Goal: Task Accomplishment & Management: Manage account settings

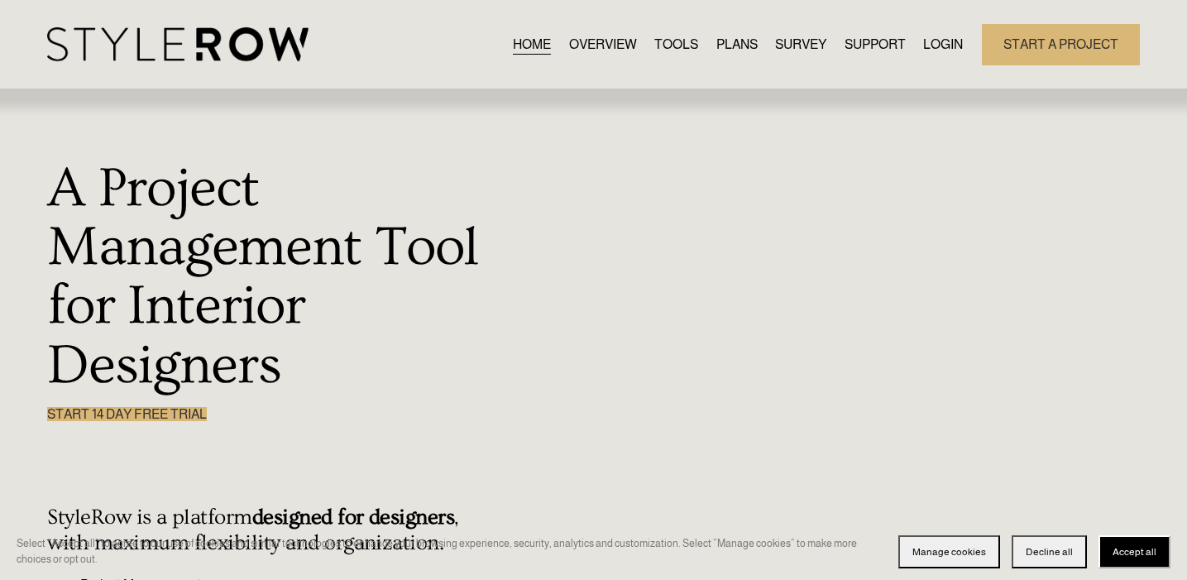
click at [935, 55] on link "LOGIN" at bounding box center [943, 44] width 40 height 22
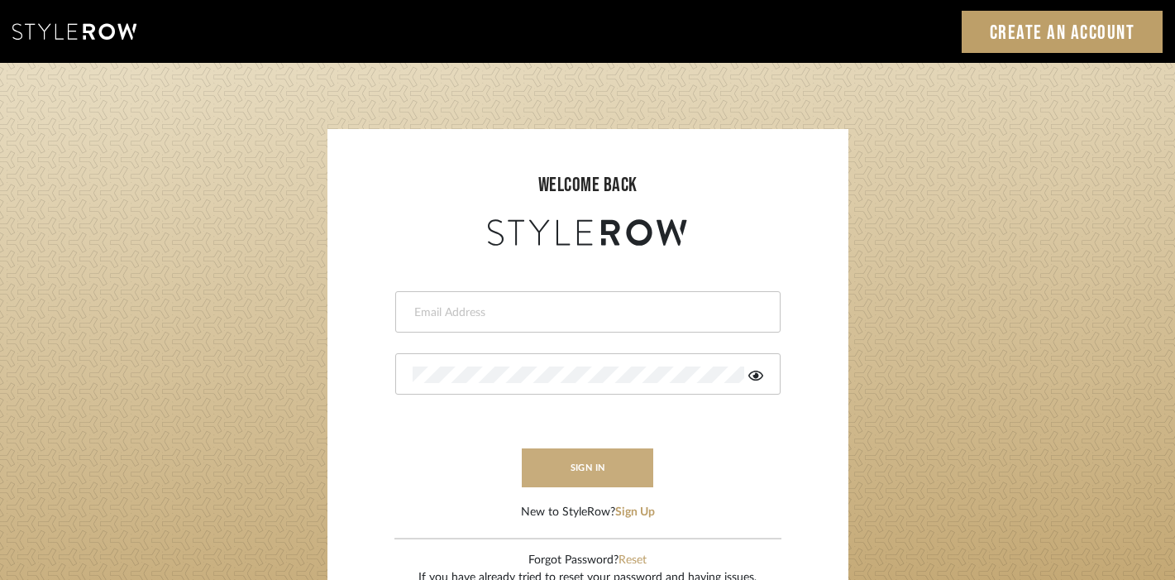
type input "christy@christyb.com"
click at [600, 461] on button "sign in" at bounding box center [588, 467] width 132 height 39
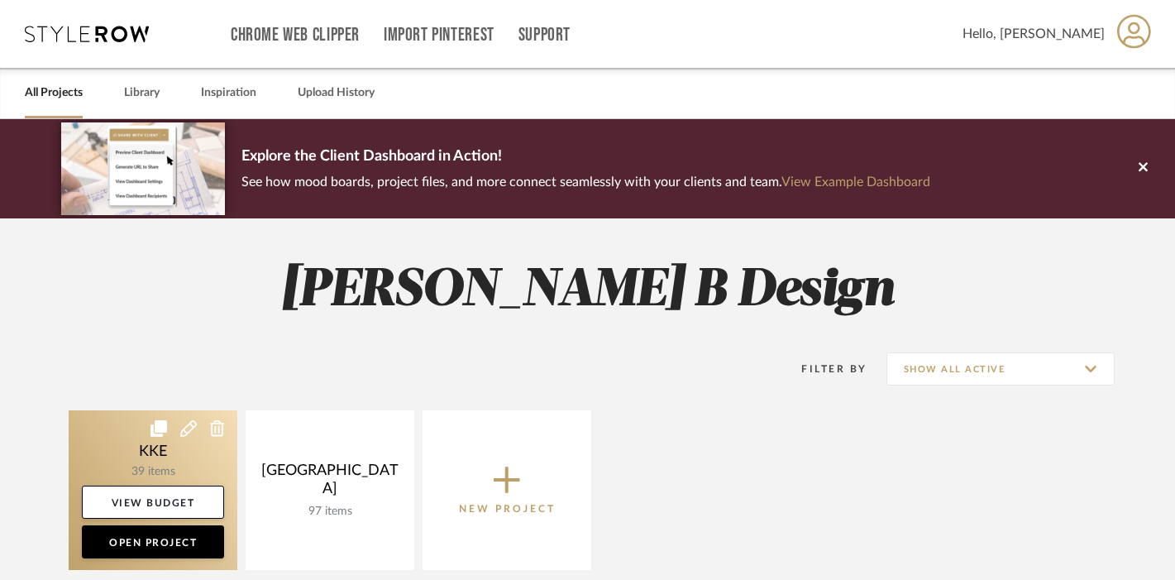
click at [160, 456] on link at bounding box center [153, 490] width 169 height 160
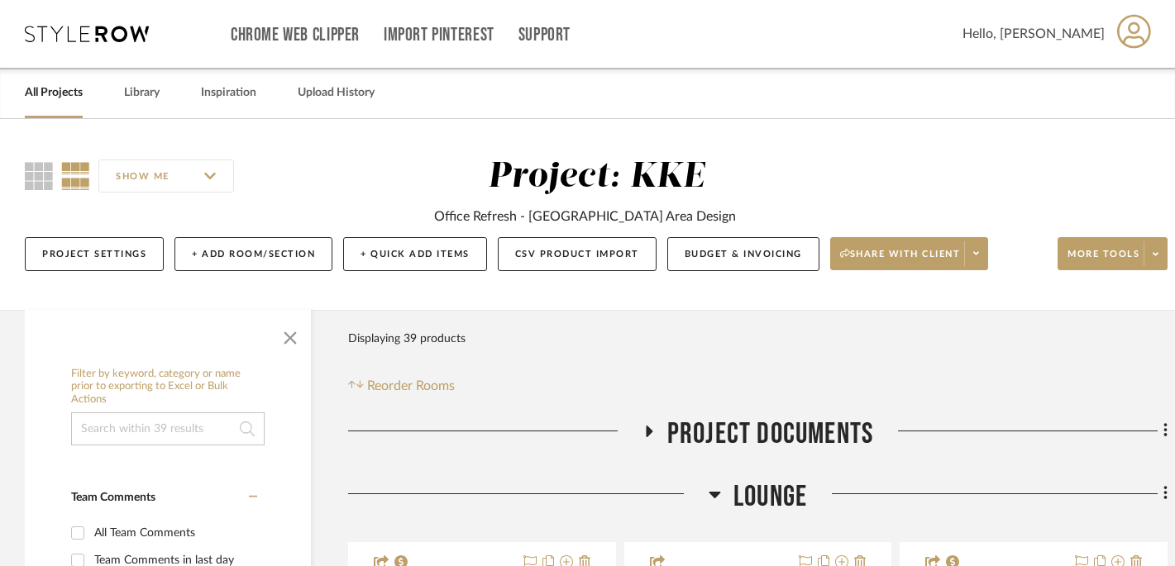
click at [294, 331] on span "button" at bounding box center [290, 335] width 40 height 40
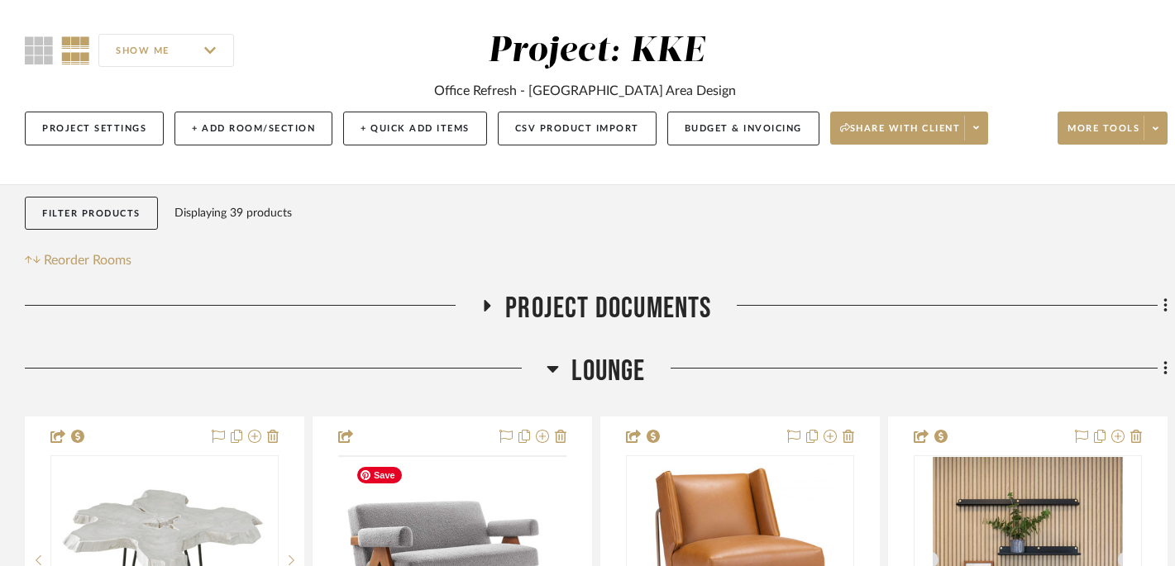
scroll to position [222, 0]
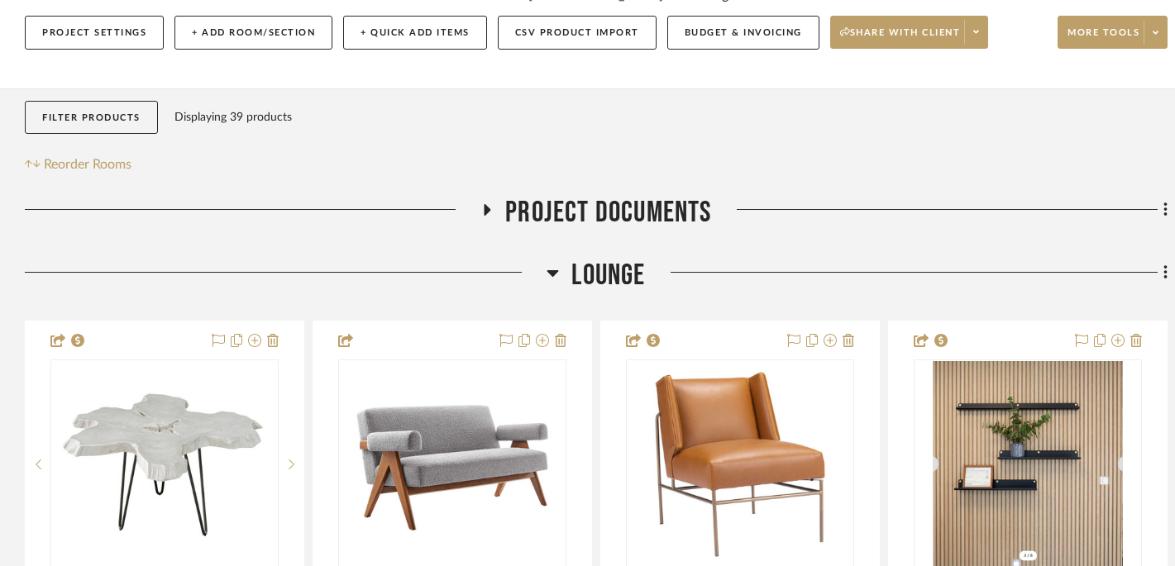
click at [552, 274] on icon at bounding box center [553, 273] width 12 height 7
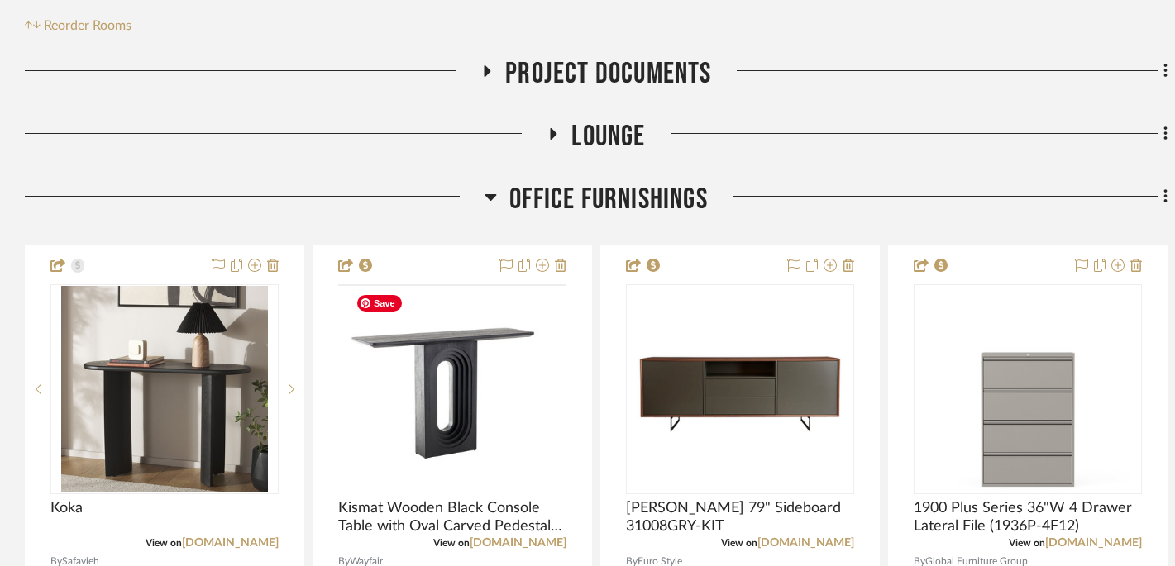
scroll to position [492, 0]
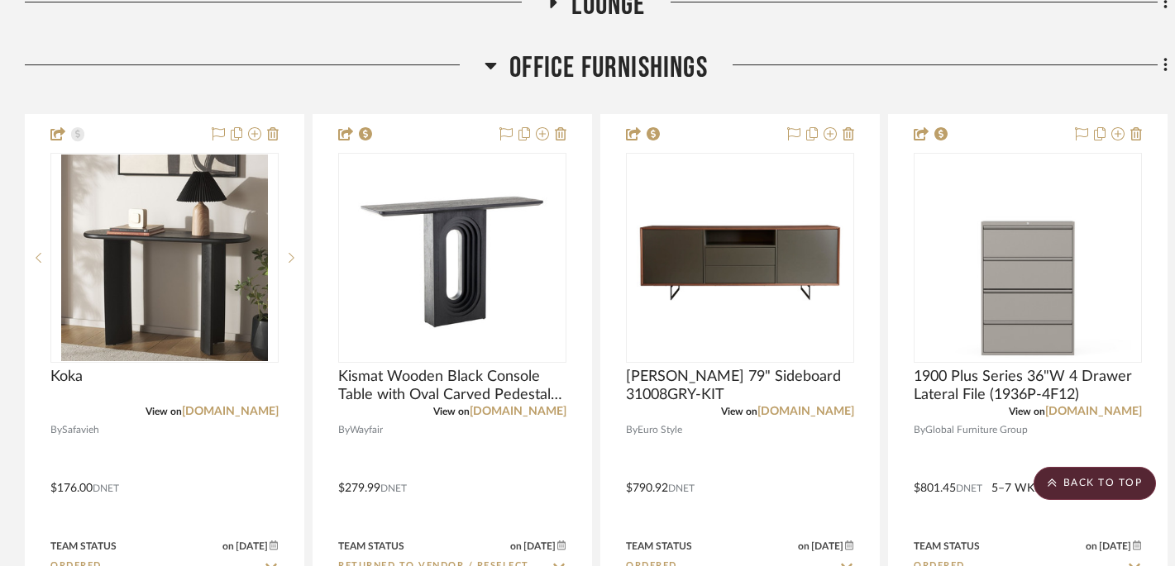
click at [489, 69] on icon at bounding box center [491, 66] width 12 height 7
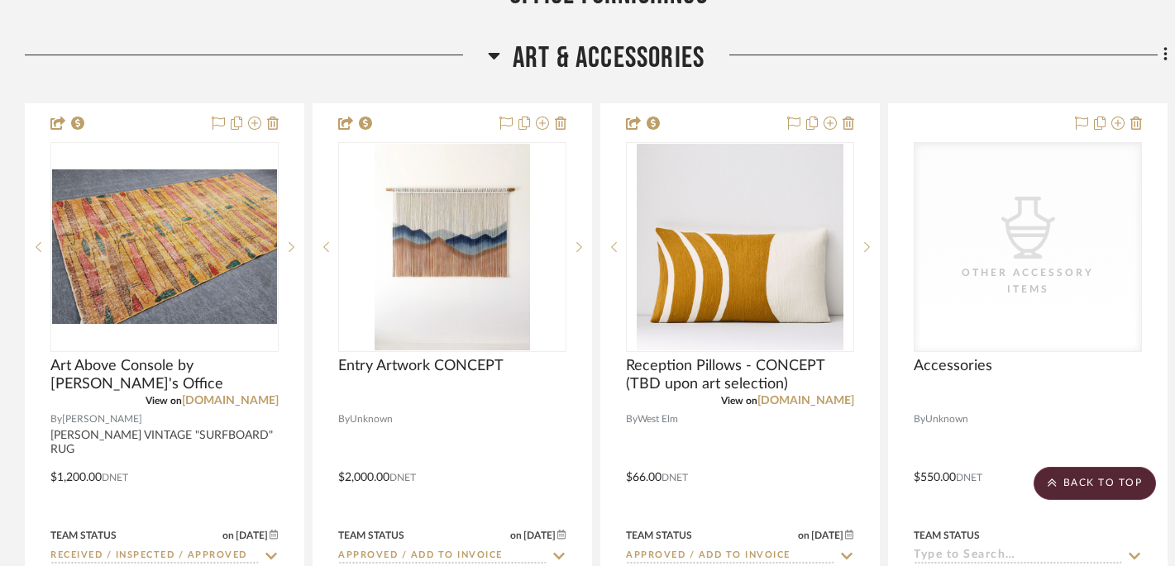
scroll to position [538, 0]
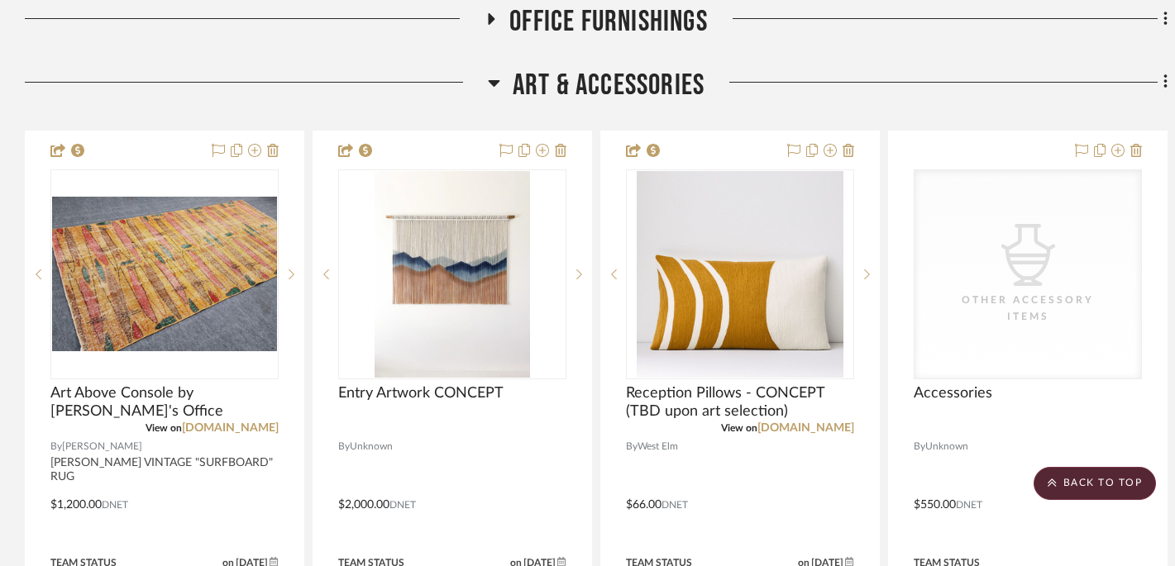
click at [1168, 87] on div "Filter by keyword, category or name prior to exporting to Excel or Bulk Actions…" at bounding box center [595, 330] width 1191 height 1117
click at [1162, 86] on fa-icon at bounding box center [1163, 83] width 11 height 27
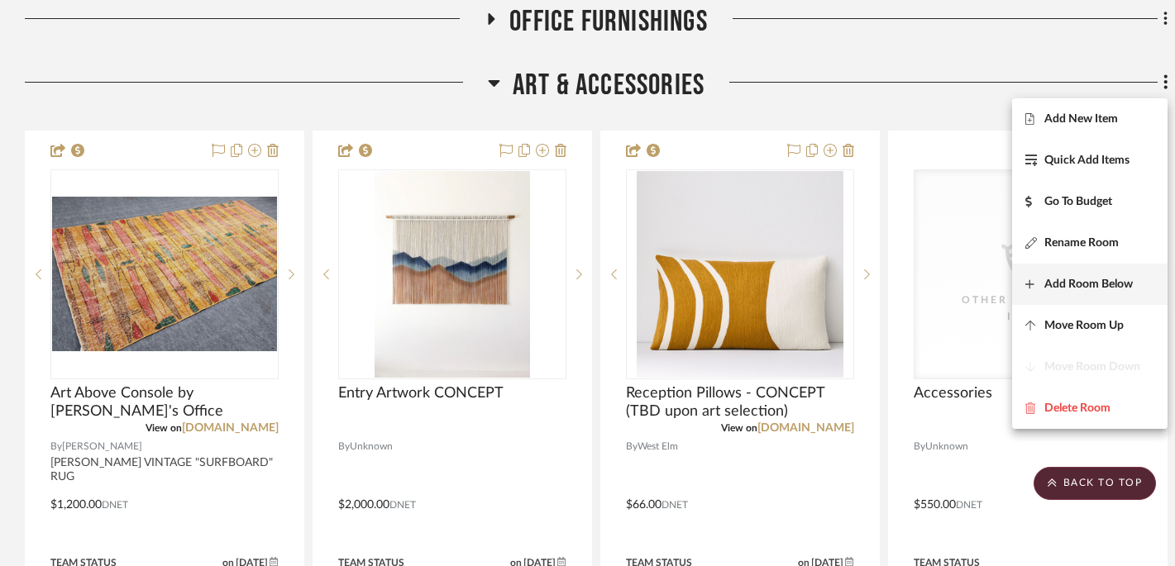
click at [1104, 283] on span "Add Room Below" at bounding box center [1088, 284] width 88 height 14
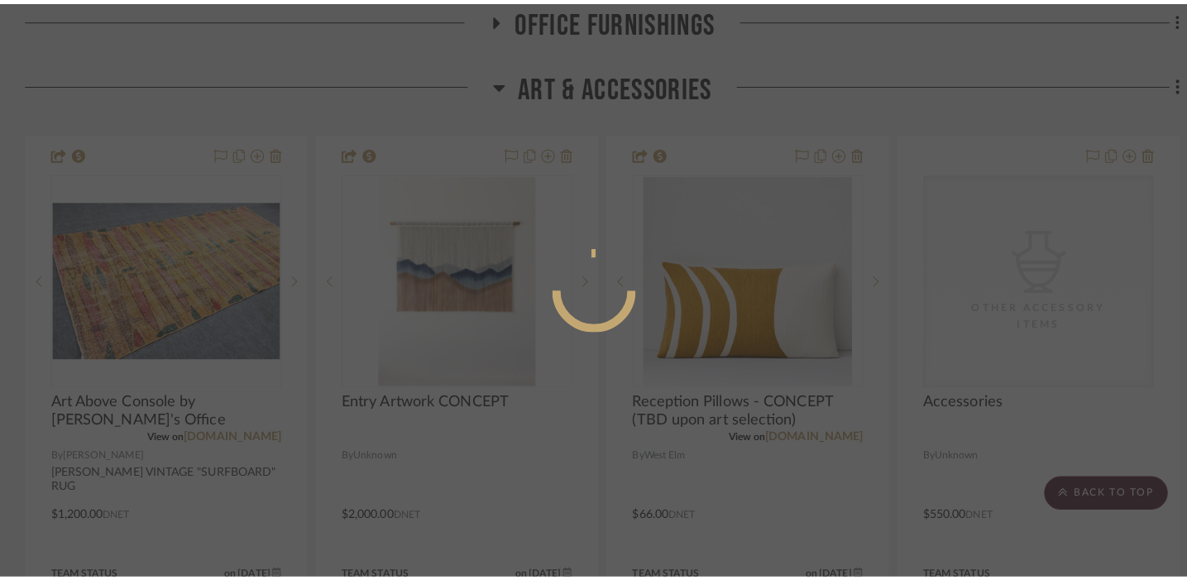
scroll to position [0, 0]
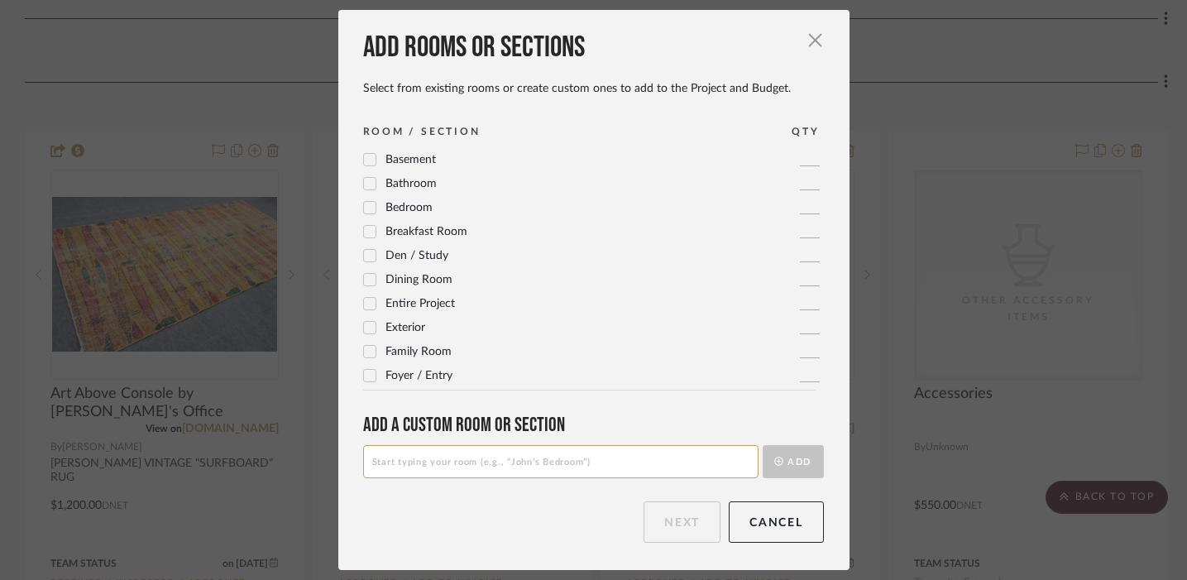
click at [446, 459] on input at bounding box center [560, 461] width 395 height 33
type input "Les' Office"
click at [790, 466] on button "Add" at bounding box center [792, 461] width 61 height 33
click at [681, 519] on button "Next" at bounding box center [681, 521] width 77 height 41
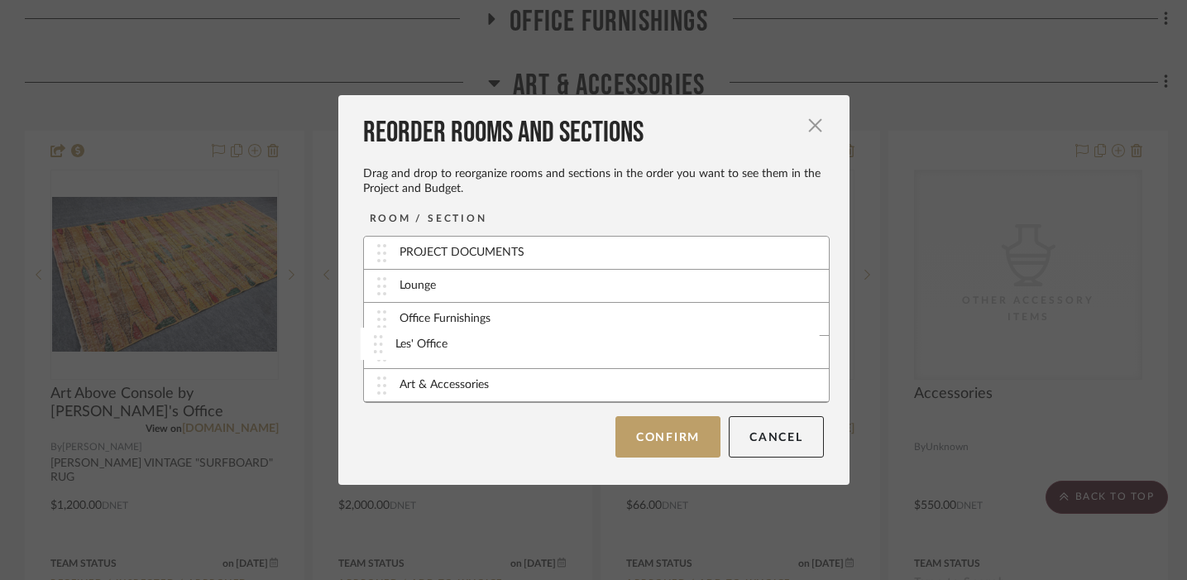
drag, startPoint x: 375, startPoint y: 385, endPoint x: 376, endPoint y: 345, distance: 40.6
click at [664, 441] on button "Confirm" at bounding box center [667, 435] width 105 height 41
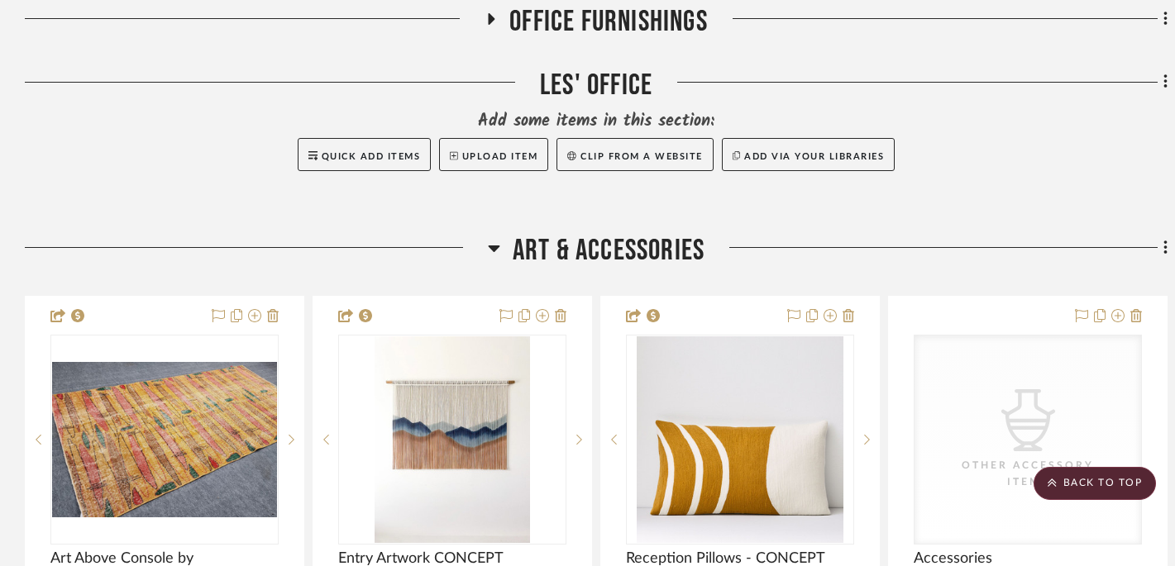
scroll to position [580, 0]
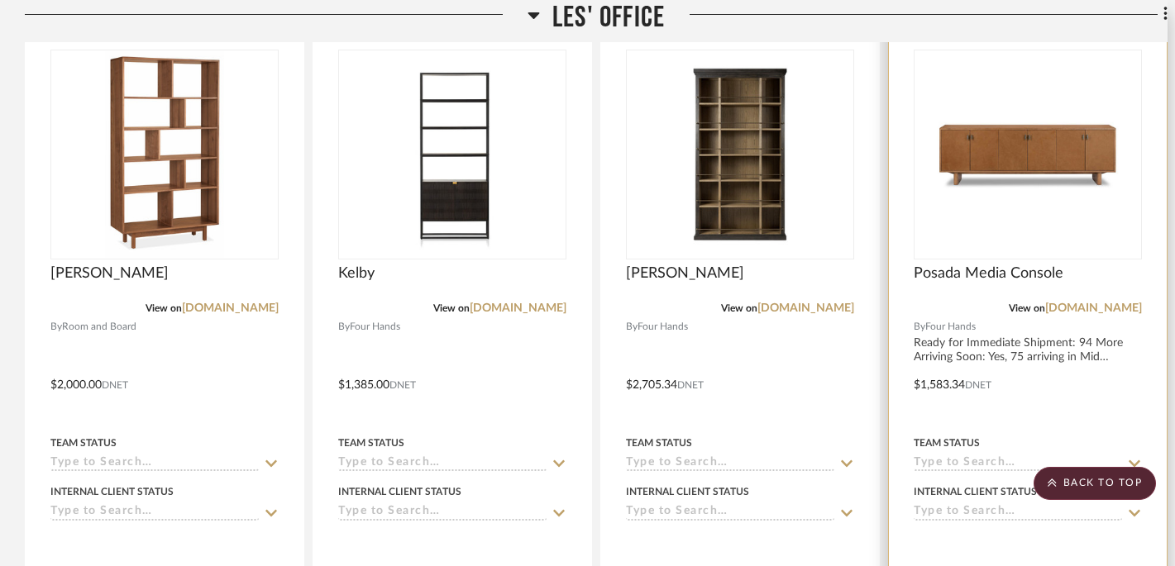
scroll to position [652, 0]
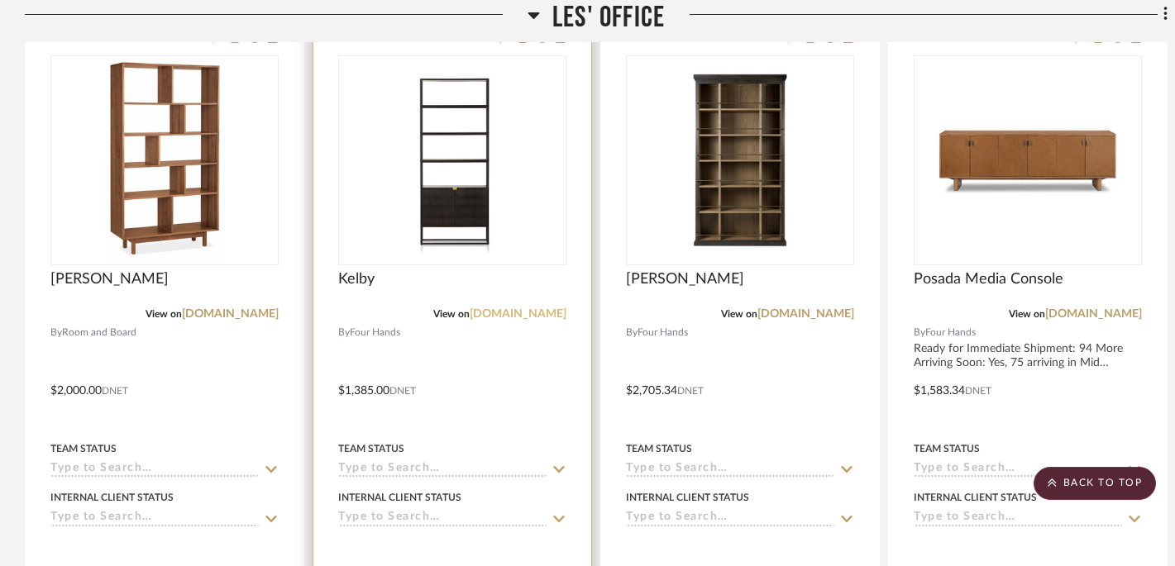
click at [519, 318] on link "[DOMAIN_NAME]" at bounding box center [518, 314] width 97 height 12
click at [447, 221] on img "0" at bounding box center [452, 160] width 207 height 207
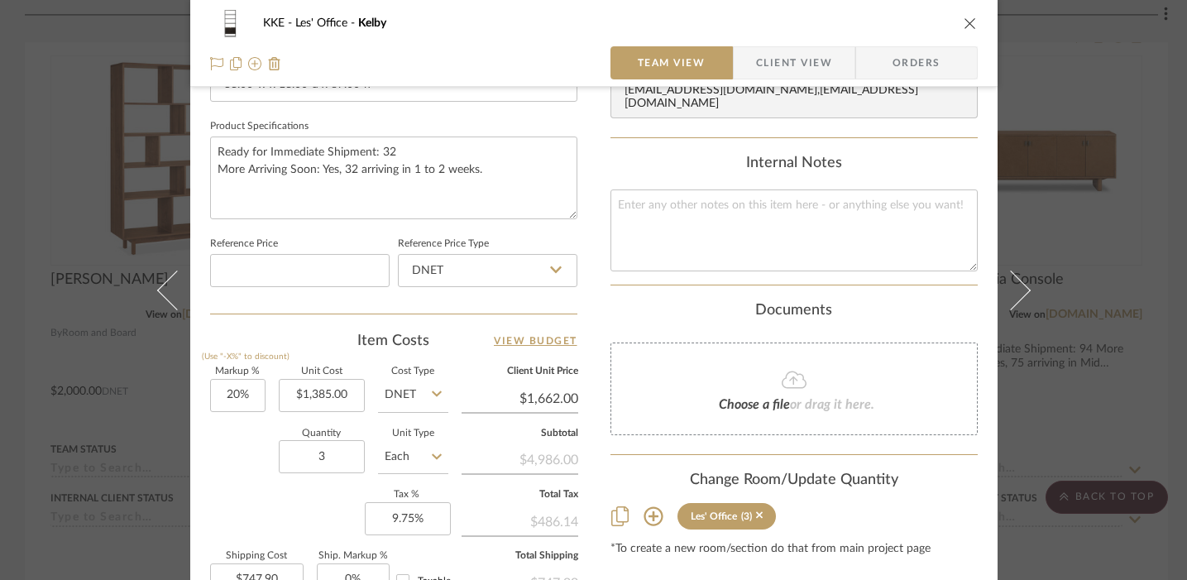
scroll to position [791, 0]
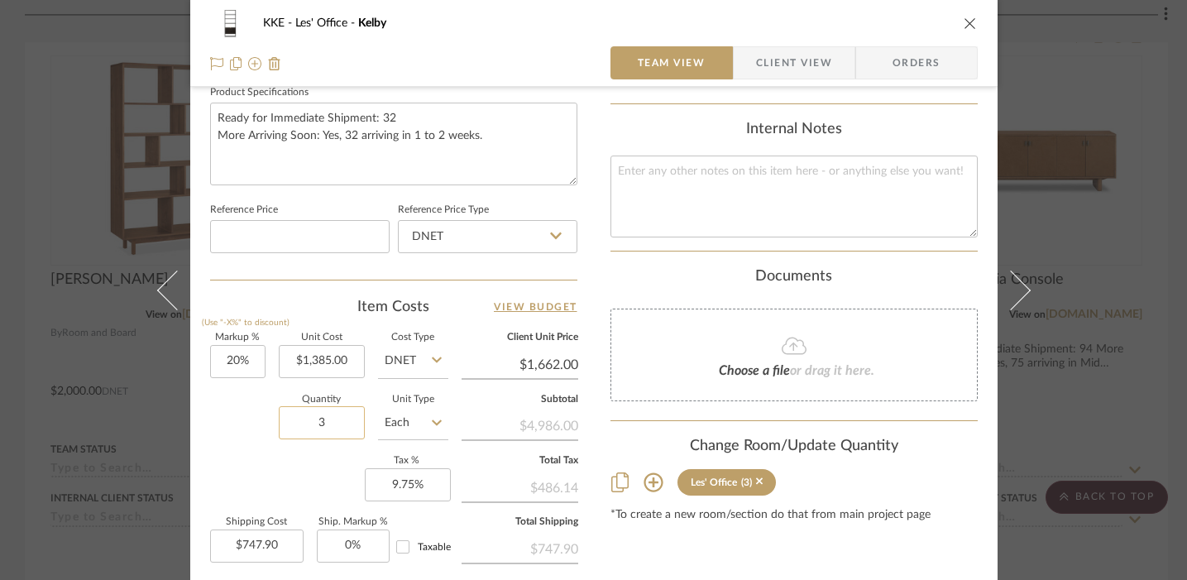
click at [337, 418] on input "3" at bounding box center [322, 422] width 86 height 33
type input "2"
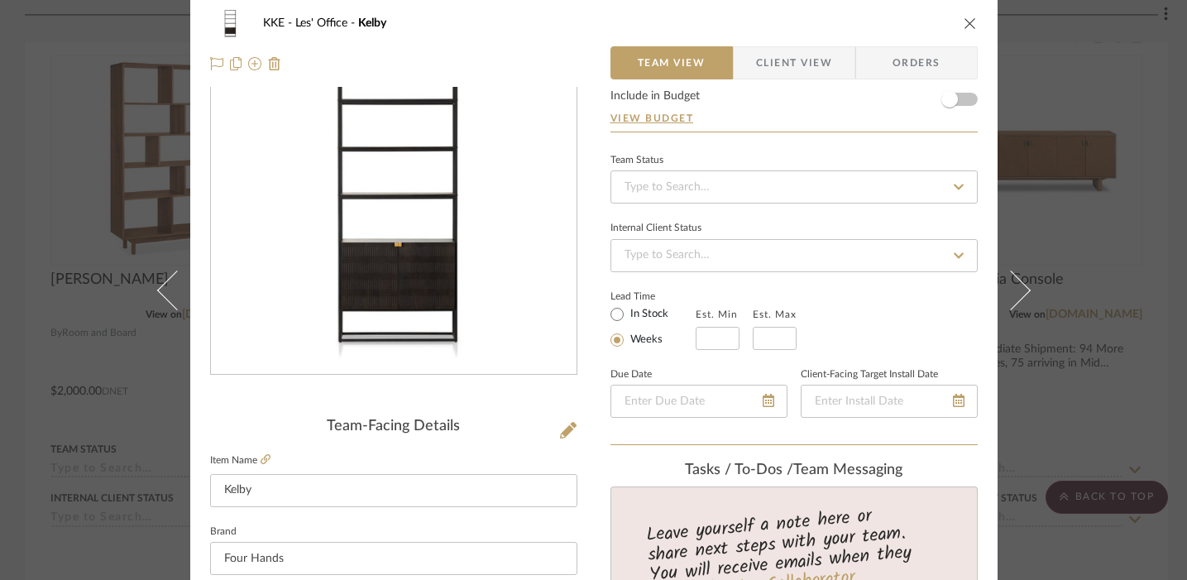
scroll to position [0, 0]
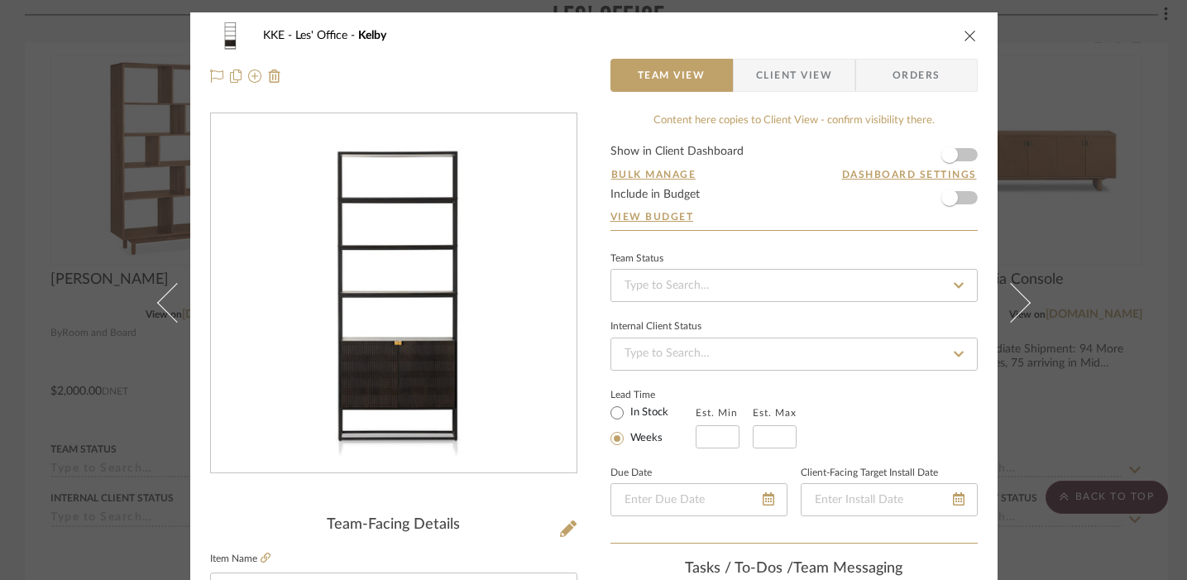
type input "$498.60"
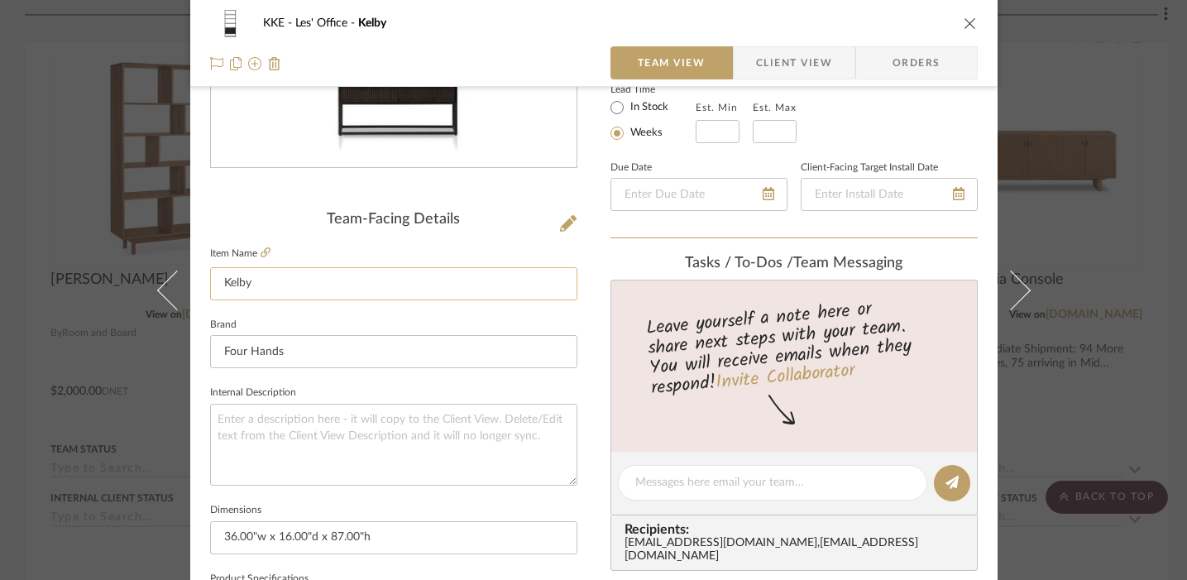
scroll to position [311, 0]
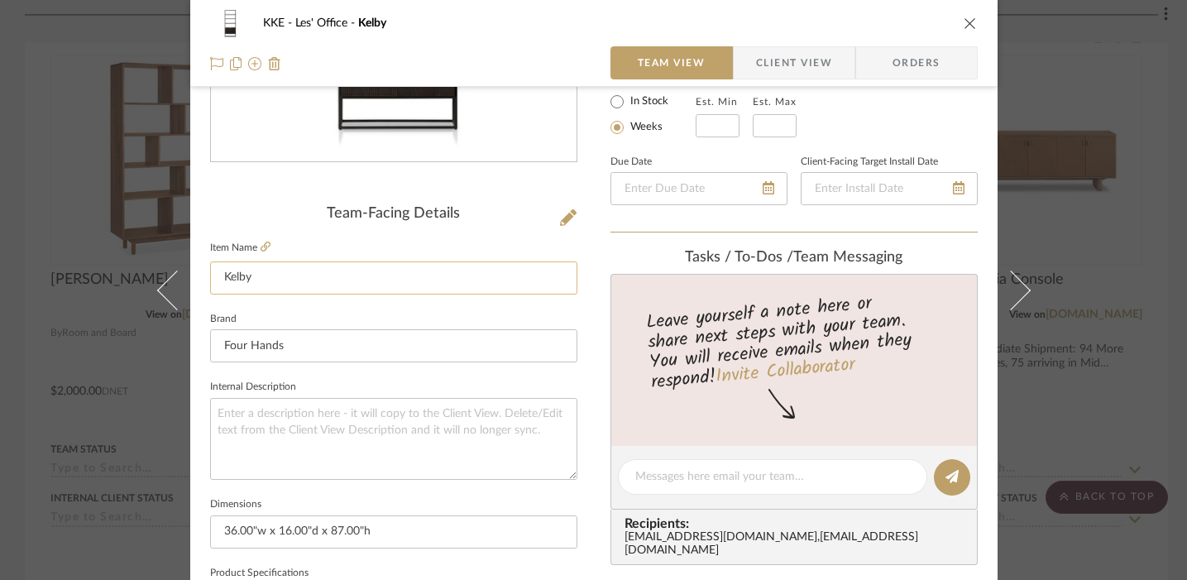
click at [282, 275] on input "Kelby" at bounding box center [393, 277] width 367 height 33
click at [284, 280] on input "Kelby" at bounding box center [393, 277] width 367 height 33
drag, startPoint x: 284, startPoint y: 280, endPoint x: 211, endPoint y: 270, distance: 74.4
click at [210, 270] on input "Kelby" at bounding box center [393, 277] width 367 height 33
type input "OPT1 Bookshelves"
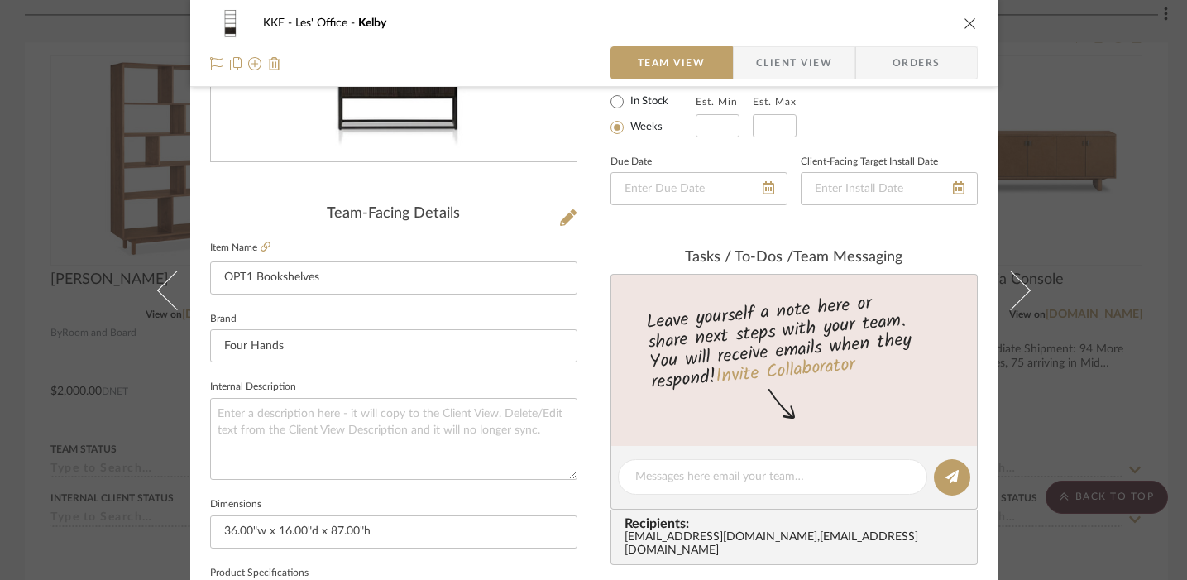
click at [963, 26] on icon "close" at bounding box center [969, 23] width 13 height 13
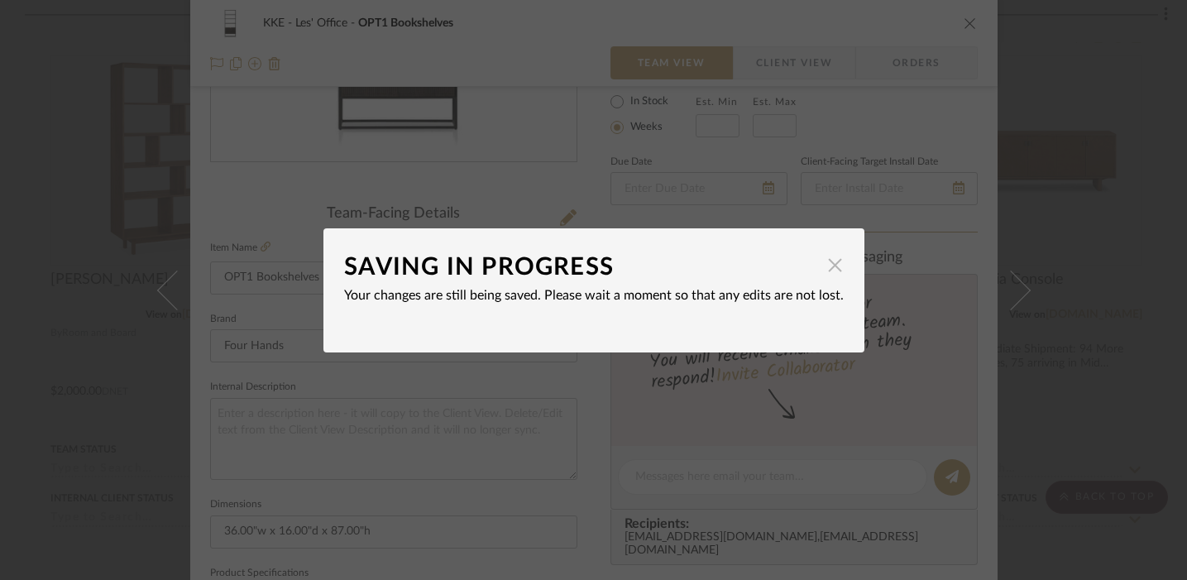
click at [829, 266] on span "button" at bounding box center [835, 265] width 33 height 33
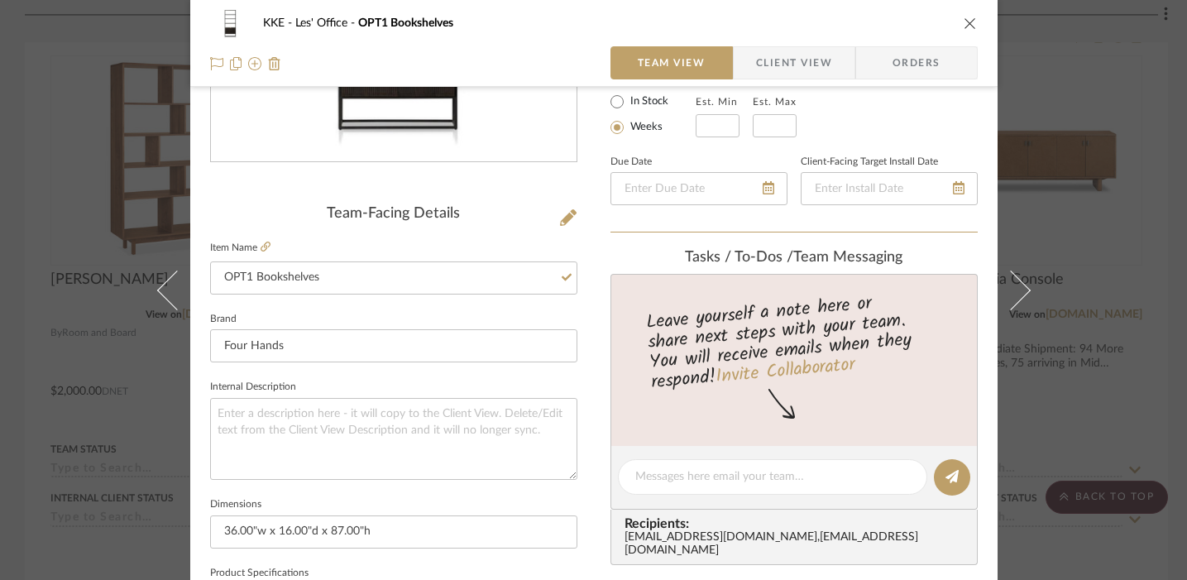
click at [963, 19] on icon "close" at bounding box center [969, 23] width 13 height 13
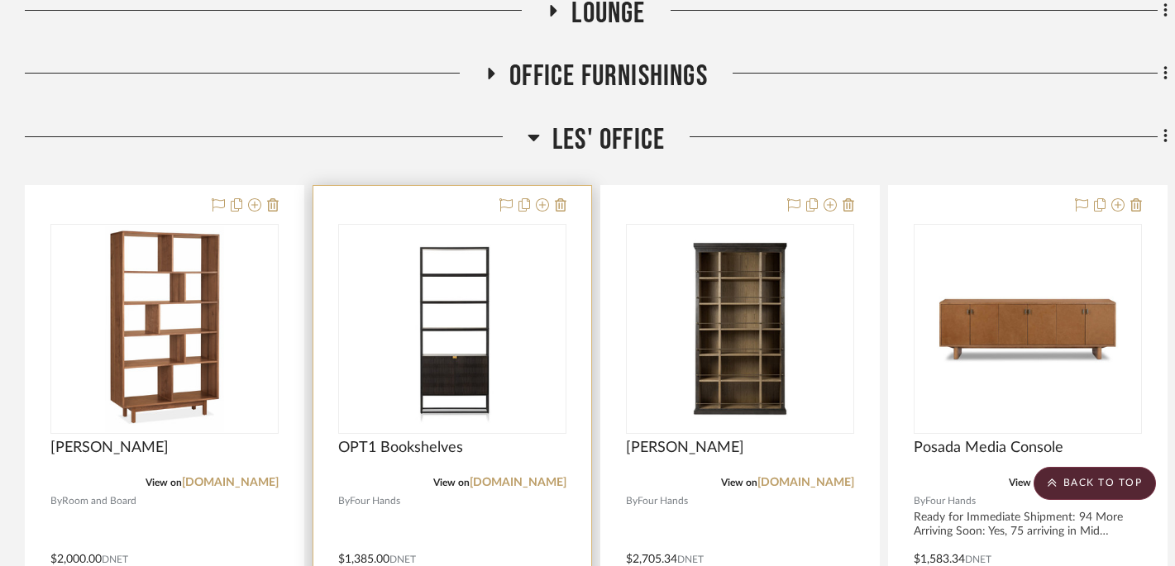
scroll to position [0, 0]
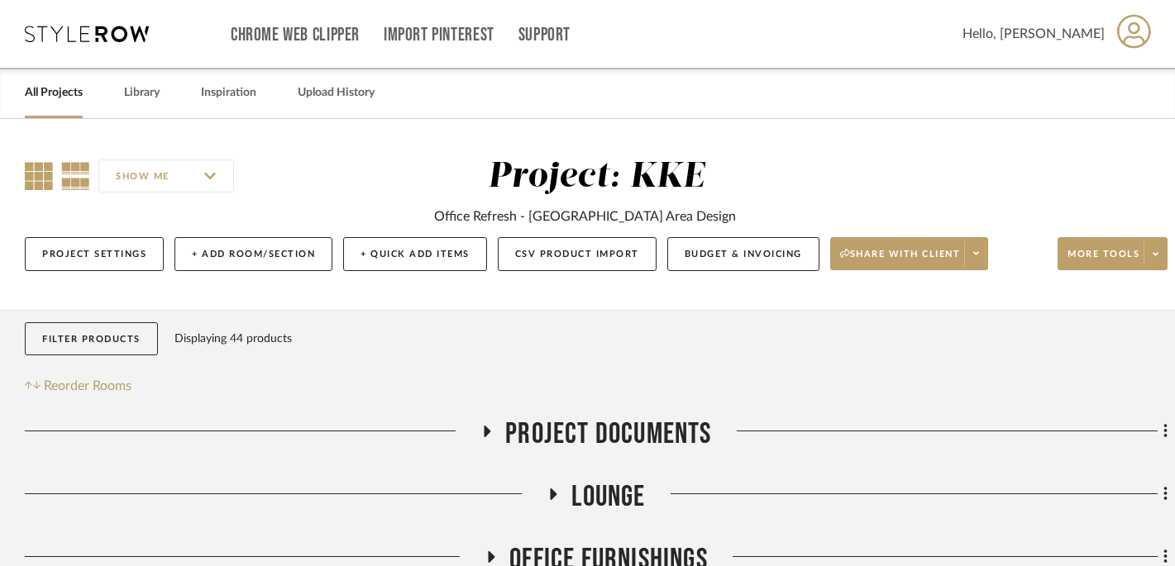
click at [37, 177] on icon at bounding box center [39, 176] width 28 height 28
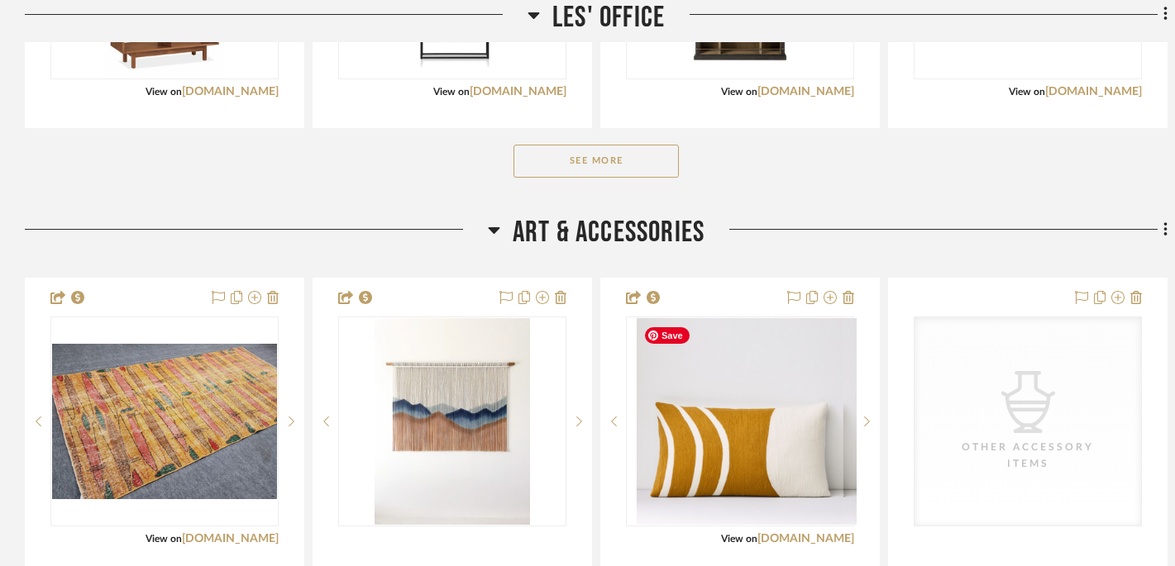
scroll to position [837, 0]
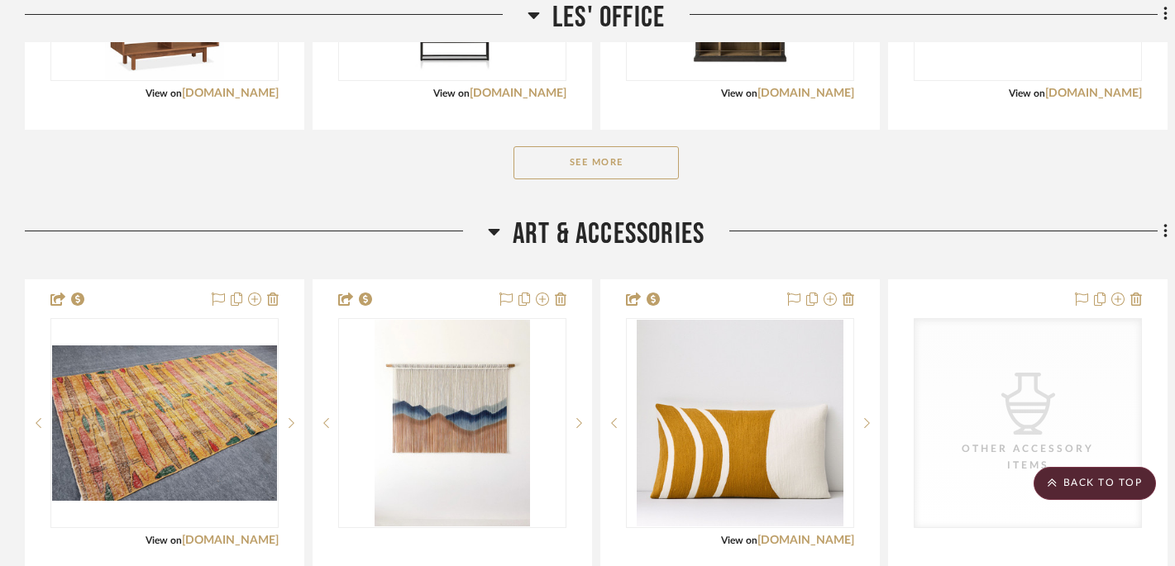
click at [622, 156] on button "See More" at bounding box center [596, 162] width 165 height 33
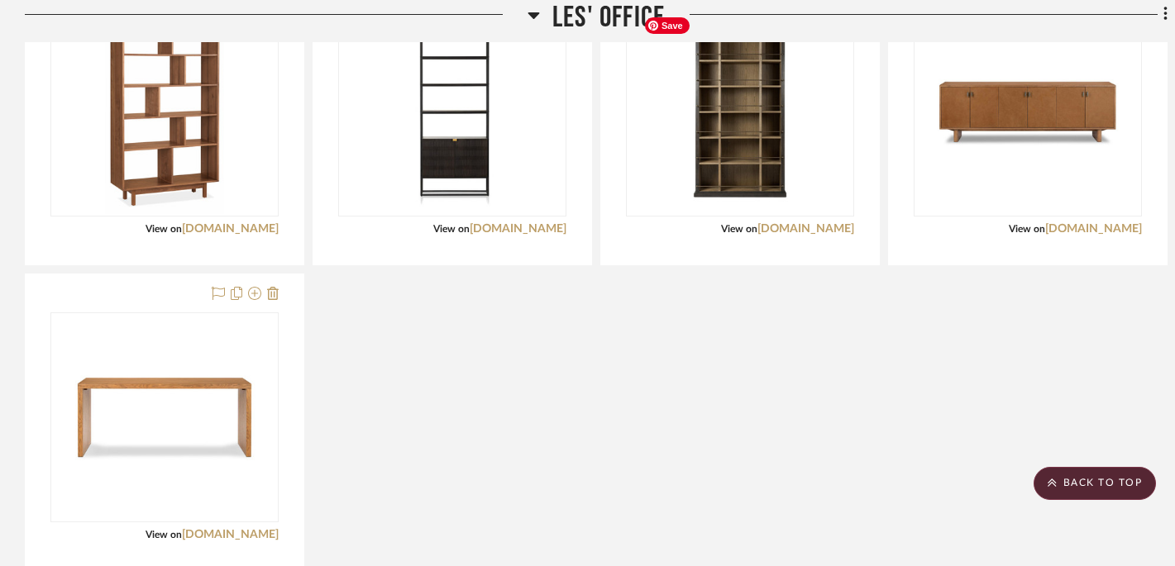
scroll to position [681, 0]
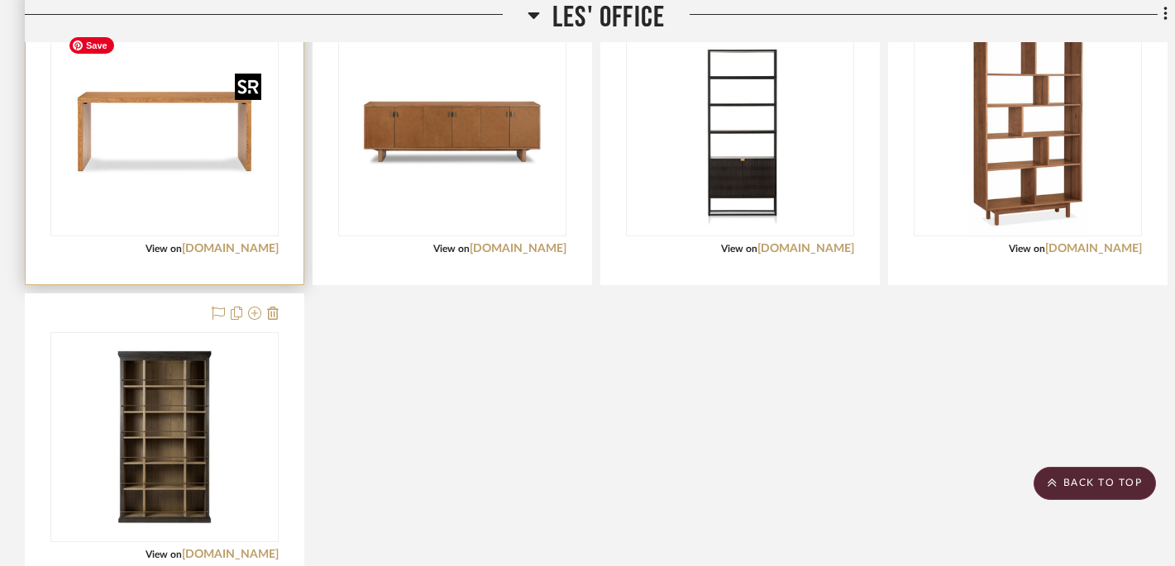
click at [154, 100] on img "0" at bounding box center [164, 131] width 207 height 207
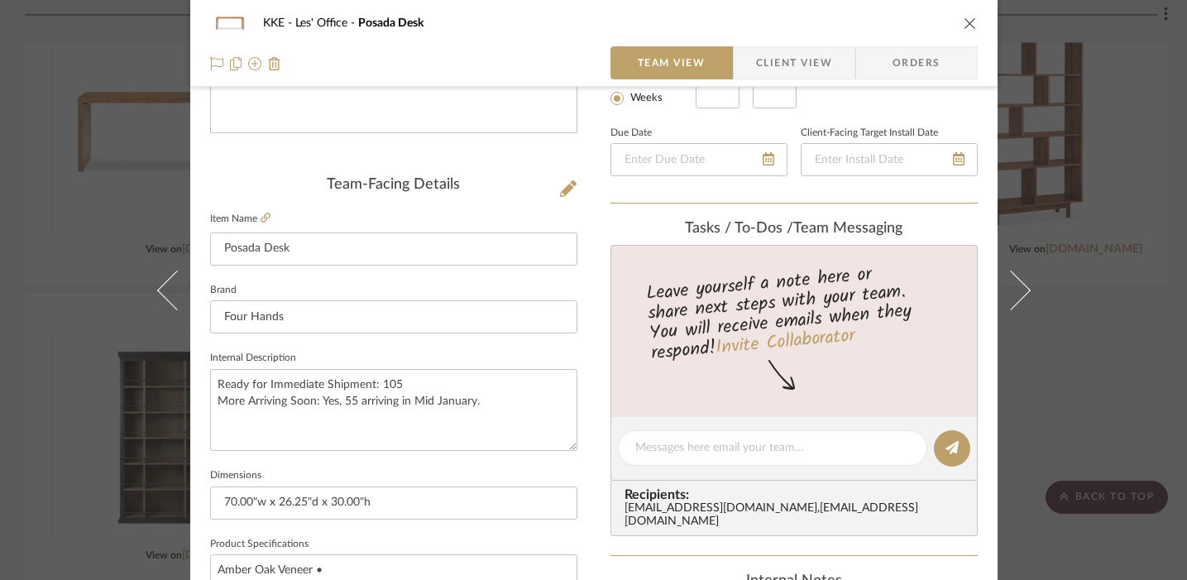
scroll to position [440, 0]
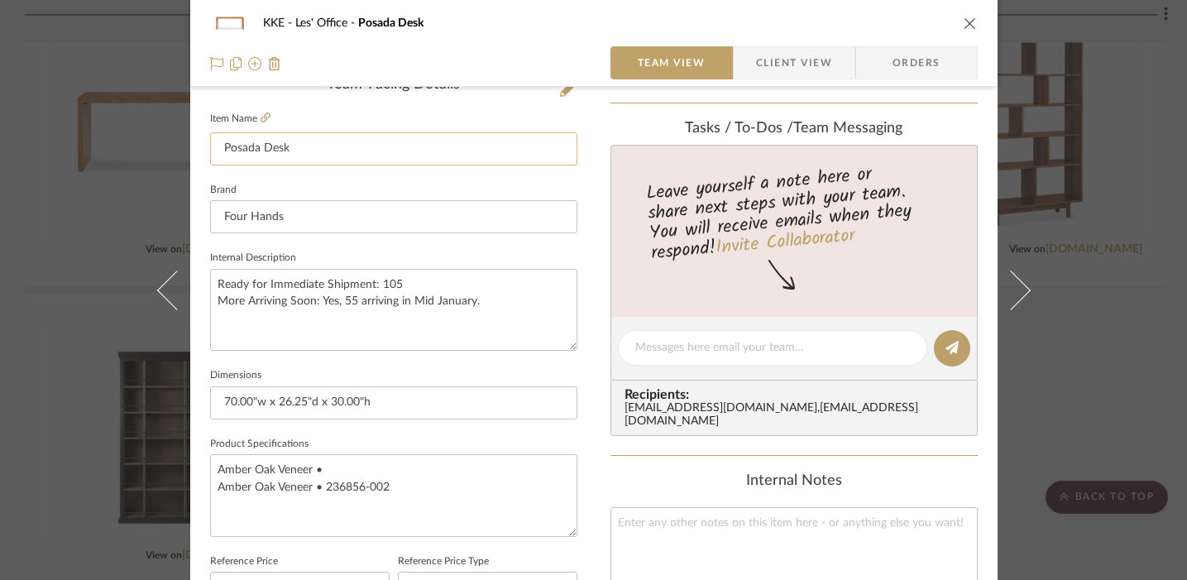
drag, startPoint x: 312, startPoint y: 149, endPoint x: 215, endPoint y: 146, distance: 96.8
click at [215, 146] on input "Posada Desk" at bounding box center [393, 148] width 367 height 33
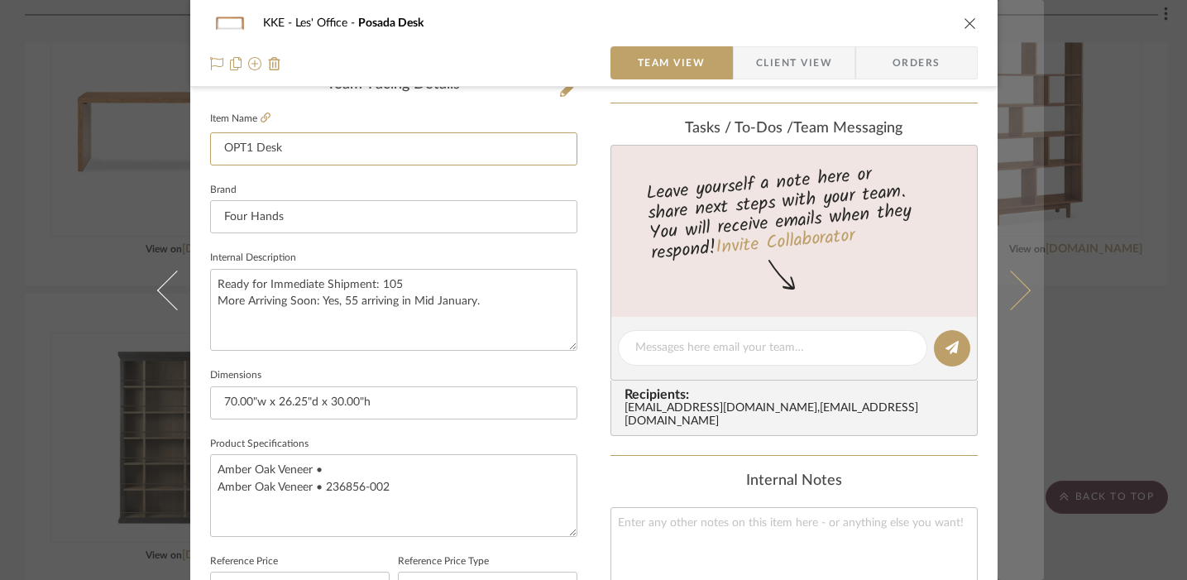
type input "OPT1 Desk"
click at [1018, 290] on icon at bounding box center [1010, 290] width 40 height 40
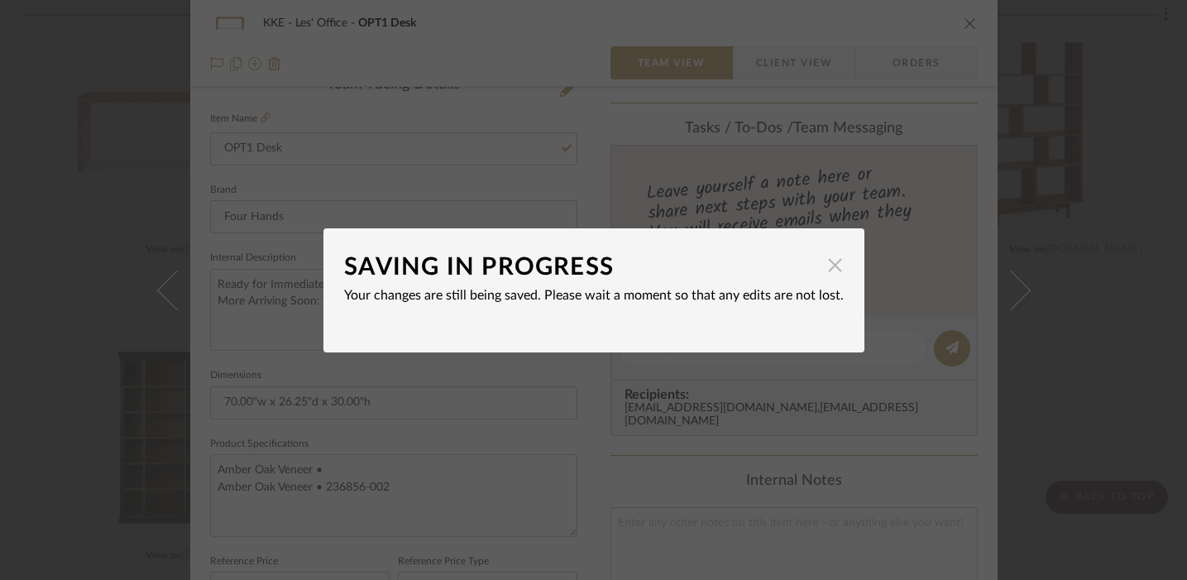
click at [825, 266] on span "button" at bounding box center [835, 265] width 33 height 33
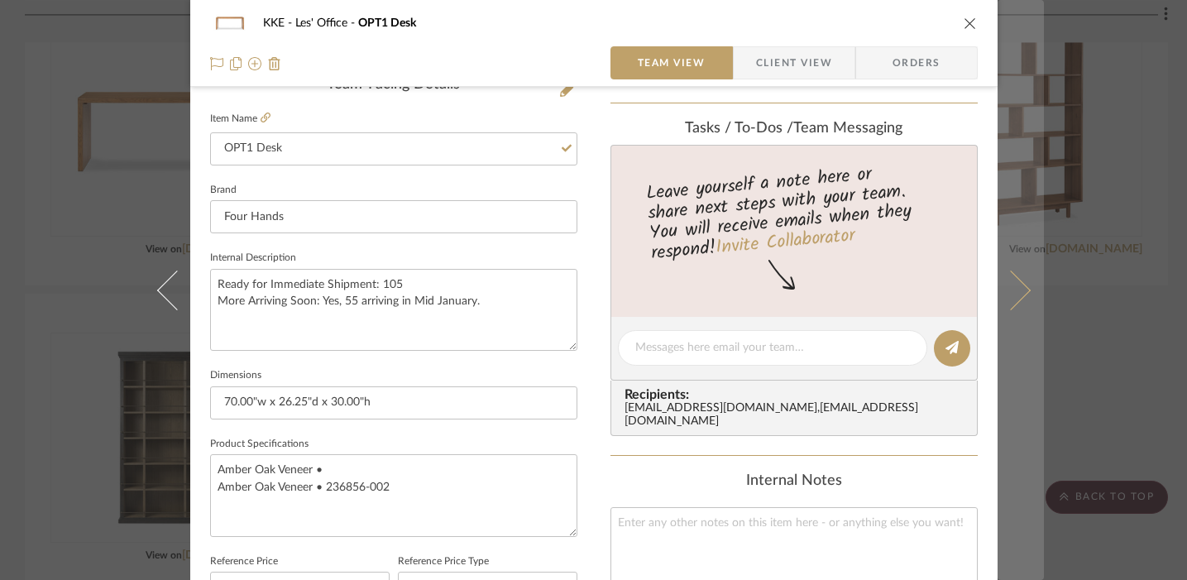
click at [1016, 291] on icon at bounding box center [1010, 290] width 40 height 40
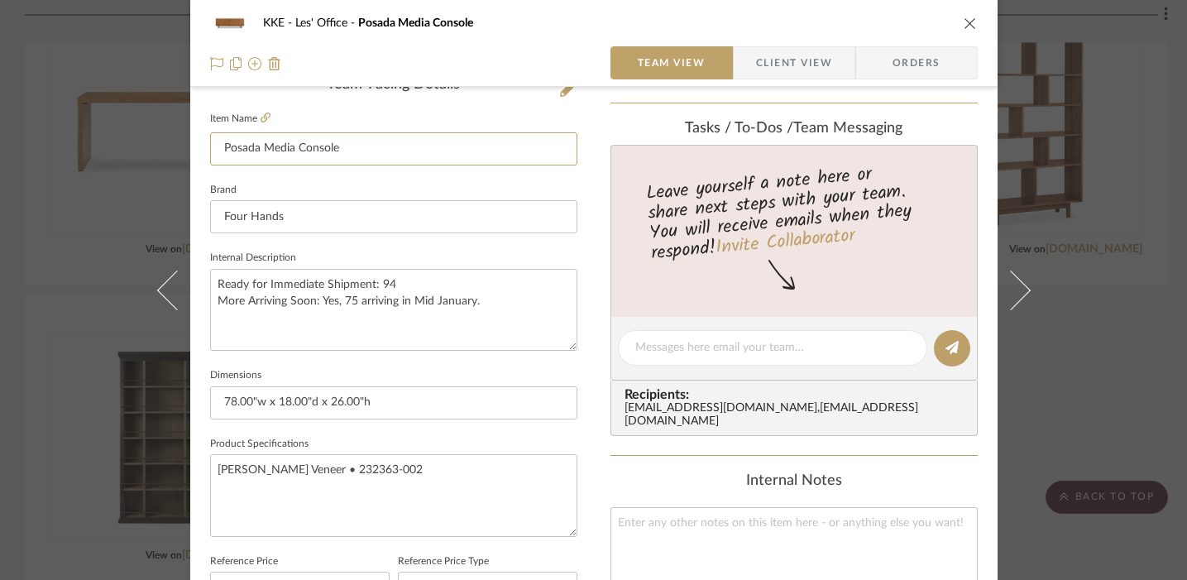
drag, startPoint x: 361, startPoint y: 147, endPoint x: 188, endPoint y: 150, distance: 173.7
click at [190, 150] on div "KKE Les' Office Posada Media Console Team View Client View Orders Team-Facing D…" at bounding box center [593, 335] width 807 height 1527
type input "OPT1 Console"
click at [963, 22] on icon "close" at bounding box center [969, 23] width 13 height 13
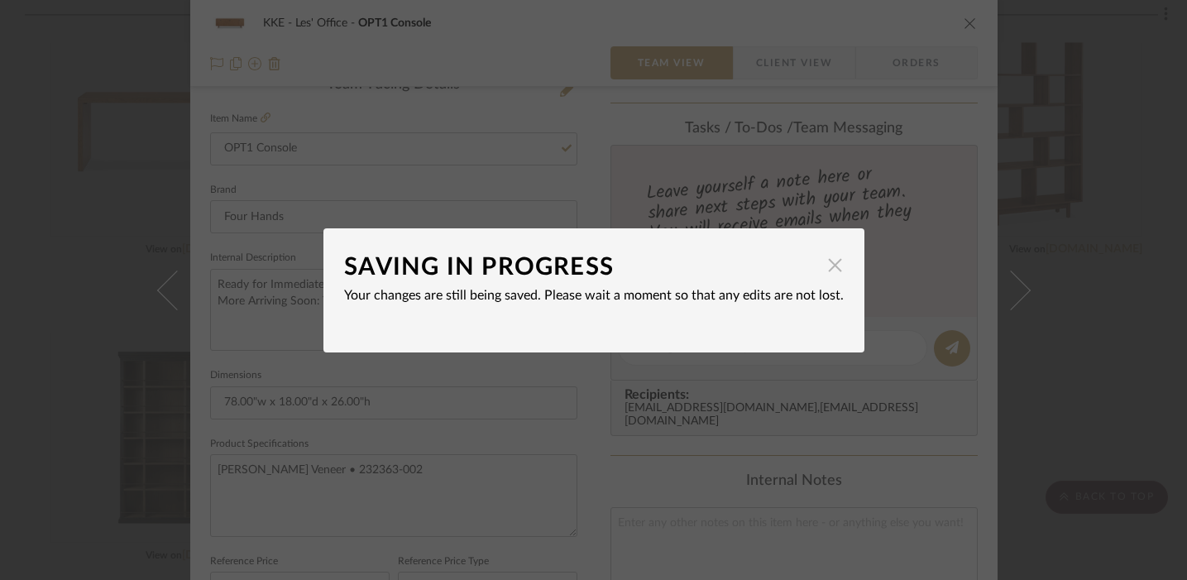
click at [831, 261] on span "button" at bounding box center [835, 265] width 33 height 33
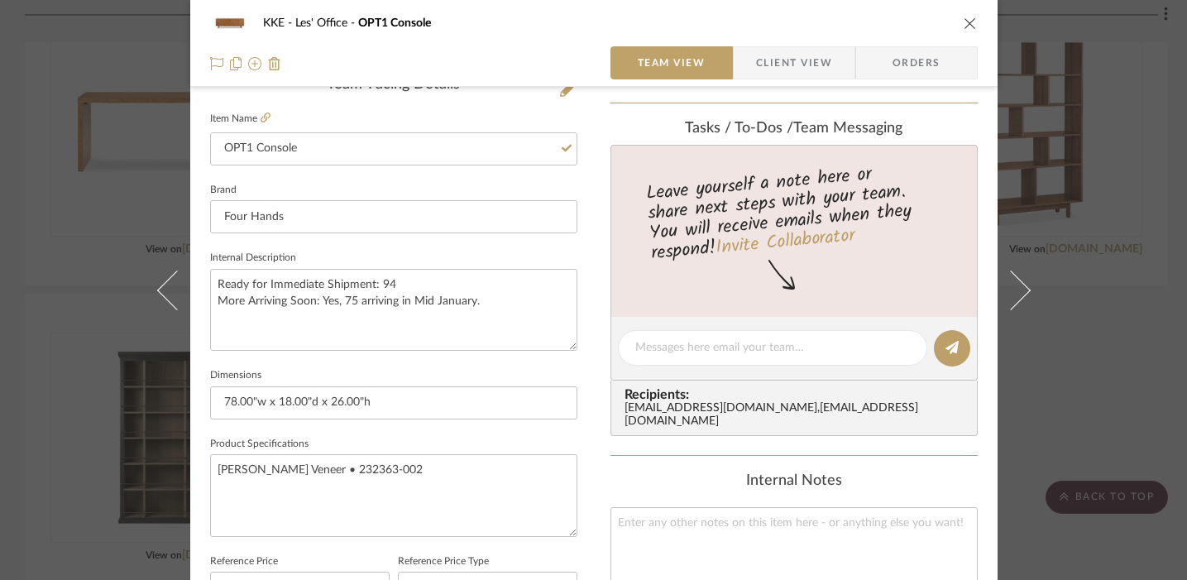
click at [963, 22] on icon "close" at bounding box center [969, 23] width 13 height 13
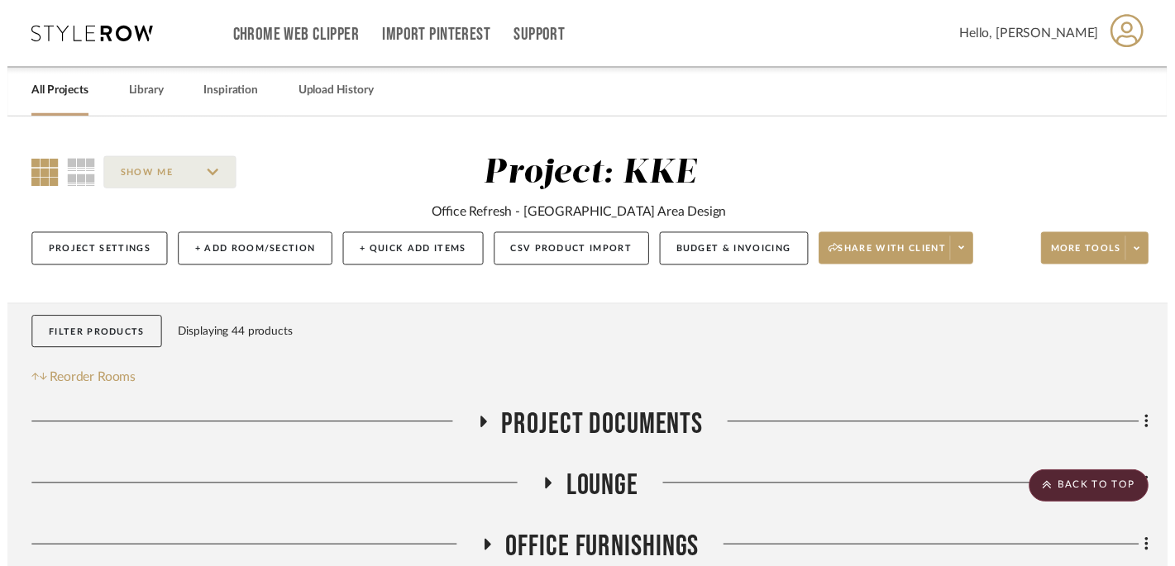
scroll to position [681, 0]
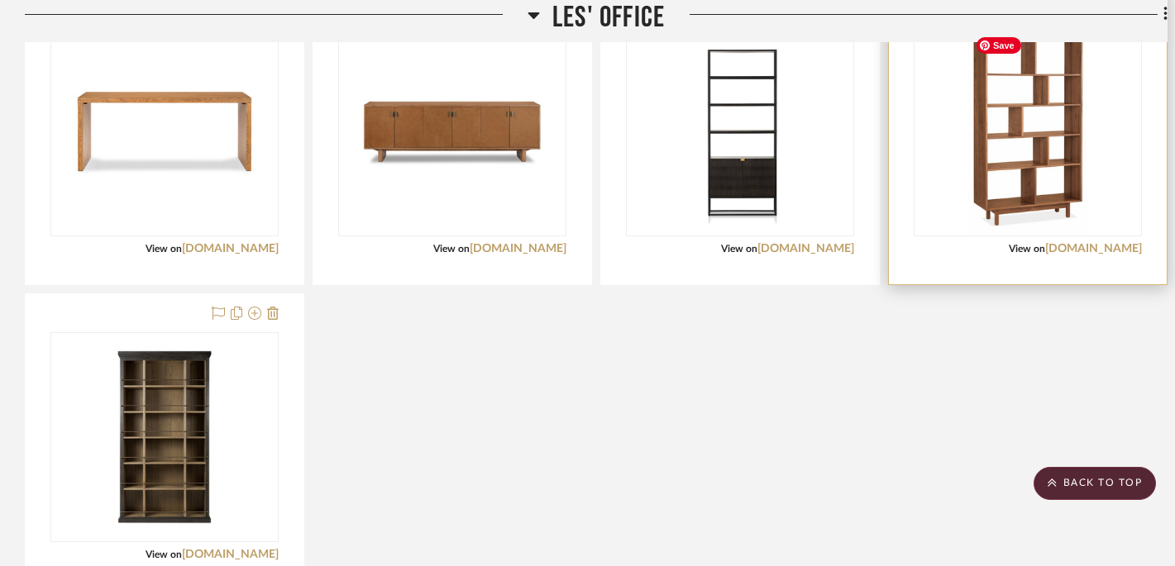
click at [1006, 113] on img "0" at bounding box center [1027, 131] width 119 height 207
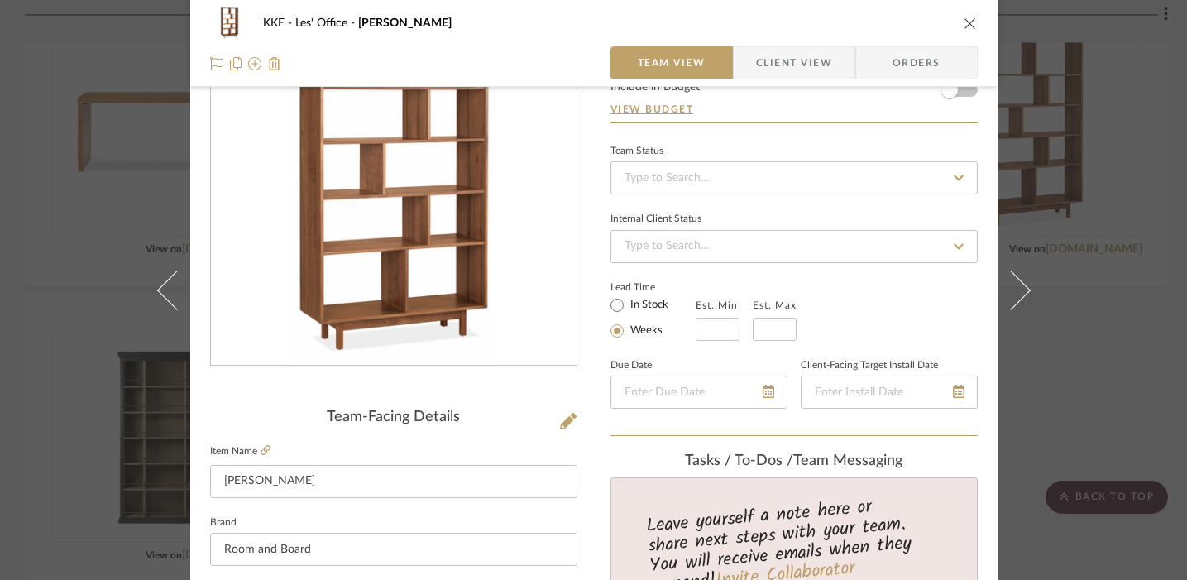
scroll to position [225, 0]
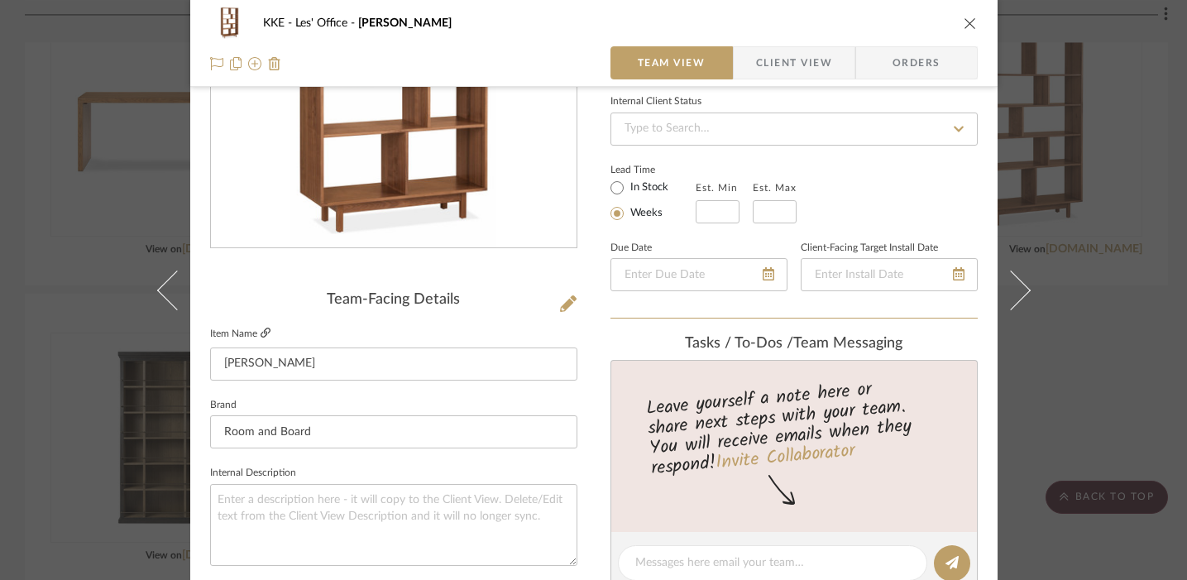
click at [261, 334] on icon at bounding box center [265, 332] width 10 height 10
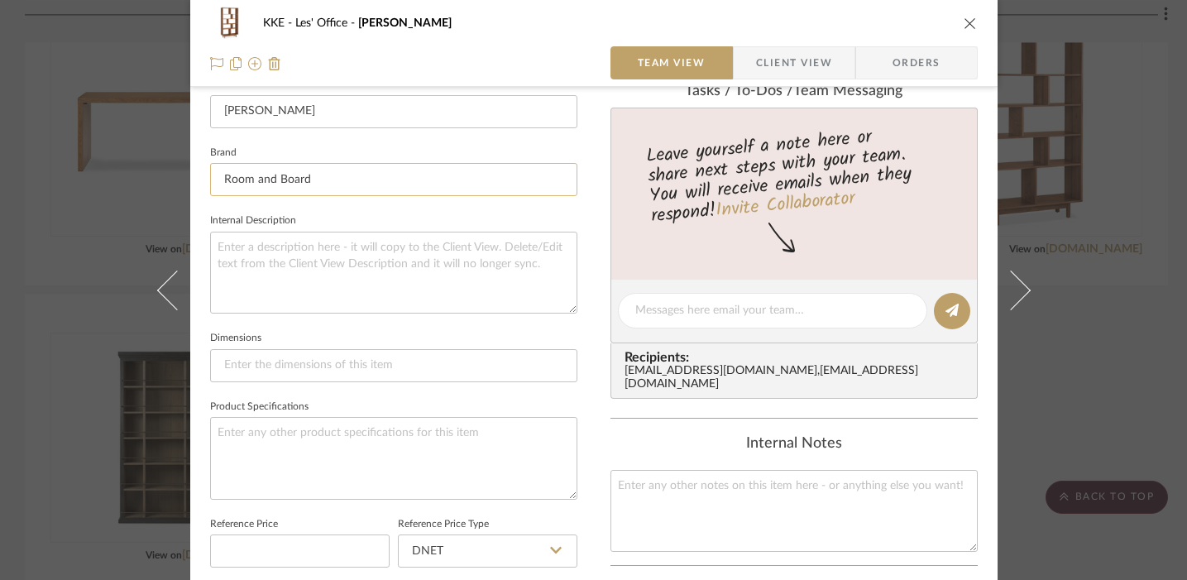
scroll to position [495, 0]
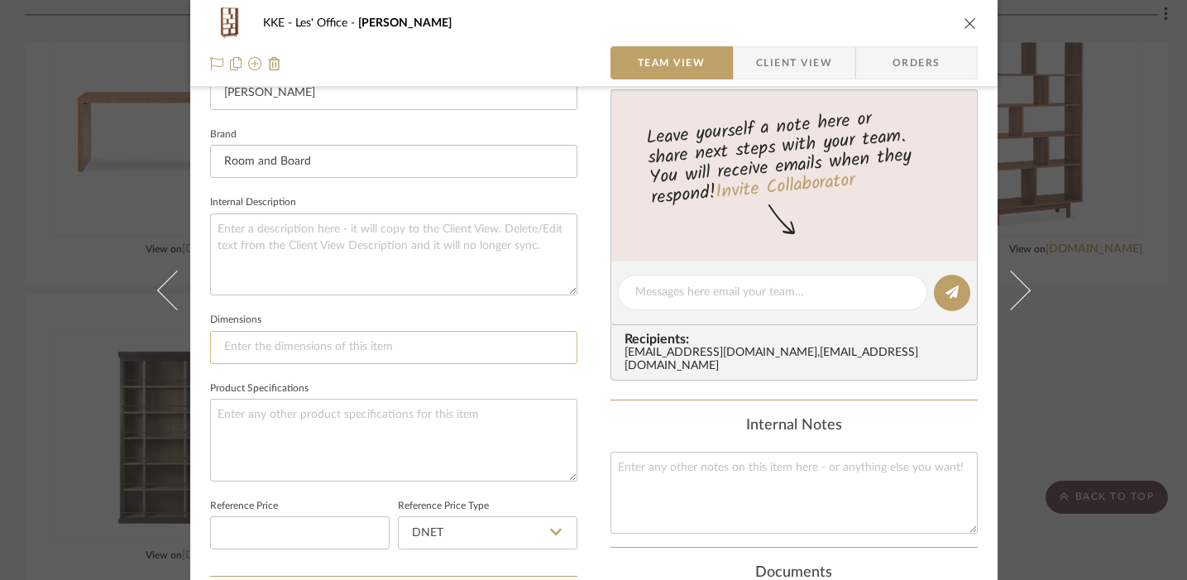
click at [321, 348] on input at bounding box center [393, 347] width 367 height 33
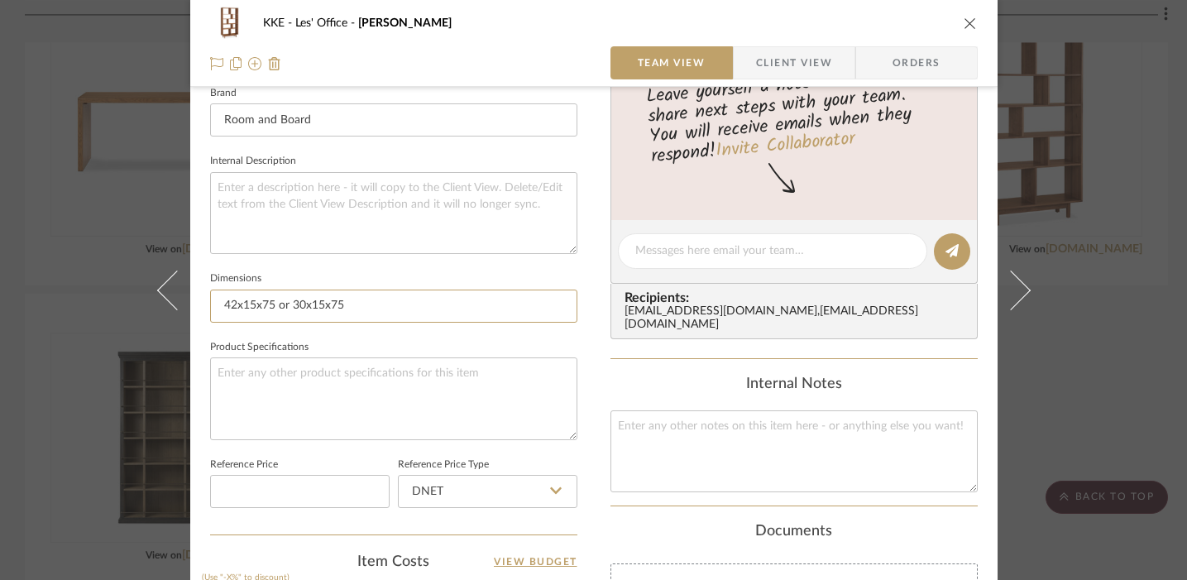
scroll to position [482, 0]
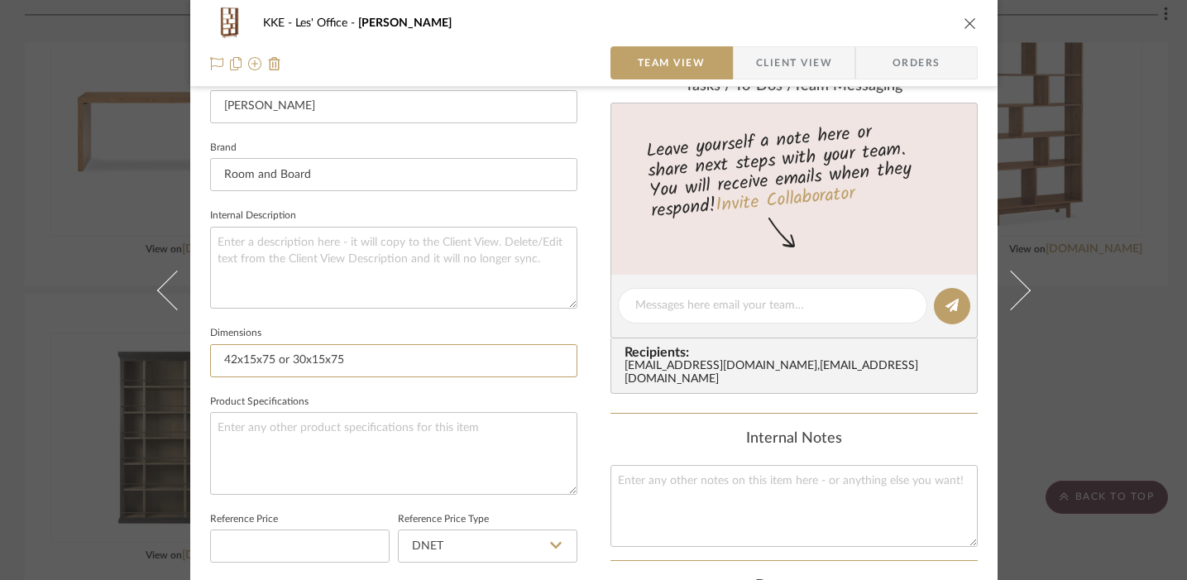
type input "42x15x75 or 30x15x75"
click at [963, 24] on icon "close" at bounding box center [969, 23] width 13 height 13
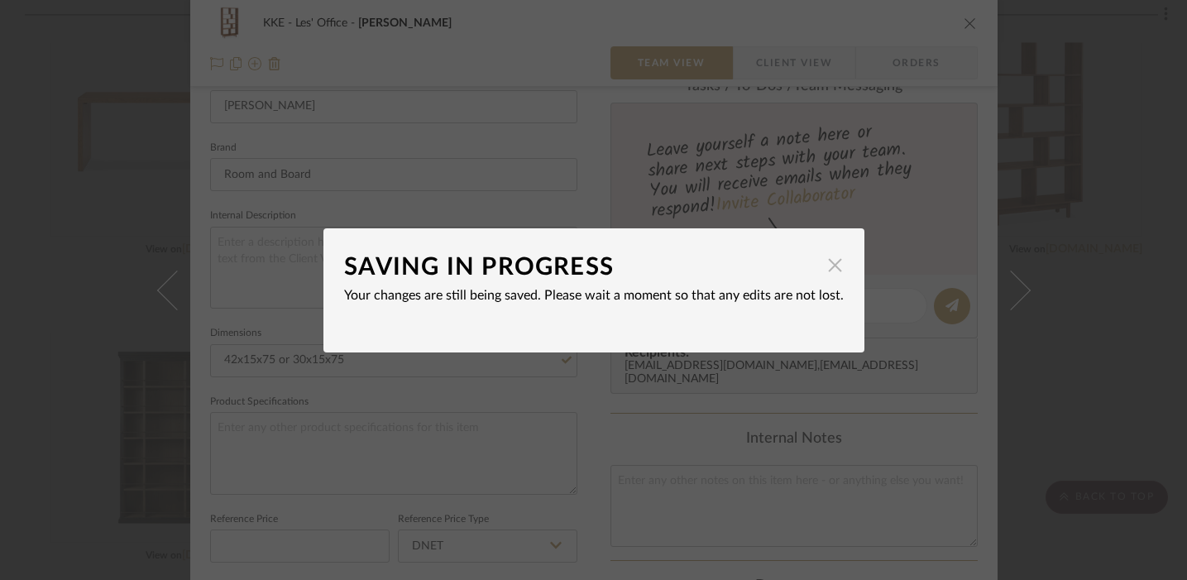
click at [826, 267] on span "button" at bounding box center [835, 265] width 33 height 33
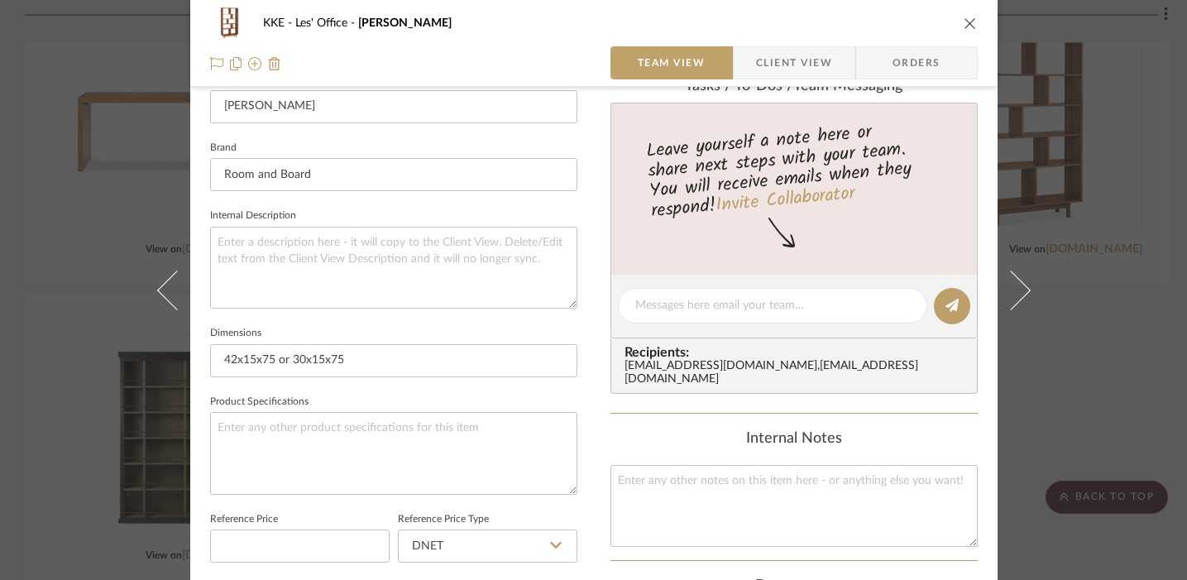
click at [964, 22] on icon "close" at bounding box center [969, 23] width 13 height 13
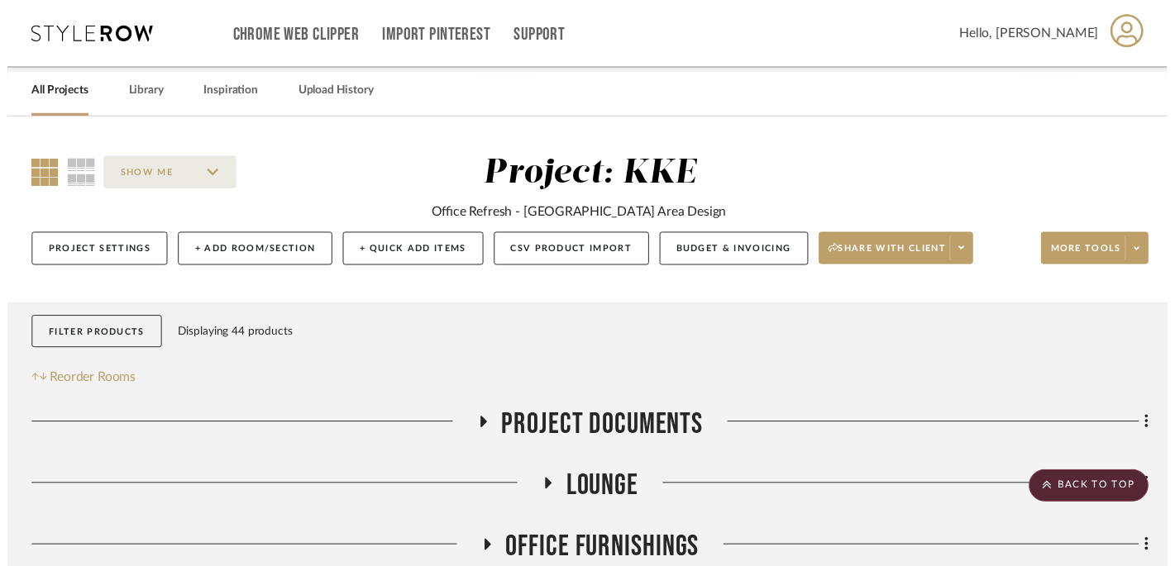
scroll to position [681, 0]
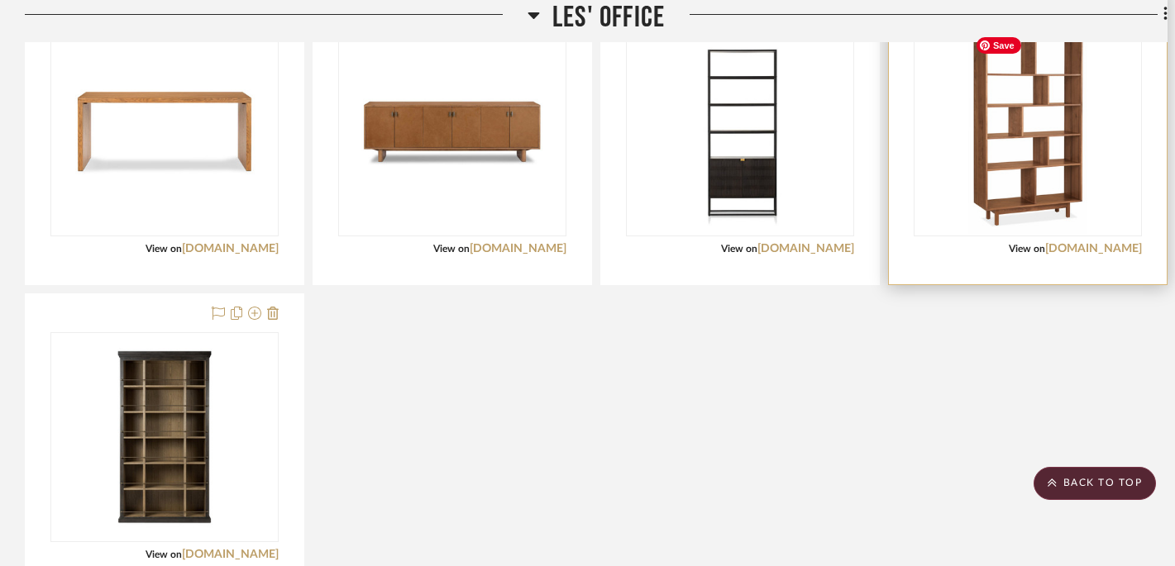
click at [1043, 112] on img "0" at bounding box center [1027, 131] width 119 height 207
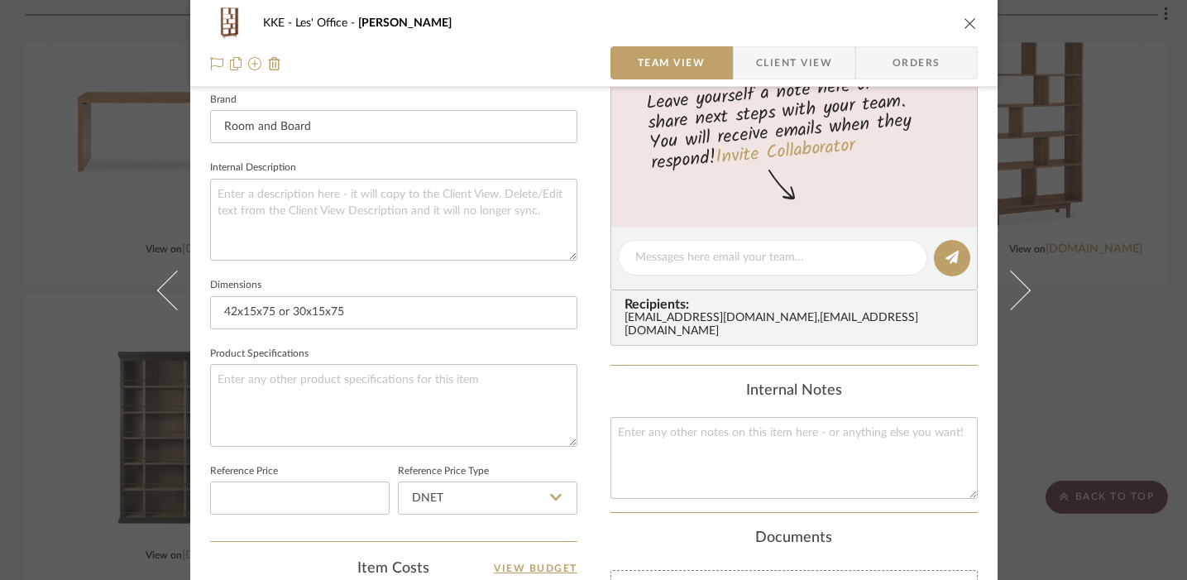
scroll to position [695, 0]
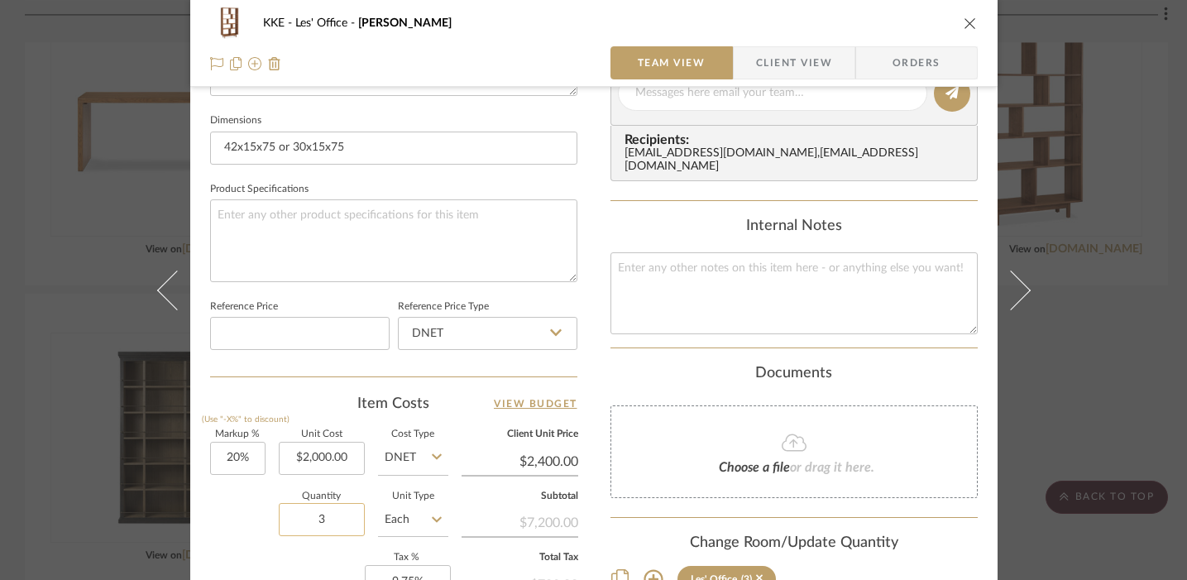
click at [323, 519] on input "3" at bounding box center [322, 519] width 86 height 33
type input "1"
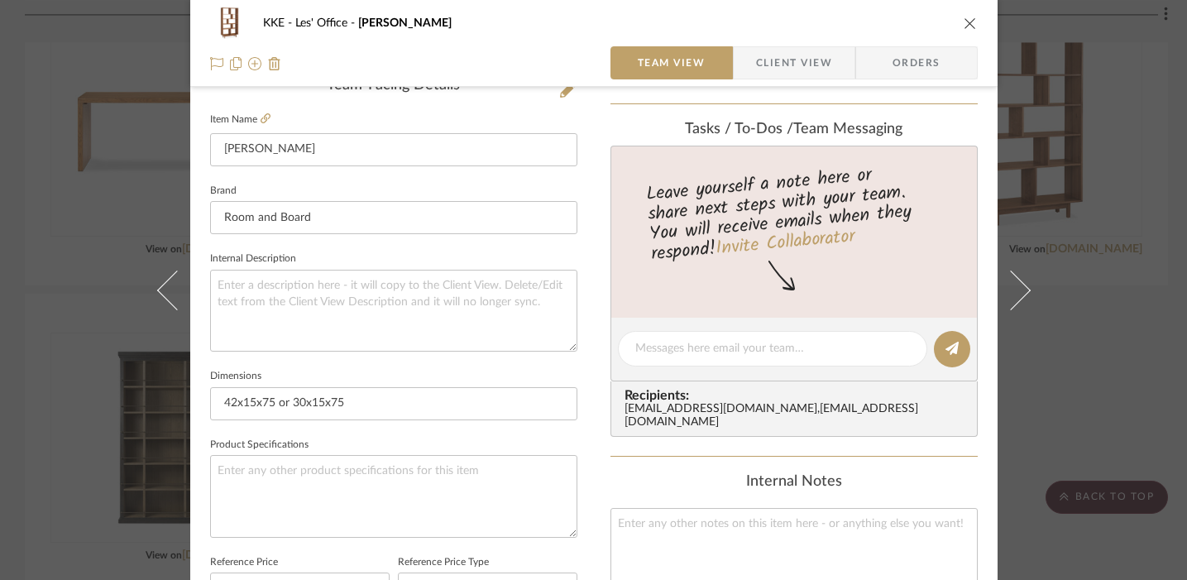
scroll to position [447, 0]
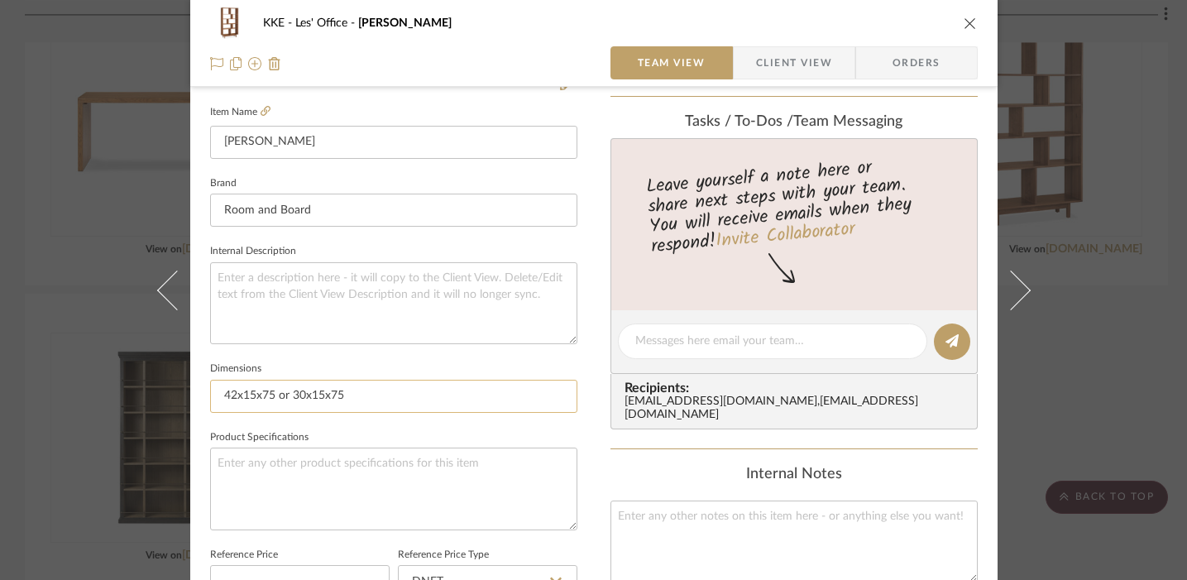
click at [367, 389] on input "42x15x75 or 30x15x75" at bounding box center [393, 396] width 367 height 33
type input "$360.00"
drag, startPoint x: 351, startPoint y: 389, endPoint x: 276, endPoint y: 389, distance: 75.3
click at [276, 391] on input "42x15x75 or 30x15x75" at bounding box center [393, 396] width 367 height 33
type input "42x15x75"
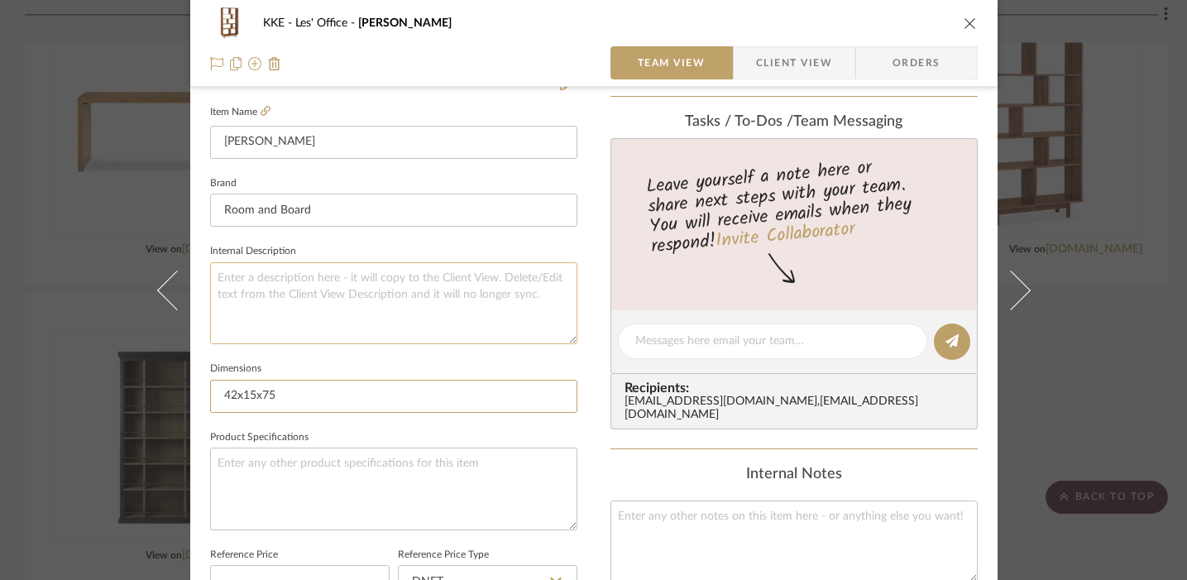
scroll to position [74, 0]
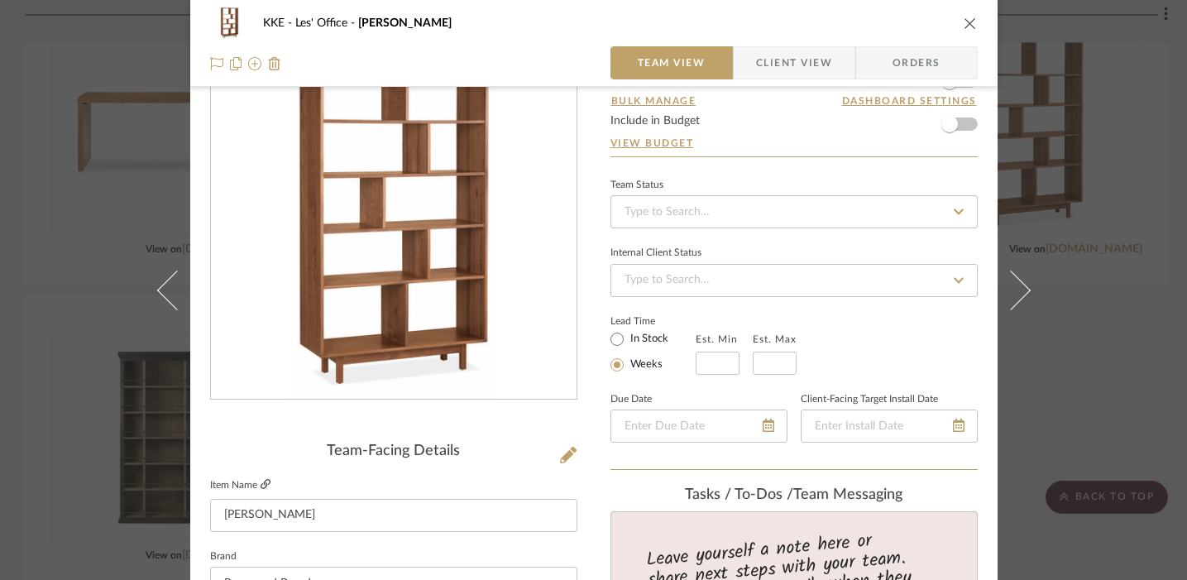
click at [262, 480] on icon at bounding box center [265, 484] width 10 height 10
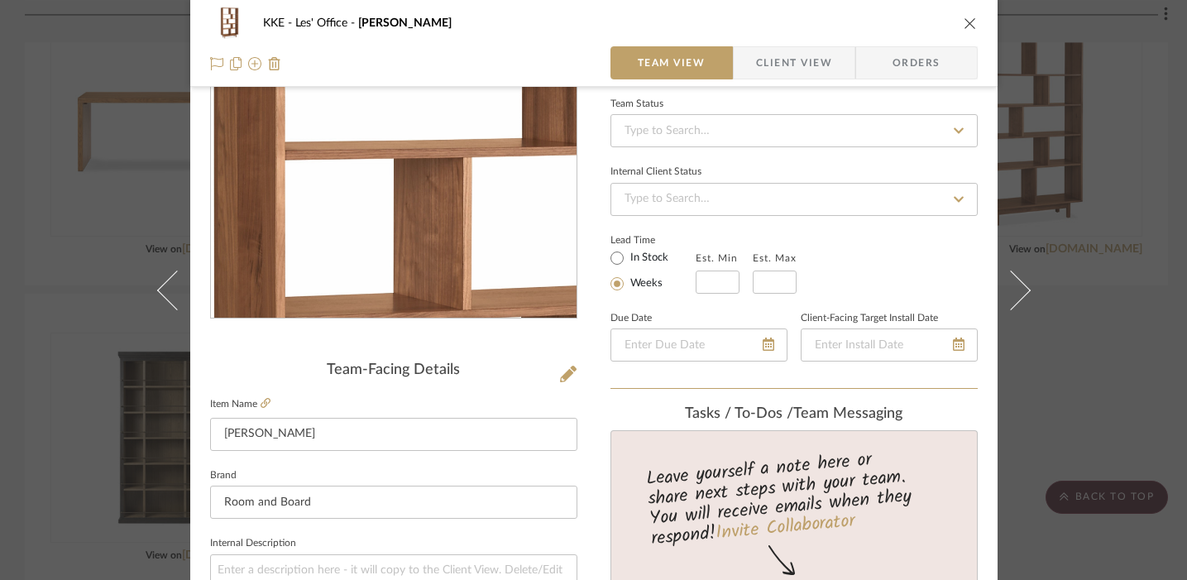
scroll to position [259, 0]
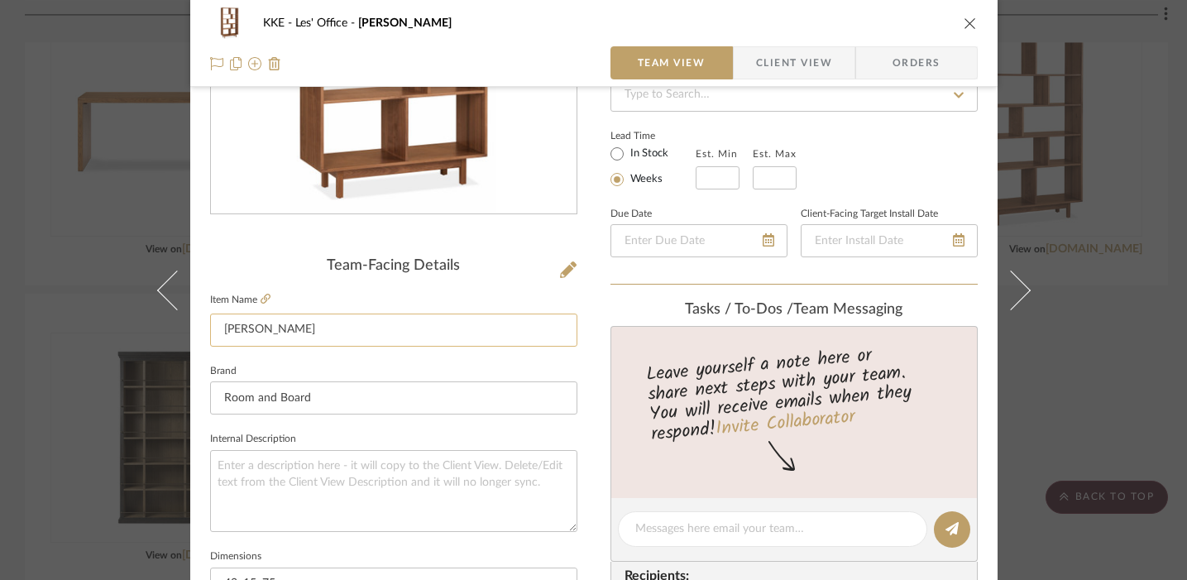
click at [276, 326] on input "Dahl" at bounding box center [393, 329] width 367 height 33
type input "D"
type input "OPT3 Bookcase"
click at [963, 24] on icon "close" at bounding box center [969, 23] width 13 height 13
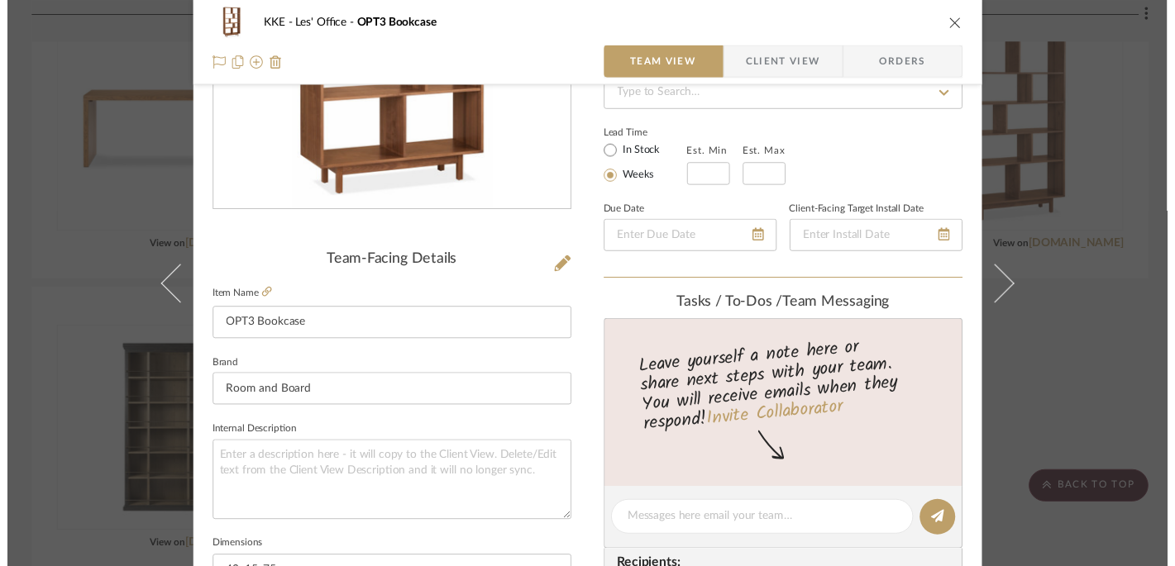
scroll to position [681, 0]
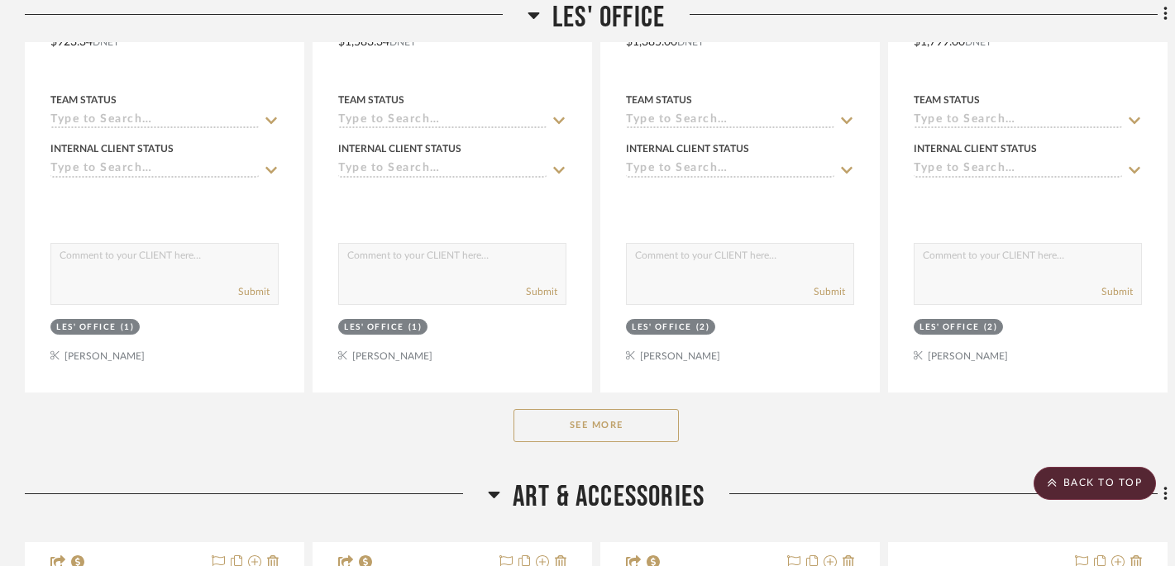
scroll to position [1003, 0]
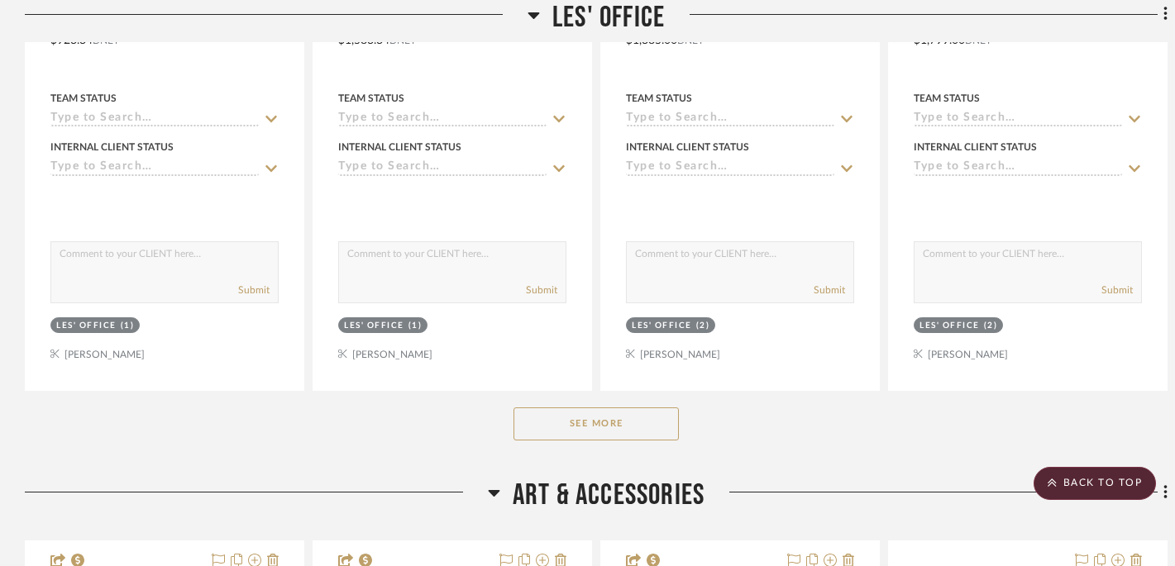
click at [665, 416] on button "See More" at bounding box center [596, 424] width 165 height 33
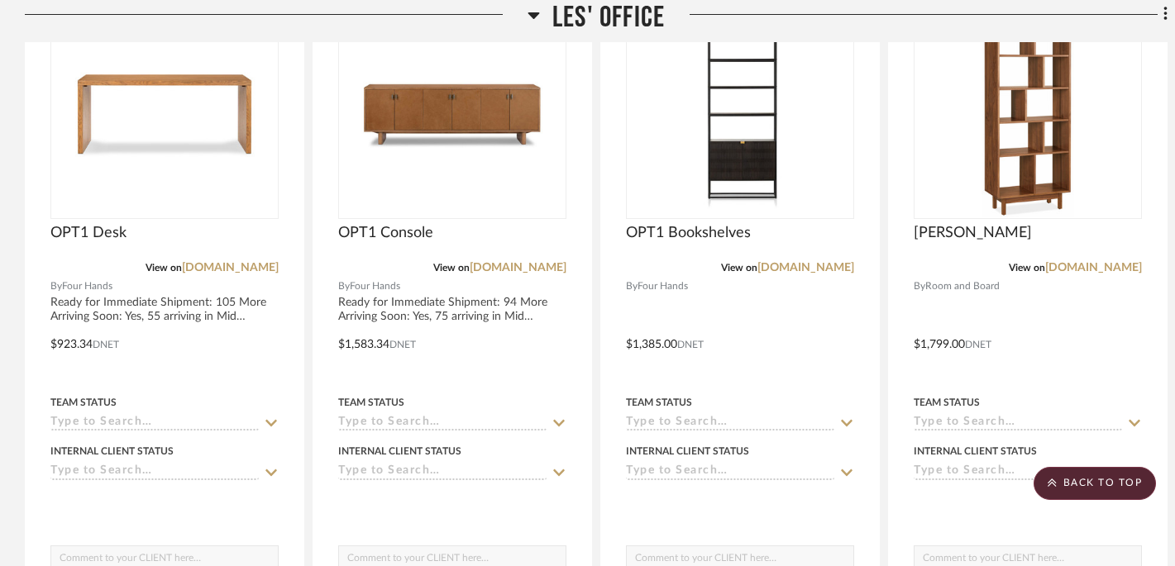
scroll to position [657, 0]
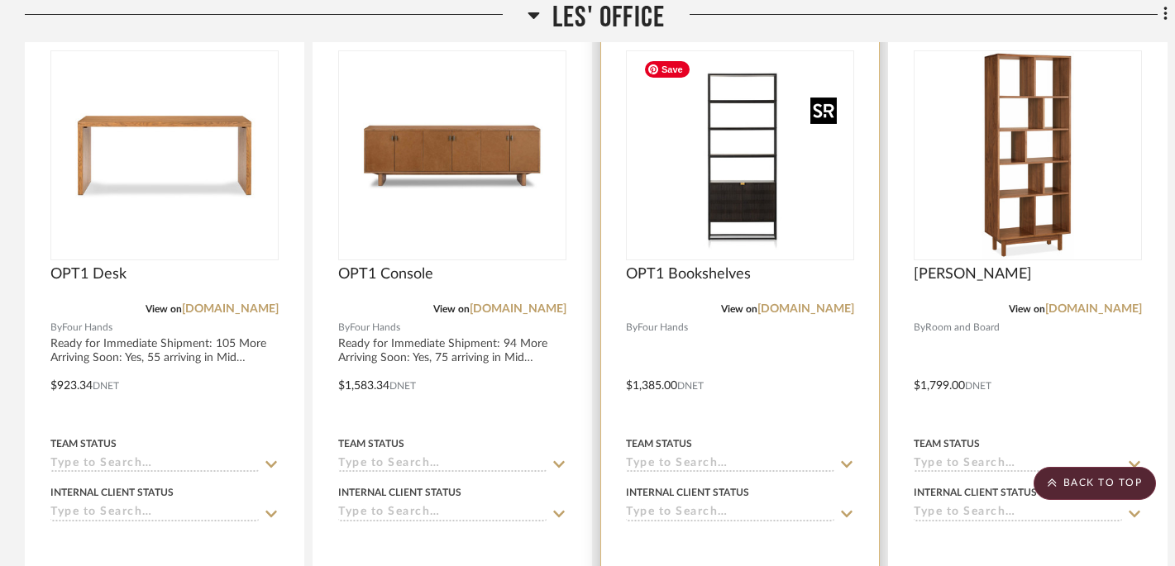
click at [766, 216] on img "0" at bounding box center [740, 155] width 207 height 207
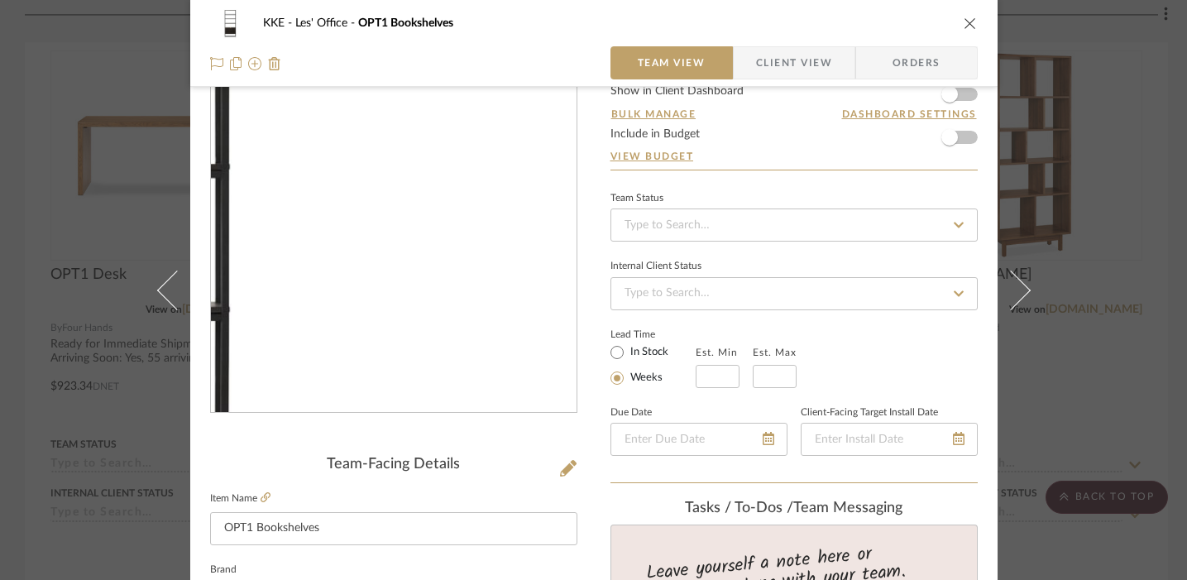
scroll to position [58, 0]
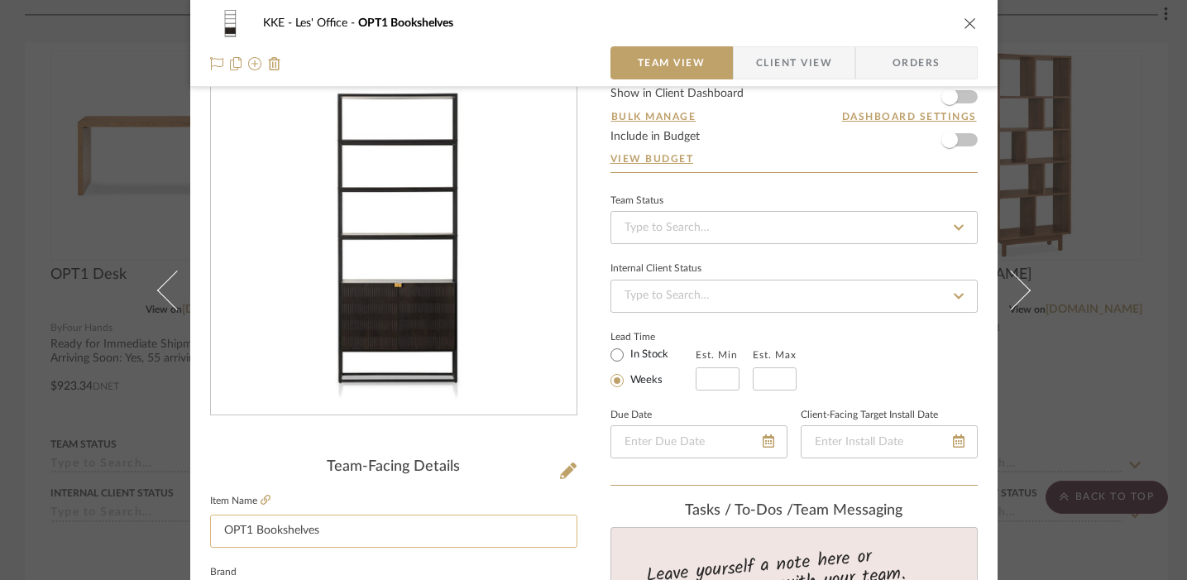
click at [379, 532] on input "OPT1 Bookshelves" at bounding box center [393, 530] width 367 height 33
type input "OPT1 Bookshelves"
click at [963, 23] on icon "close" at bounding box center [969, 23] width 13 height 13
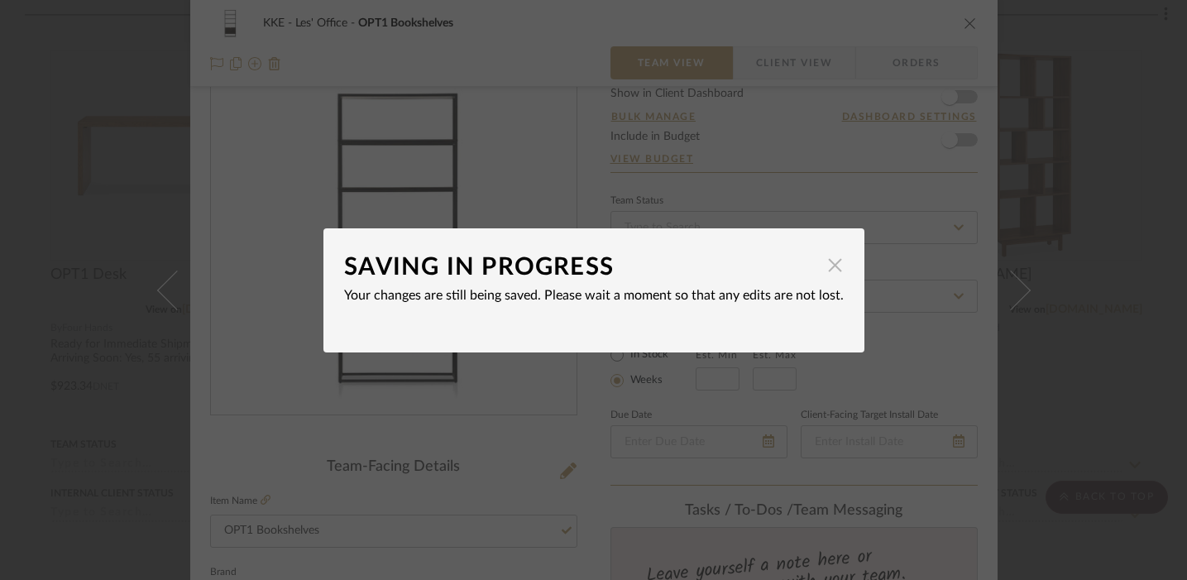
click at [835, 260] on span "button" at bounding box center [835, 265] width 33 height 33
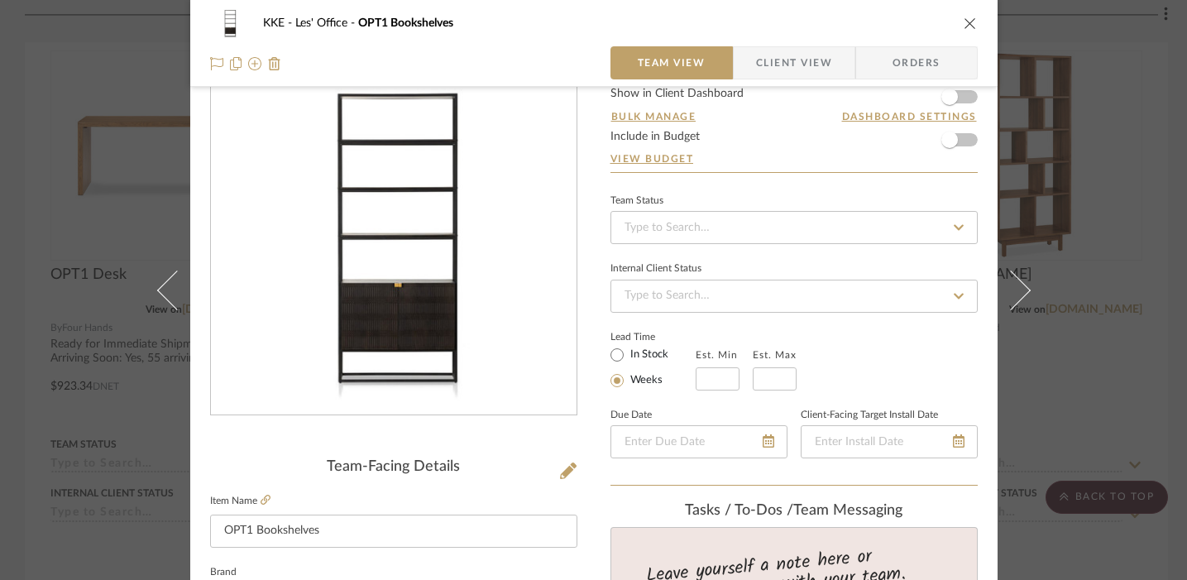
click at [963, 22] on icon "close" at bounding box center [969, 23] width 13 height 13
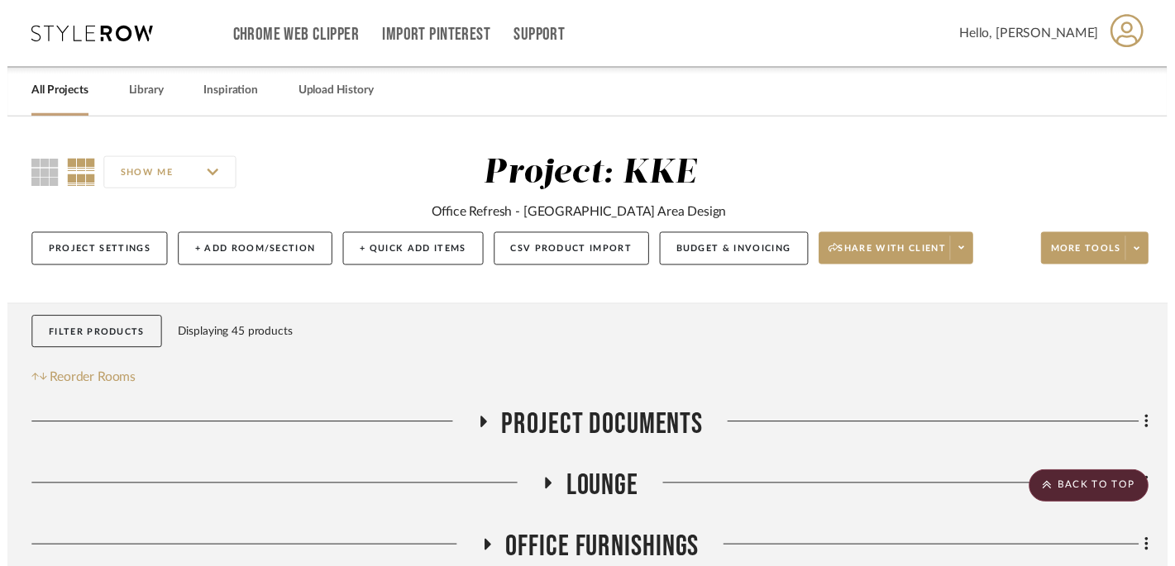
scroll to position [657, 0]
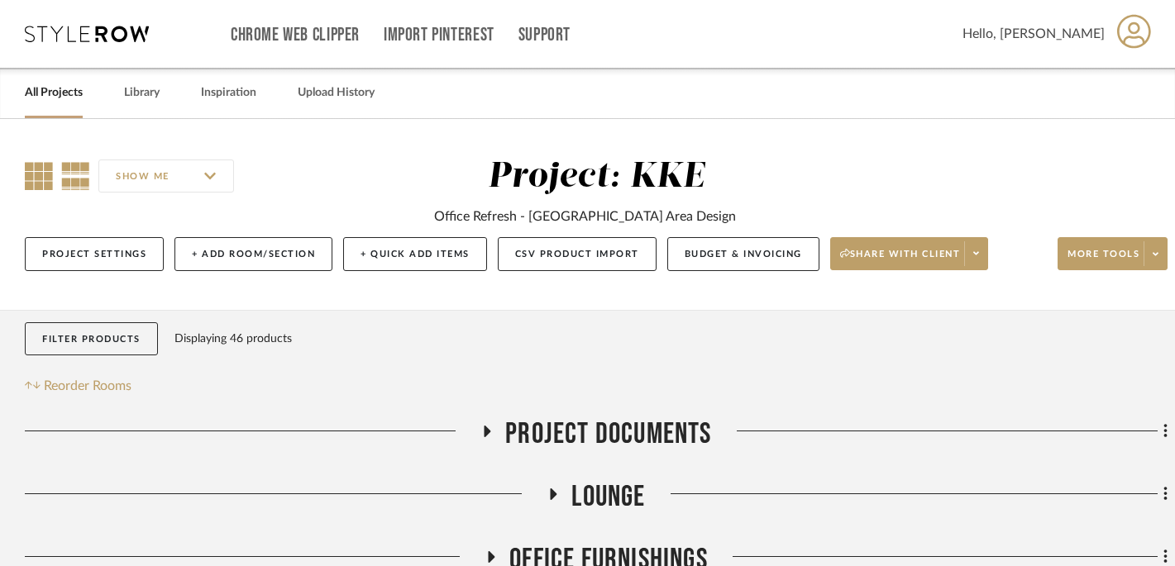
click at [44, 177] on icon at bounding box center [39, 176] width 28 height 28
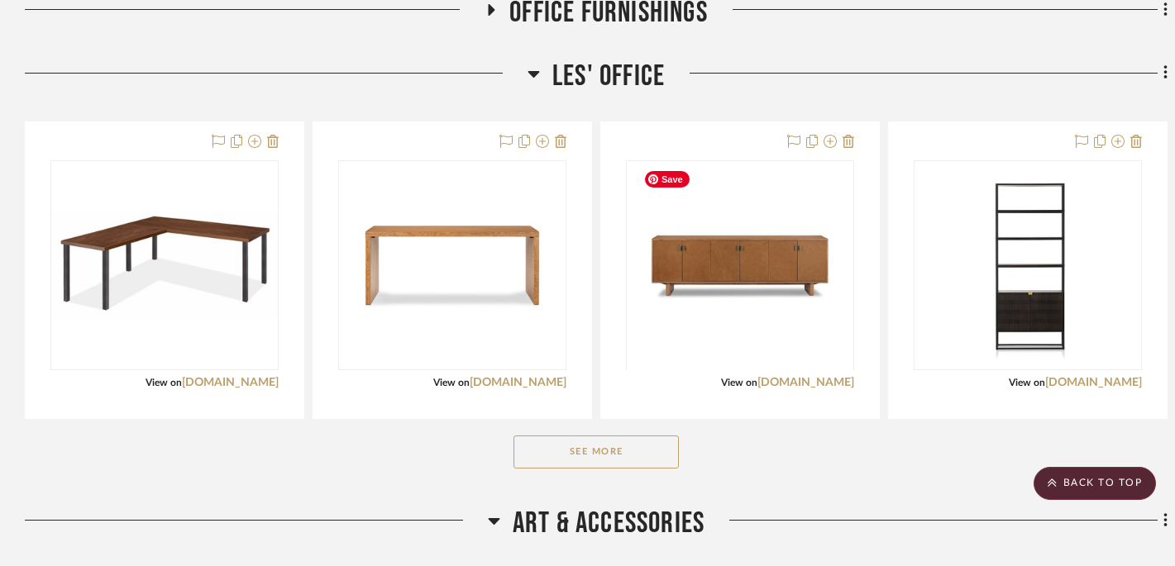
scroll to position [586, 0]
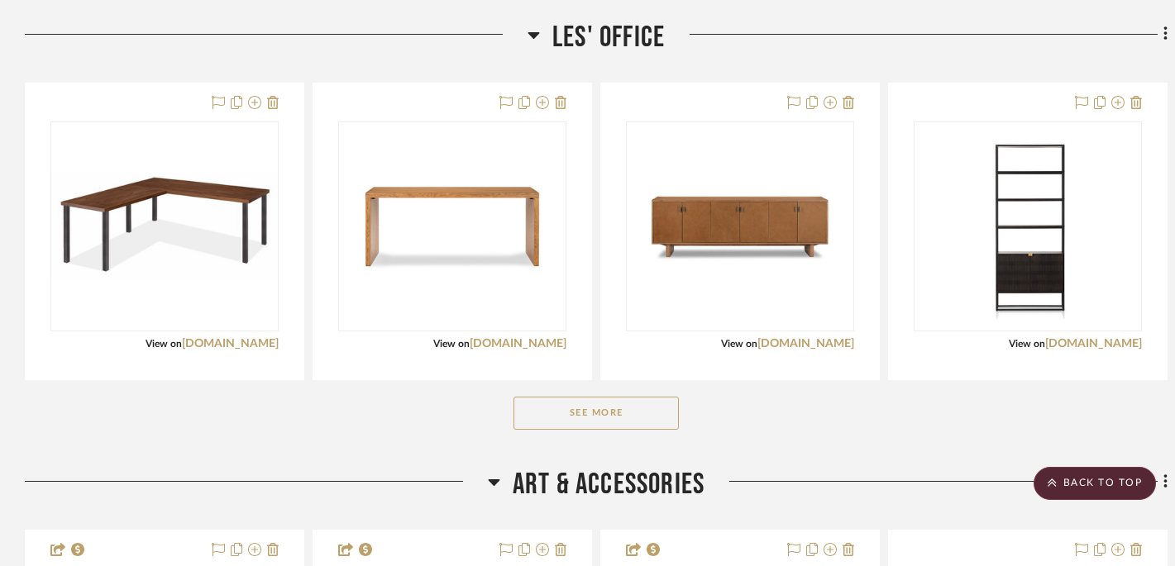
click at [580, 413] on button "See More" at bounding box center [596, 413] width 165 height 33
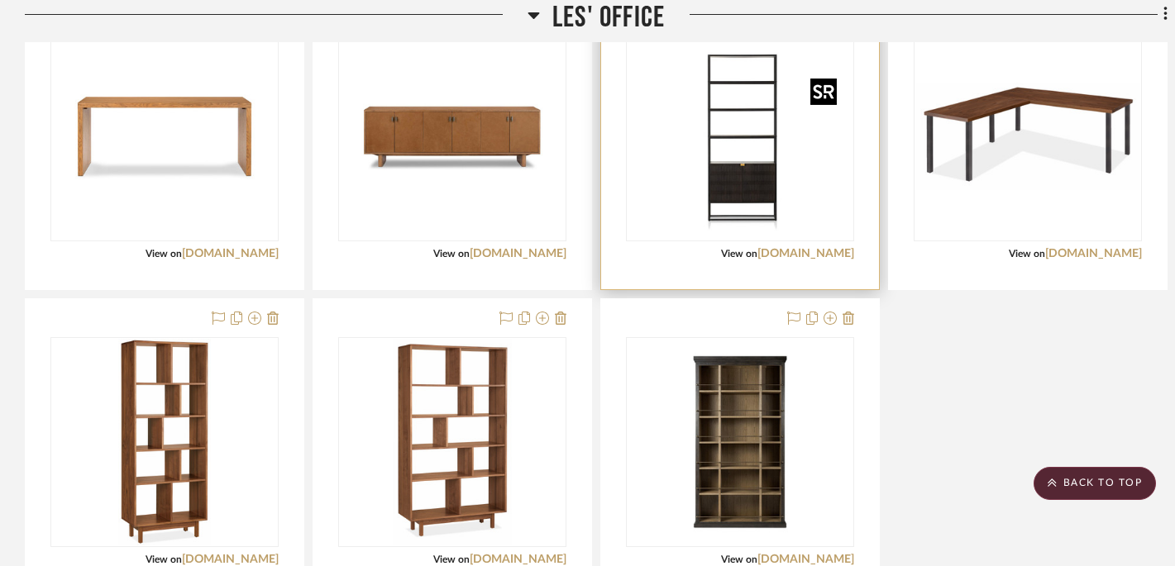
scroll to position [677, 0]
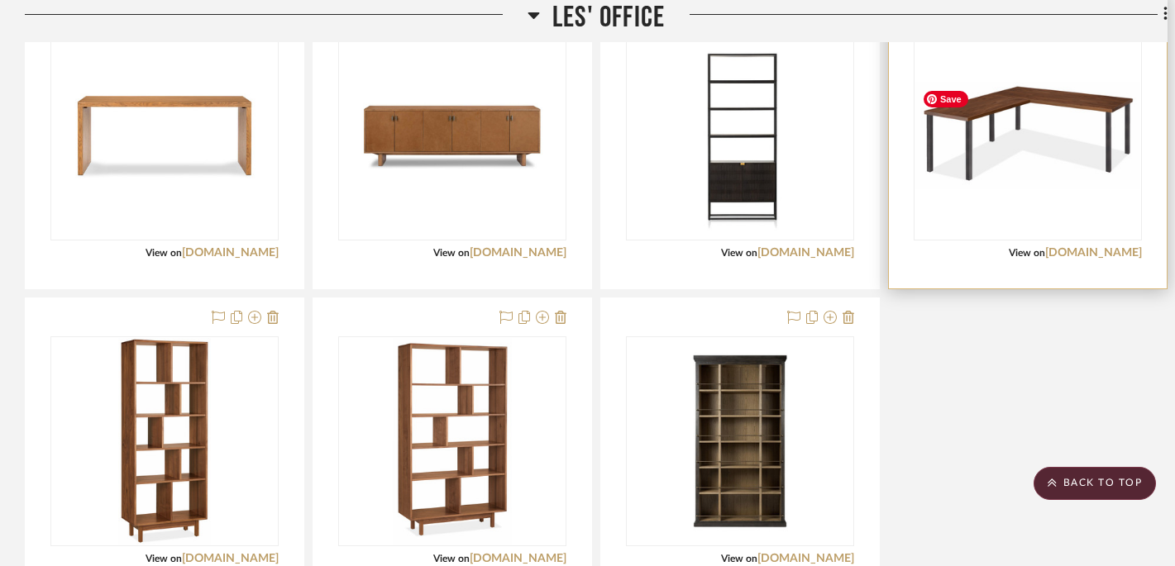
click at [983, 123] on img "0" at bounding box center [1027, 136] width 225 height 108
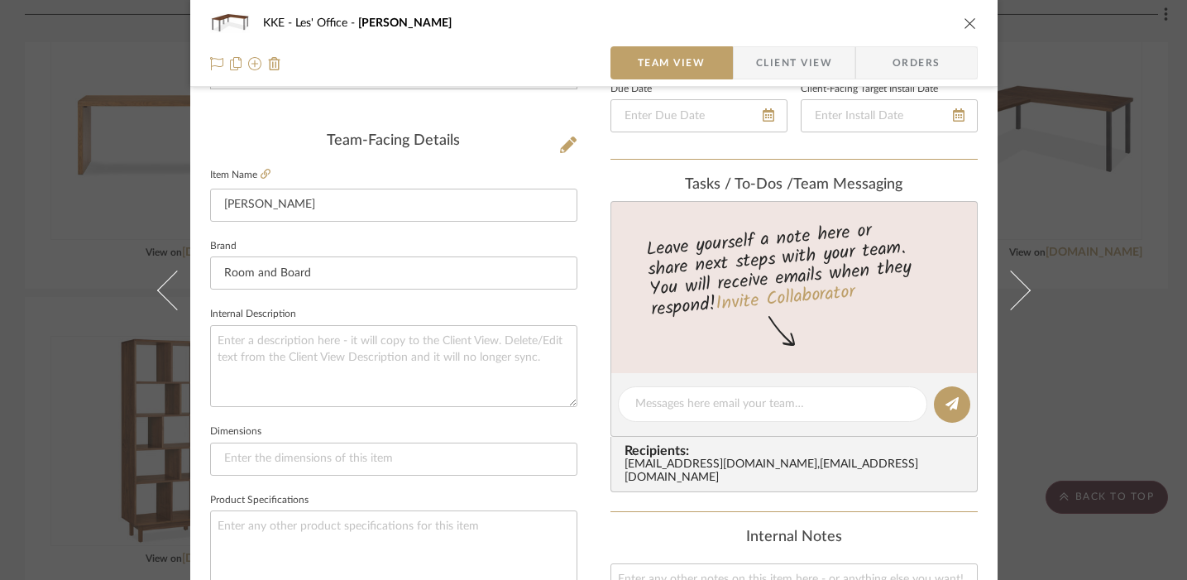
scroll to position [363, 0]
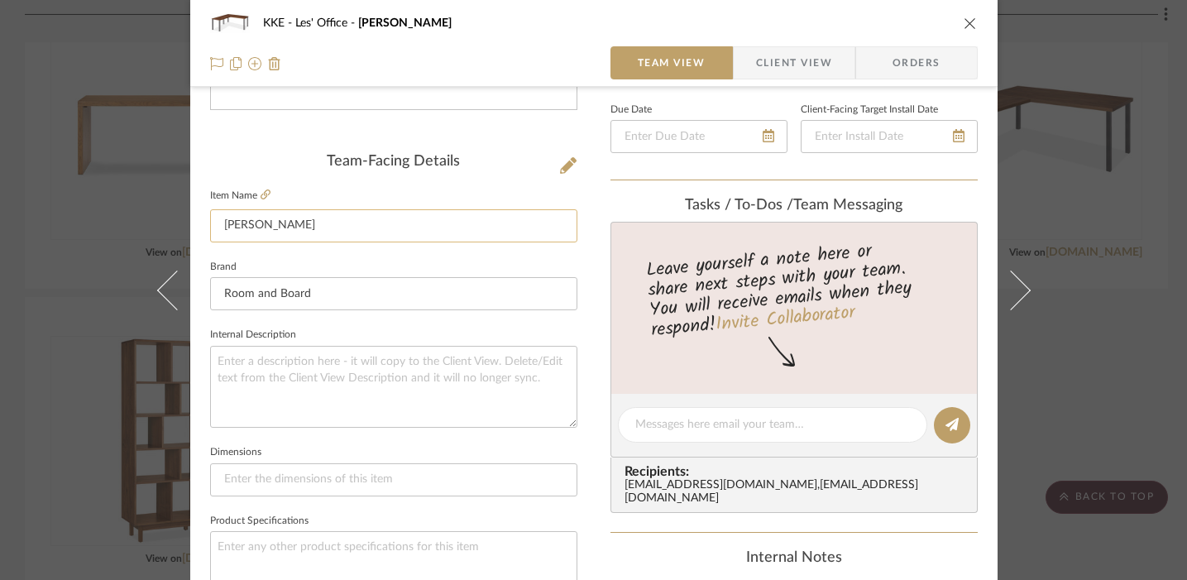
click at [304, 220] on input "Parsons" at bounding box center [393, 225] width 367 height 33
drag, startPoint x: 304, startPoint y: 220, endPoint x: 202, endPoint y: 221, distance: 102.5
click at [198, 220] on div "KKE Les' Office Parsons Team View Client View Orders Team-Facing Details Item N…" at bounding box center [593, 412] width 807 height 1527
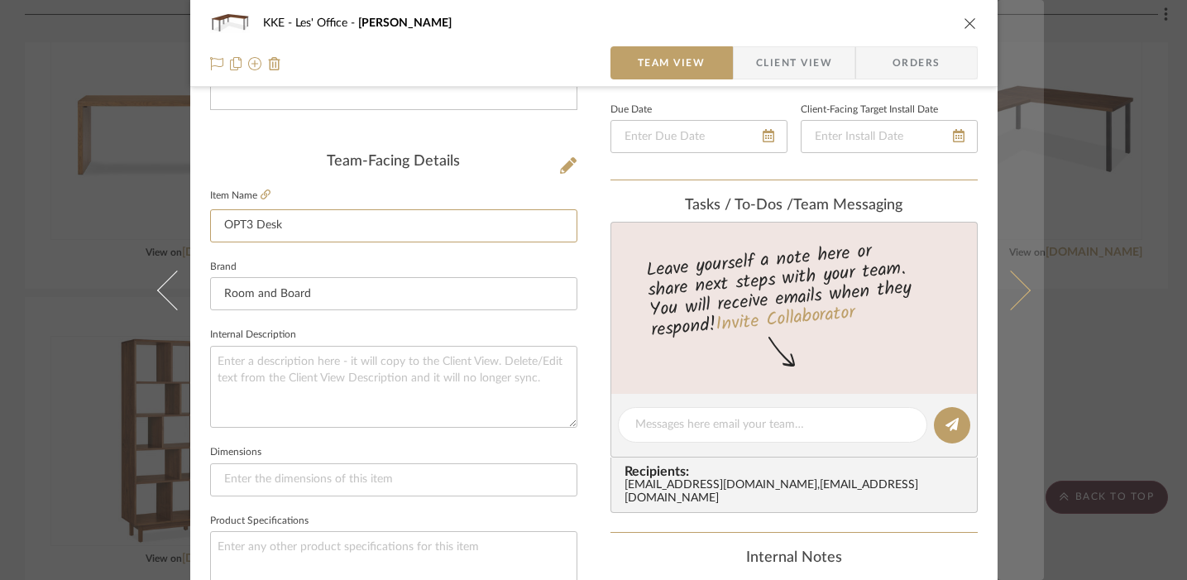
type input "OPT3 Desk"
click at [1016, 298] on icon at bounding box center [1010, 290] width 40 height 40
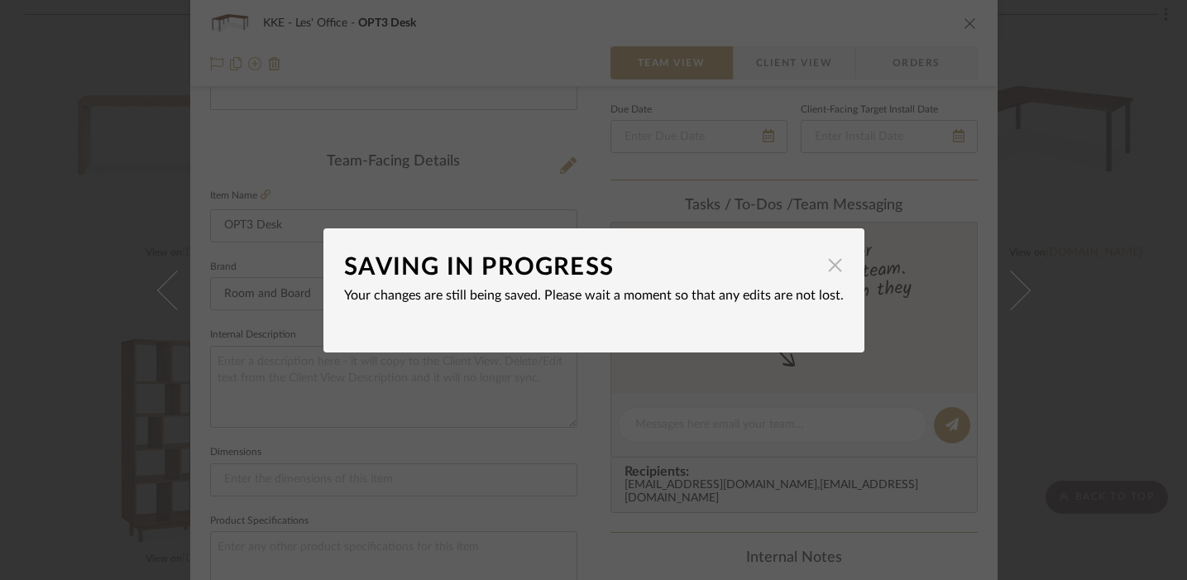
click at [820, 258] on span "button" at bounding box center [835, 265] width 33 height 33
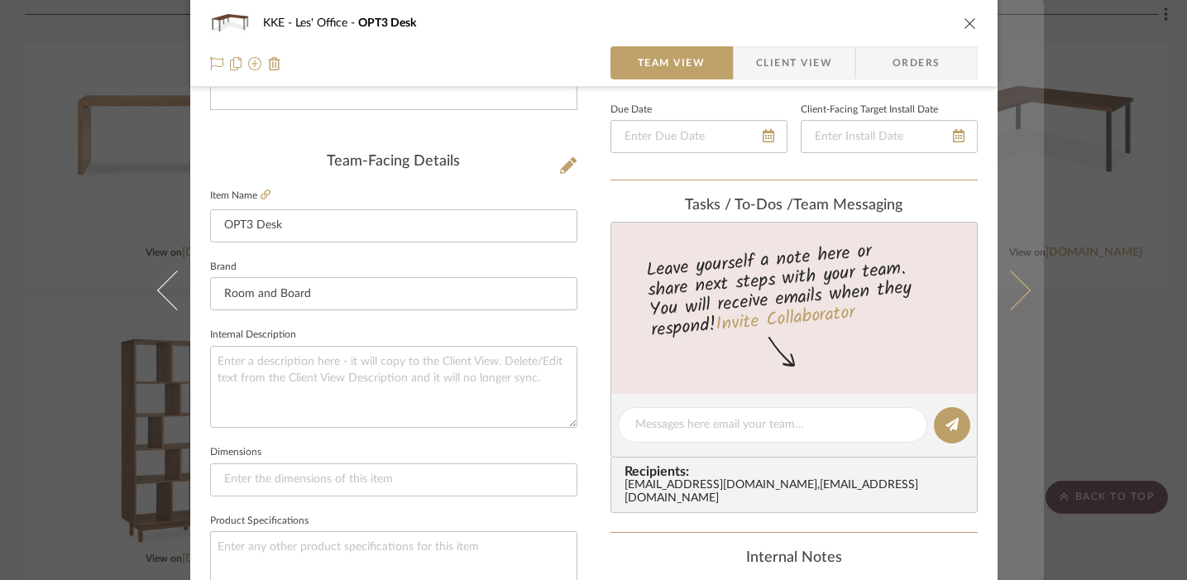
click at [1022, 285] on button at bounding box center [1020, 290] width 46 height 580
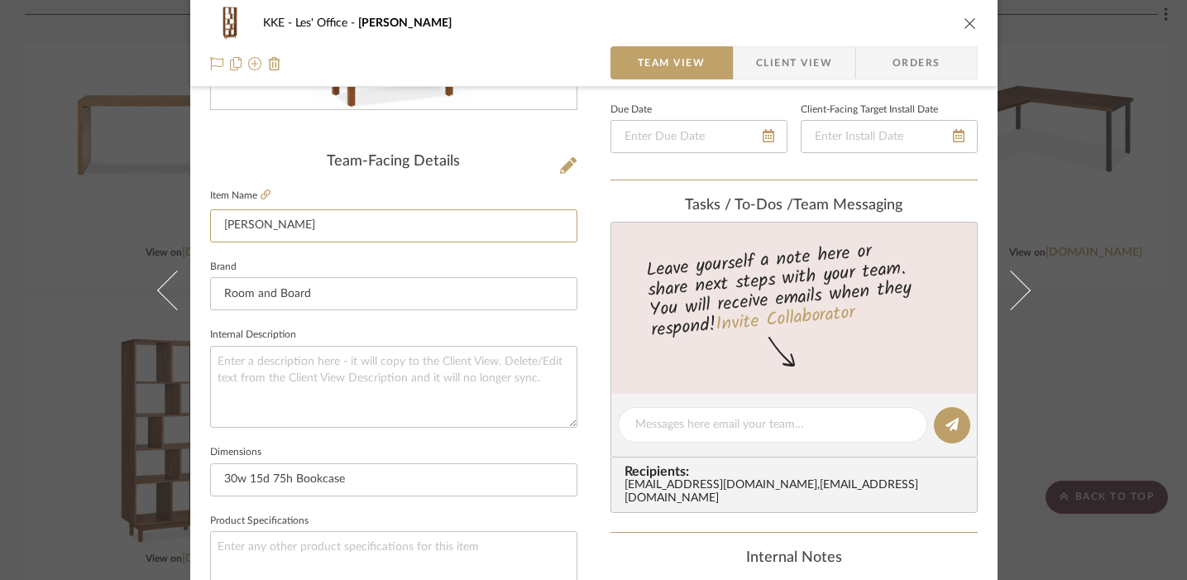
drag, startPoint x: 288, startPoint y: 227, endPoint x: 199, endPoint y: 227, distance: 88.5
click at [199, 227] on div "KKE Les' Office Dahl Team View Client View Orders Team-Facing Details Item Name…" at bounding box center [593, 412] width 807 height 1527
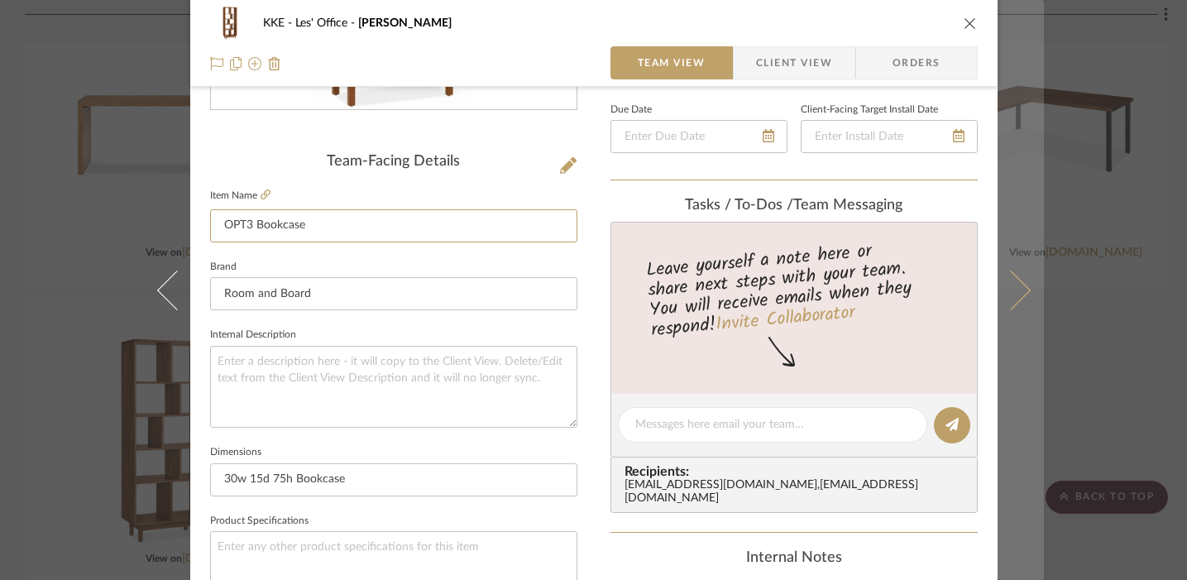
type input "OPT3 Bookcase"
click at [1015, 284] on icon at bounding box center [1010, 290] width 40 height 40
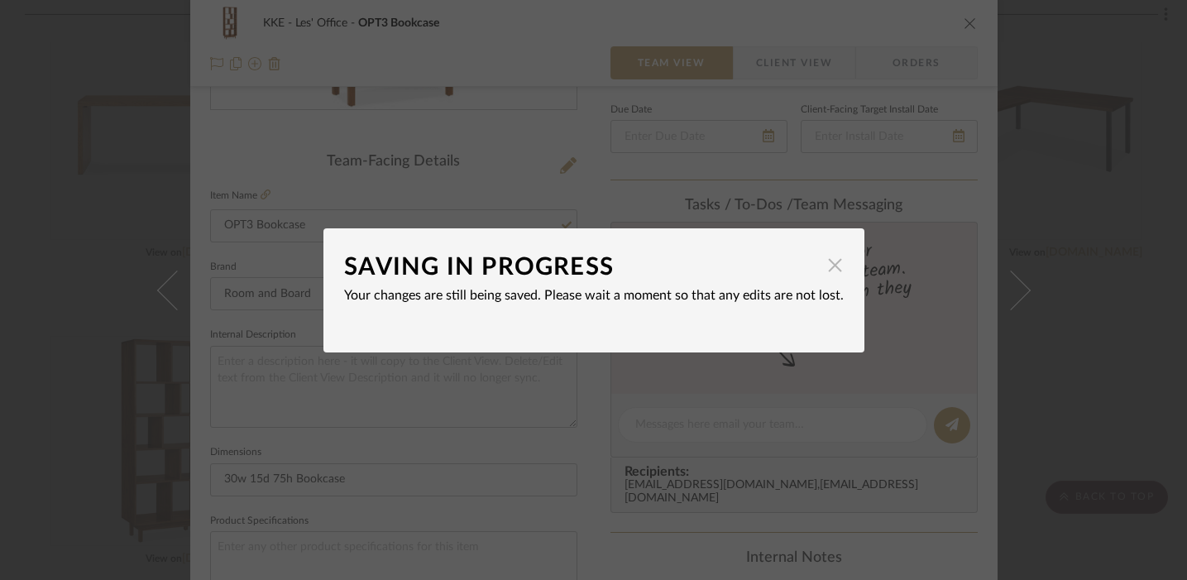
click at [827, 268] on span "button" at bounding box center [835, 265] width 33 height 33
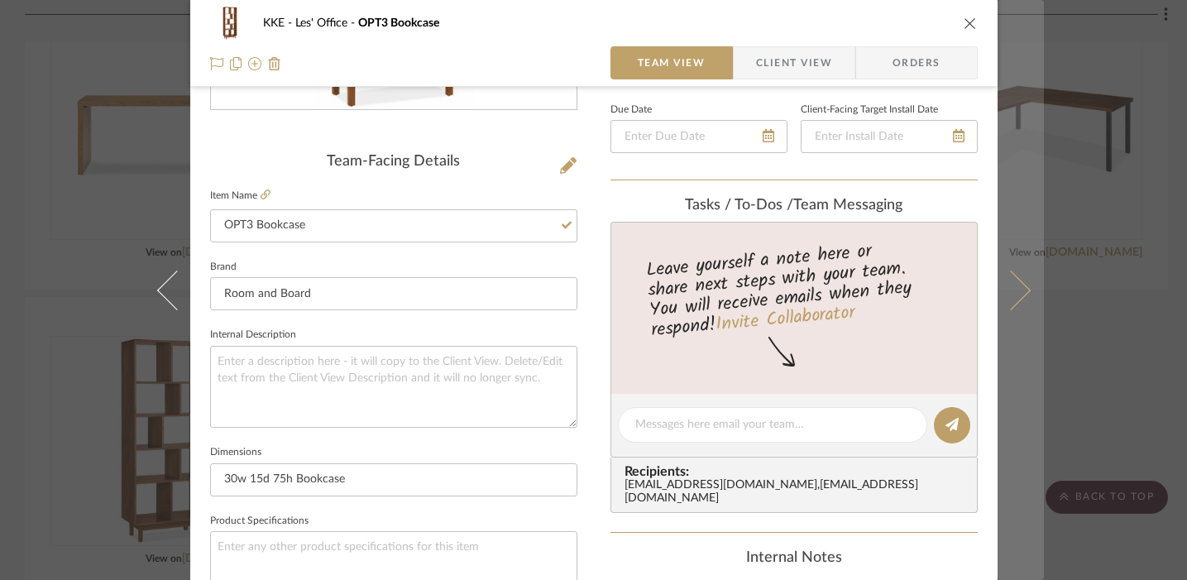
click at [1022, 290] on icon at bounding box center [1010, 290] width 40 height 40
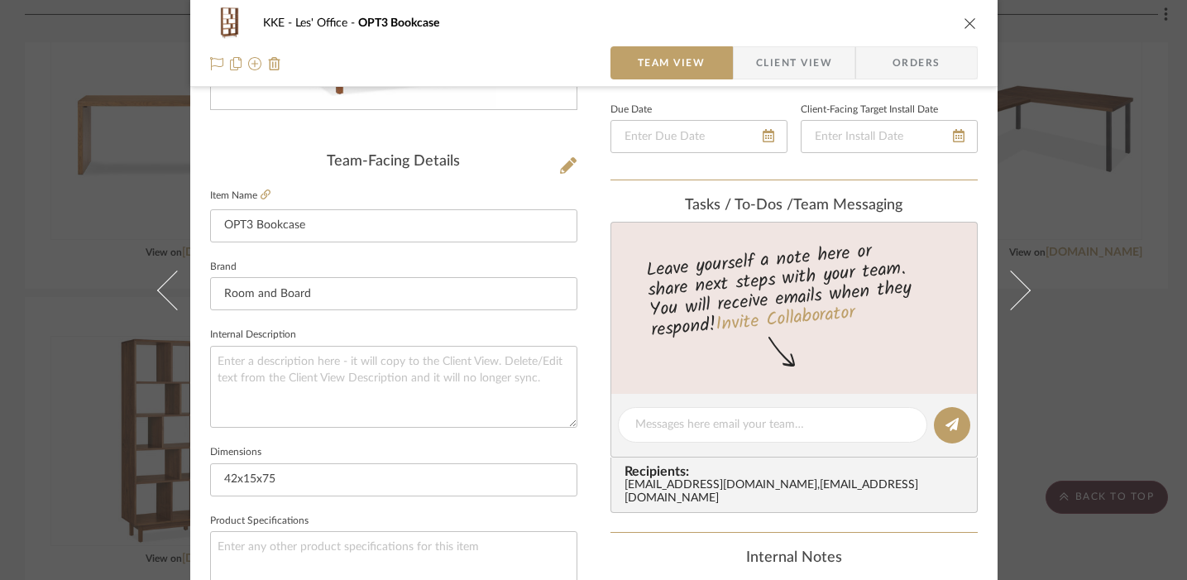
click at [966, 22] on icon "close" at bounding box center [969, 23] width 13 height 13
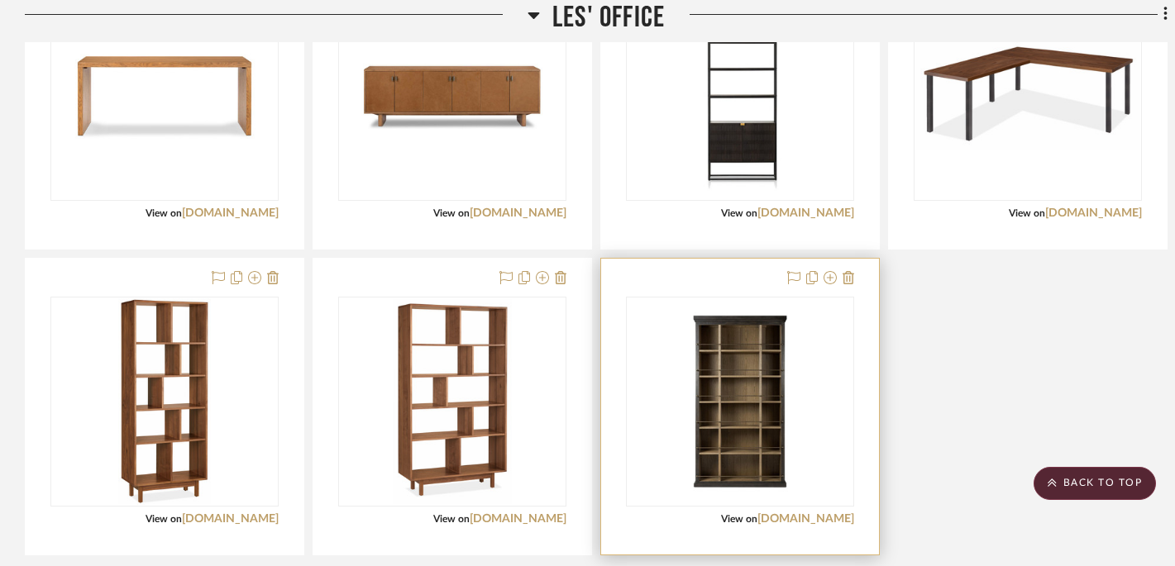
scroll to position [719, 0]
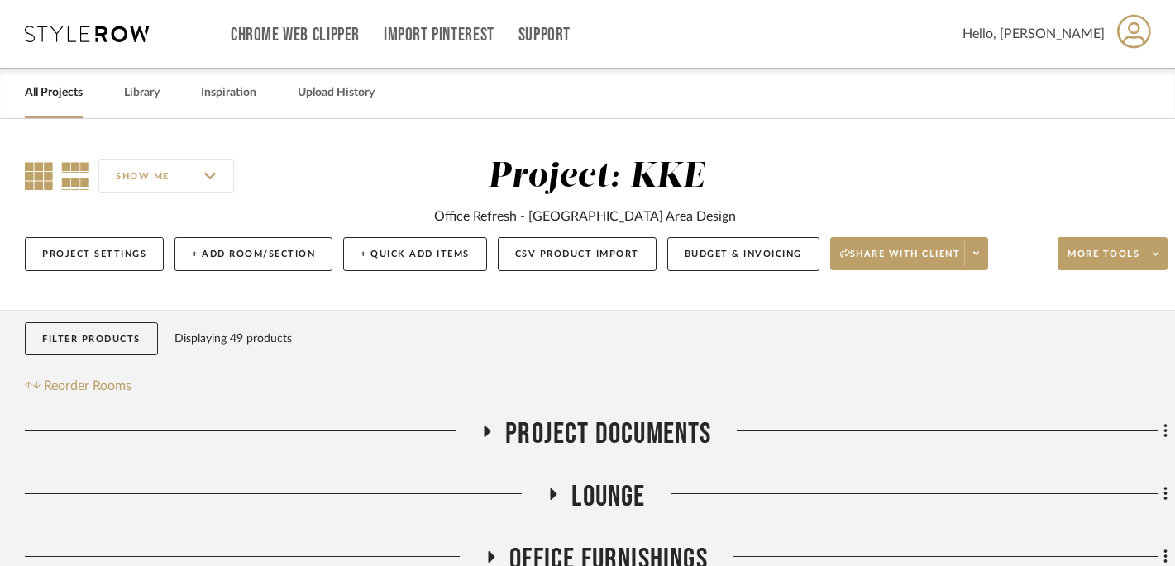
click at [31, 182] on icon at bounding box center [39, 176] width 28 height 28
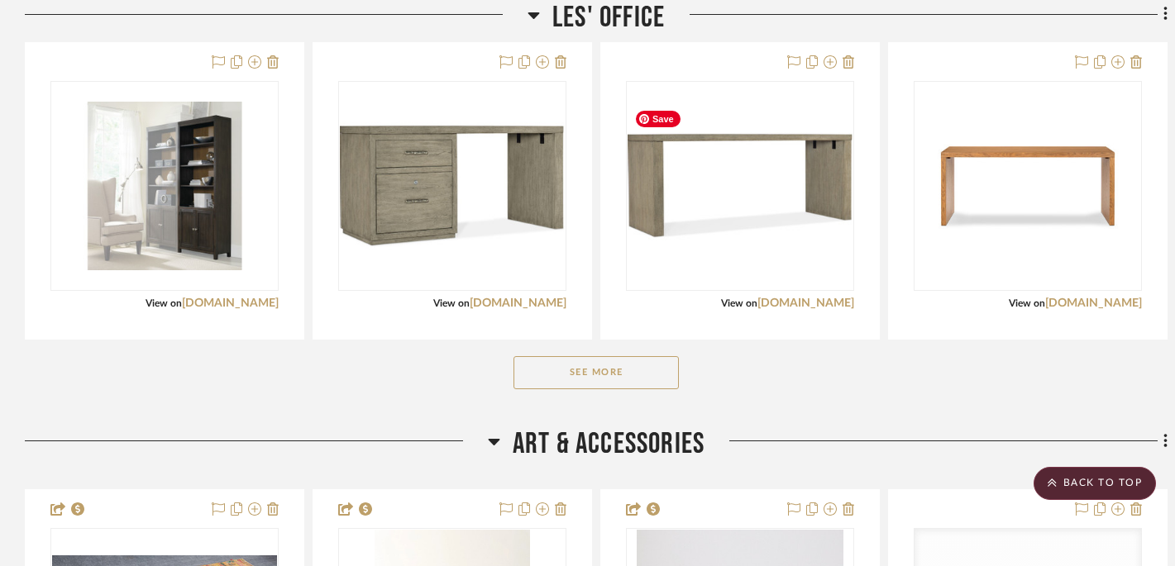
scroll to position [628, 0]
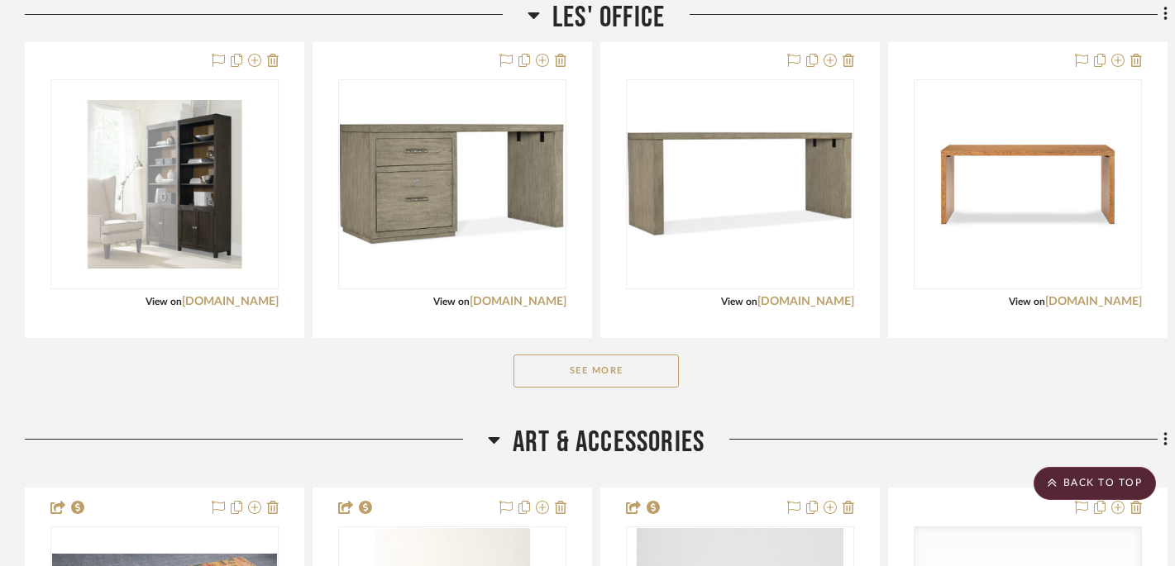
click at [595, 387] on button "See More" at bounding box center [596, 371] width 165 height 33
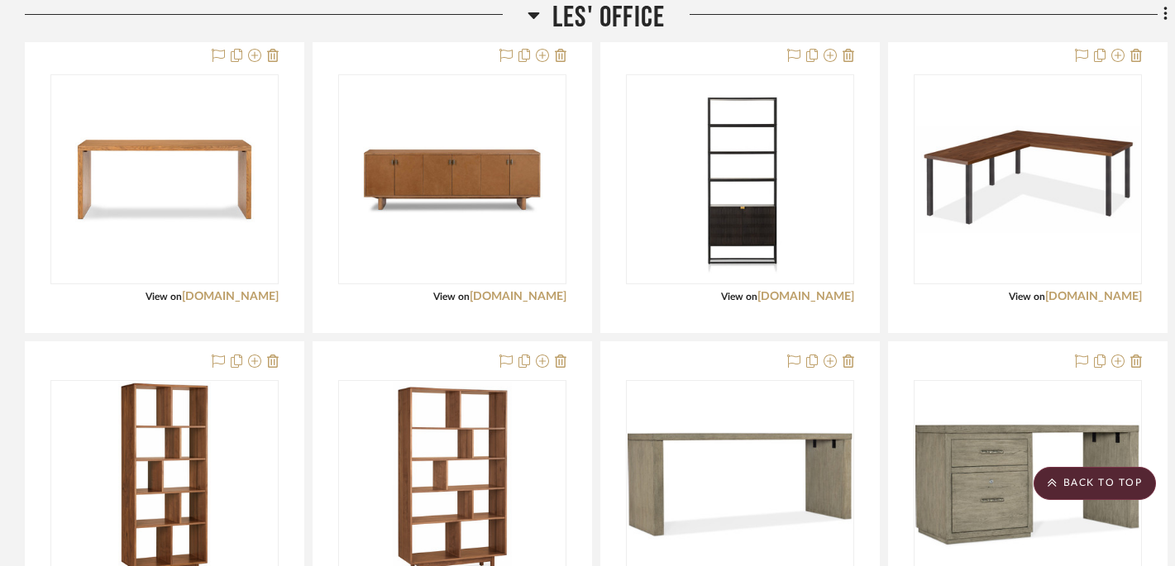
scroll to position [630, 0]
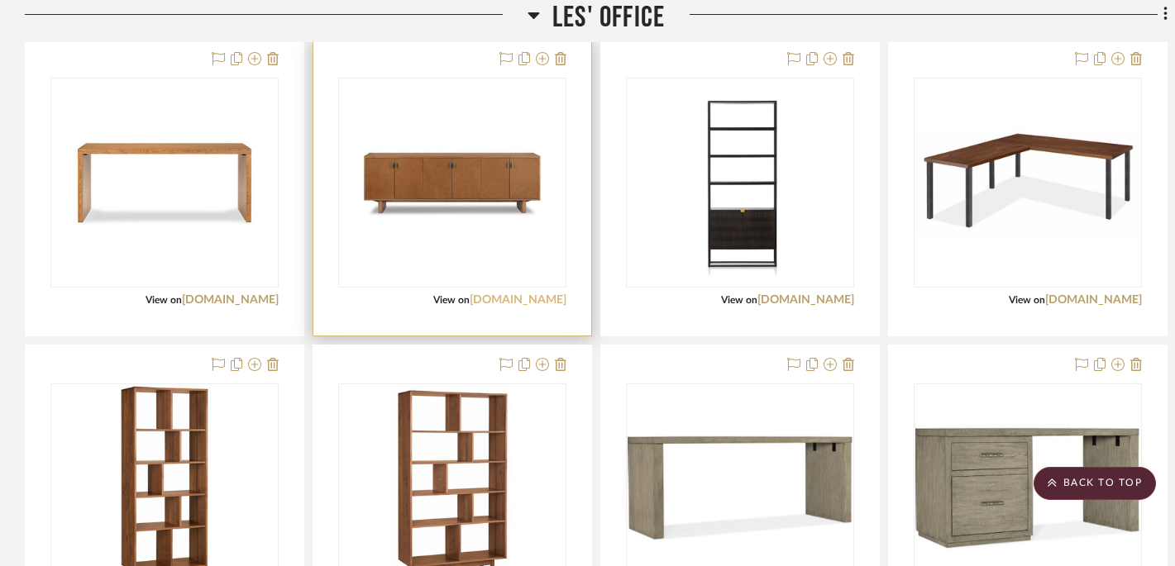
click at [532, 303] on link "[DOMAIN_NAME]" at bounding box center [518, 300] width 97 height 12
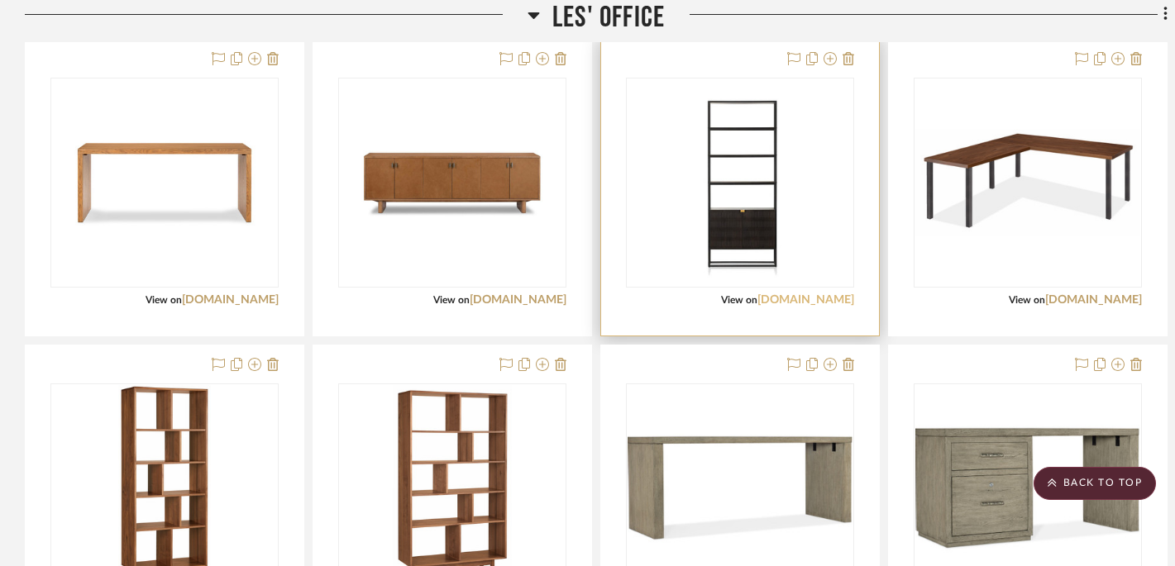
click at [841, 301] on link "[DOMAIN_NAME]" at bounding box center [805, 300] width 97 height 12
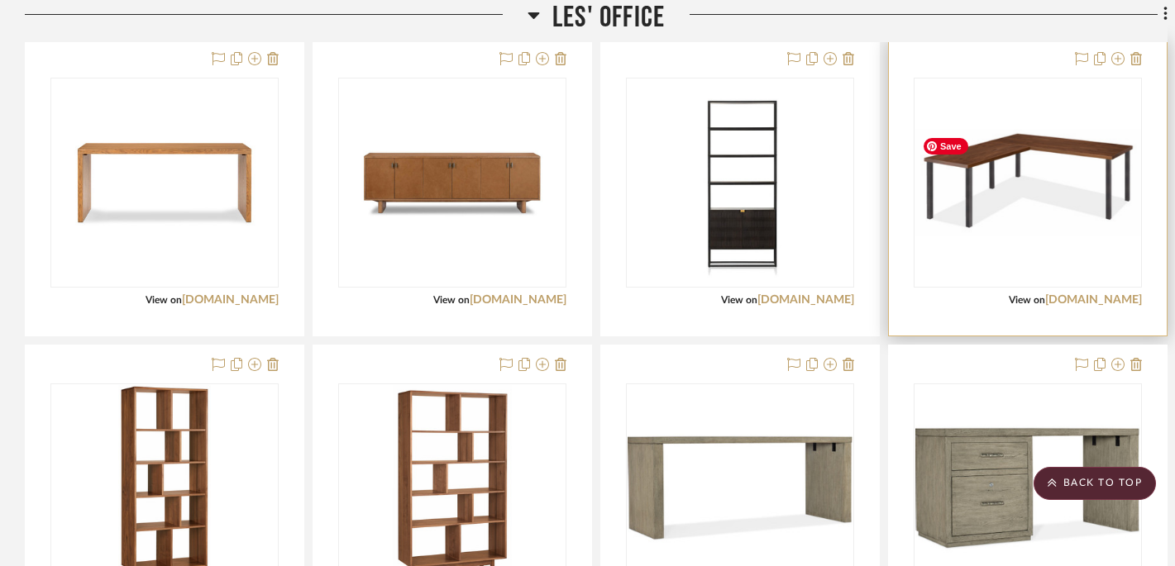
click at [990, 154] on div at bounding box center [1028, 183] width 228 height 210
click at [1101, 300] on link "[DOMAIN_NAME]" at bounding box center [1093, 300] width 97 height 12
click at [1003, 155] on img "0" at bounding box center [1027, 183] width 225 height 108
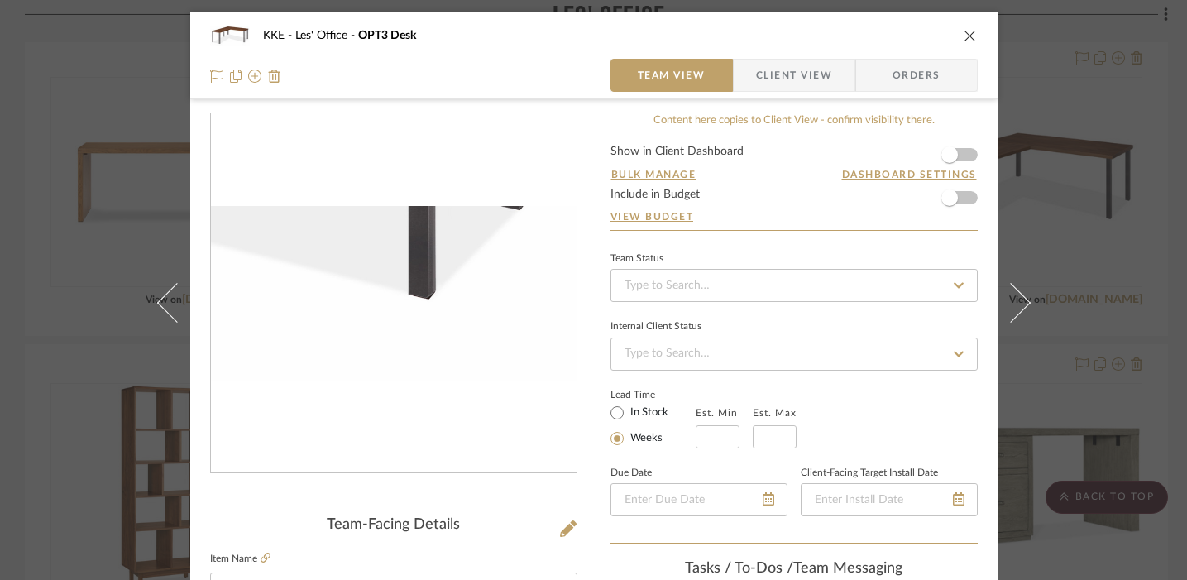
scroll to position [90, 0]
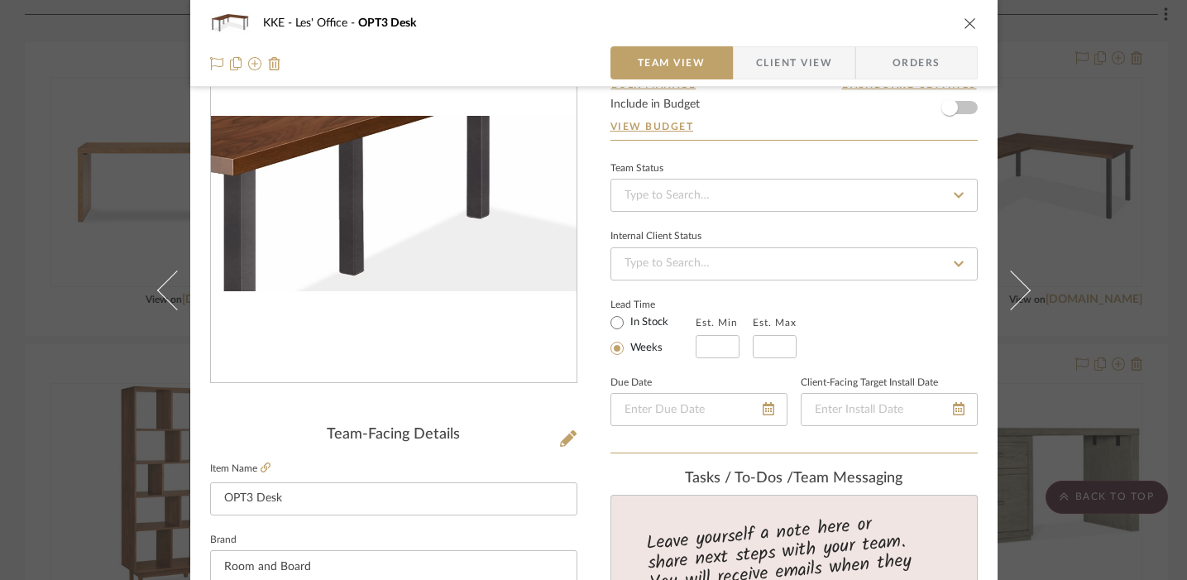
click at [343, 189] on img "0" at bounding box center [394, 203] width 366 height 174
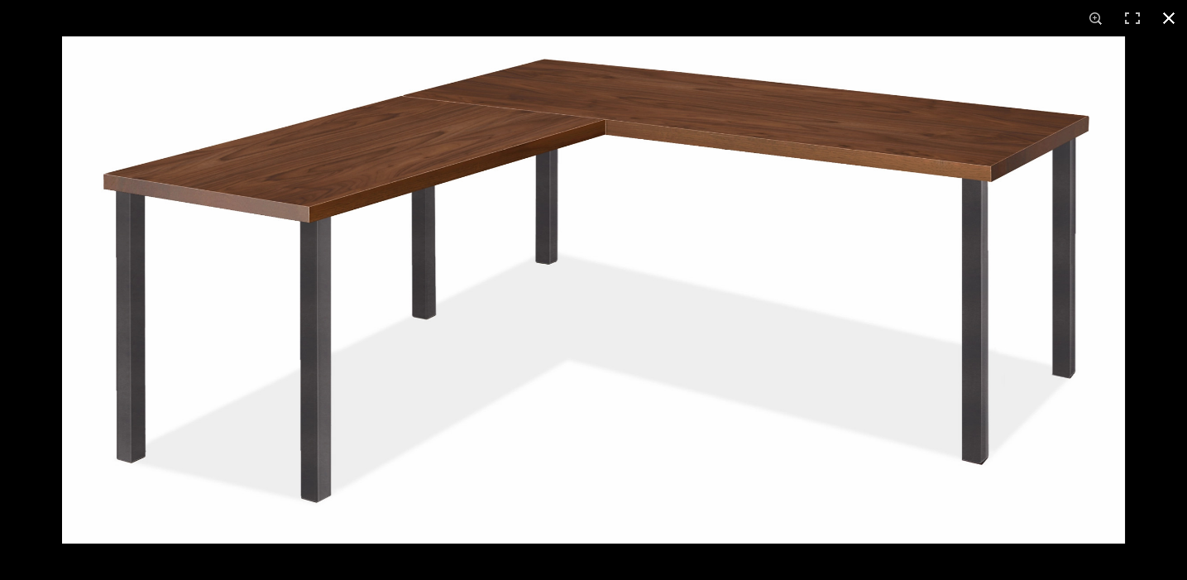
click at [1169, 22] on button at bounding box center [1168, 18] width 36 height 36
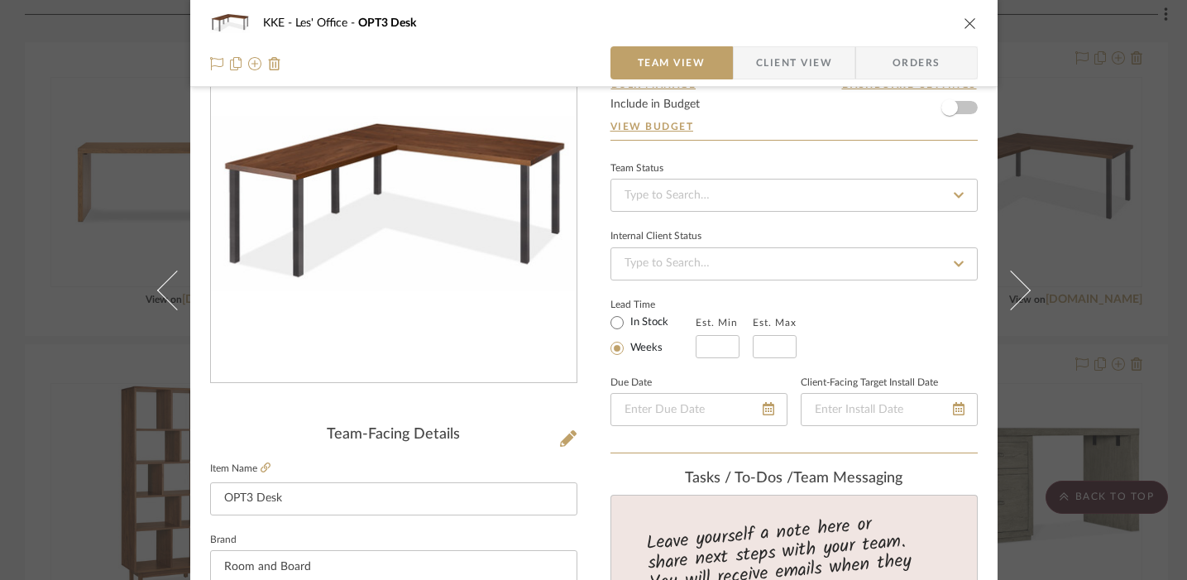
click at [955, 21] on div "KKE Les' Office OPT3 Desk" at bounding box center [593, 23] width 767 height 33
click at [963, 22] on icon "close" at bounding box center [969, 23] width 13 height 13
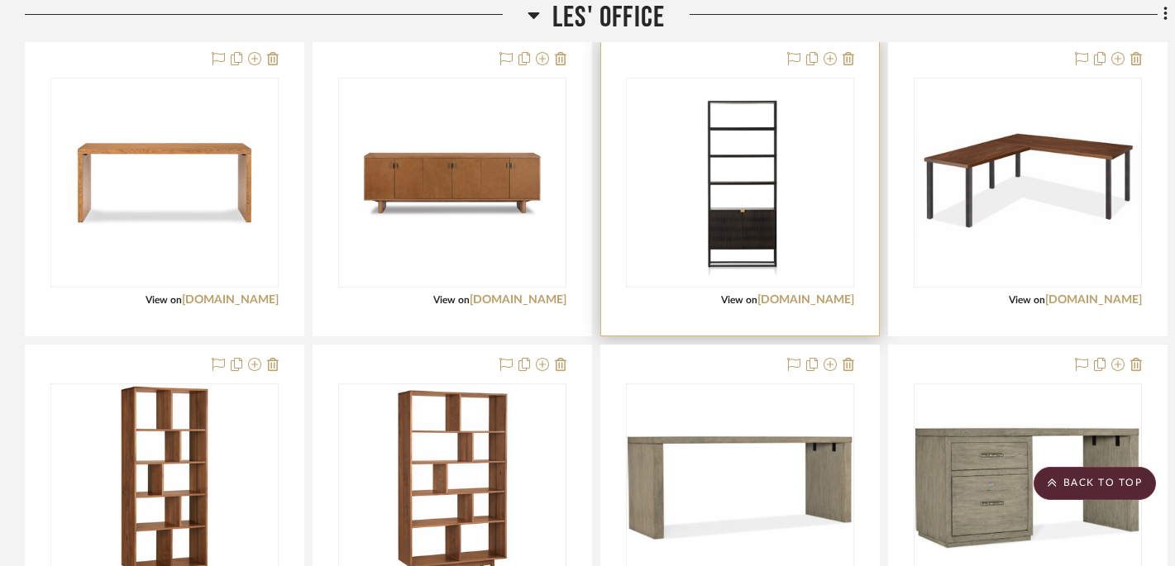
scroll to position [835, 0]
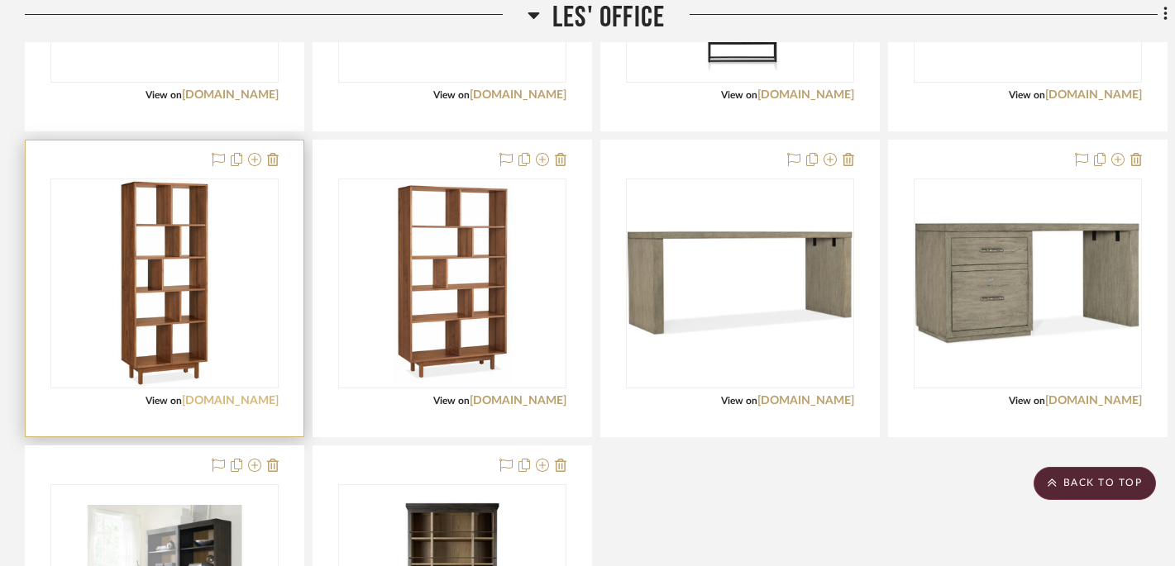
click at [251, 404] on link "roomandboard.com" at bounding box center [230, 401] width 97 height 12
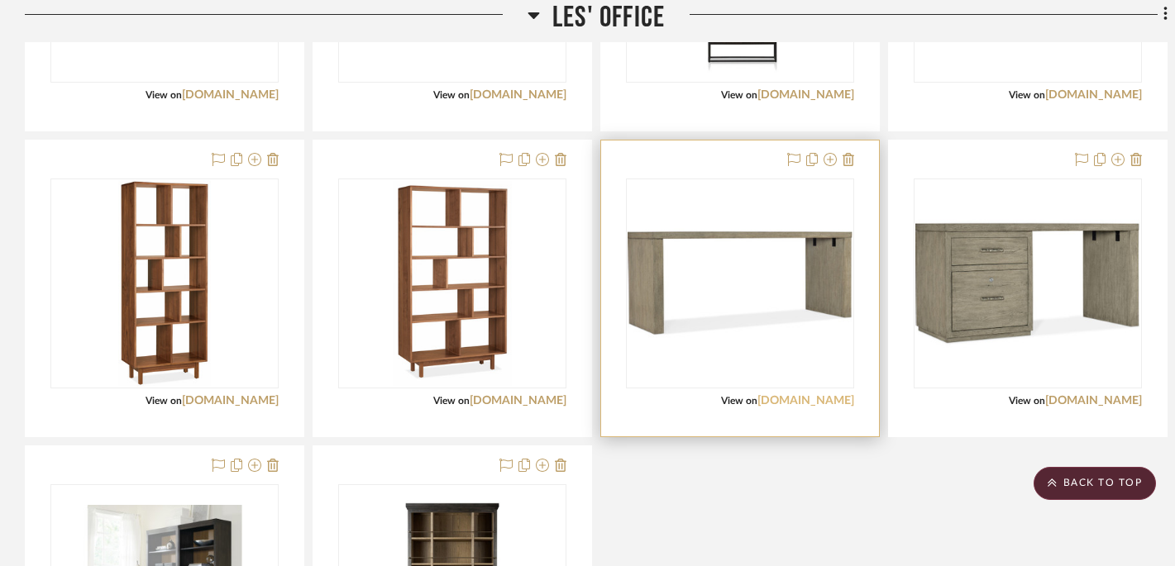
click at [823, 404] on link "hookerfurniture.com" at bounding box center [805, 401] width 97 height 12
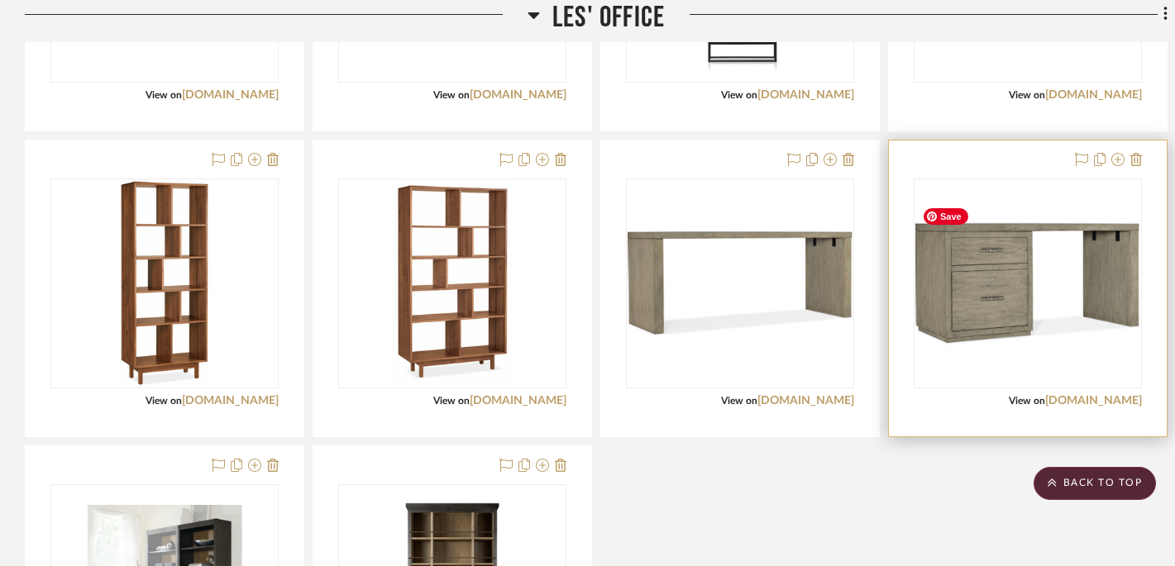
click at [991, 259] on img "0" at bounding box center [1027, 283] width 225 height 169
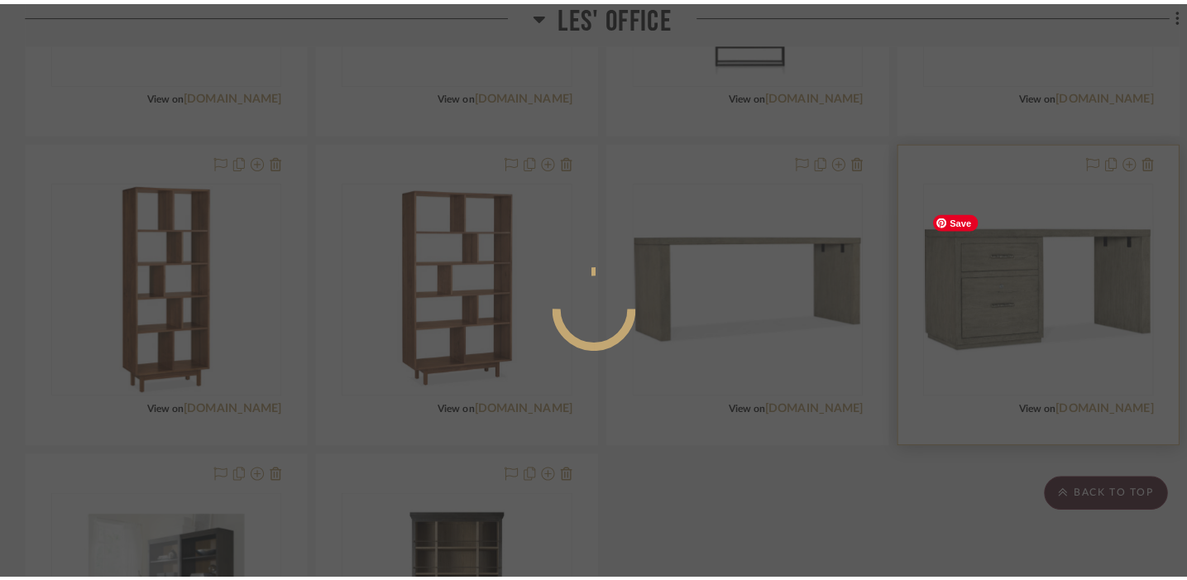
scroll to position [0, 0]
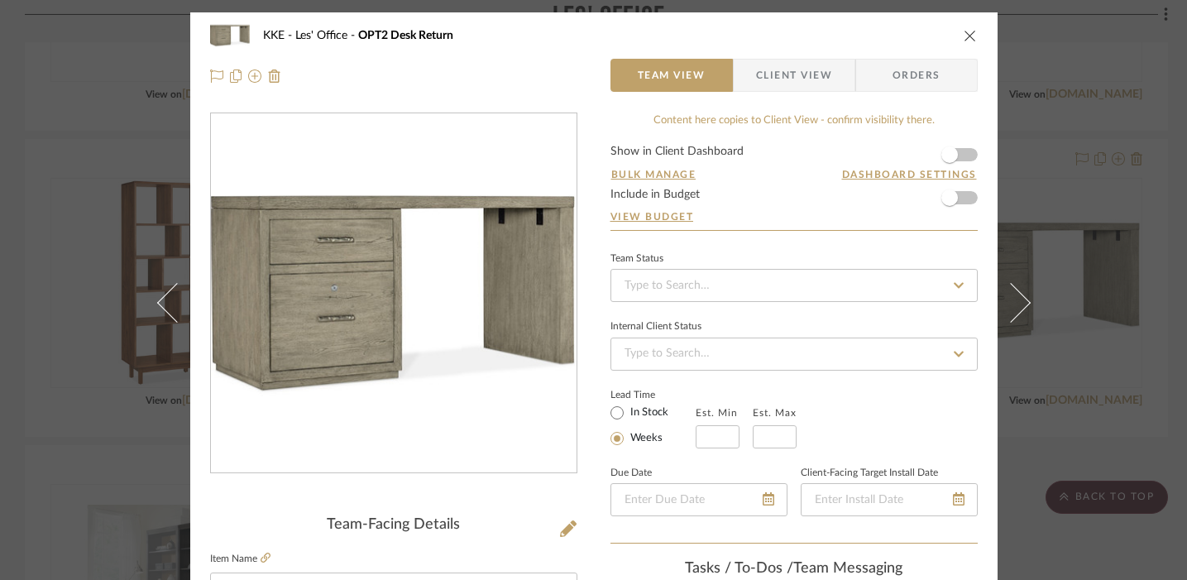
click at [963, 40] on icon "close" at bounding box center [969, 35] width 13 height 13
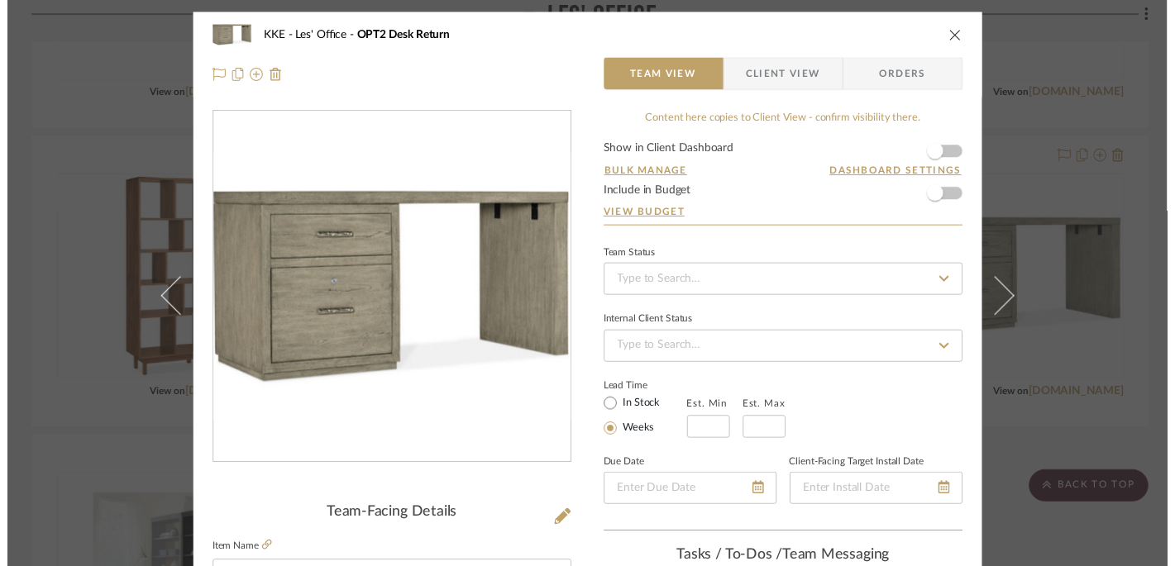
scroll to position [835, 0]
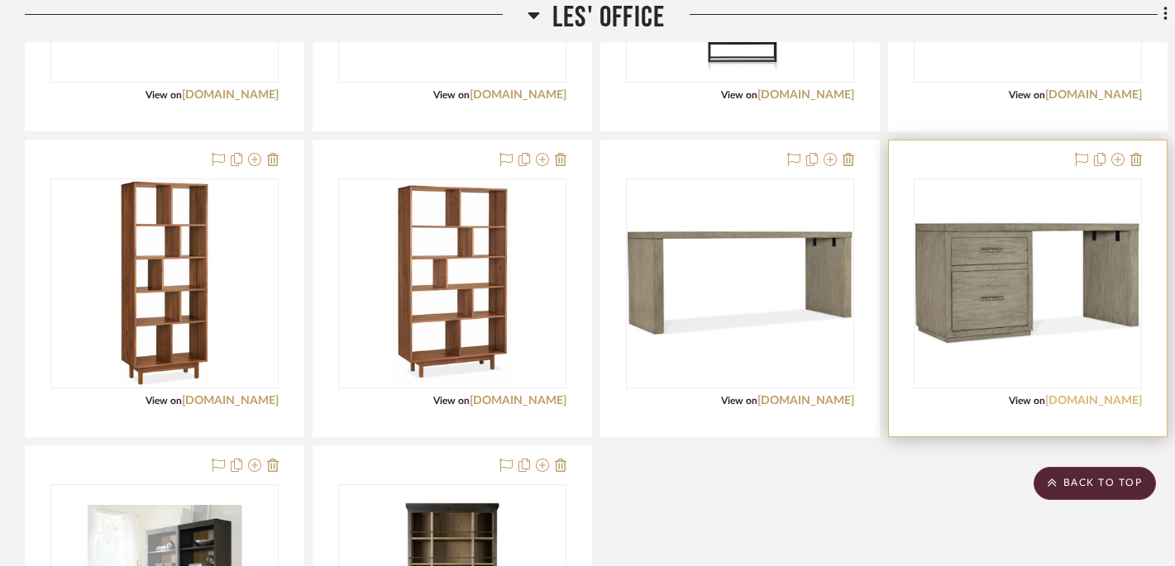
click at [1106, 402] on link "[DOMAIN_NAME]" at bounding box center [1093, 401] width 97 height 12
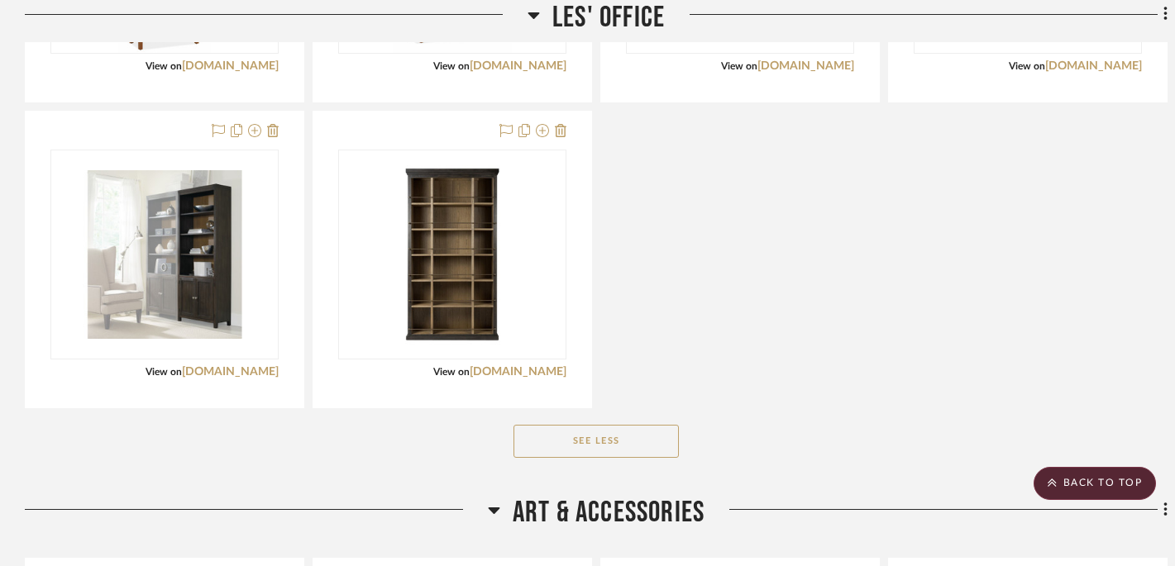
scroll to position [1177, 0]
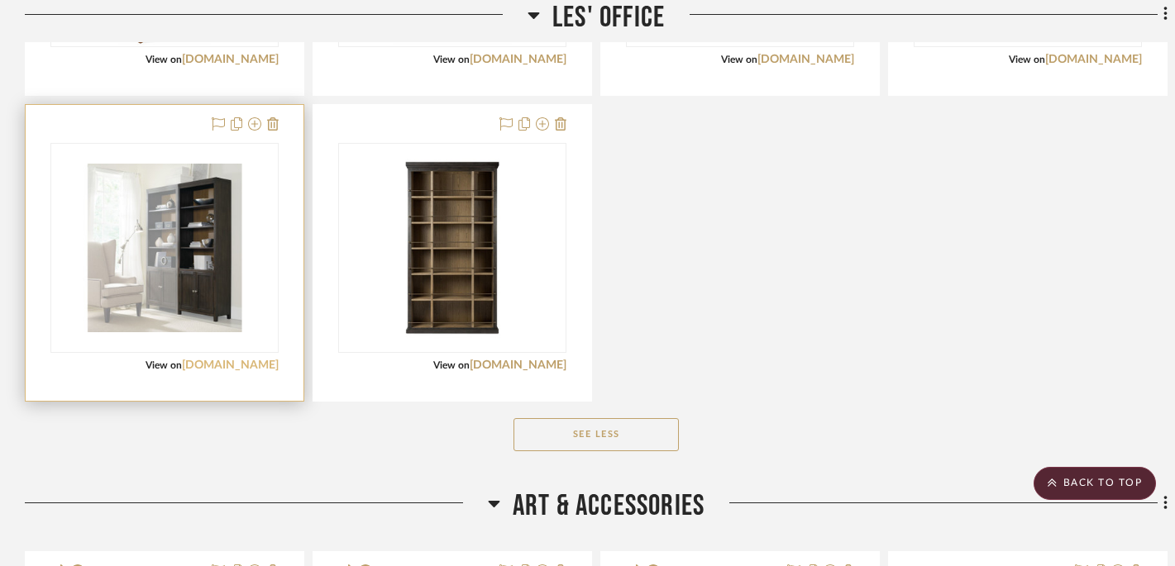
click at [224, 366] on link "[DOMAIN_NAME]" at bounding box center [230, 366] width 97 height 12
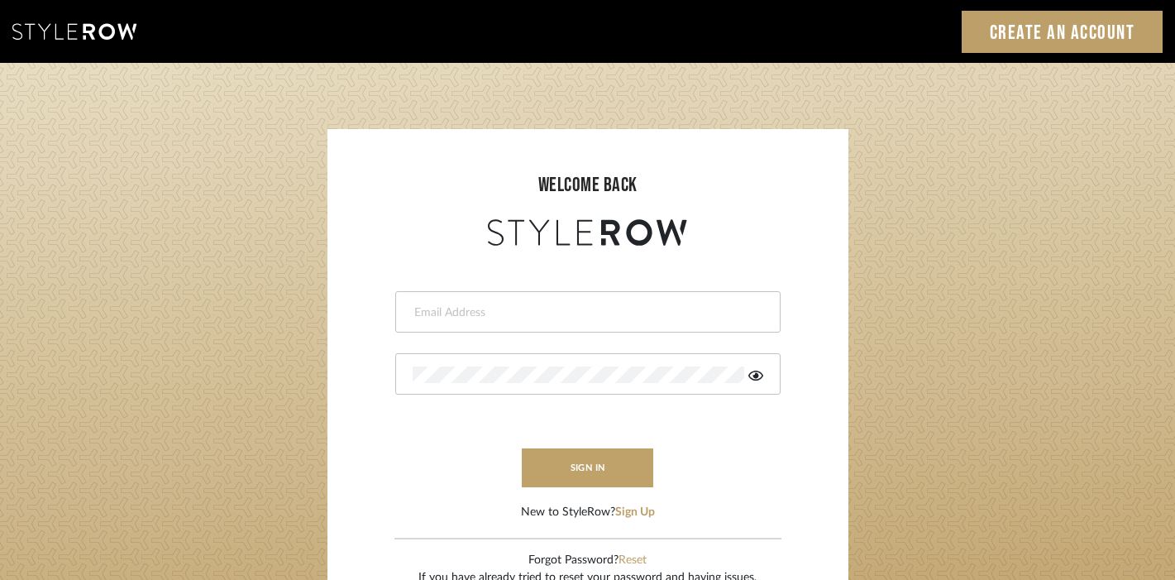
type input "[PERSON_NAME][EMAIL_ADDRESS][DOMAIN_NAME]"
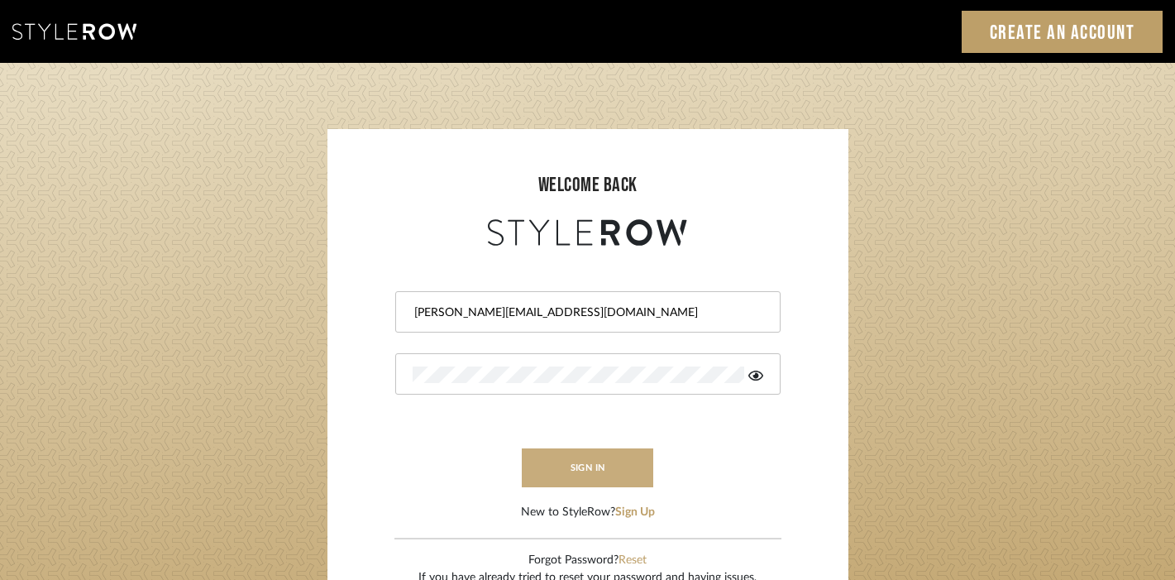
click at [591, 477] on button "sign in" at bounding box center [588, 467] width 132 height 39
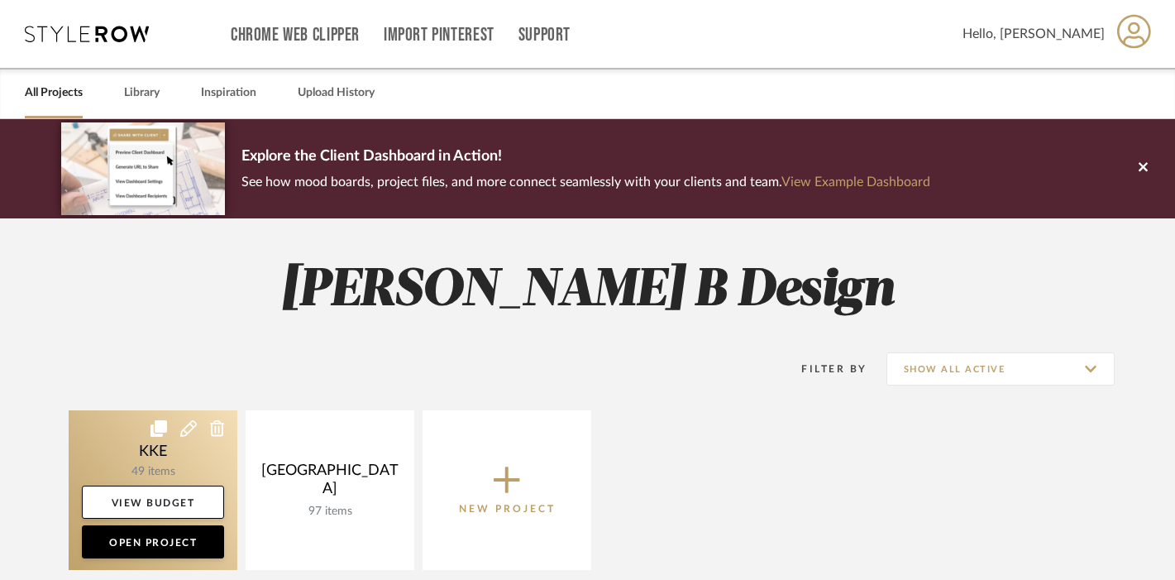
click at [160, 466] on link at bounding box center [153, 490] width 169 height 160
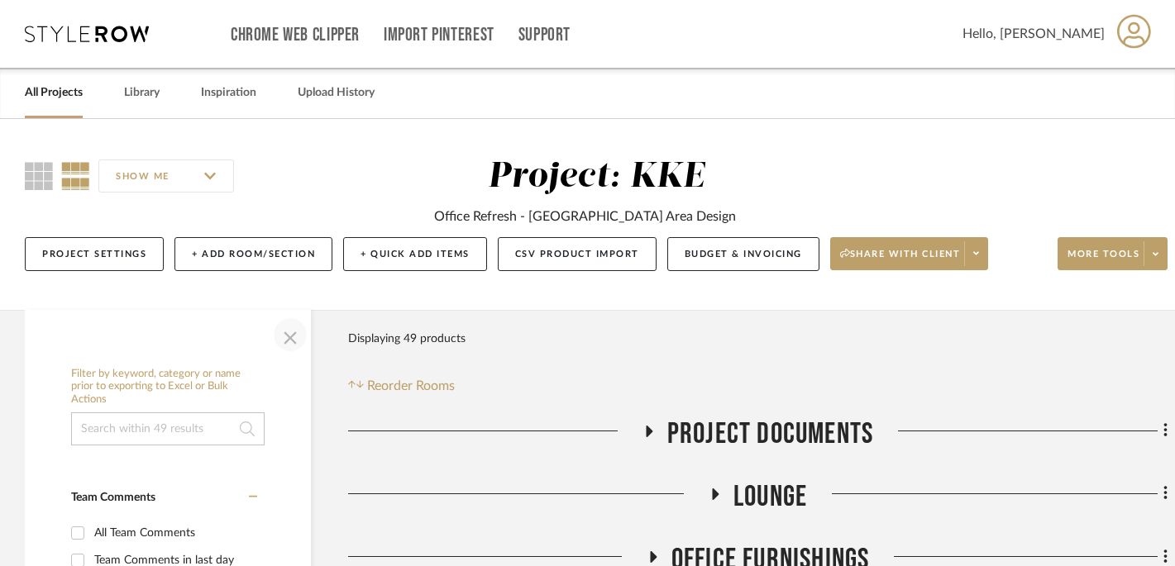
click at [296, 339] on span "button" at bounding box center [290, 335] width 40 height 40
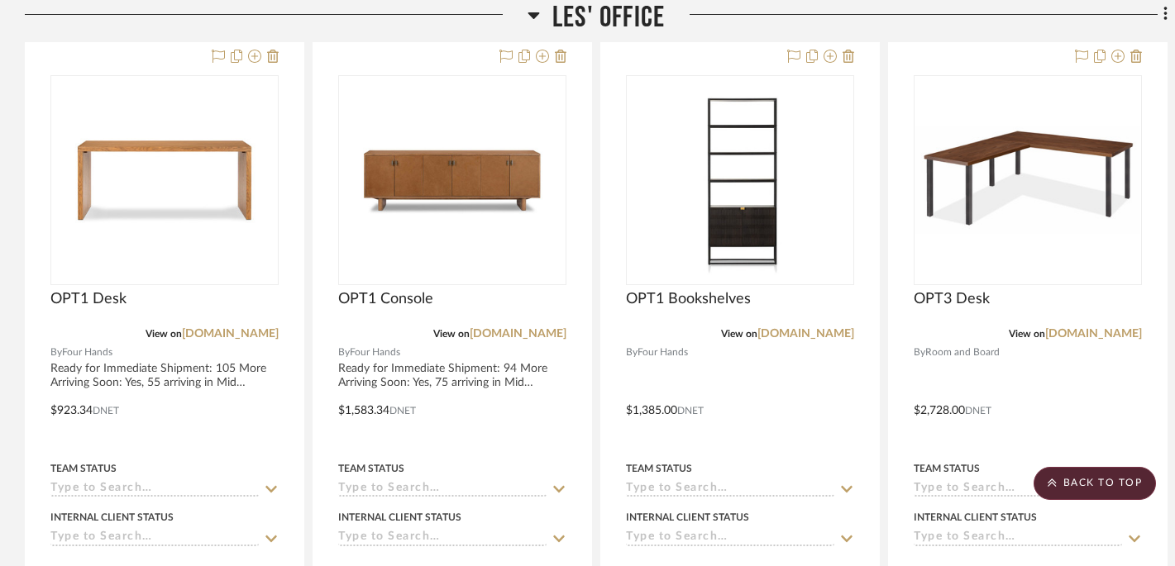
scroll to position [675, 0]
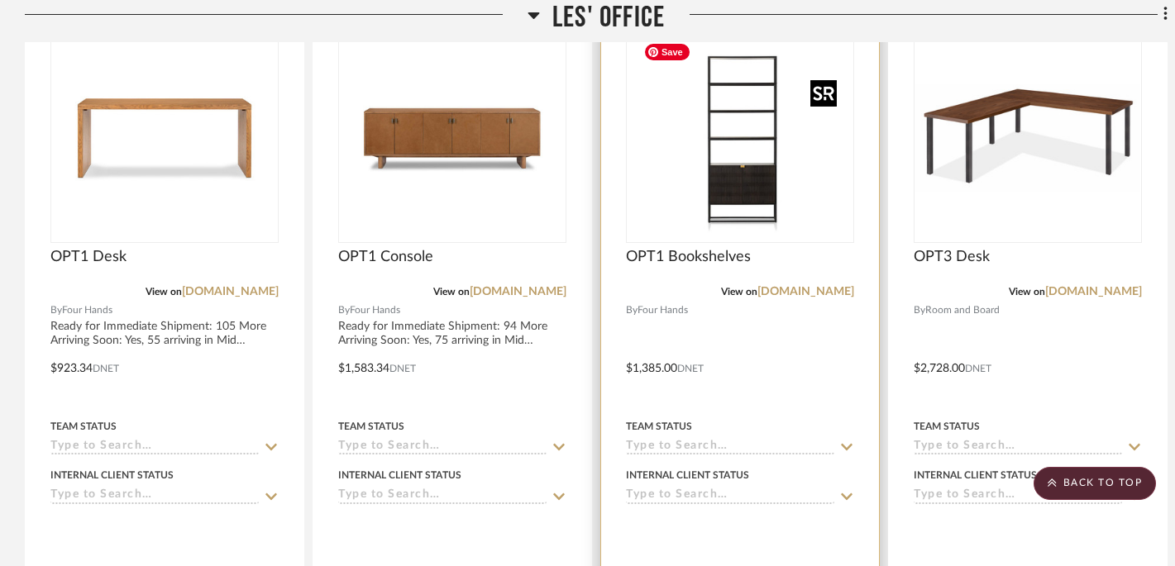
click at [750, 176] on div at bounding box center [740, 138] width 228 height 210
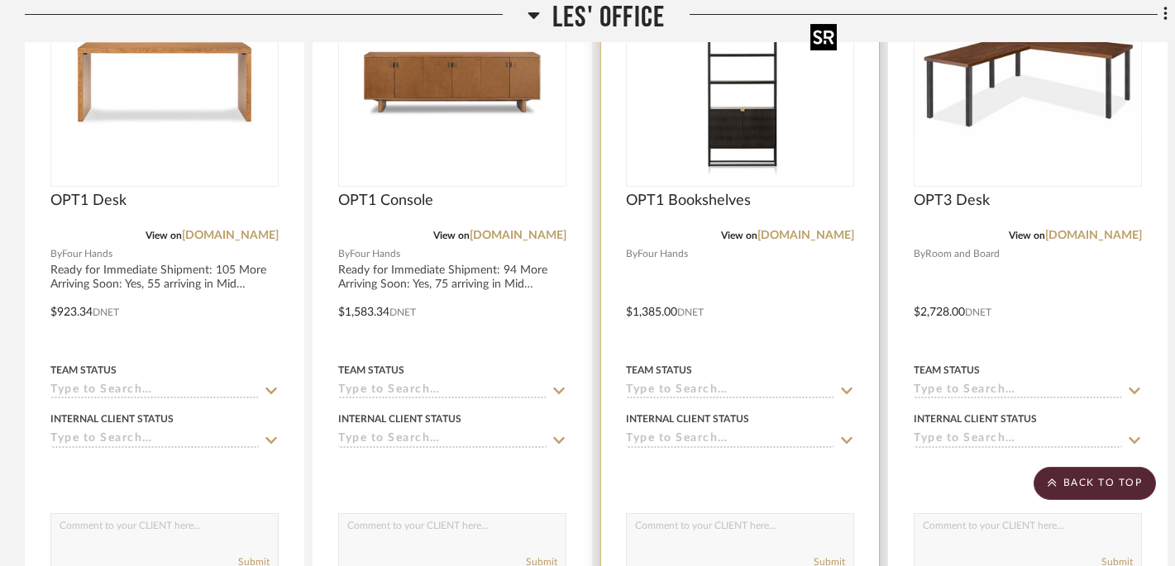
scroll to position [707, 0]
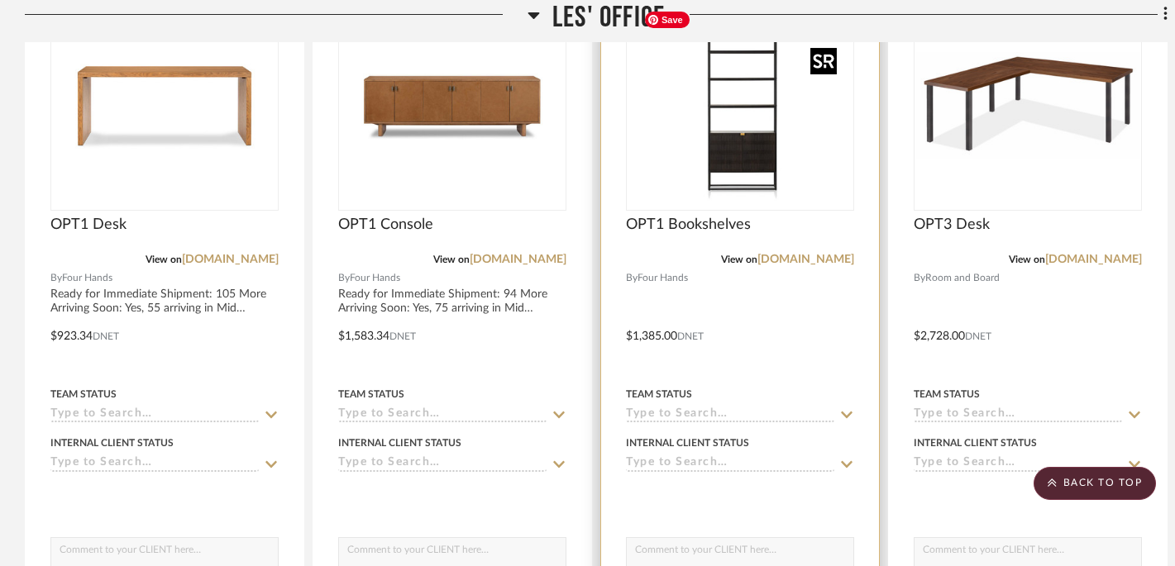
click at [745, 174] on img "0" at bounding box center [740, 105] width 207 height 207
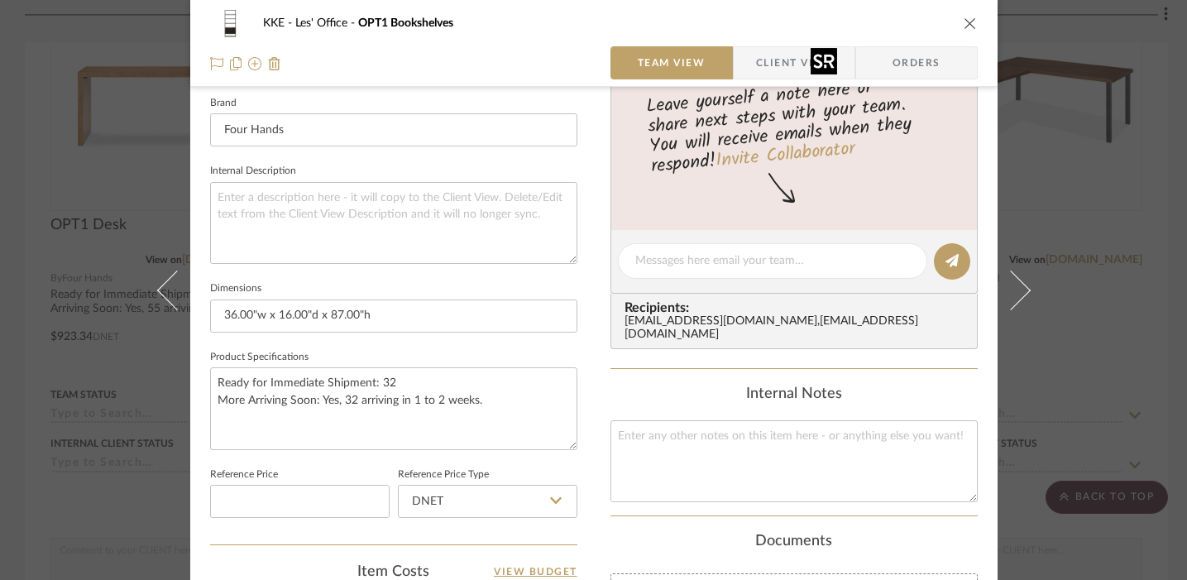
scroll to position [820, 0]
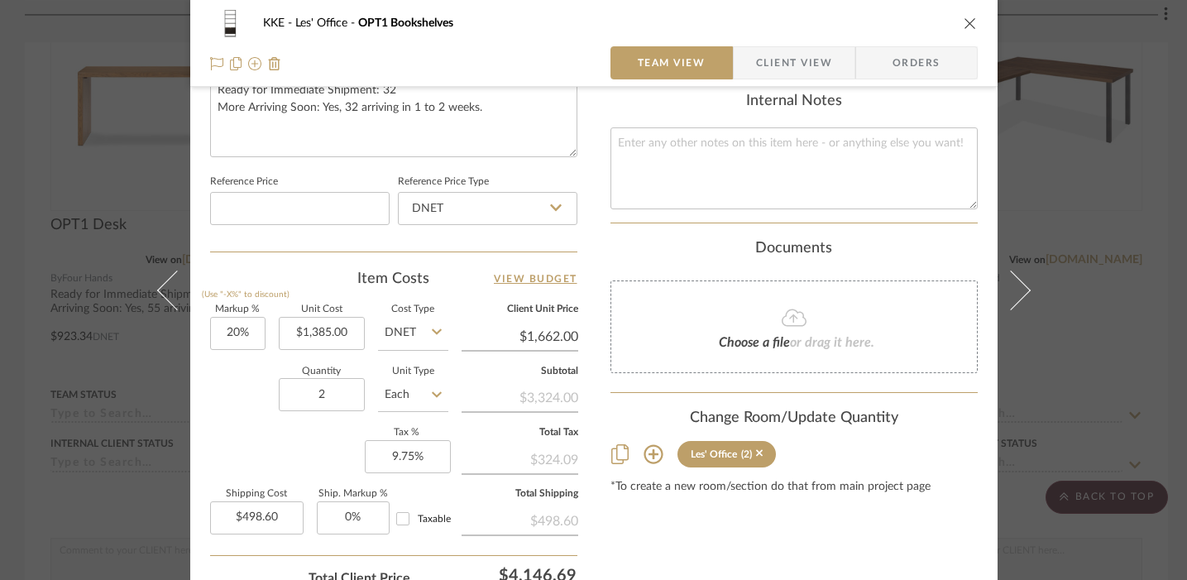
click at [963, 18] on icon "close" at bounding box center [969, 23] width 13 height 13
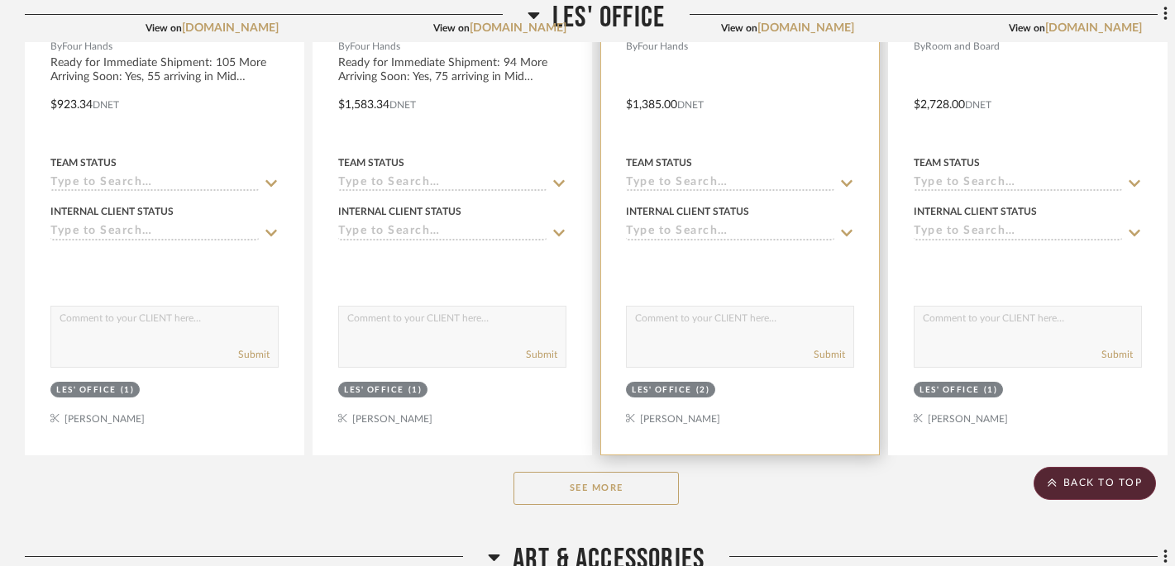
scroll to position [967, 0]
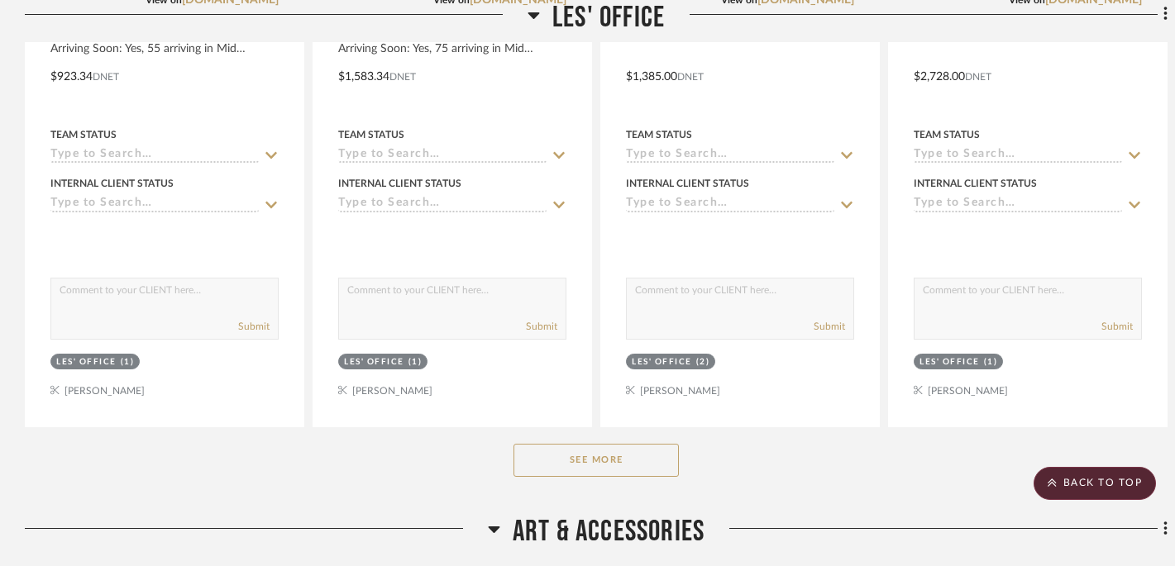
click at [606, 456] on button "See More" at bounding box center [596, 460] width 165 height 33
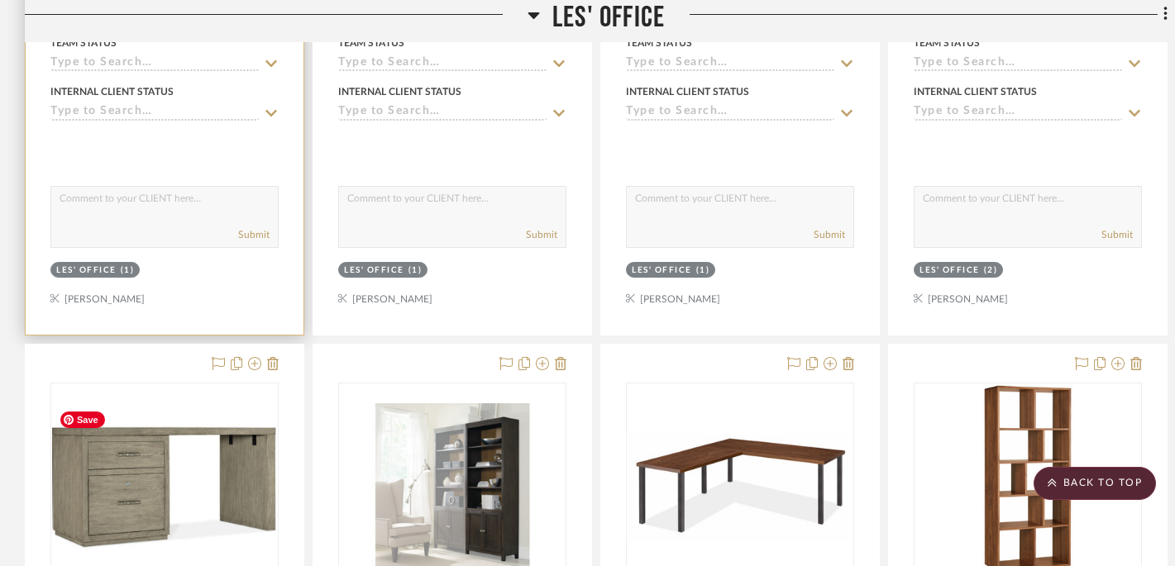
scroll to position [1054, 0]
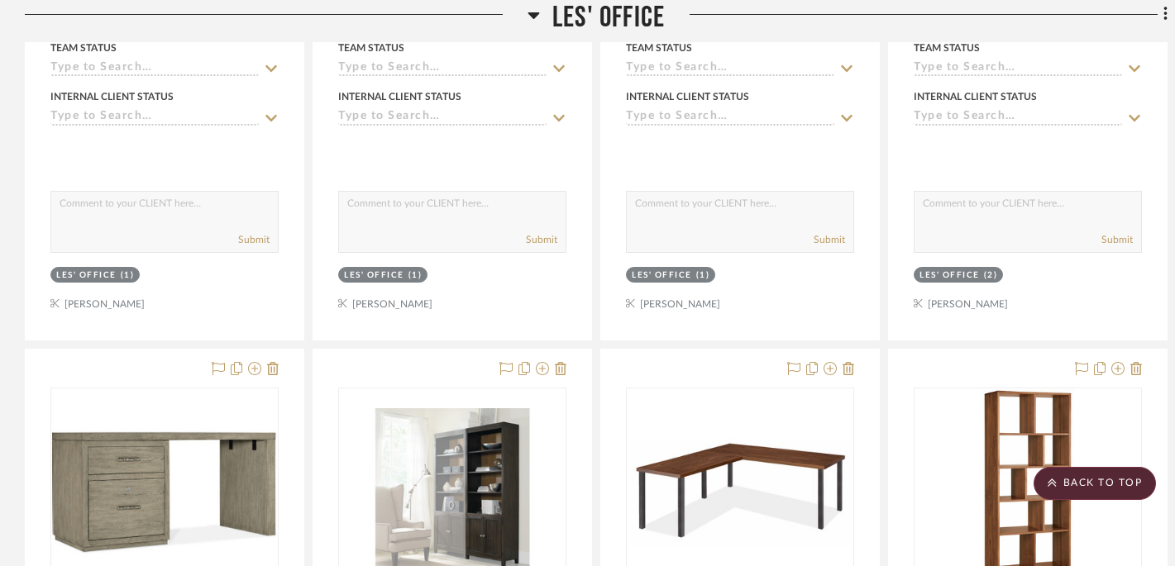
drag, startPoint x: 165, startPoint y: 299, endPoint x: 434, endPoint y: 12, distance: 393.8
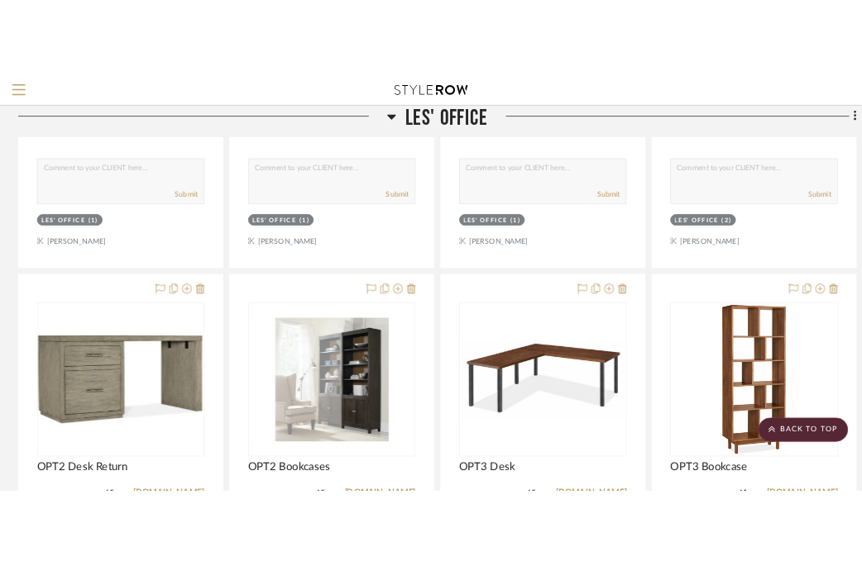
scroll to position [1095, 0]
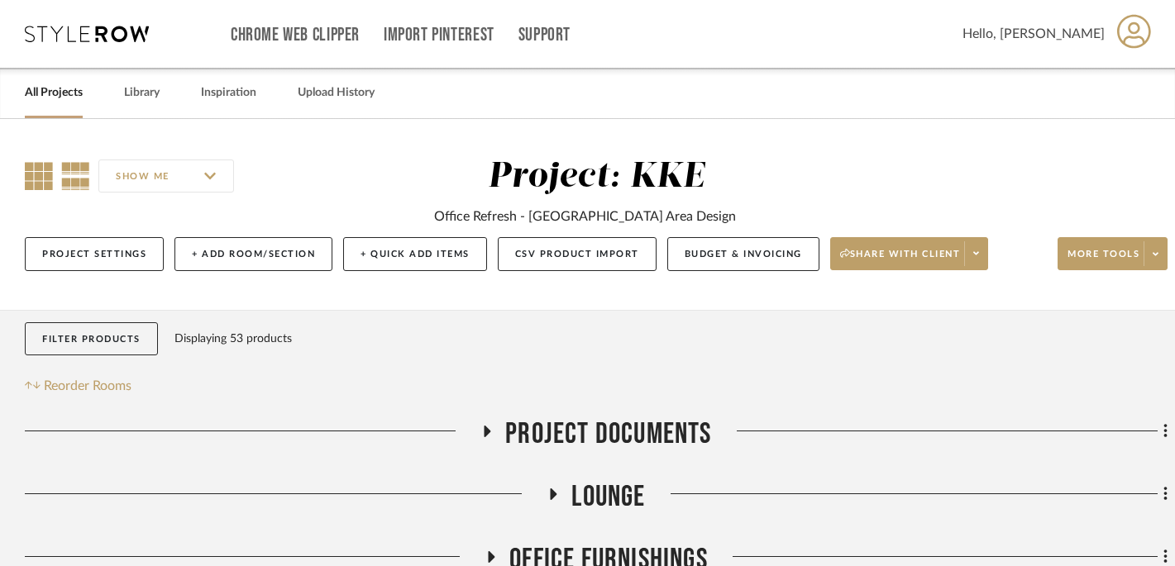
click at [37, 181] on icon at bounding box center [39, 176] width 28 height 28
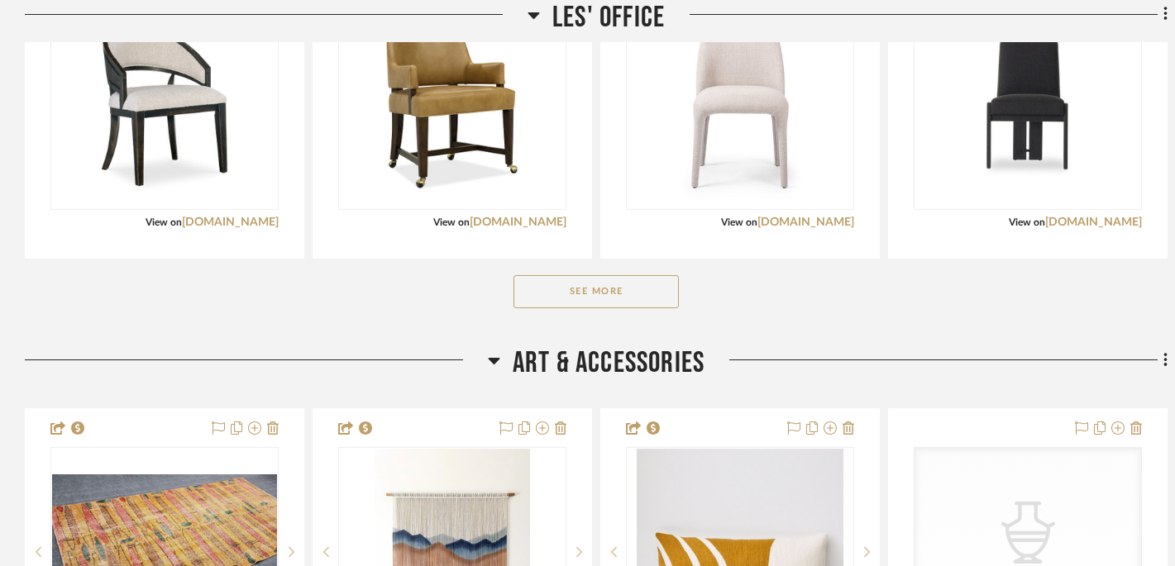
scroll to position [710, 0]
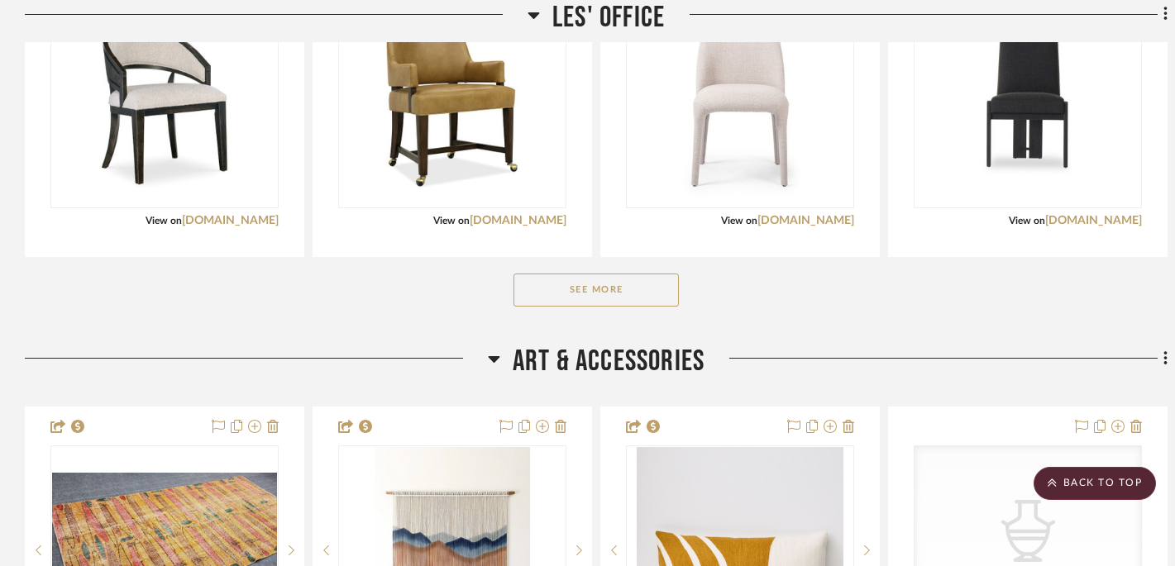
click at [648, 293] on button "See More" at bounding box center [596, 290] width 165 height 33
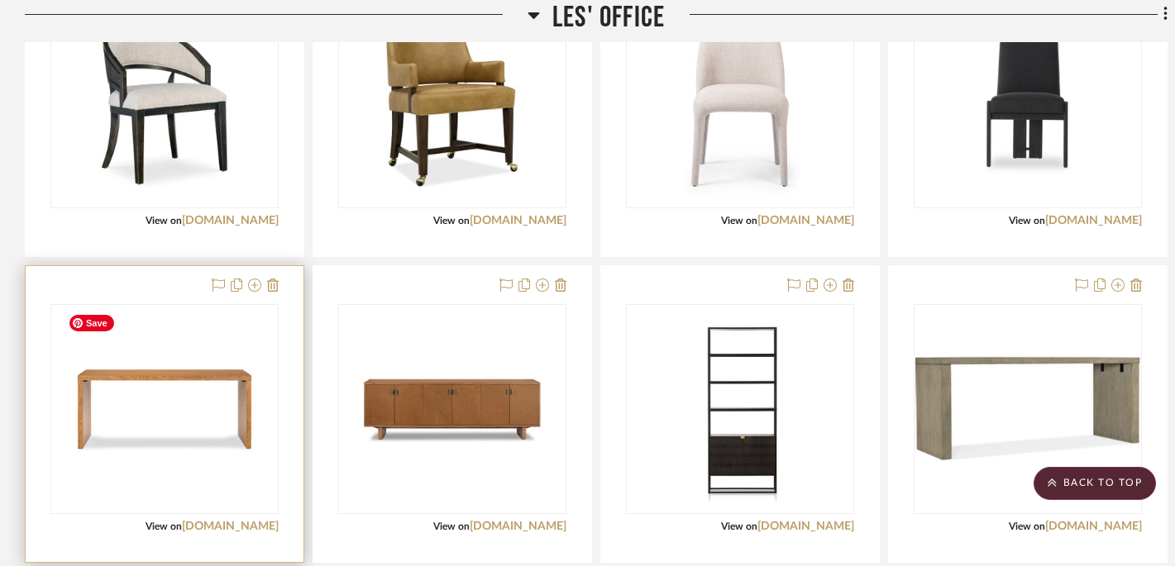
click at [202, 394] on img "0" at bounding box center [164, 409] width 207 height 207
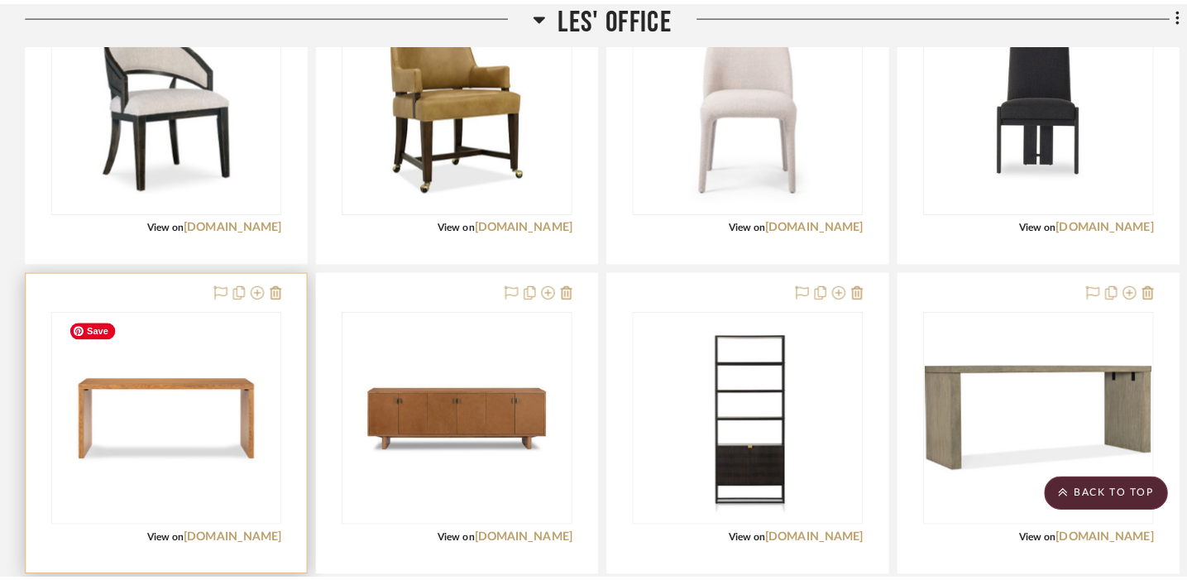
scroll to position [0, 0]
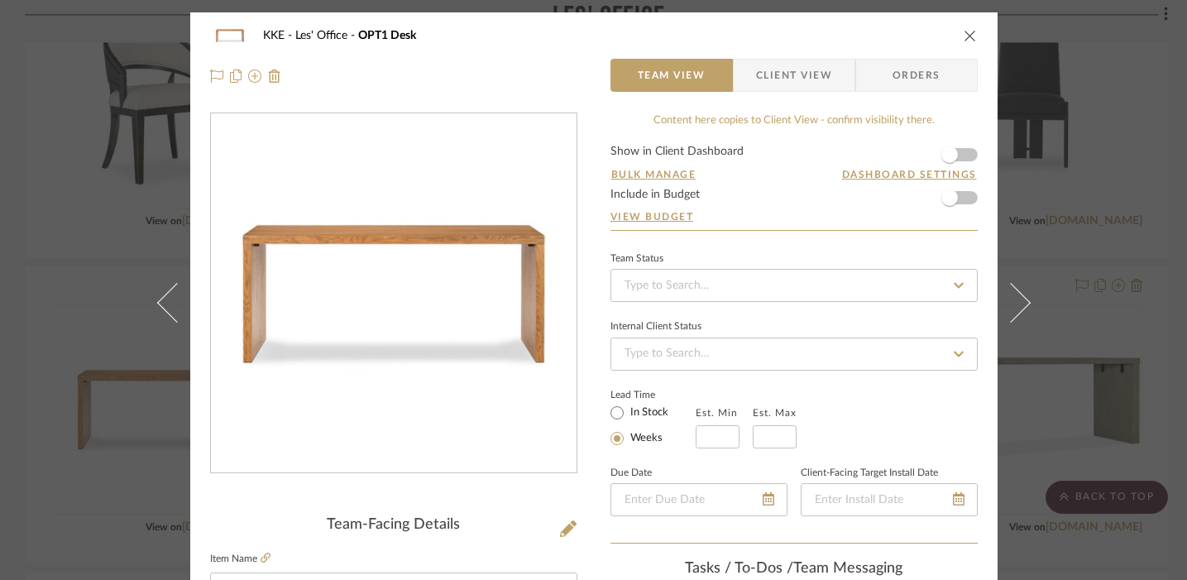
click at [872, 35] on icon "close" at bounding box center [969, 35] width 13 height 13
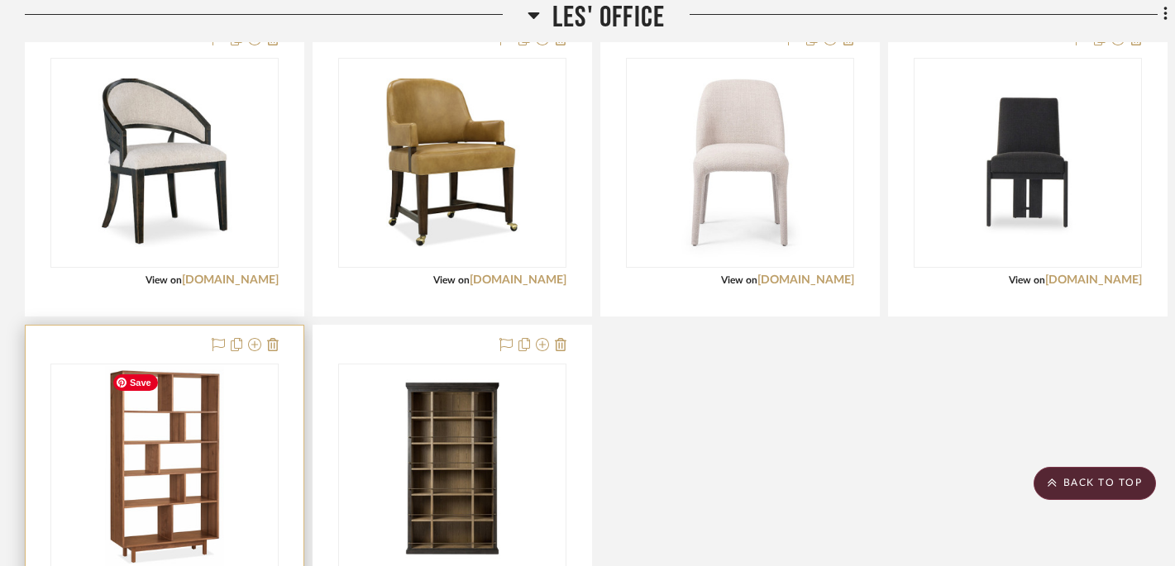
scroll to position [1270, 0]
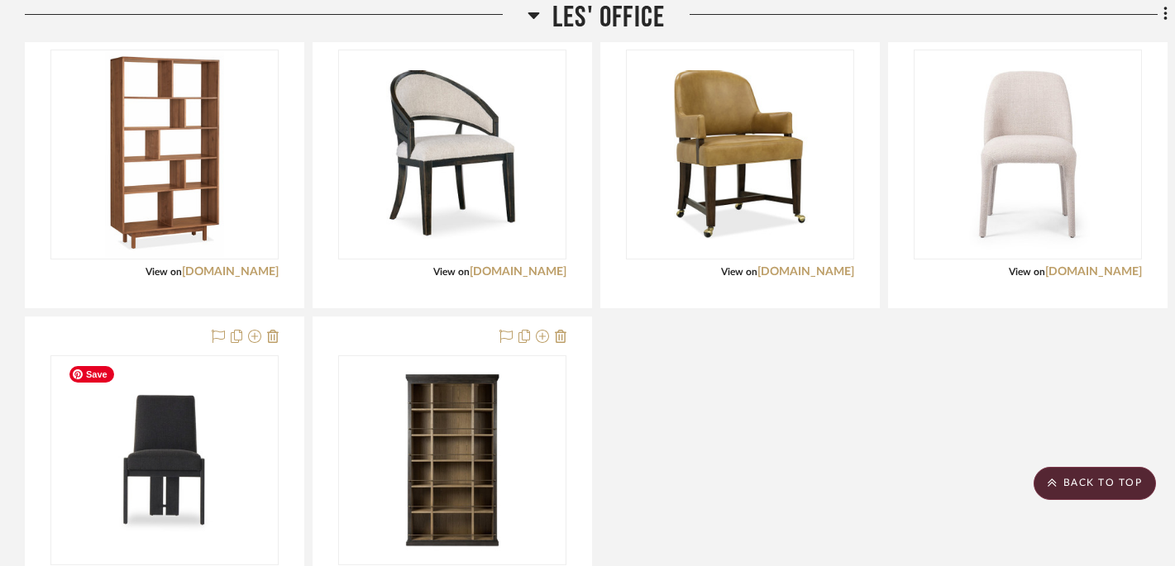
drag, startPoint x: 175, startPoint y: 478, endPoint x: 170, endPoint y: 283, distance: 195.2
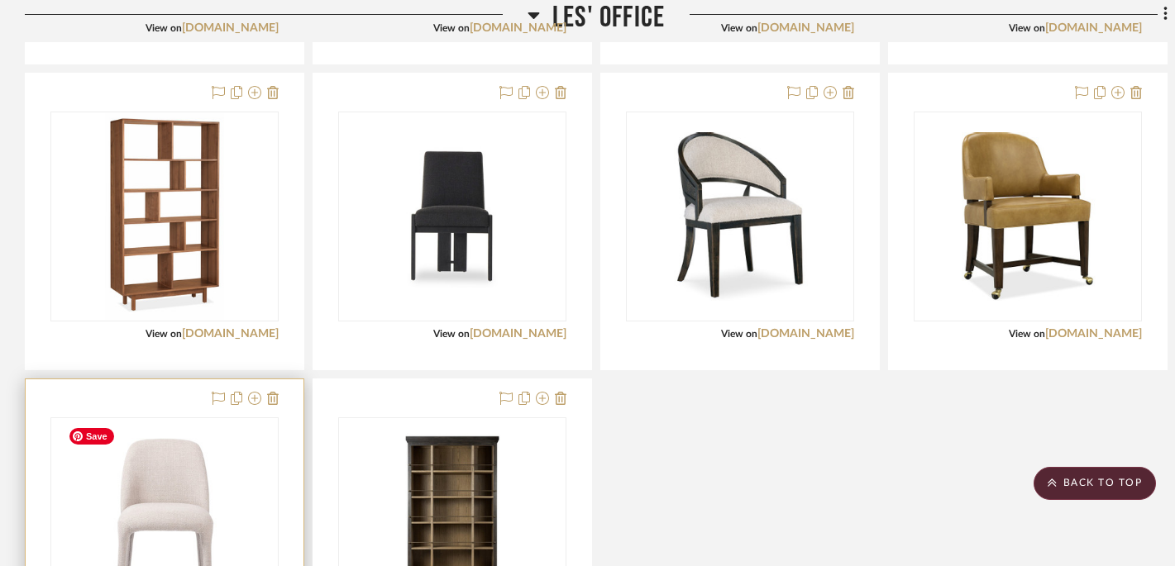
scroll to position [1216, 0]
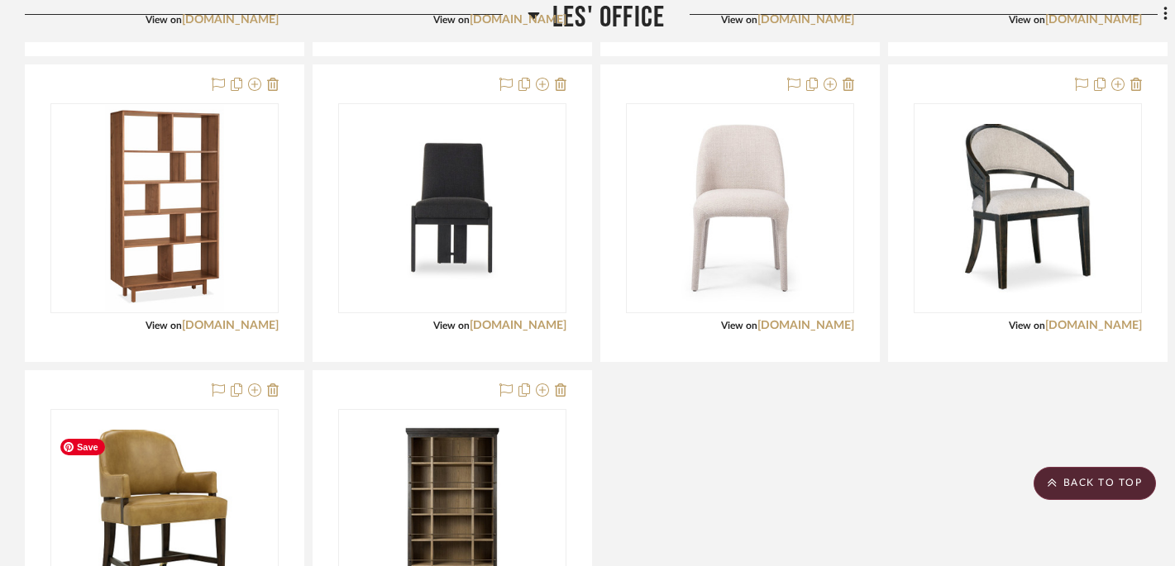
drag, startPoint x: 173, startPoint y: 514, endPoint x: 794, endPoint y: 208, distance: 692.3
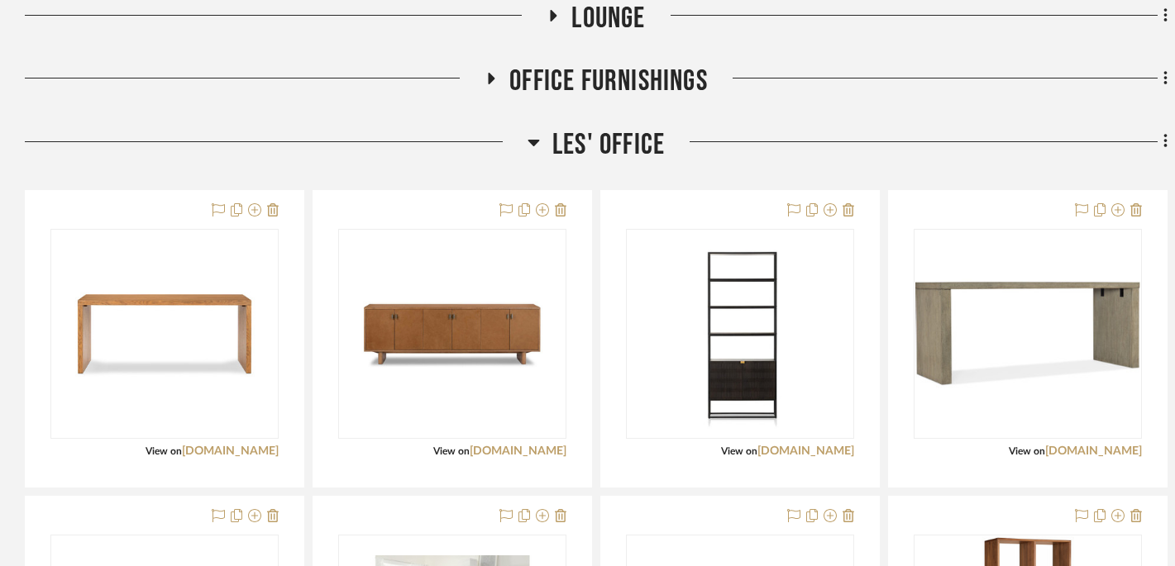
scroll to position [608, 0]
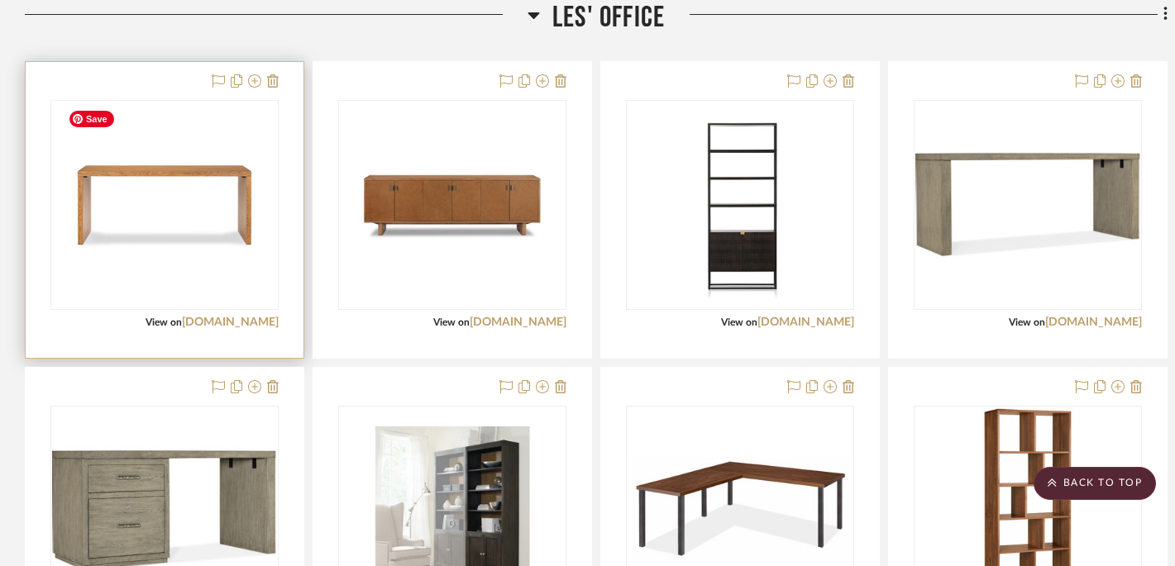
click at [237, 201] on img "0" at bounding box center [164, 205] width 207 height 207
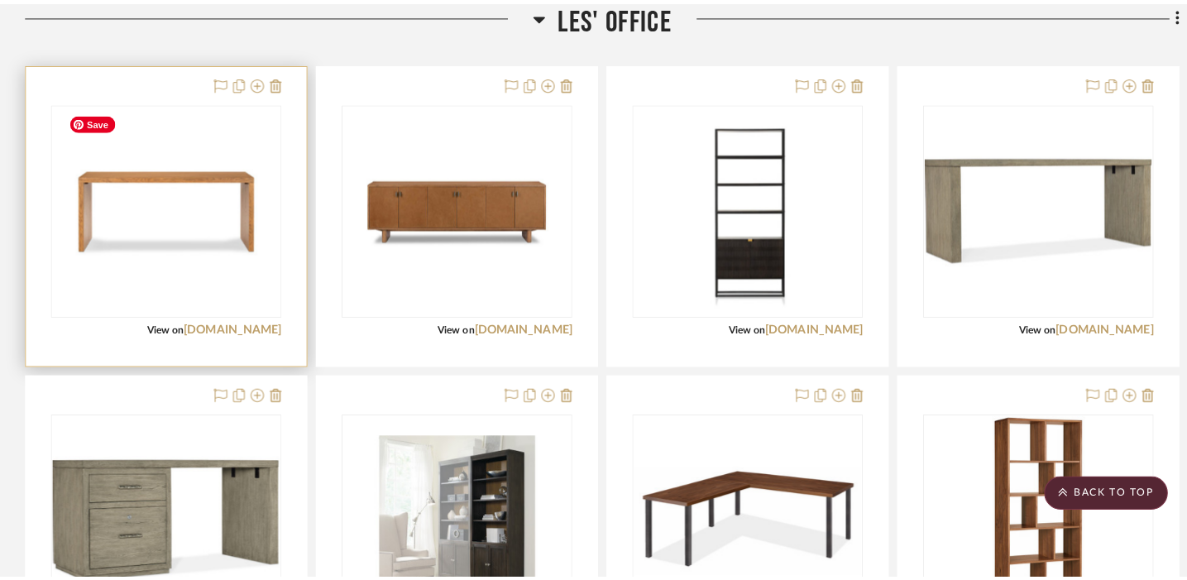
scroll to position [0, 0]
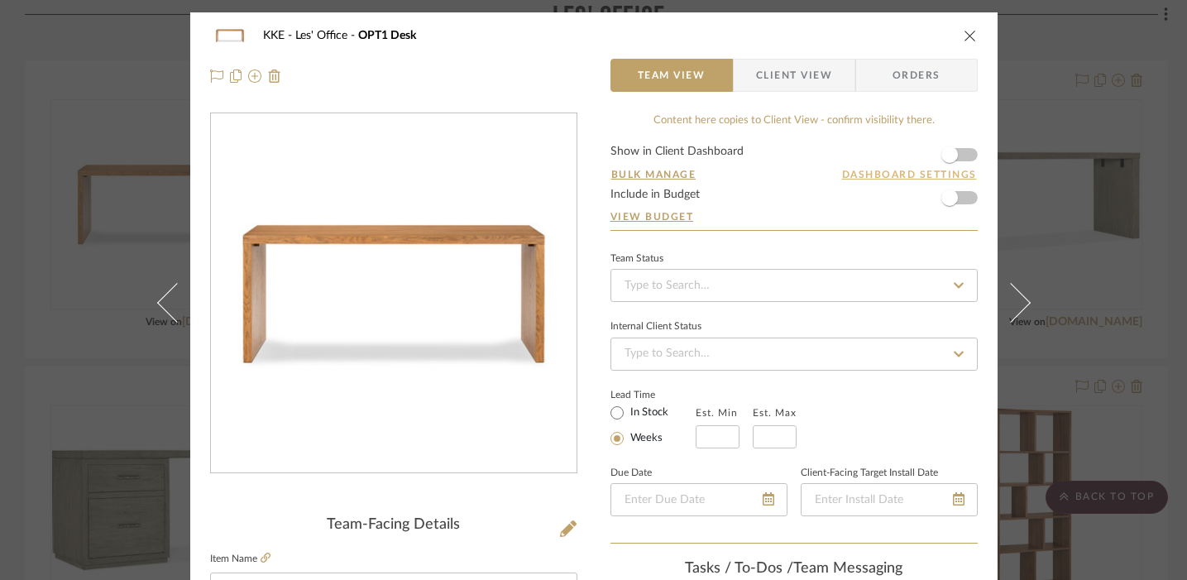
click at [872, 177] on button "Dashboard Settings" at bounding box center [909, 174] width 136 height 15
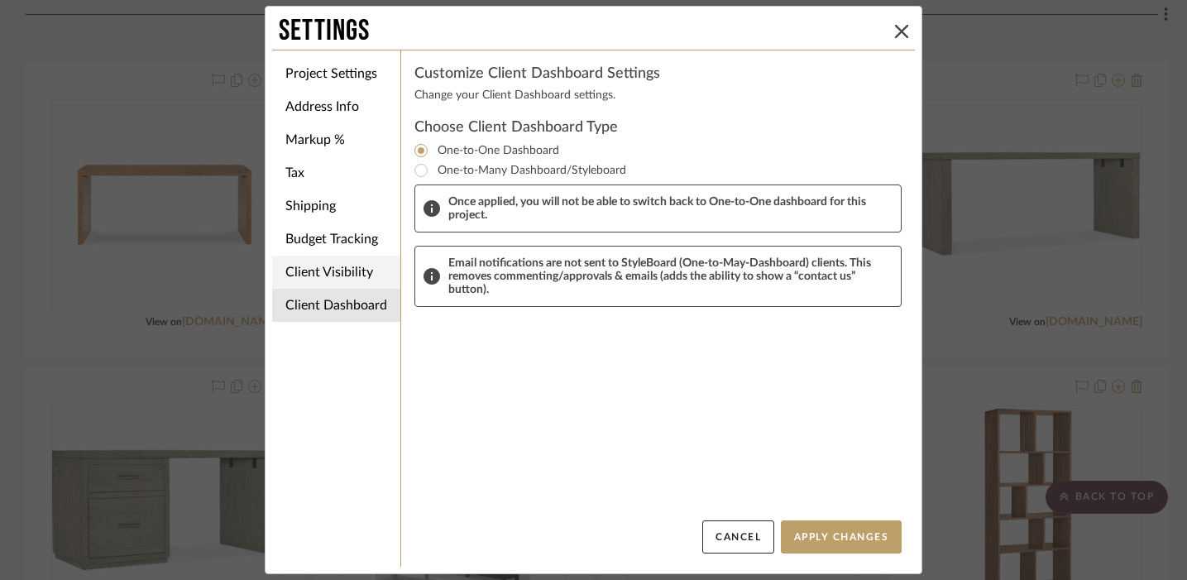
click at [342, 280] on li "Client Visibility" at bounding box center [336, 272] width 128 height 33
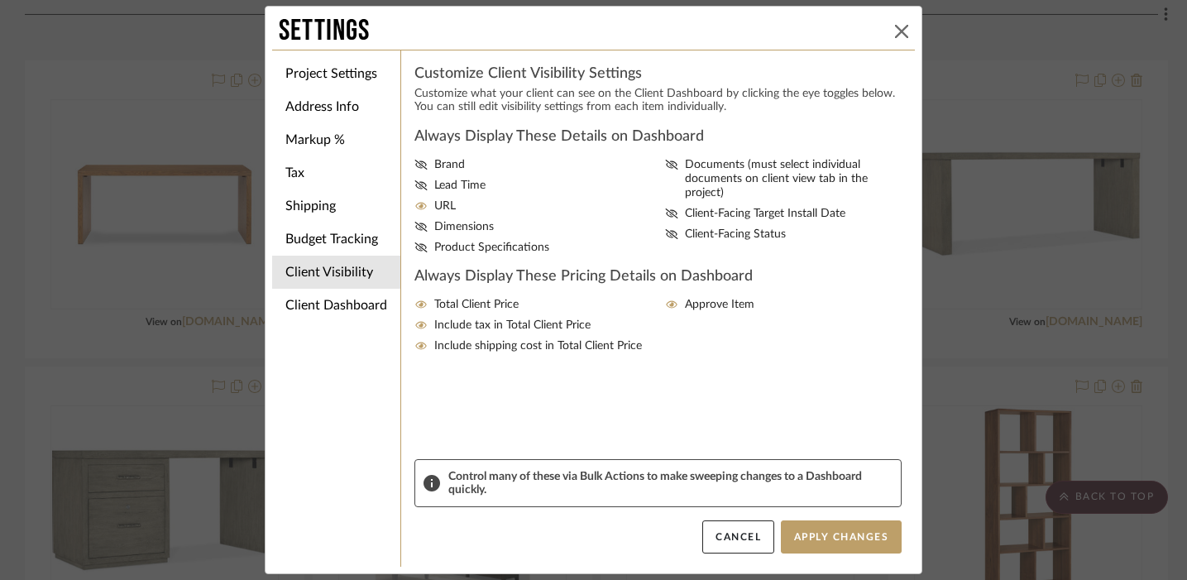
click at [872, 31] on icon at bounding box center [901, 31] width 13 height 13
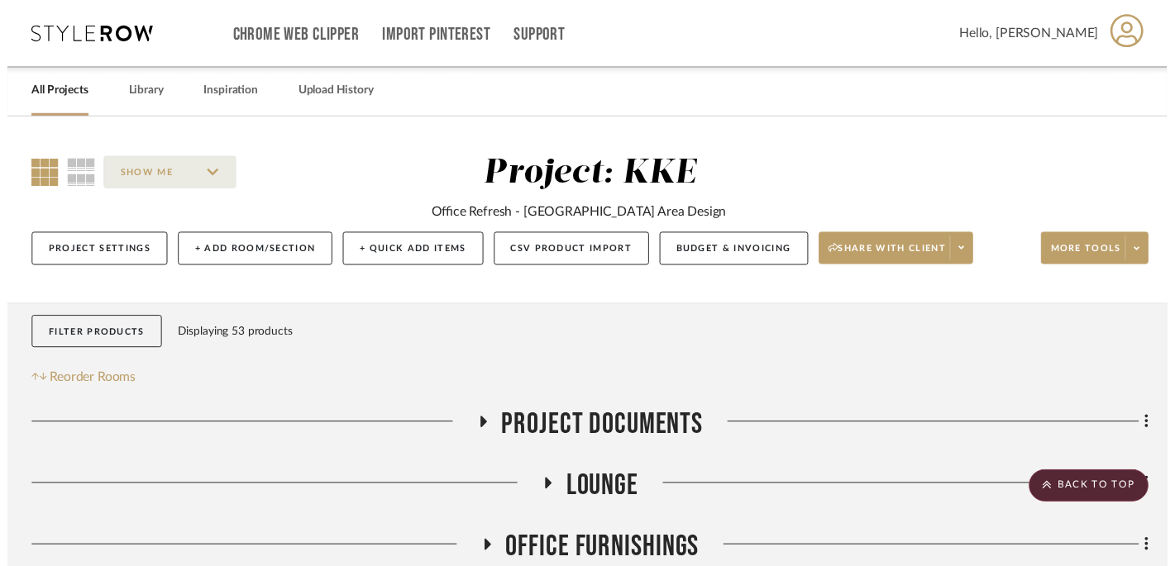
scroll to position [608, 0]
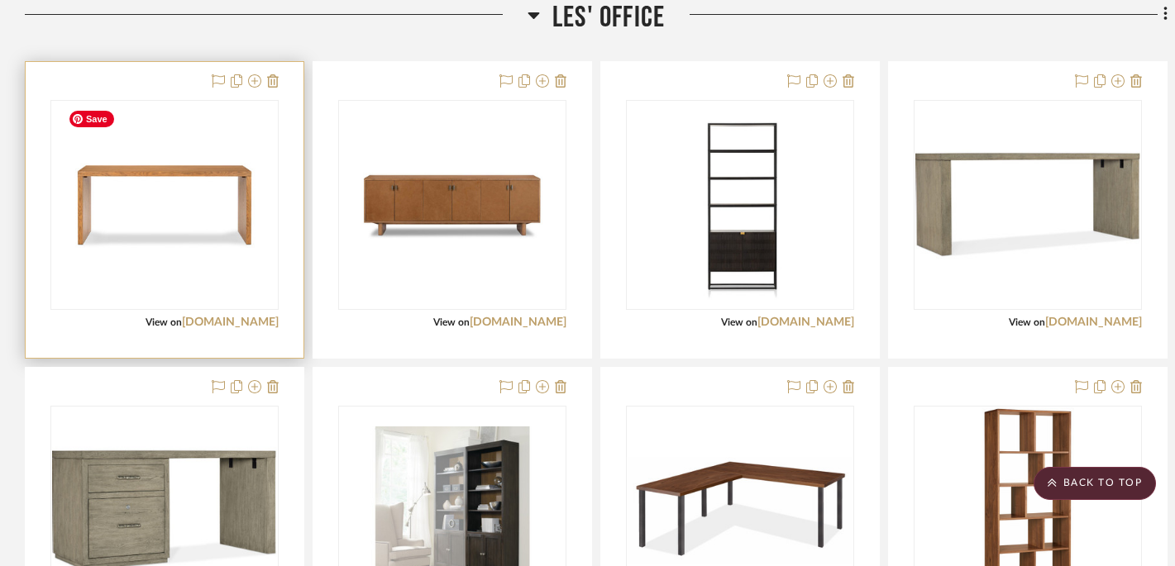
click at [205, 172] on img "0" at bounding box center [164, 205] width 207 height 207
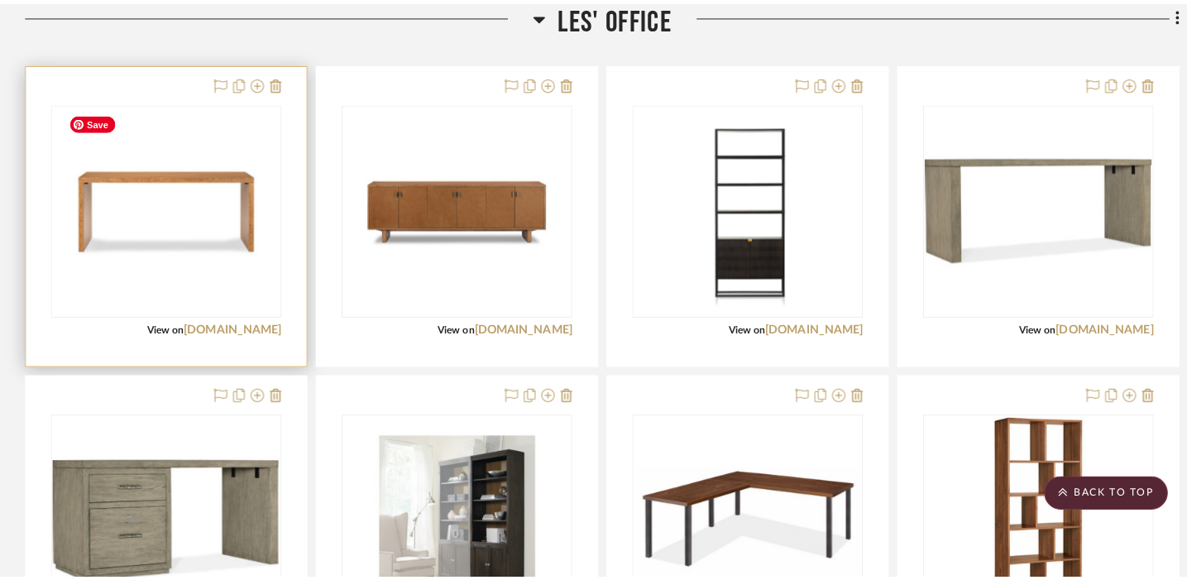
scroll to position [0, 0]
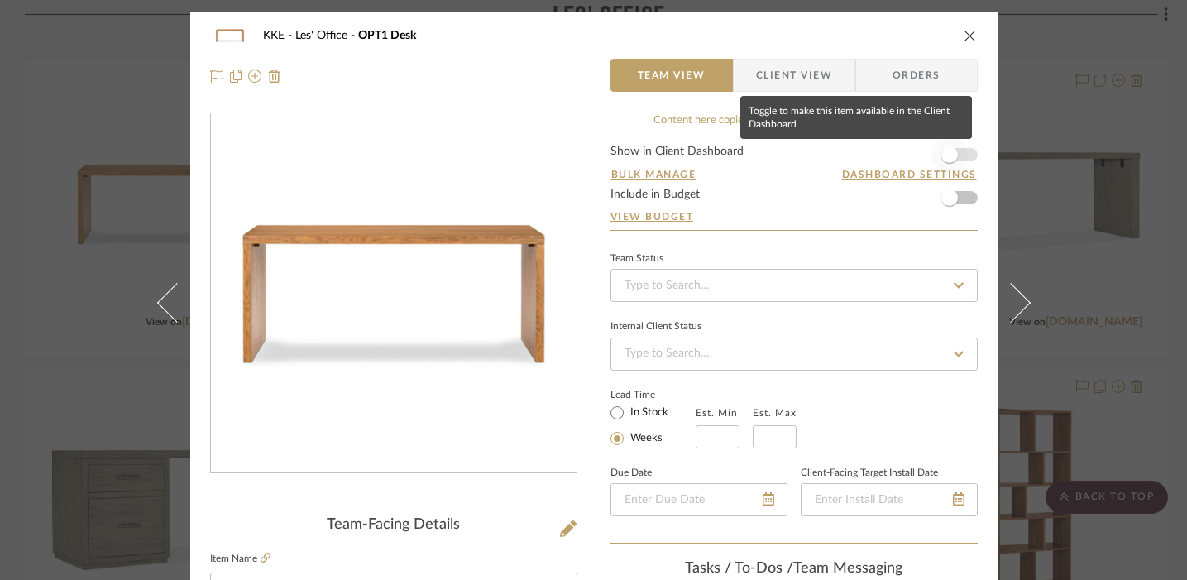
click at [872, 158] on span "button" at bounding box center [949, 154] width 36 height 36
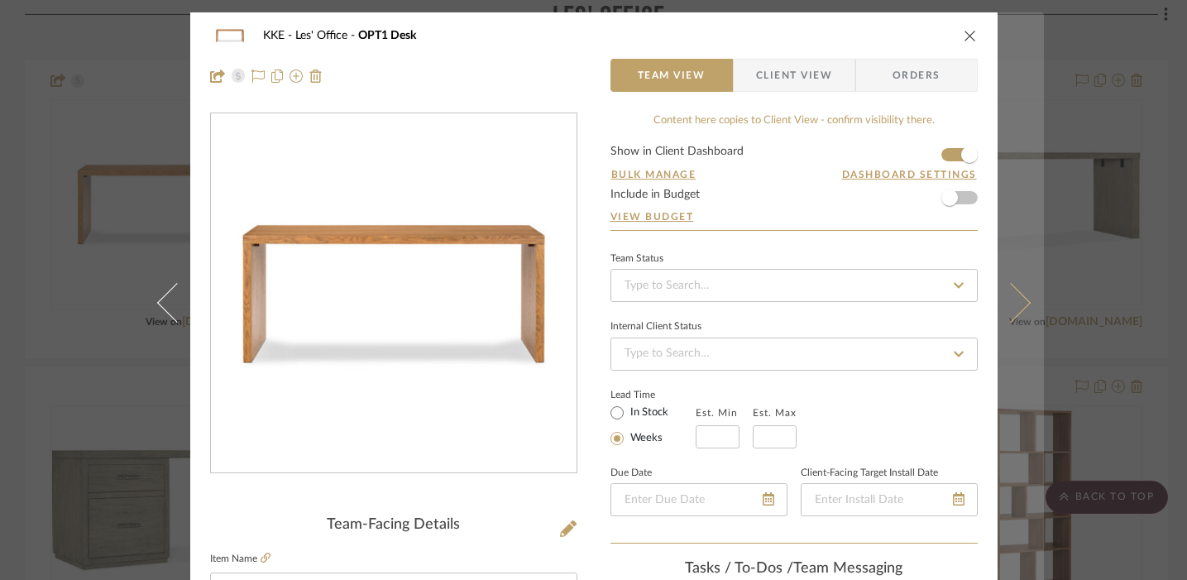
click at [872, 303] on icon at bounding box center [1010, 302] width 40 height 40
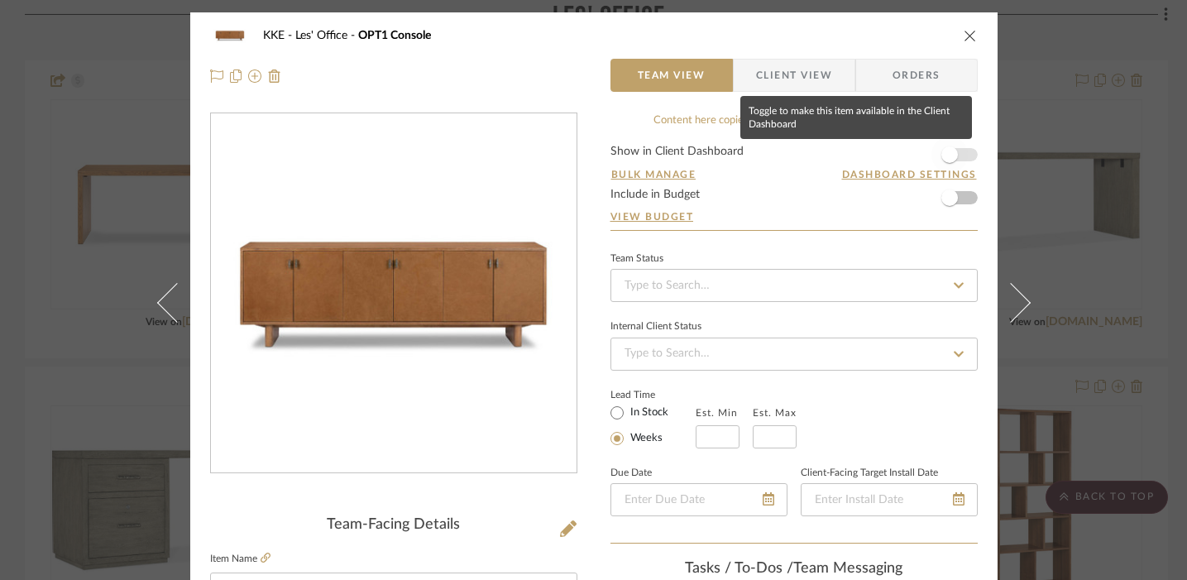
click at [872, 156] on span "button" at bounding box center [949, 154] width 36 height 36
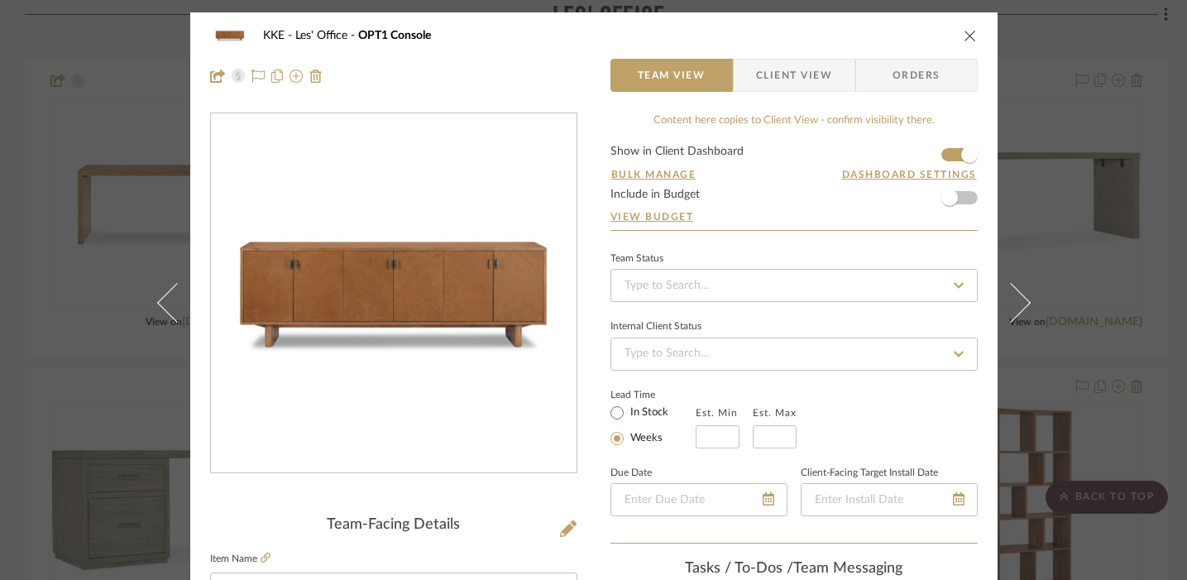
scroll to position [186, 0]
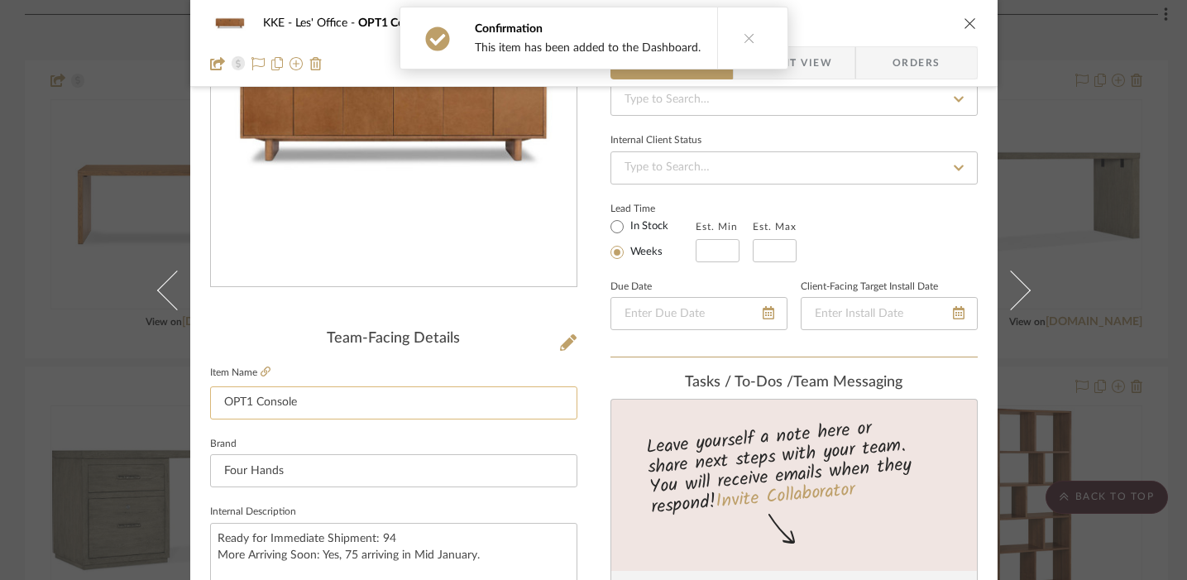
click at [308, 408] on input "OPT1 Console" at bounding box center [393, 402] width 367 height 33
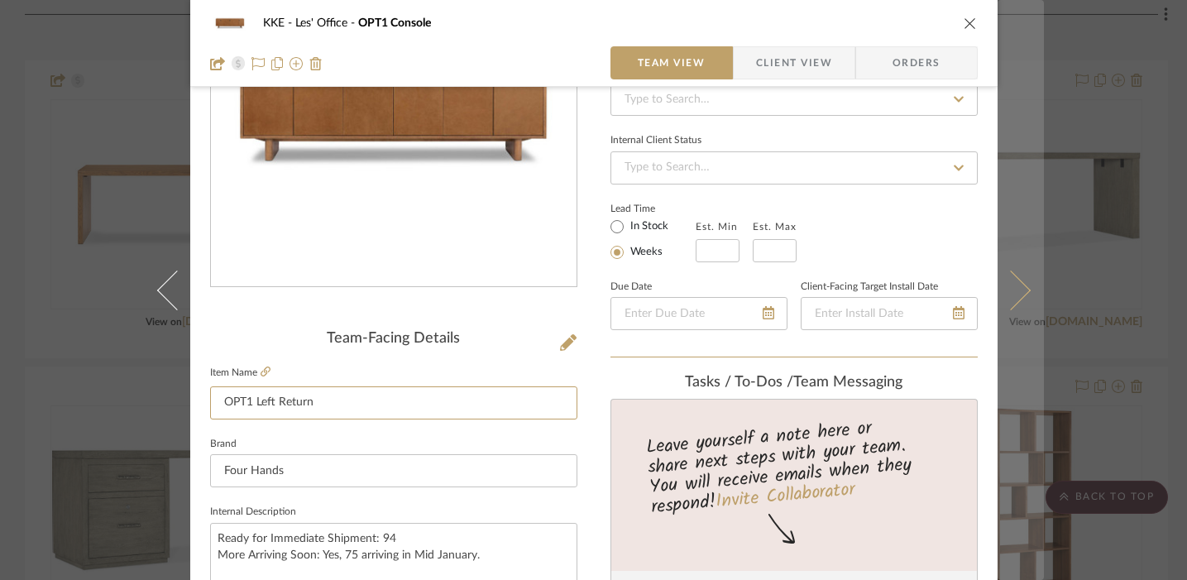
type input "OPT1 Left Return"
click at [872, 283] on button at bounding box center [1020, 290] width 46 height 580
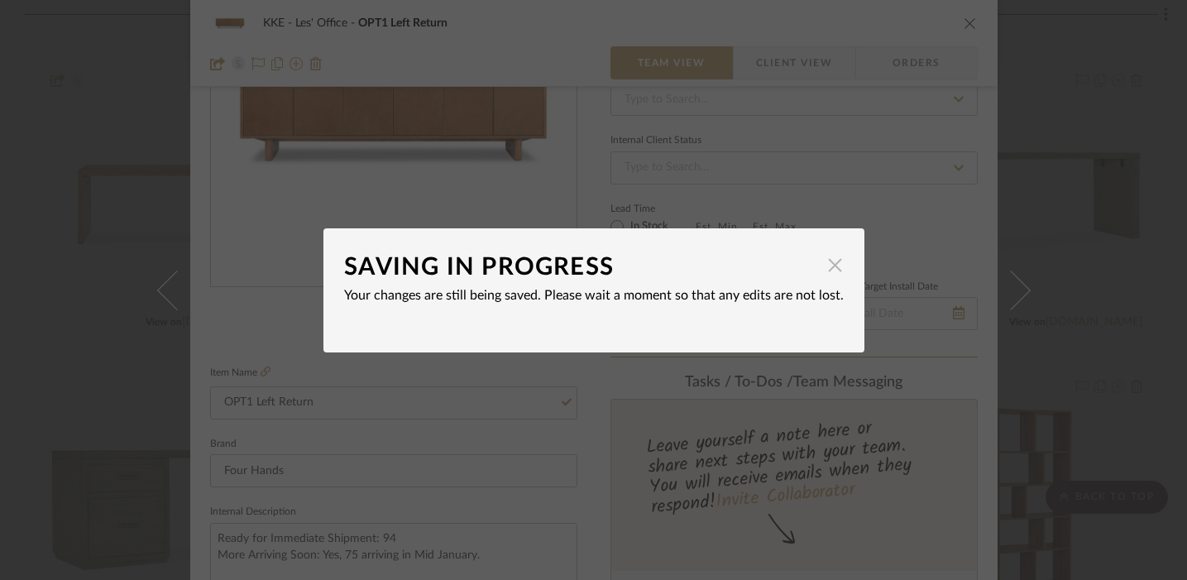
click at [828, 265] on span "button" at bounding box center [835, 265] width 33 height 33
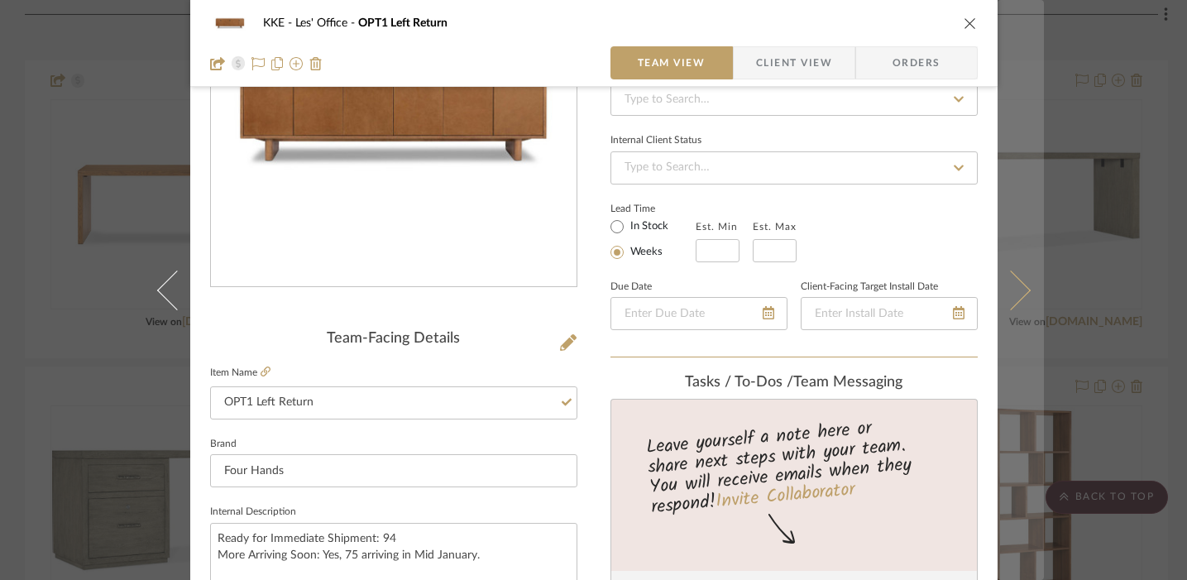
click at [872, 289] on icon at bounding box center [1010, 290] width 40 height 40
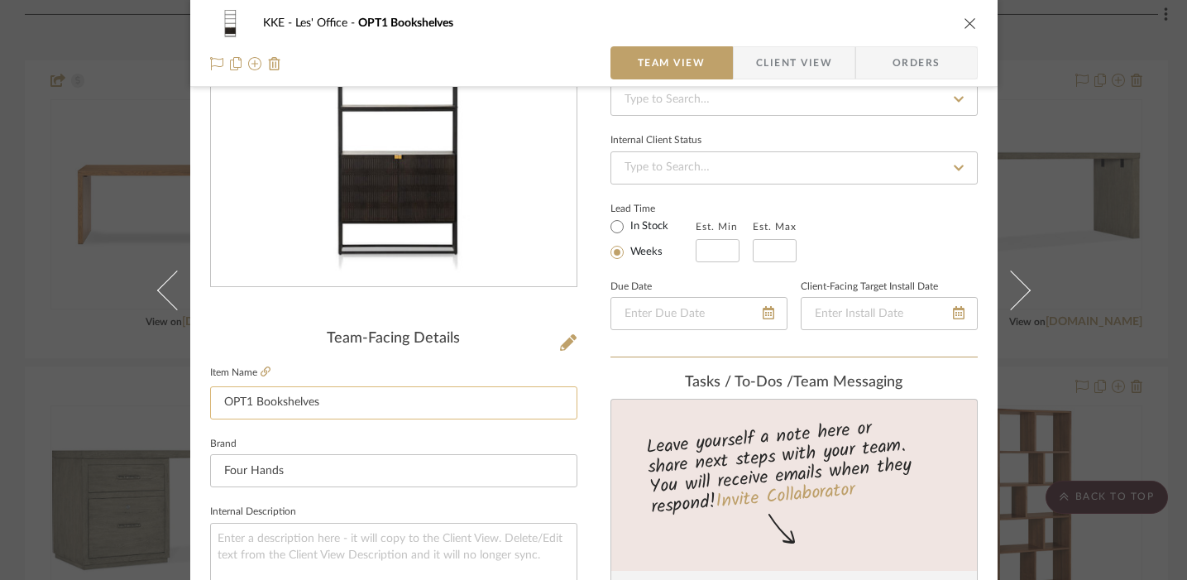
click at [347, 404] on input "OPT1 Bookshelves" at bounding box center [393, 402] width 367 height 33
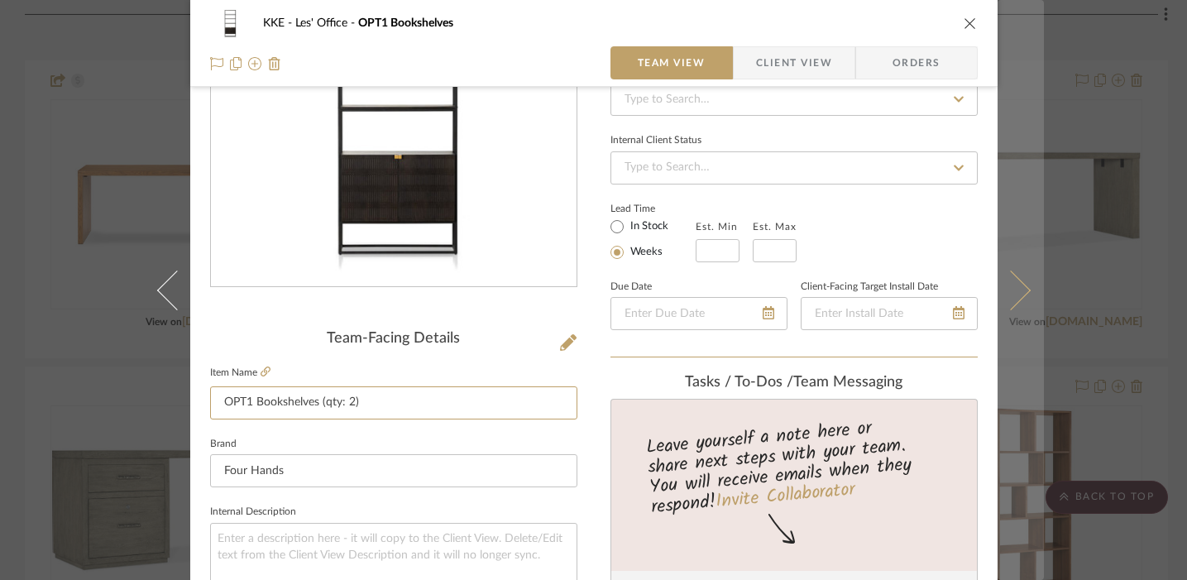
type input "OPT1 Bookshelves (qty: 2)"
click at [872, 293] on icon at bounding box center [1010, 290] width 40 height 40
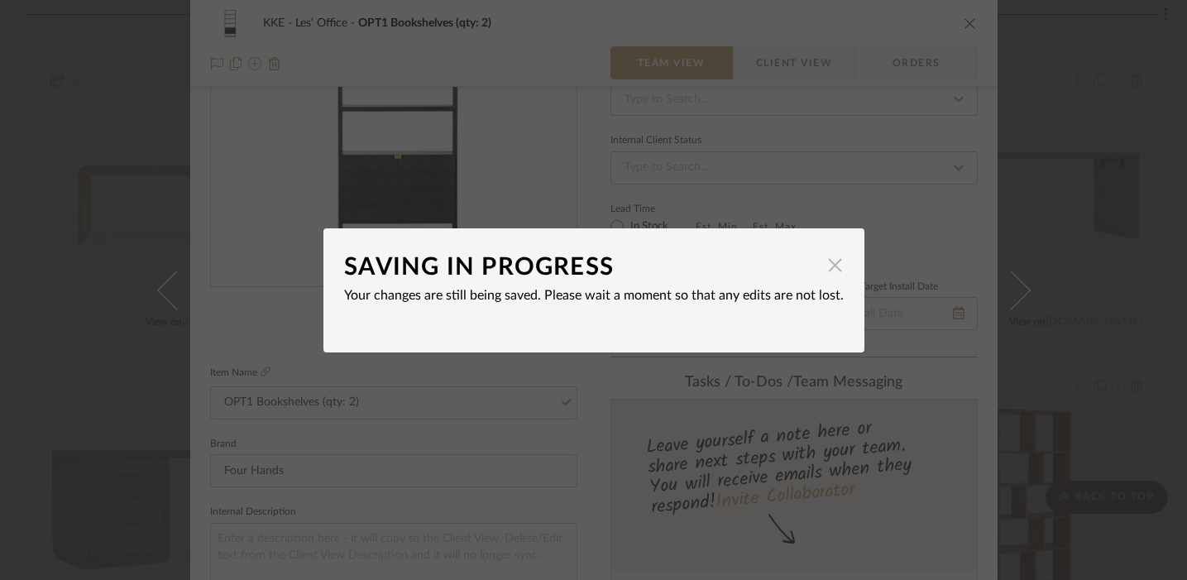
click at [827, 265] on span "button" at bounding box center [835, 265] width 33 height 33
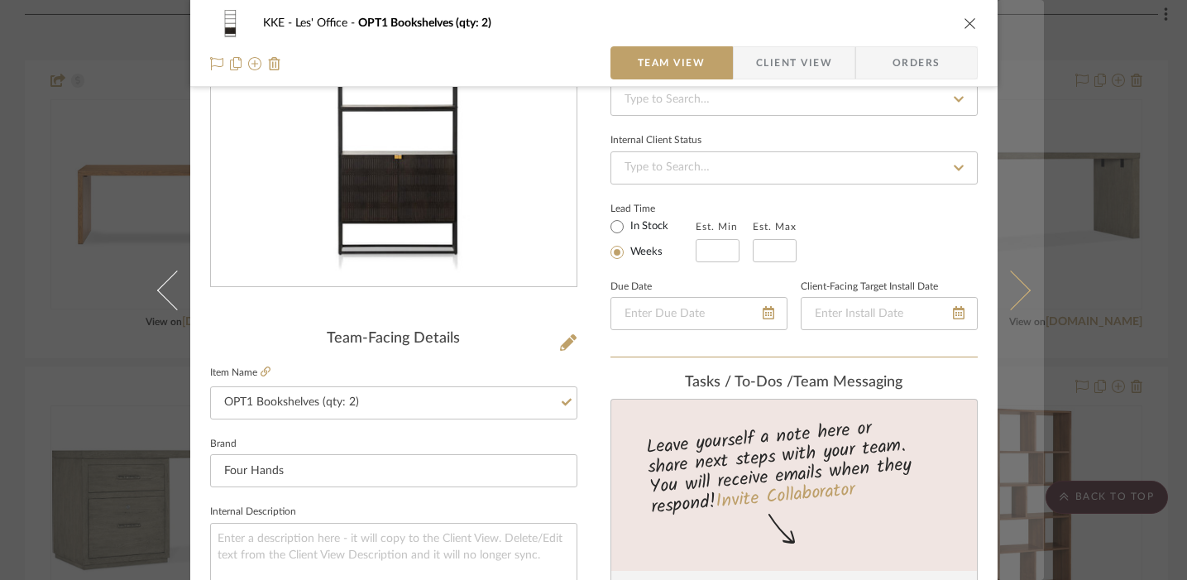
click at [872, 286] on icon at bounding box center [1010, 290] width 40 height 40
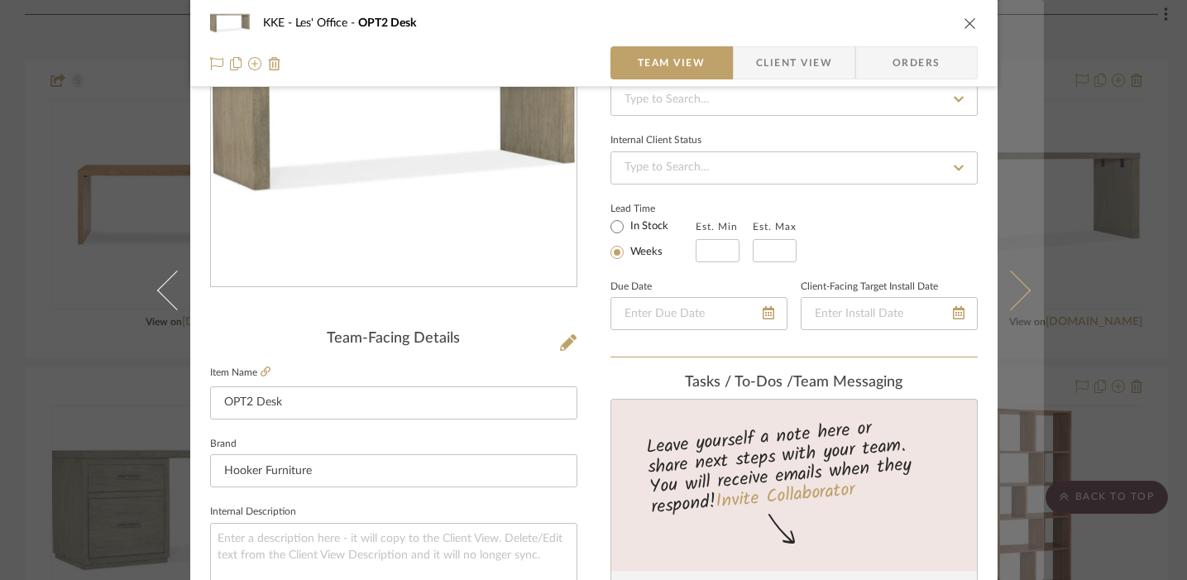
click at [872, 284] on icon at bounding box center [1010, 290] width 40 height 40
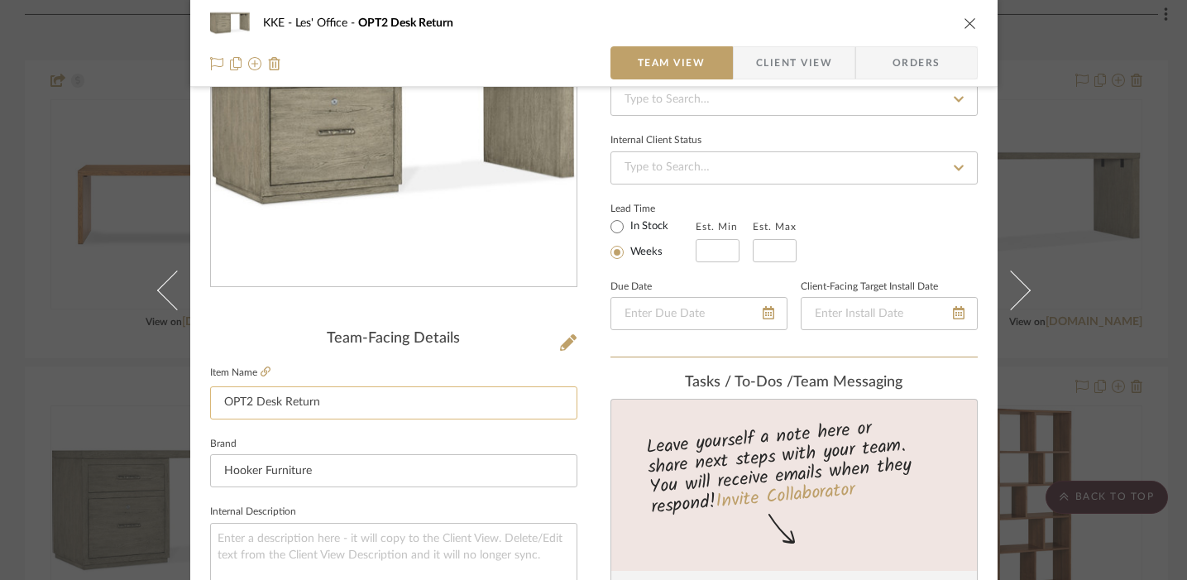
click at [381, 399] on input "OPT2 Desk Return" at bounding box center [393, 402] width 367 height 33
click at [281, 413] on input "OPT2 Desk Return" at bounding box center [393, 402] width 367 height 33
click at [278, 402] on input "OPT2 Desk Return" at bounding box center [393, 402] width 367 height 33
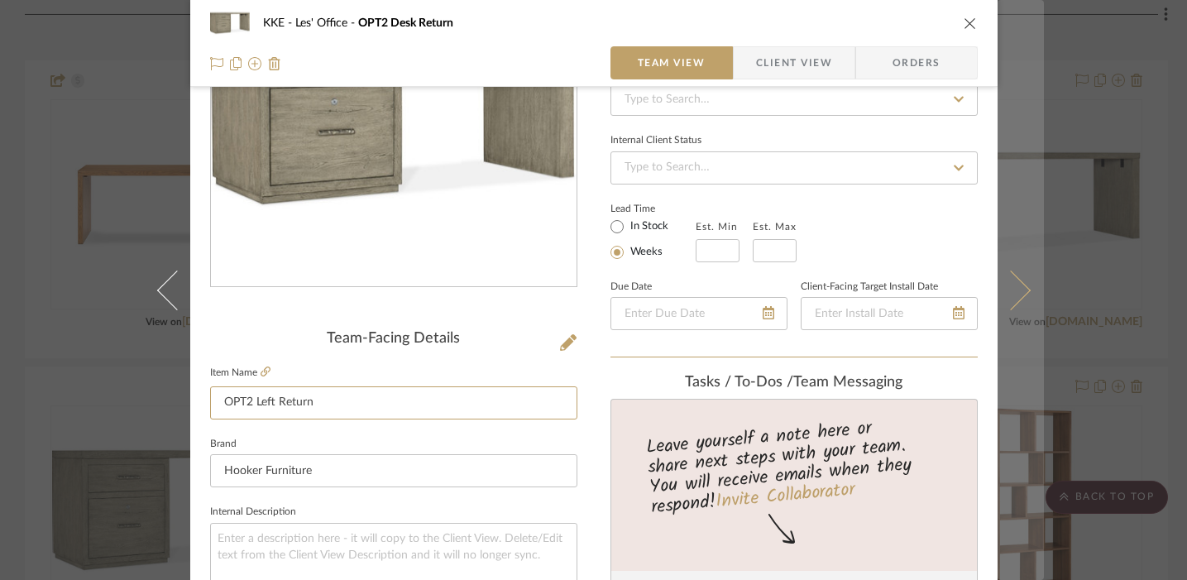
type input "OPT2 Left Return"
click at [872, 288] on icon at bounding box center [1010, 290] width 40 height 40
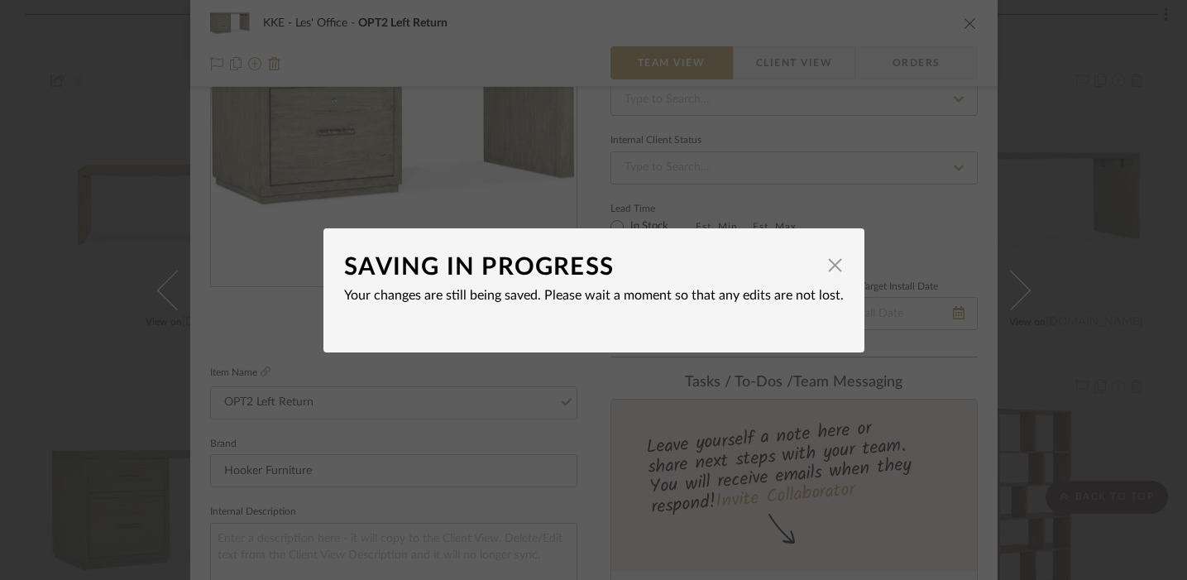
click at [808, 260] on div "SAVING IN PROGRESS" at bounding box center [581, 267] width 475 height 36
click at [828, 266] on span "button" at bounding box center [835, 265] width 33 height 33
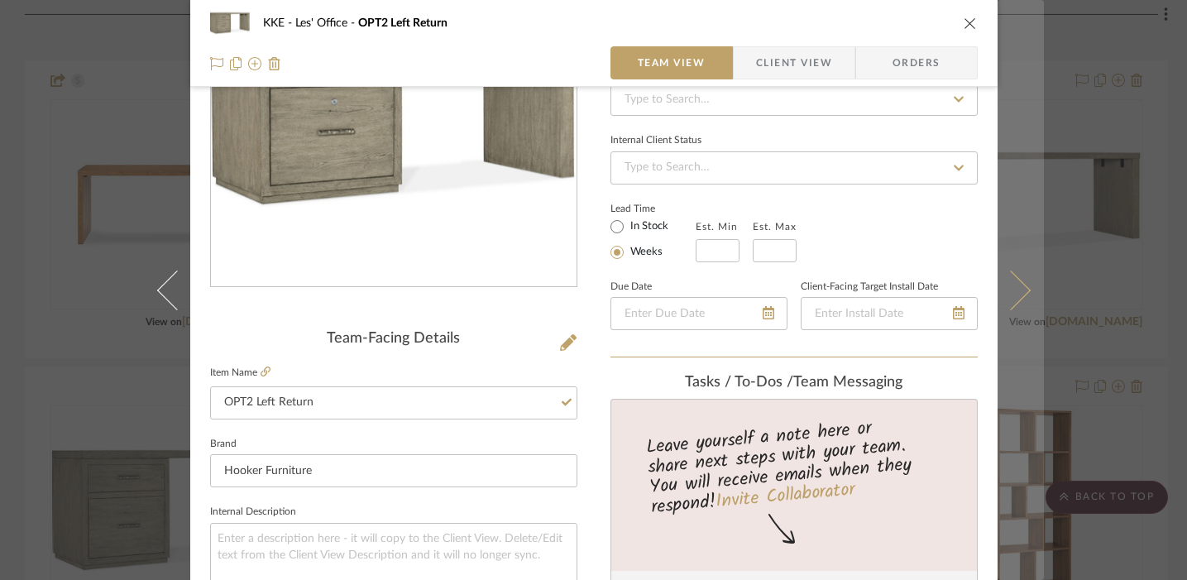
click at [872, 287] on icon at bounding box center [1010, 290] width 40 height 40
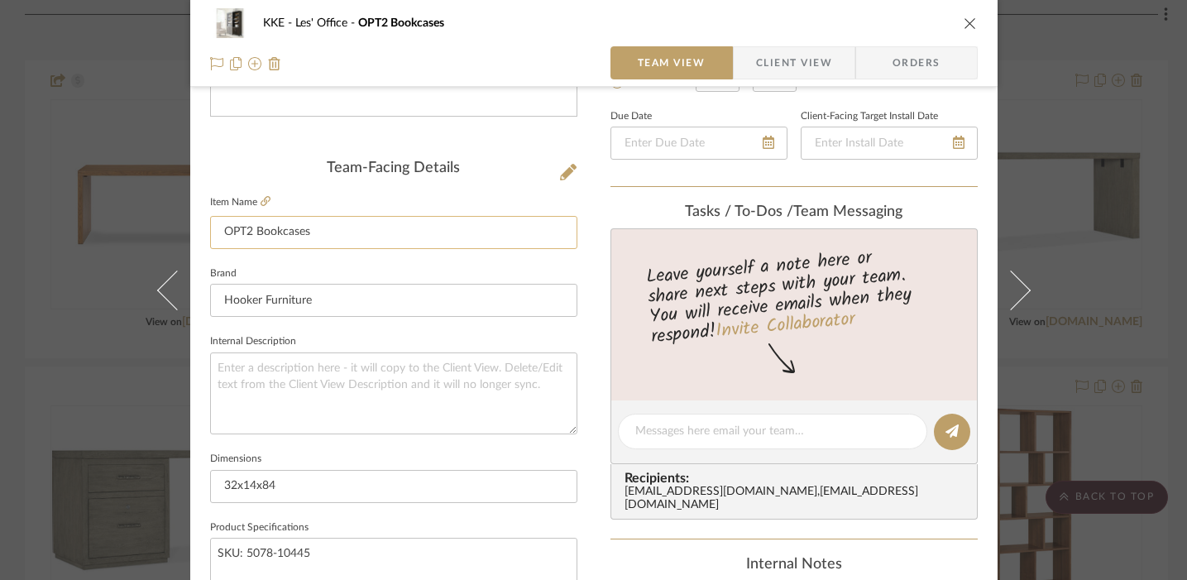
scroll to position [194, 0]
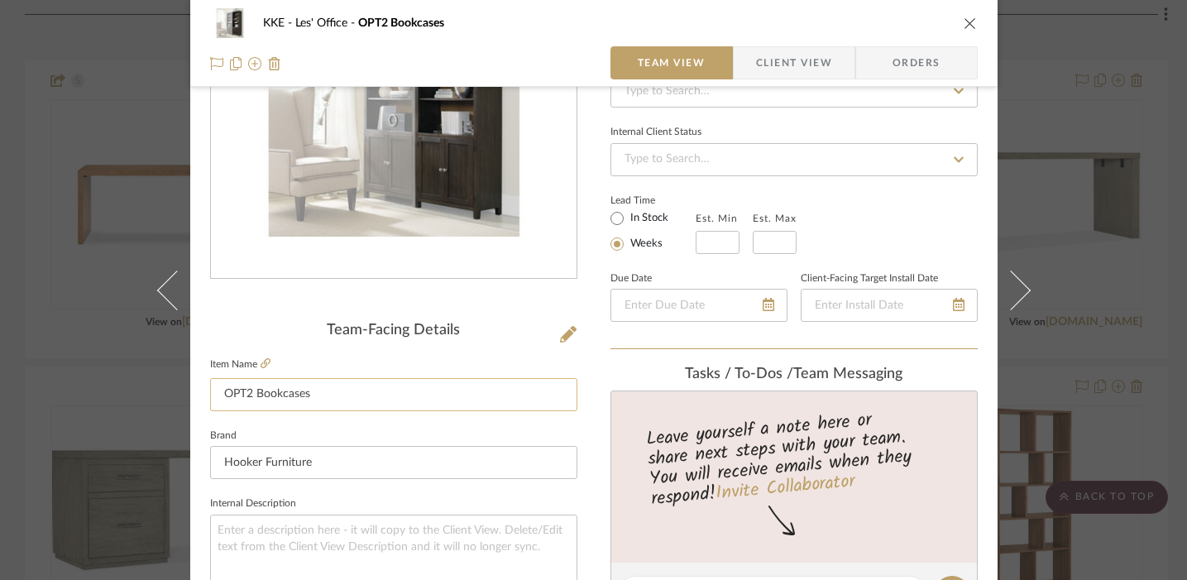
click at [398, 396] on input "OPT2 Bookcases" at bounding box center [393, 394] width 367 height 33
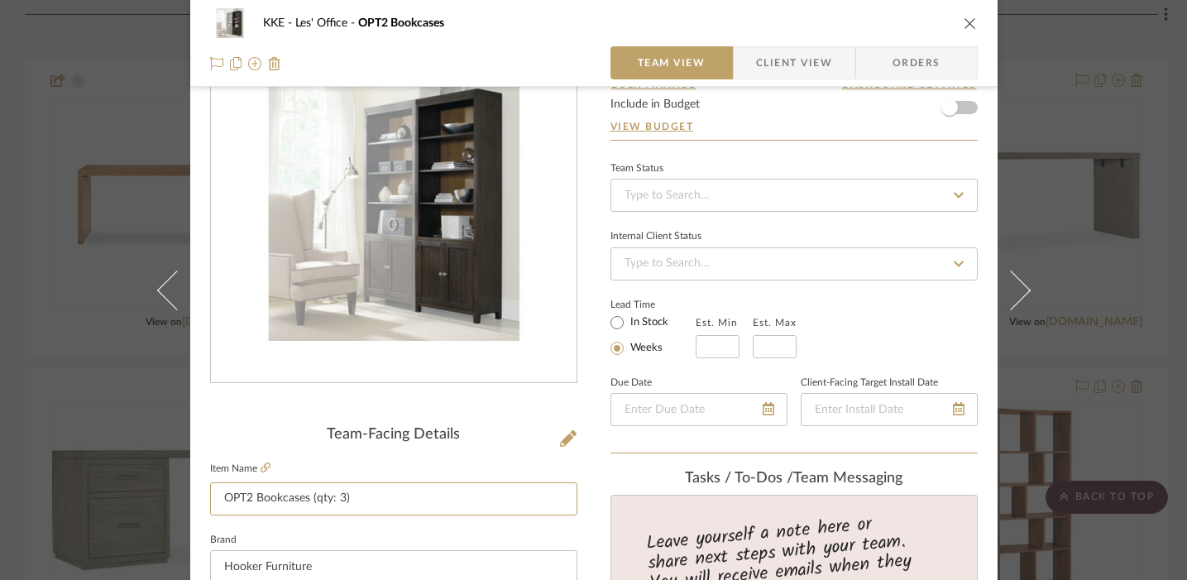
scroll to position [36, 0]
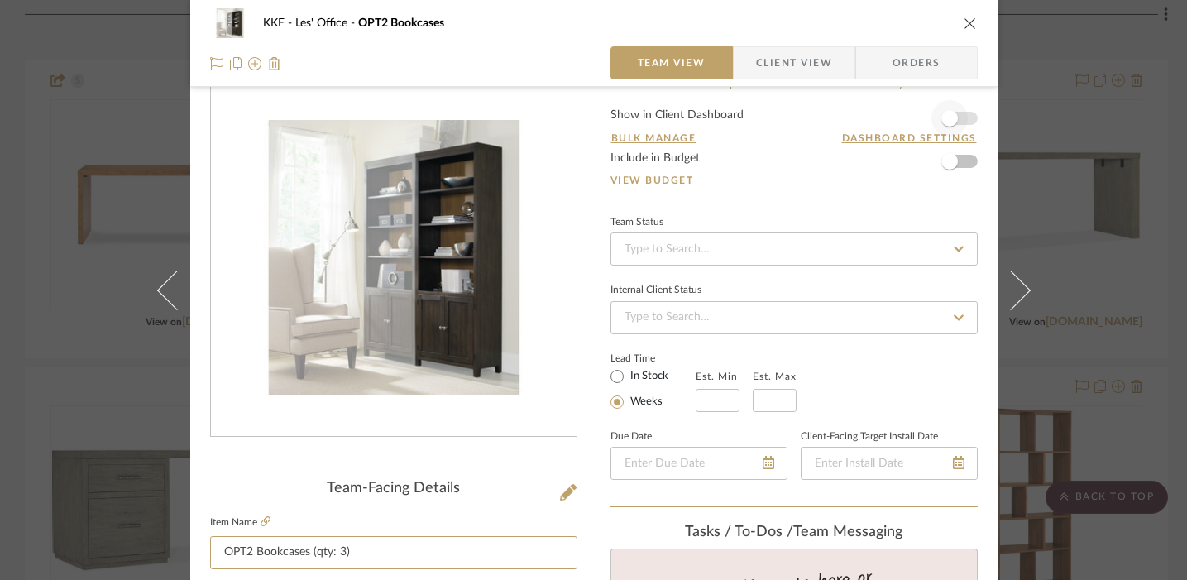
type input "OPT2 Bookcases (qty: 3)"
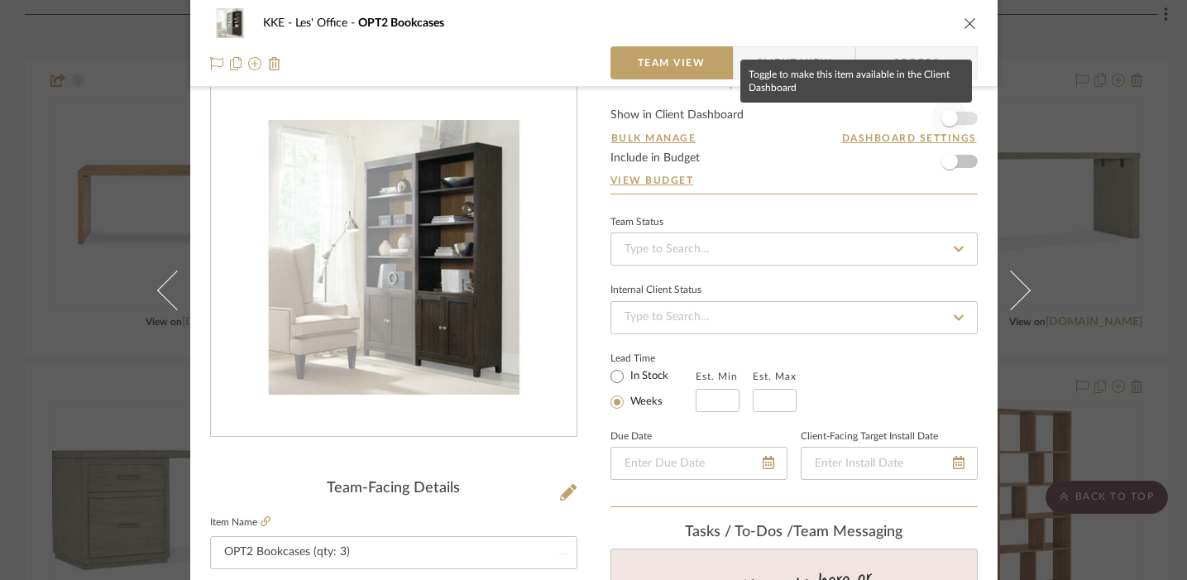
click at [872, 119] on span "button" at bounding box center [949, 118] width 36 height 36
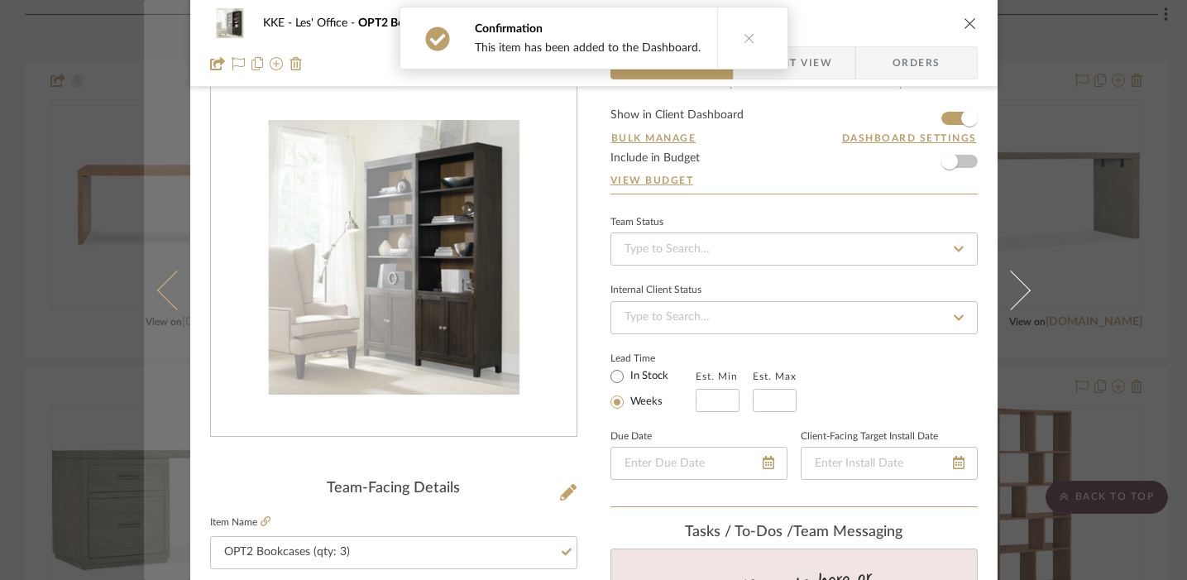
click at [156, 289] on icon at bounding box center [176, 290] width 40 height 40
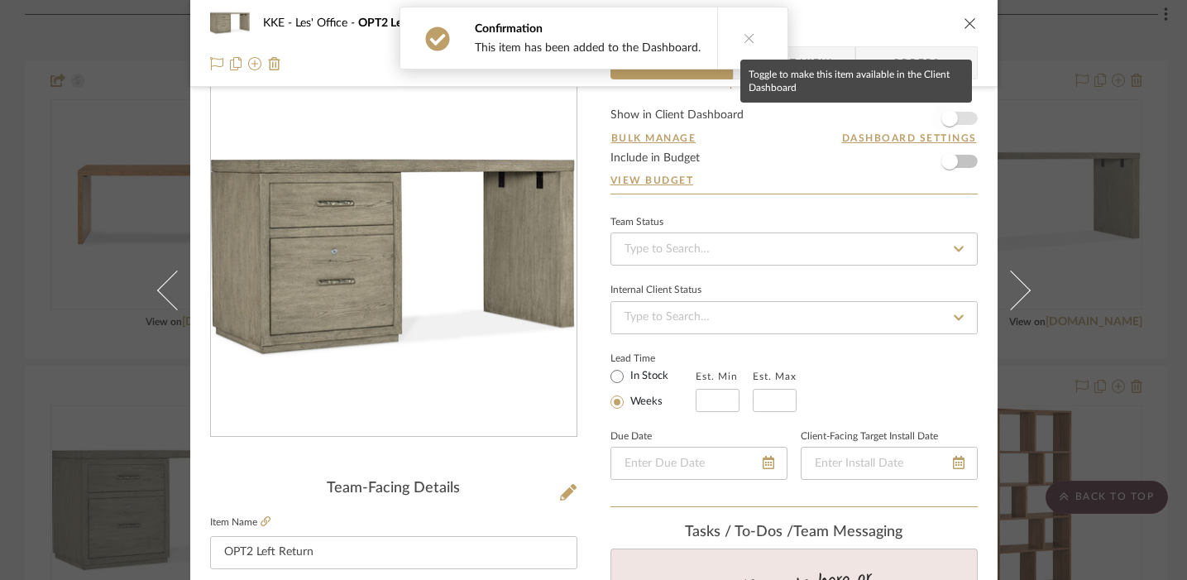
click at [872, 122] on span "button" at bounding box center [949, 118] width 36 height 36
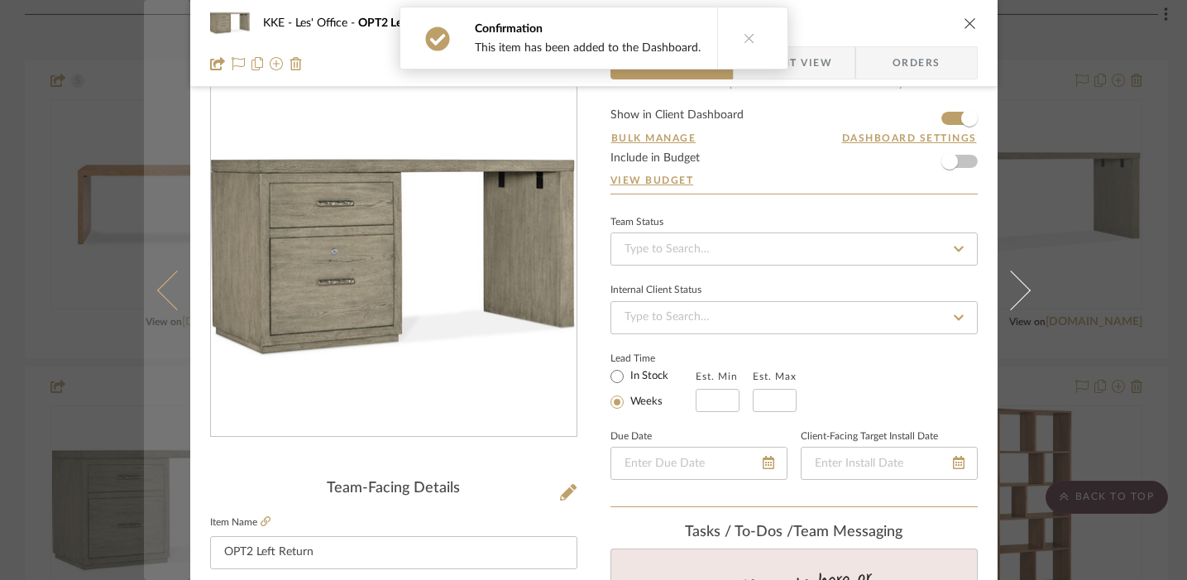
click at [157, 291] on icon at bounding box center [176, 290] width 40 height 40
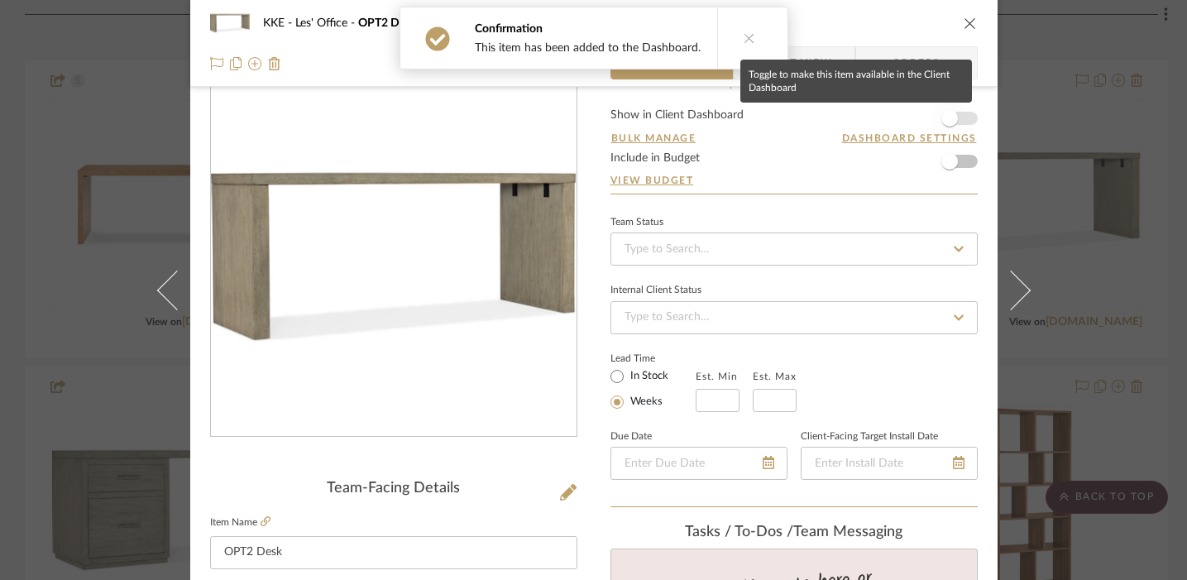
click at [872, 116] on span "button" at bounding box center [949, 118] width 36 height 36
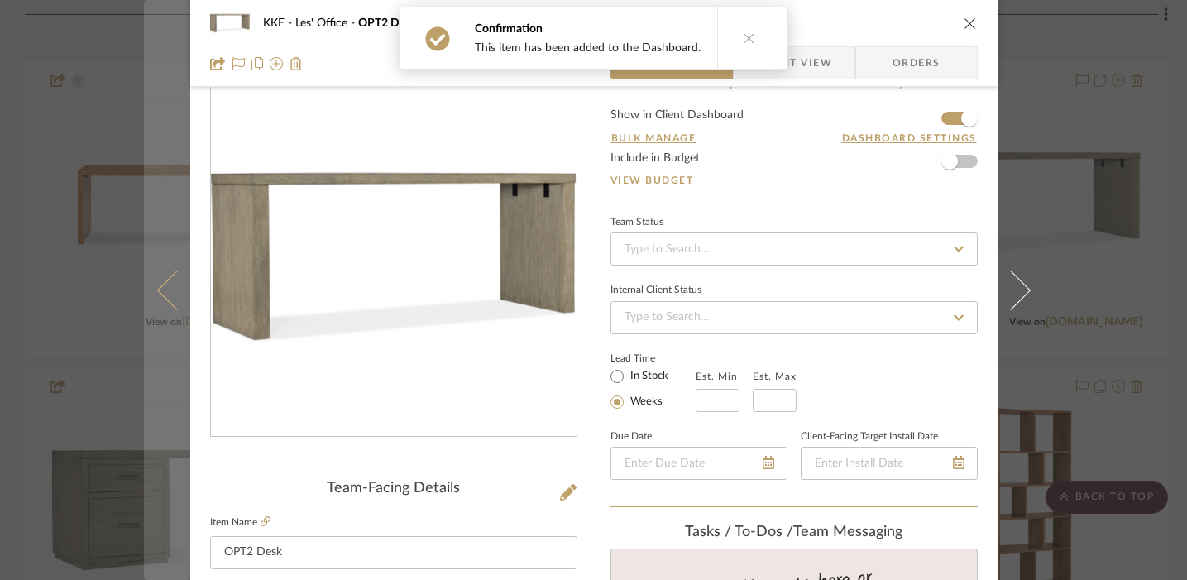
click at [160, 290] on icon at bounding box center [176, 290] width 40 height 40
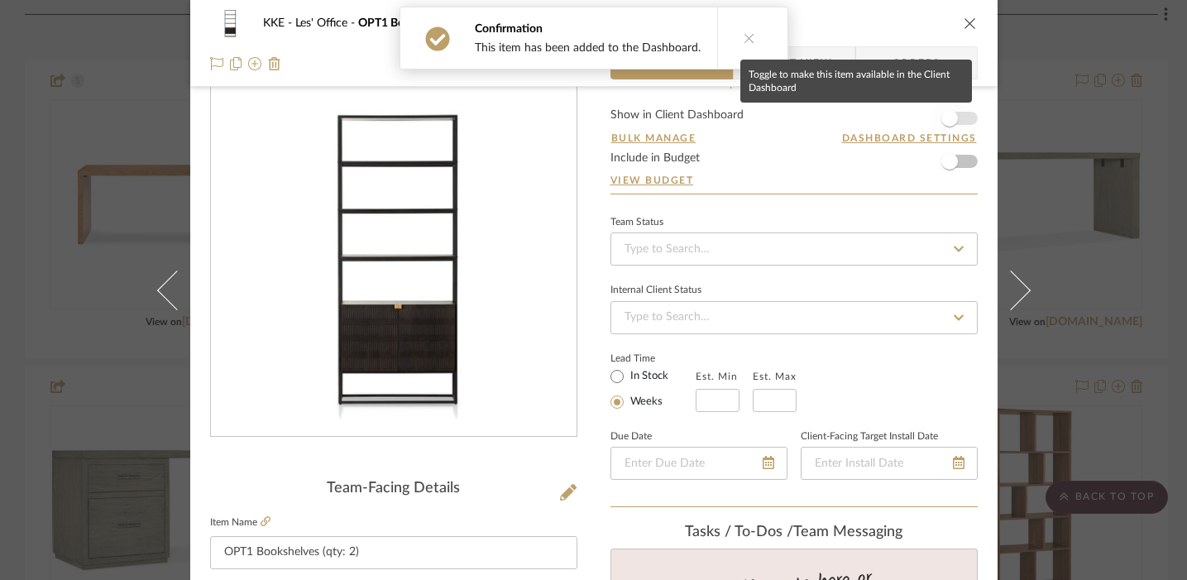
click at [872, 122] on span "button" at bounding box center [949, 118] width 36 height 36
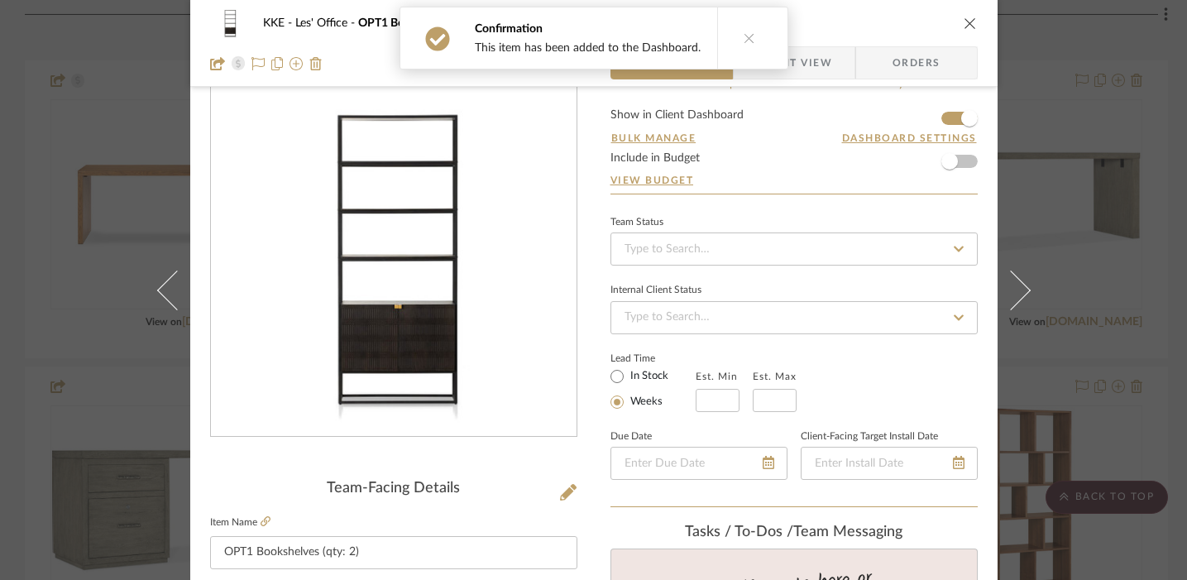
click at [872, 22] on icon "close" at bounding box center [969, 23] width 13 height 13
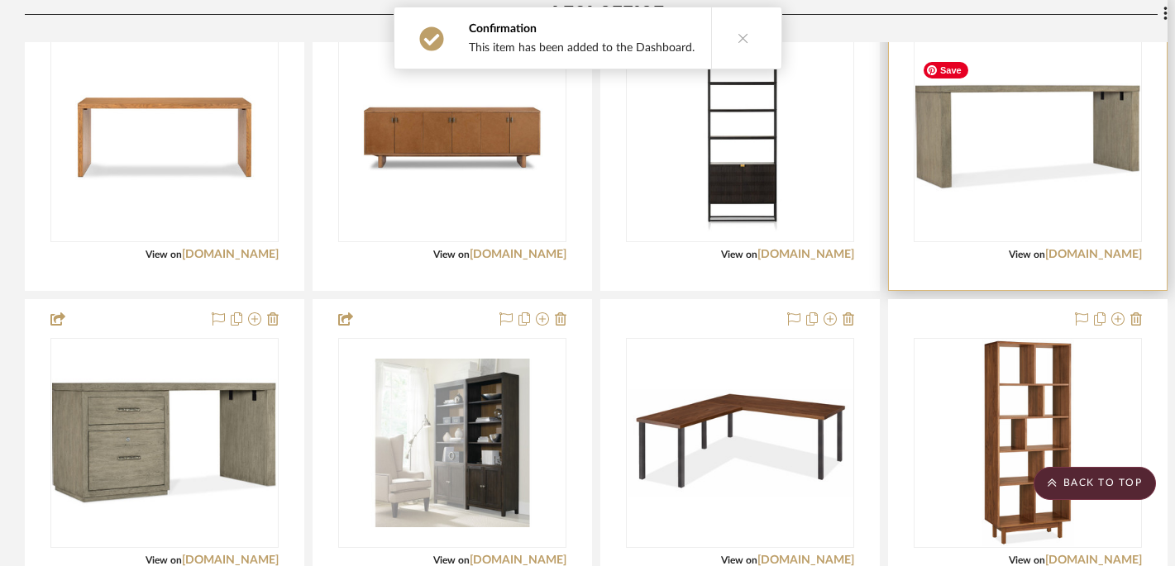
scroll to position [719, 0]
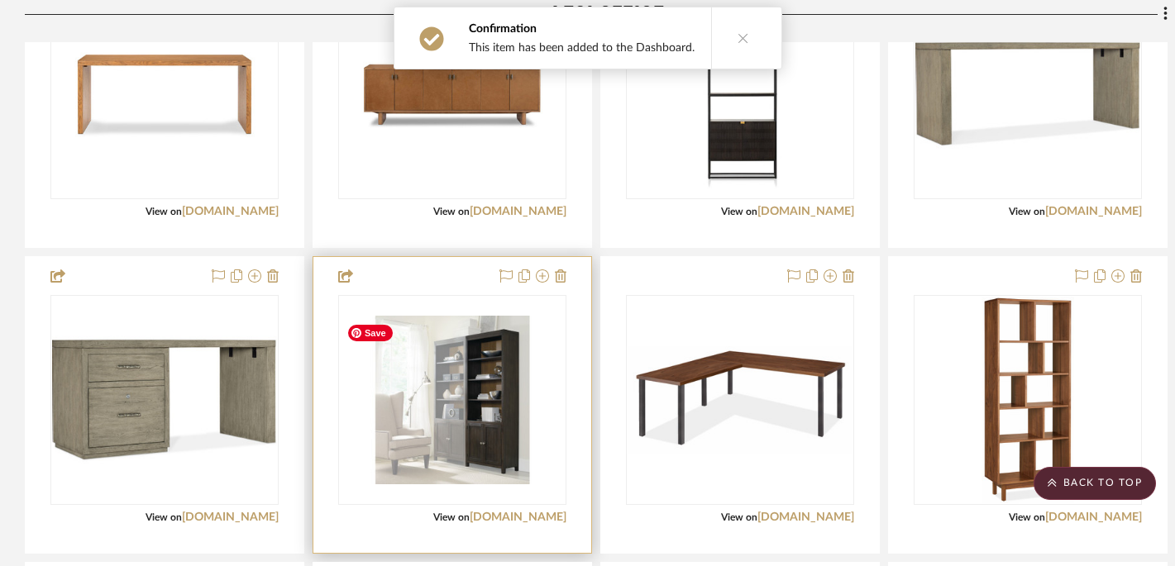
click at [461, 422] on img "0" at bounding box center [452, 400] width 225 height 169
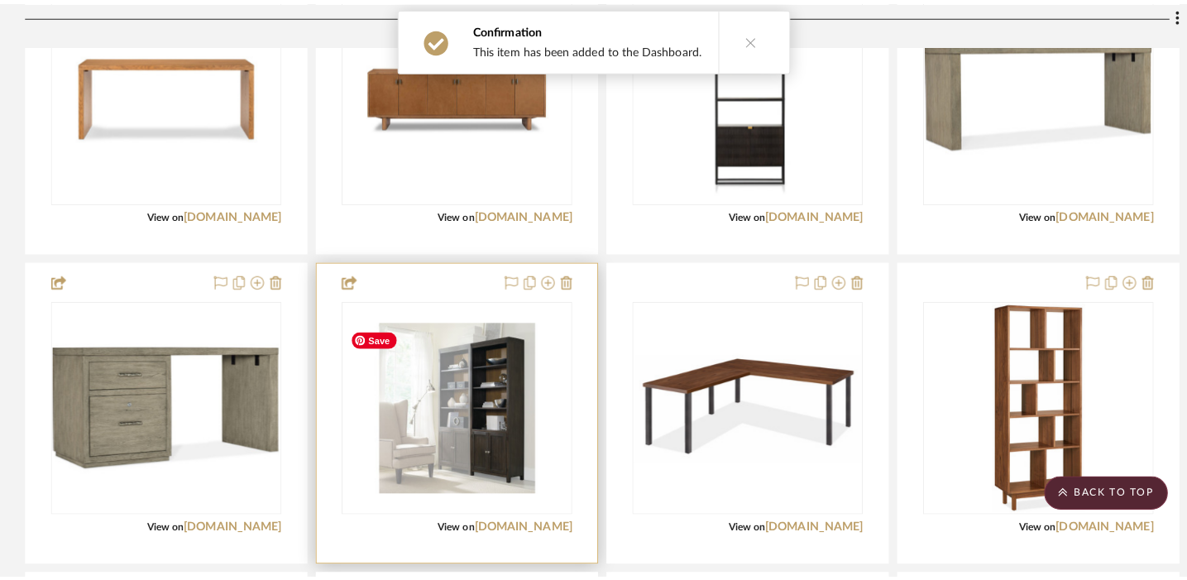
scroll to position [0, 0]
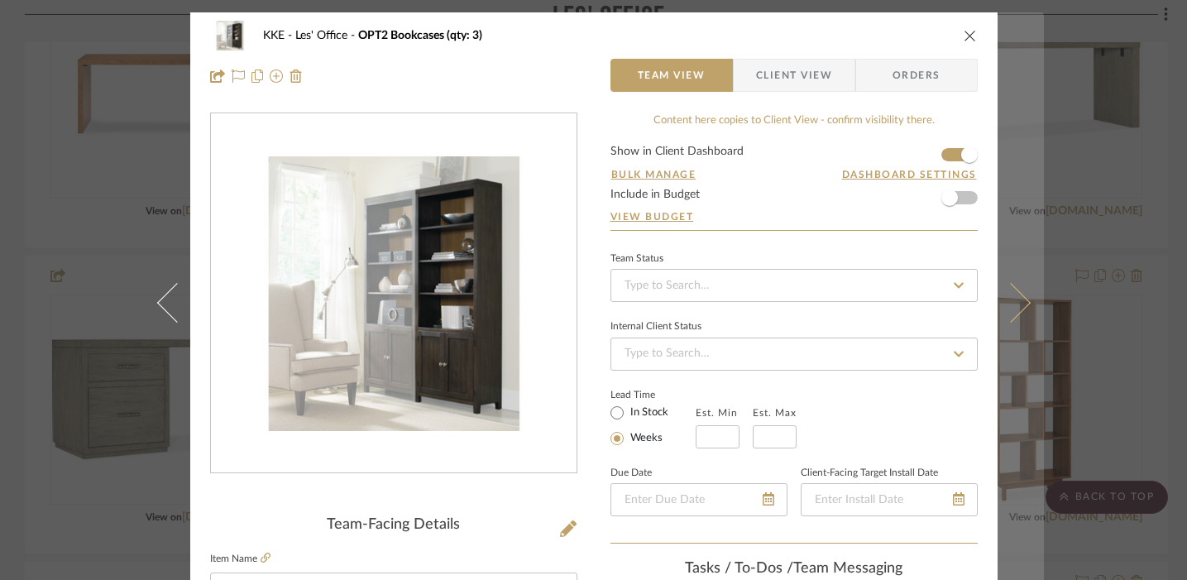
click at [872, 298] on button at bounding box center [1020, 302] width 46 height 580
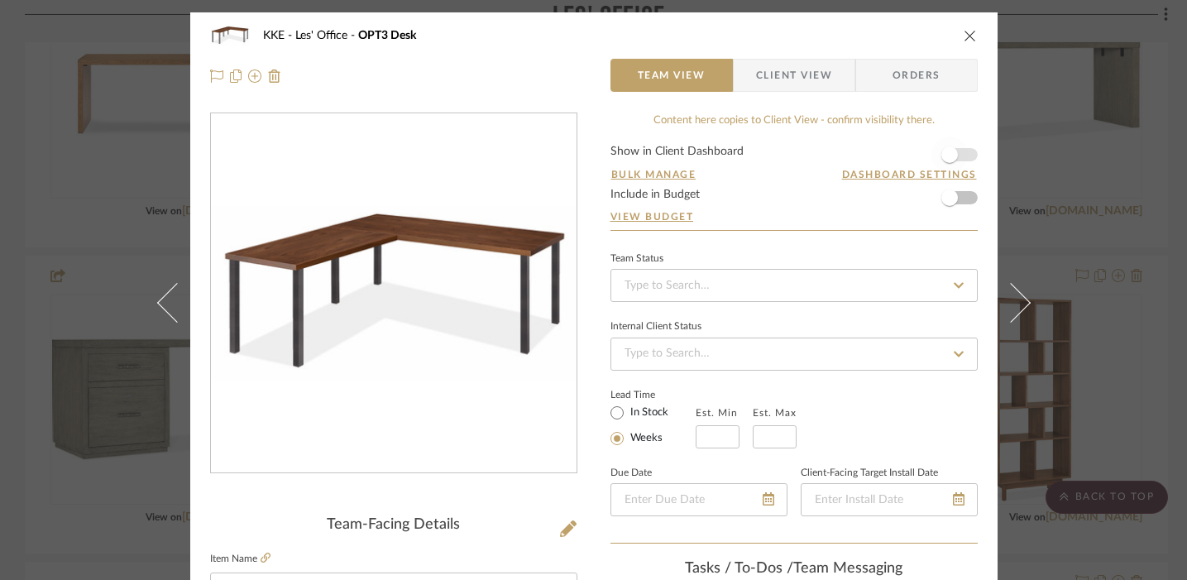
click at [872, 151] on span "button" at bounding box center [949, 154] width 36 height 36
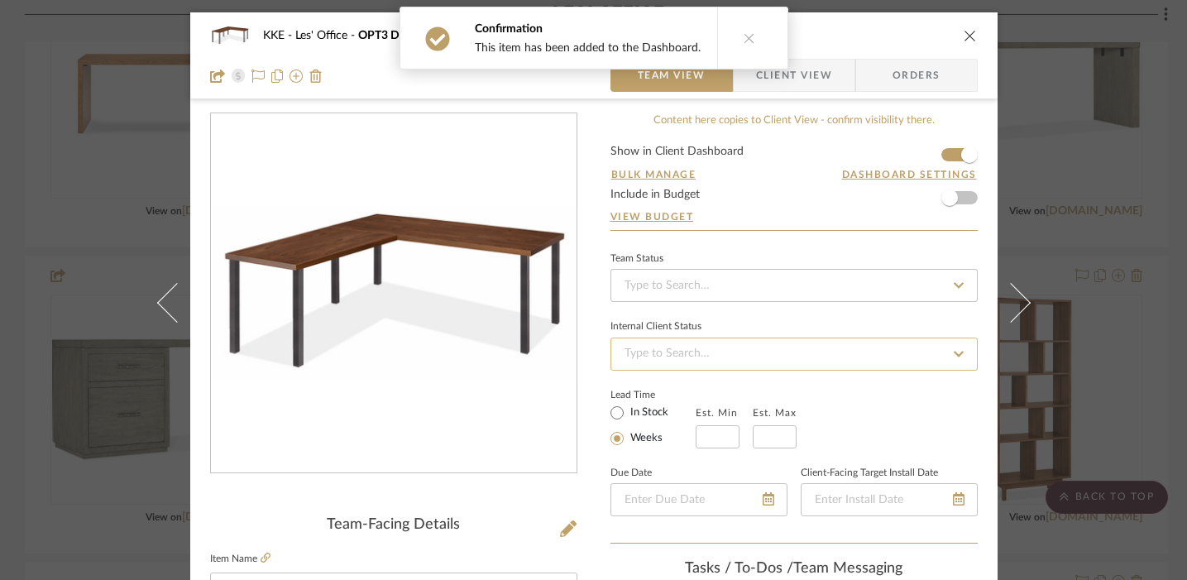
scroll to position [249, 0]
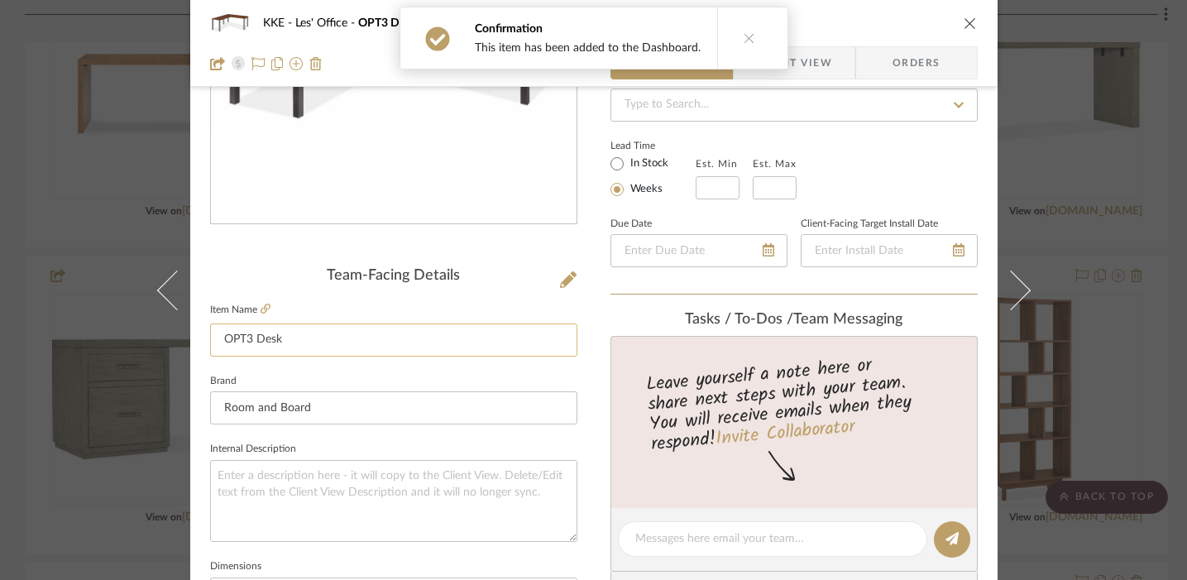
click at [359, 333] on input "OPT3 Desk" at bounding box center [393, 339] width 367 height 33
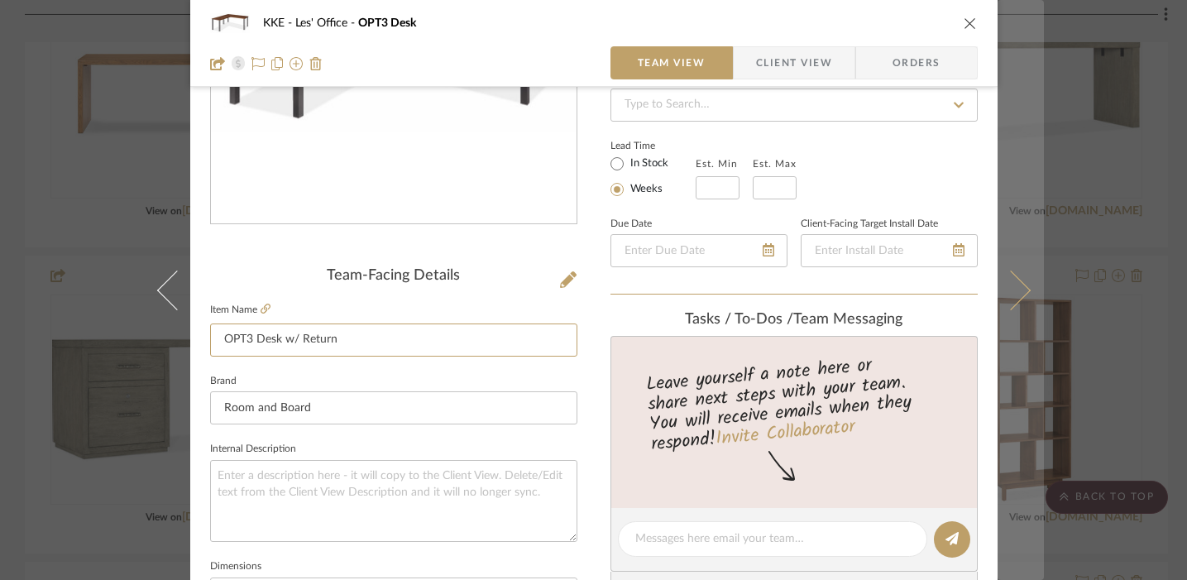
type input "OPT3 Desk w/ Return"
click at [872, 289] on icon at bounding box center [1010, 290] width 40 height 40
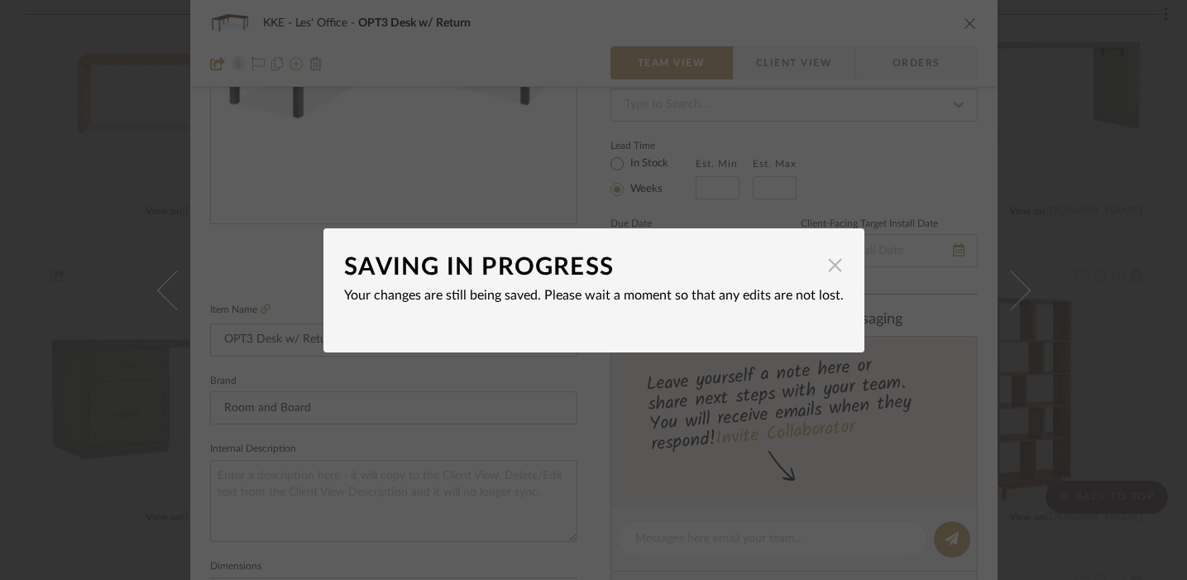
click at [823, 267] on span "button" at bounding box center [835, 265] width 33 height 33
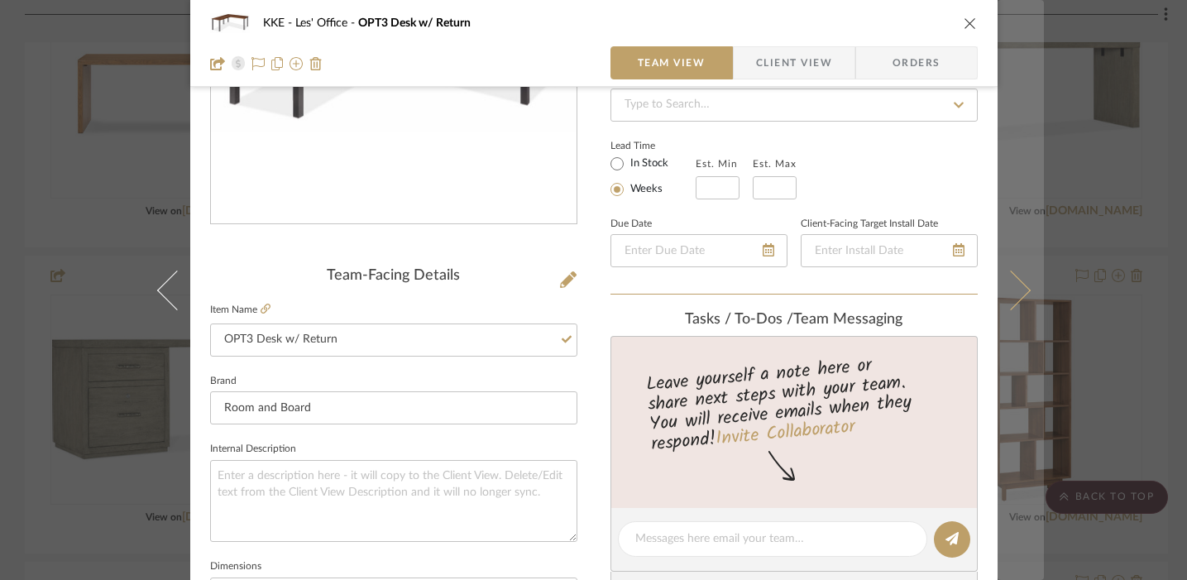
click at [872, 287] on icon at bounding box center [1010, 290] width 40 height 40
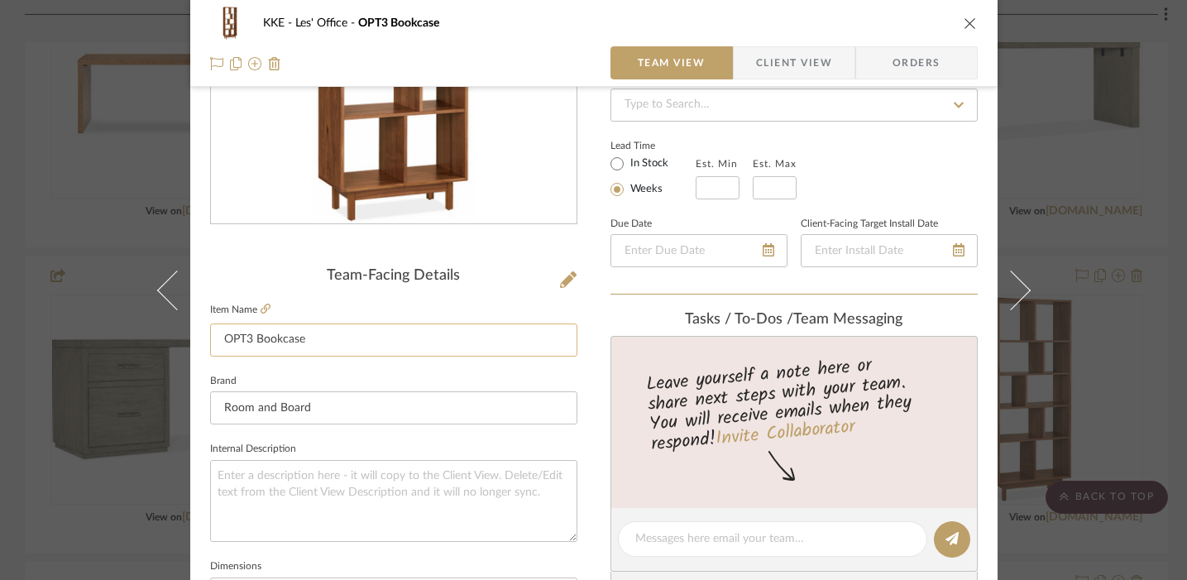
click at [415, 339] on input "OPT3 Bookcase" at bounding box center [393, 339] width 367 height 33
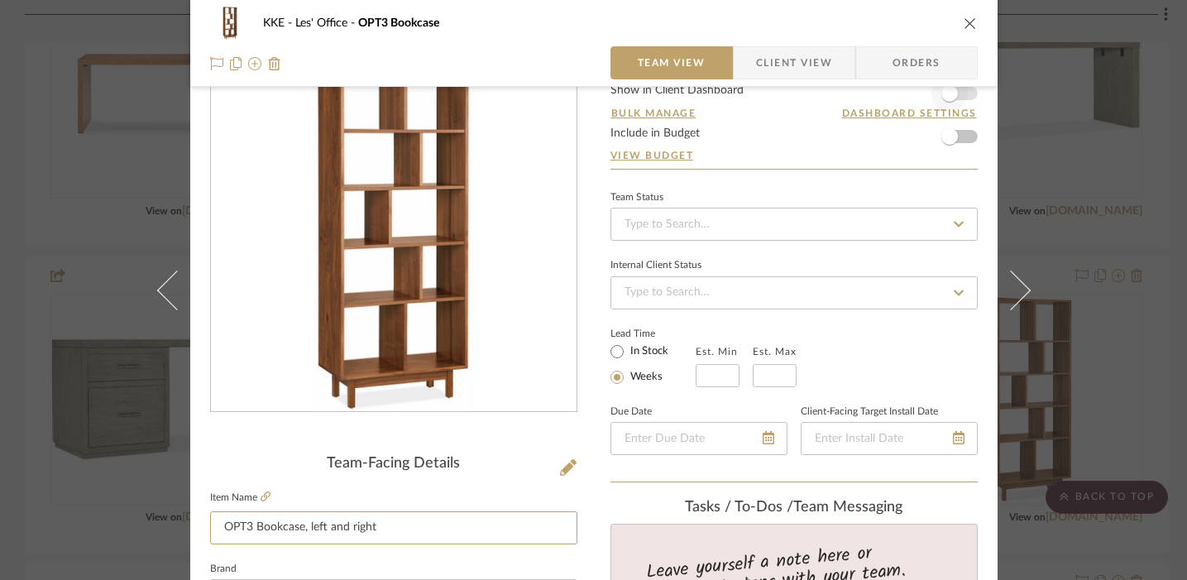
type input "OPT3 Bookcase, left and right"
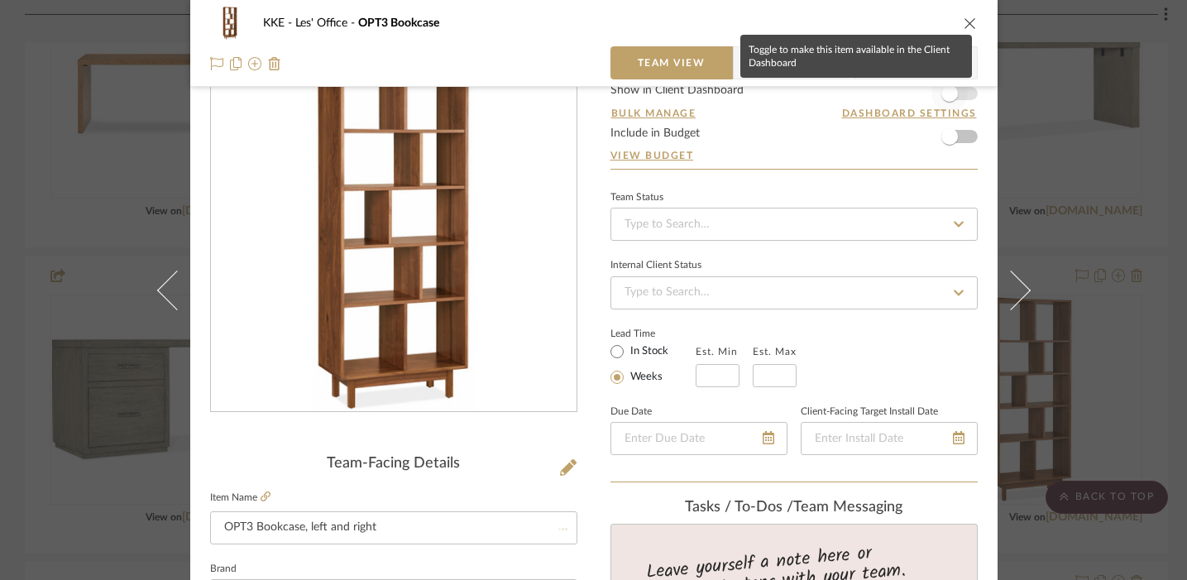
click at [872, 94] on span "button" at bounding box center [949, 93] width 36 height 36
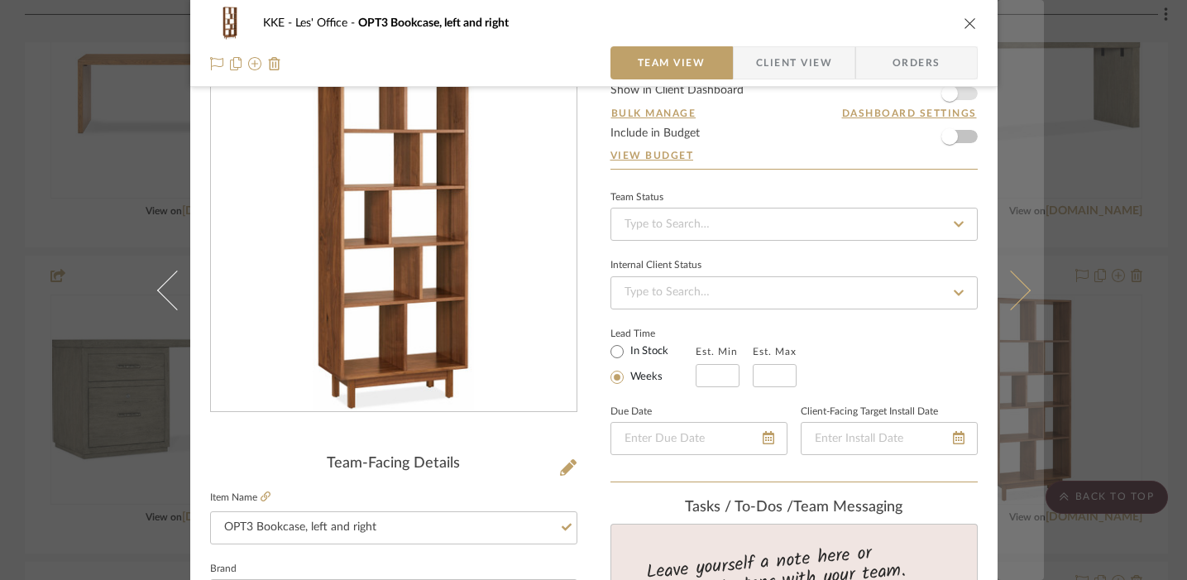
type input "OPT3 Bookcase"
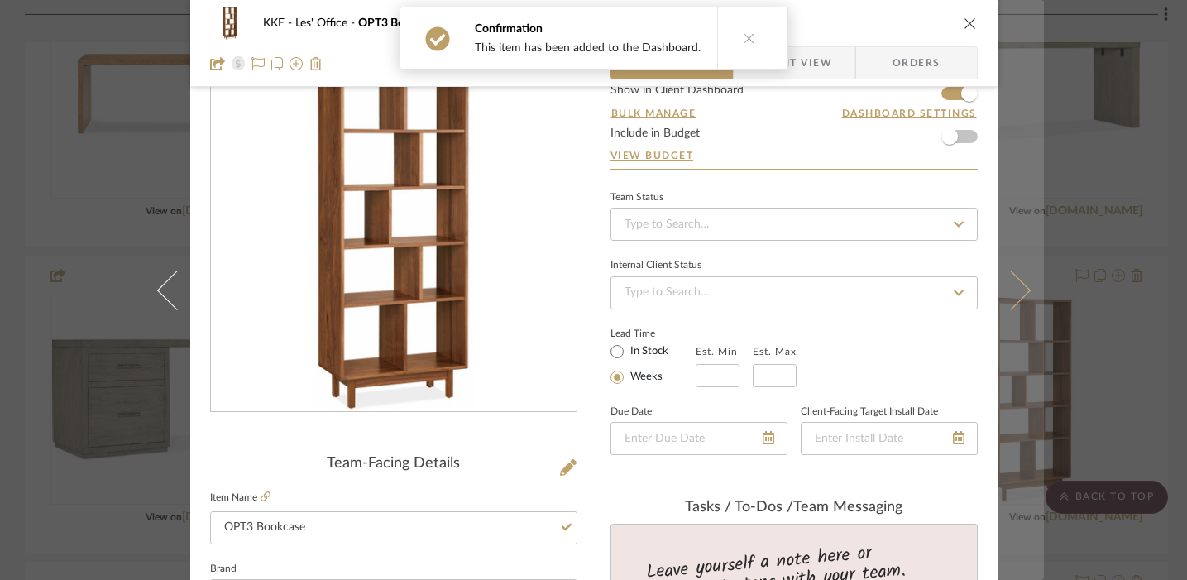
click at [872, 284] on button at bounding box center [1020, 290] width 46 height 580
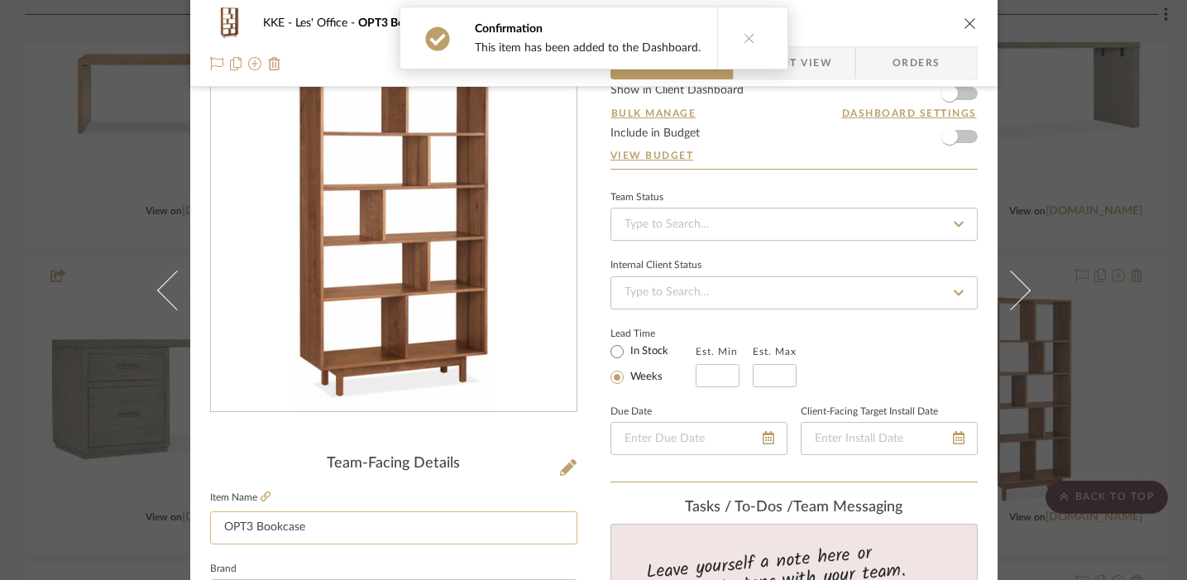
click at [372, 522] on input "OPT3 Bookcase" at bounding box center [393, 527] width 367 height 33
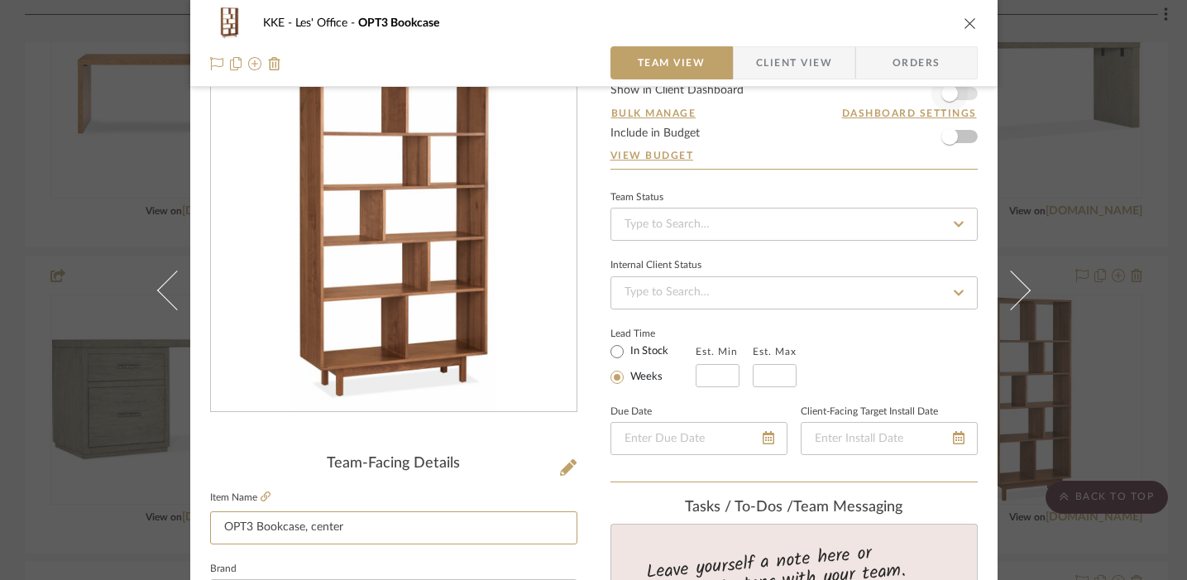
type input "OPT3 Bookcase, center"
click at [872, 96] on span "button" at bounding box center [949, 93] width 36 height 36
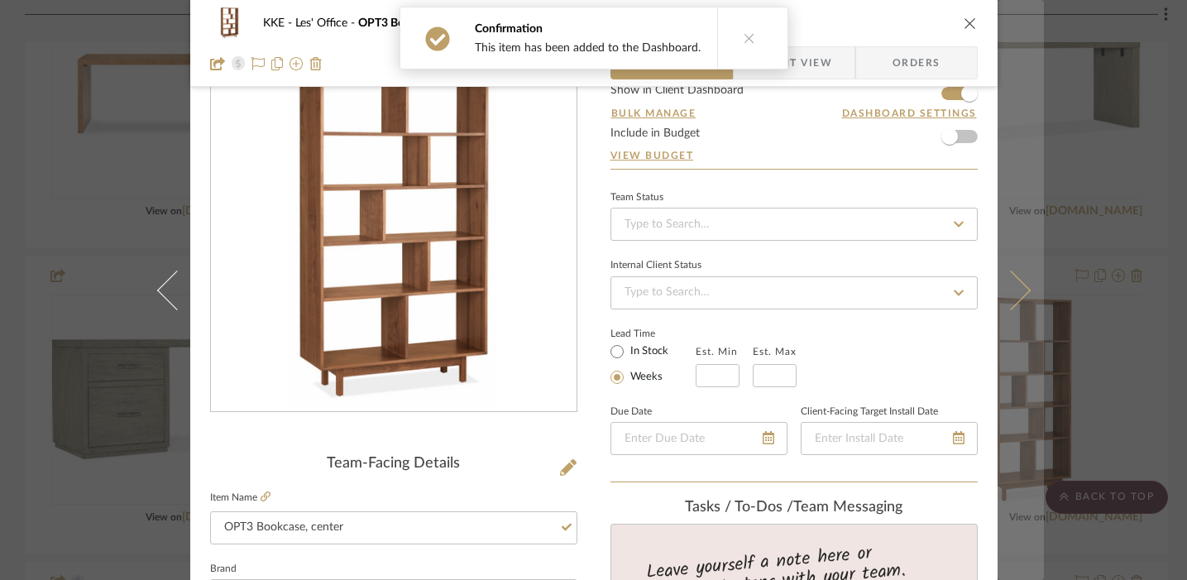
click at [872, 287] on icon at bounding box center [1010, 290] width 40 height 40
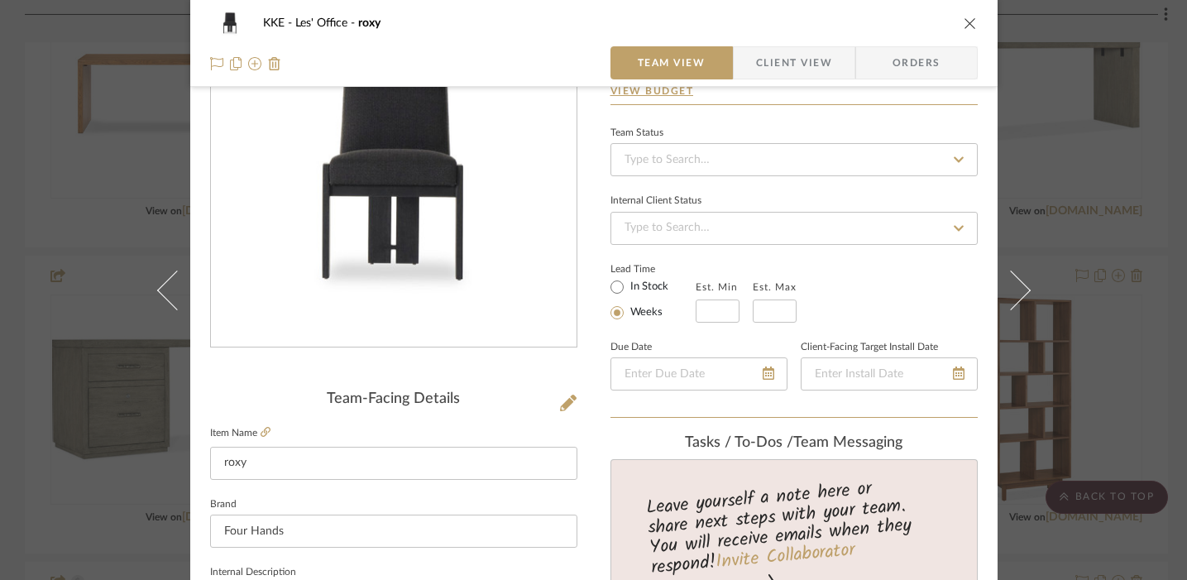
scroll to position [121, 0]
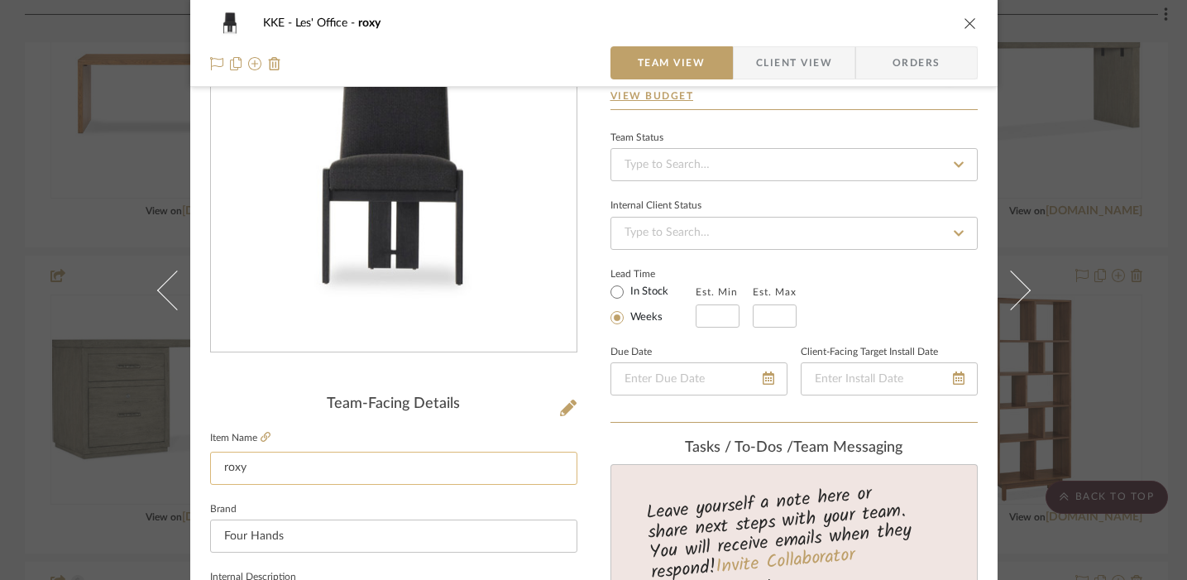
drag, startPoint x: 273, startPoint y: 462, endPoint x: 208, endPoint y: 457, distance: 64.7
click at [210, 461] on input "roxy" at bounding box center [393, 468] width 367 height 33
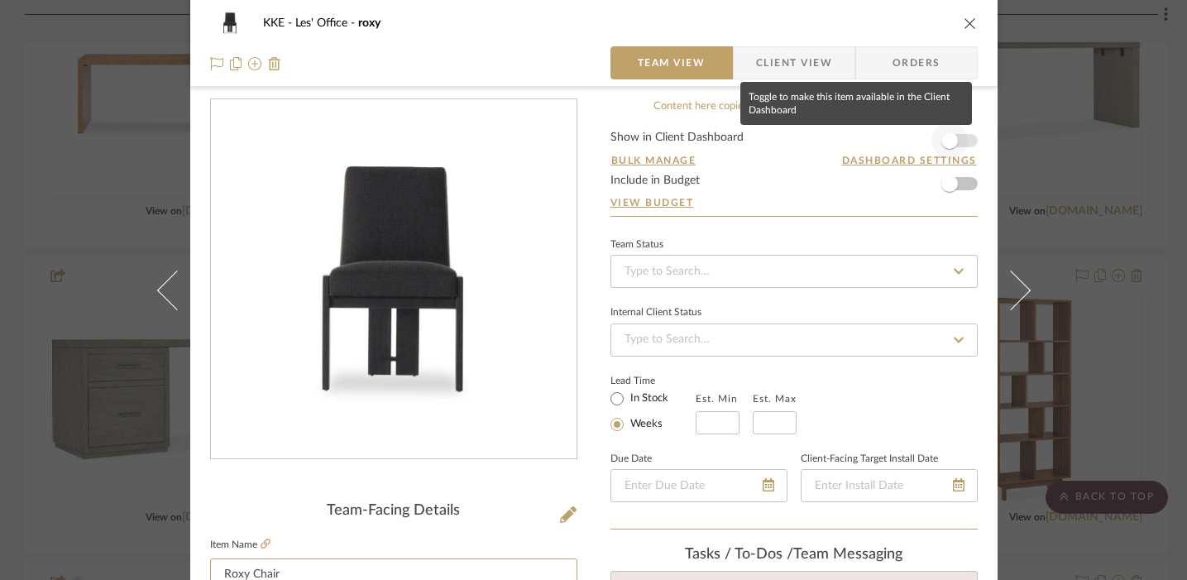
type input "Roxy Chair"
click at [872, 141] on span "button" at bounding box center [949, 140] width 36 height 36
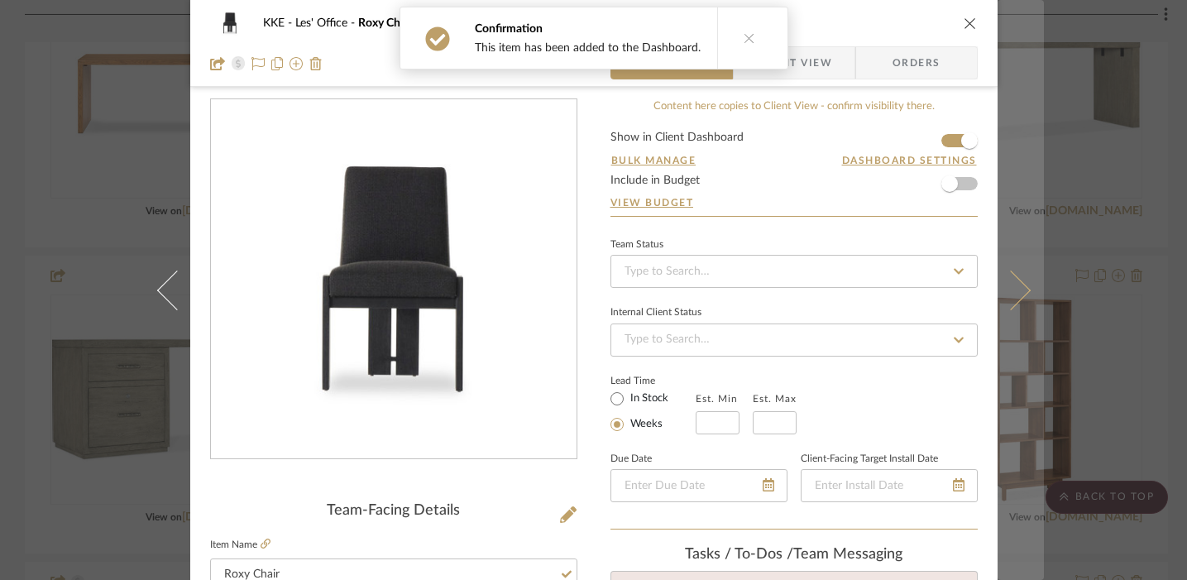
click at [872, 285] on icon at bounding box center [1010, 290] width 40 height 40
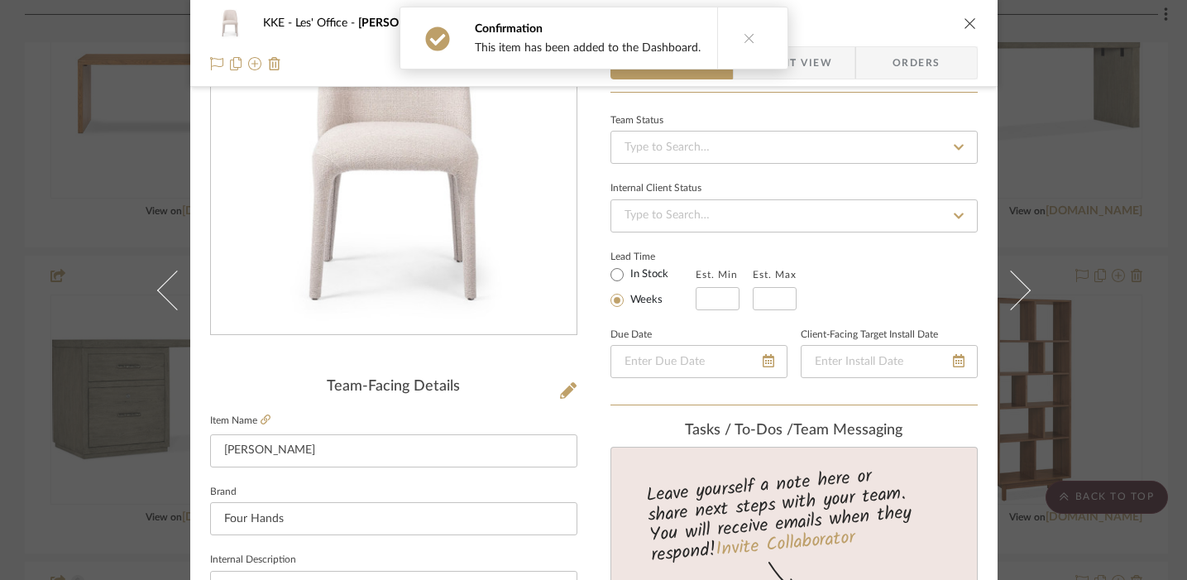
scroll to position [208, 0]
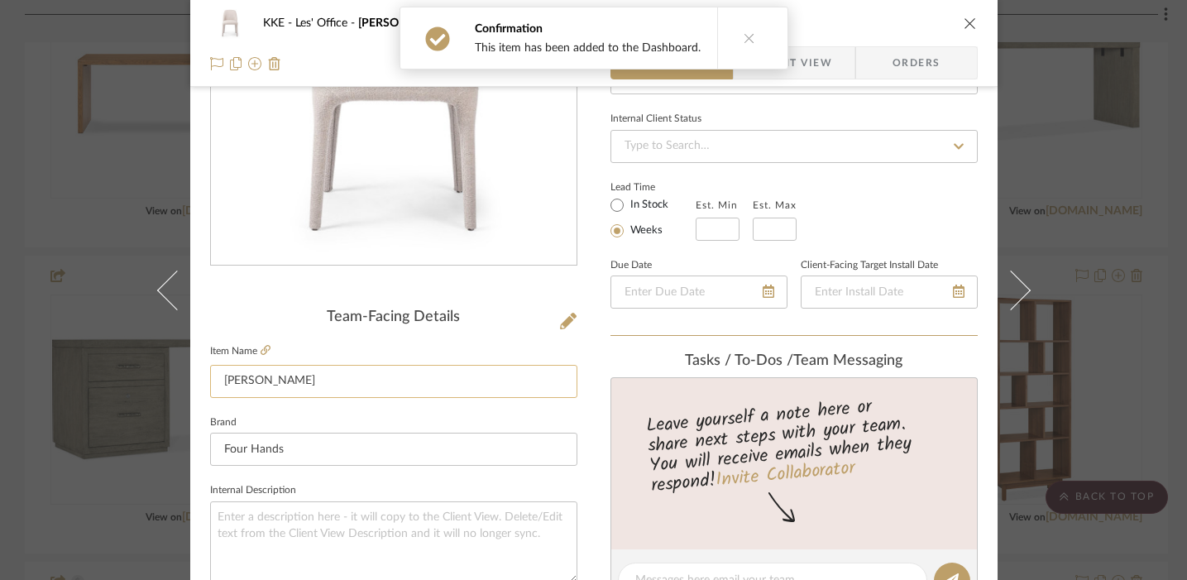
drag, startPoint x: 286, startPoint y: 380, endPoint x: 212, endPoint y: 380, distance: 74.4
click at [212, 380] on input "bensen" at bounding box center [393, 381] width 367 height 33
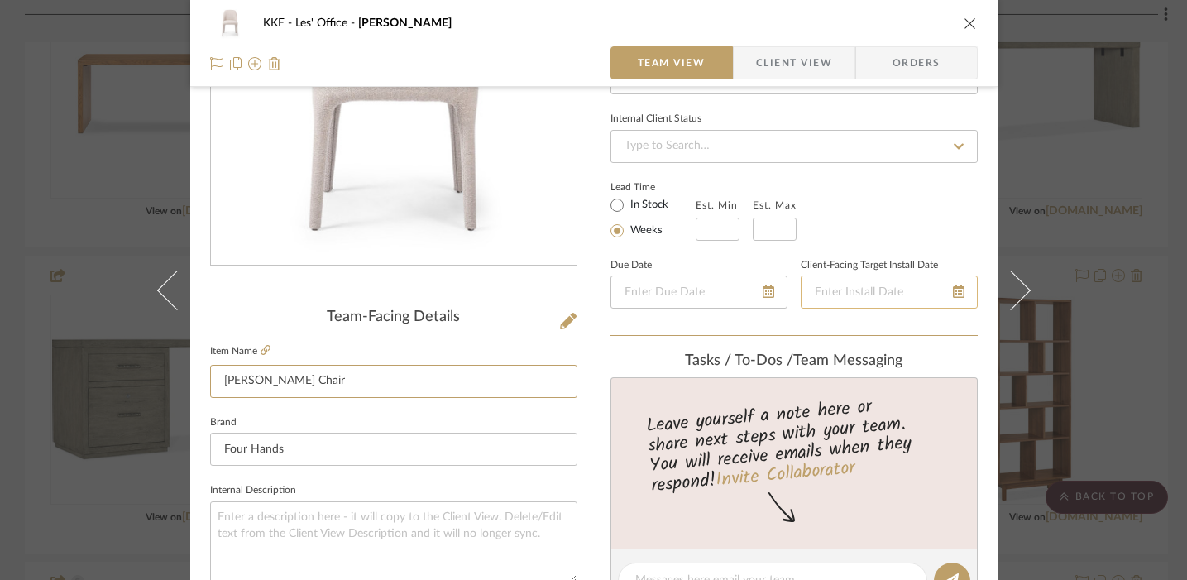
scroll to position [0, 0]
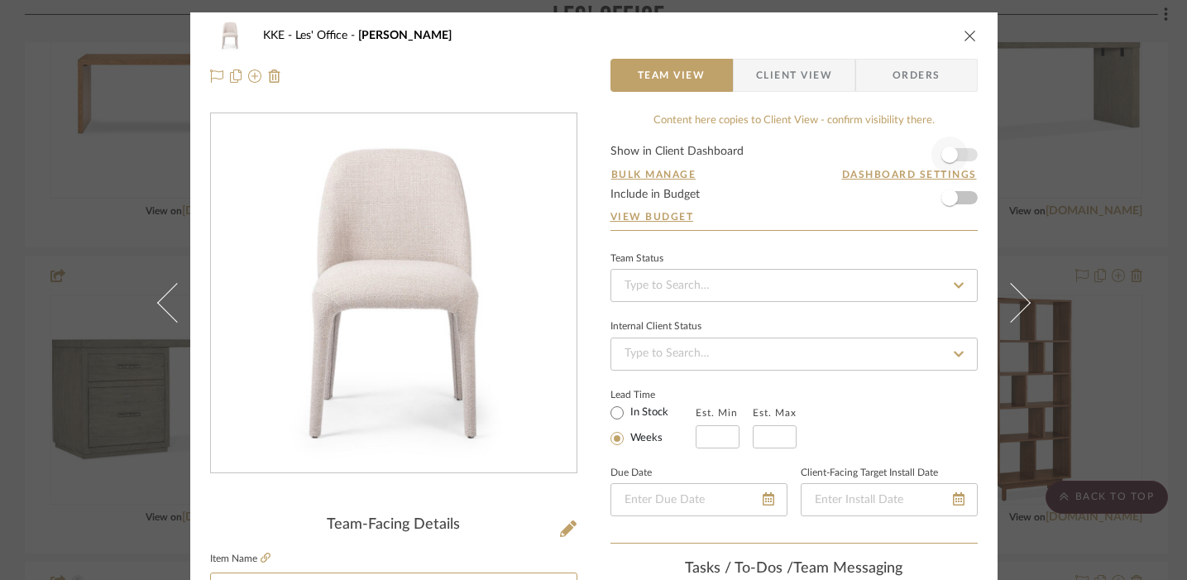
type input "[PERSON_NAME] Chair"
click at [872, 155] on span "button" at bounding box center [949, 154] width 36 height 36
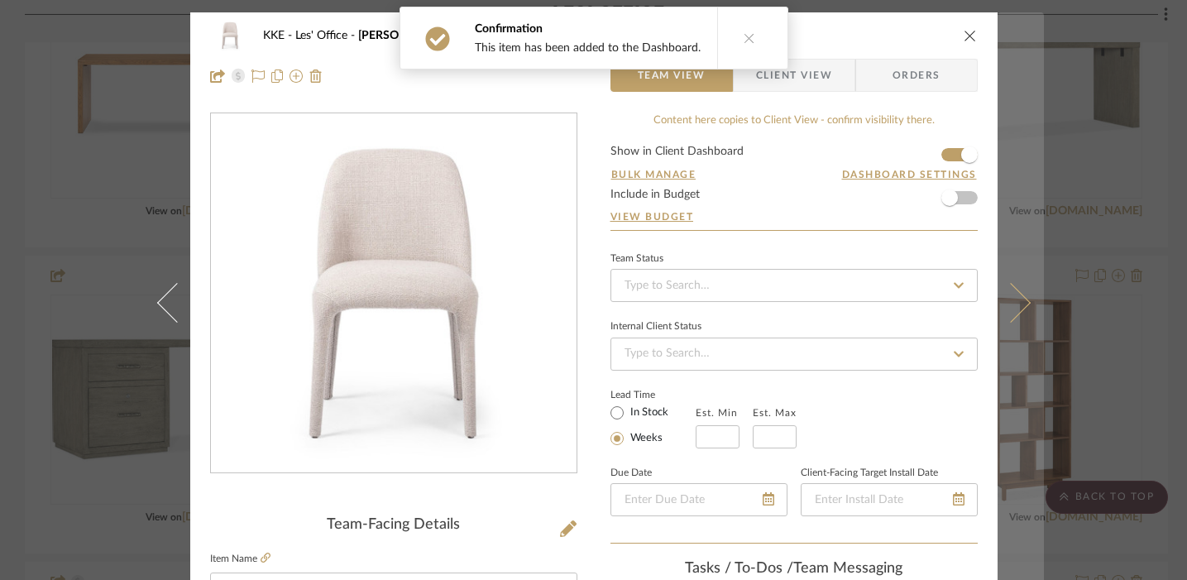
click at [872, 299] on icon at bounding box center [1010, 302] width 40 height 40
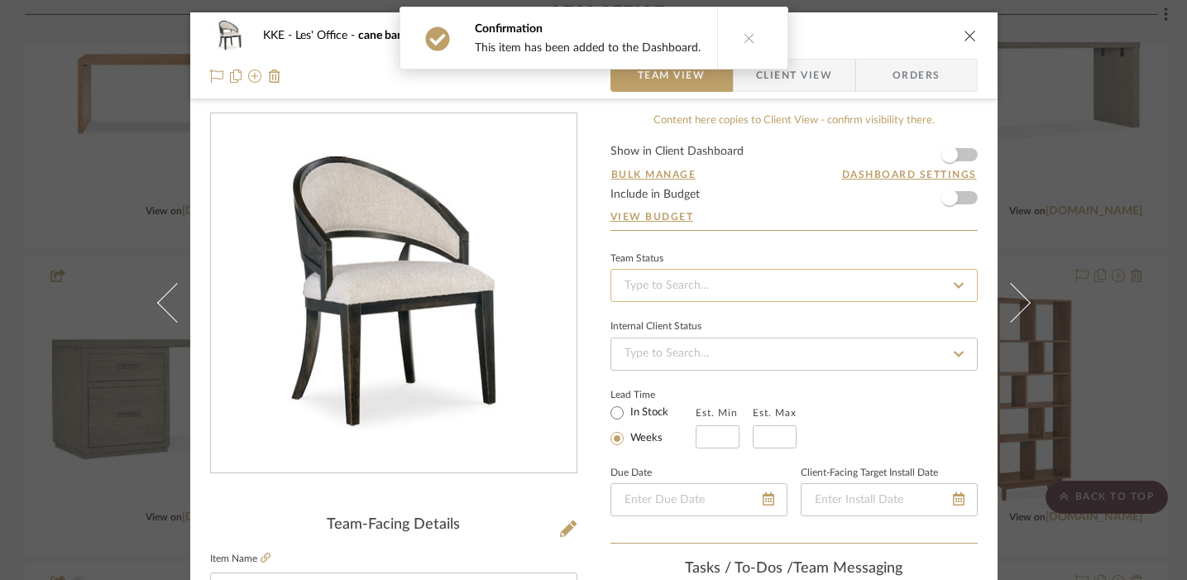
scroll to position [194, 0]
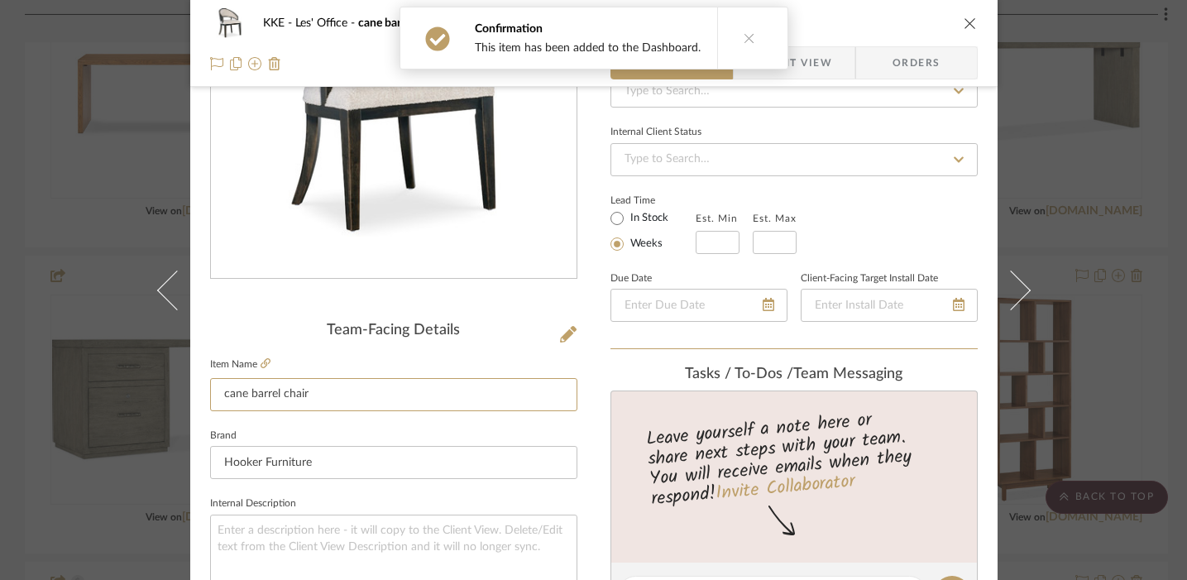
drag, startPoint x: 318, startPoint y: 397, endPoint x: 202, endPoint y: 397, distance: 116.6
click at [202, 397] on div "KKE Les' Office cane barrel chair Team View Client View Orders Team-Facing Deta…" at bounding box center [593, 581] width 807 height 1527
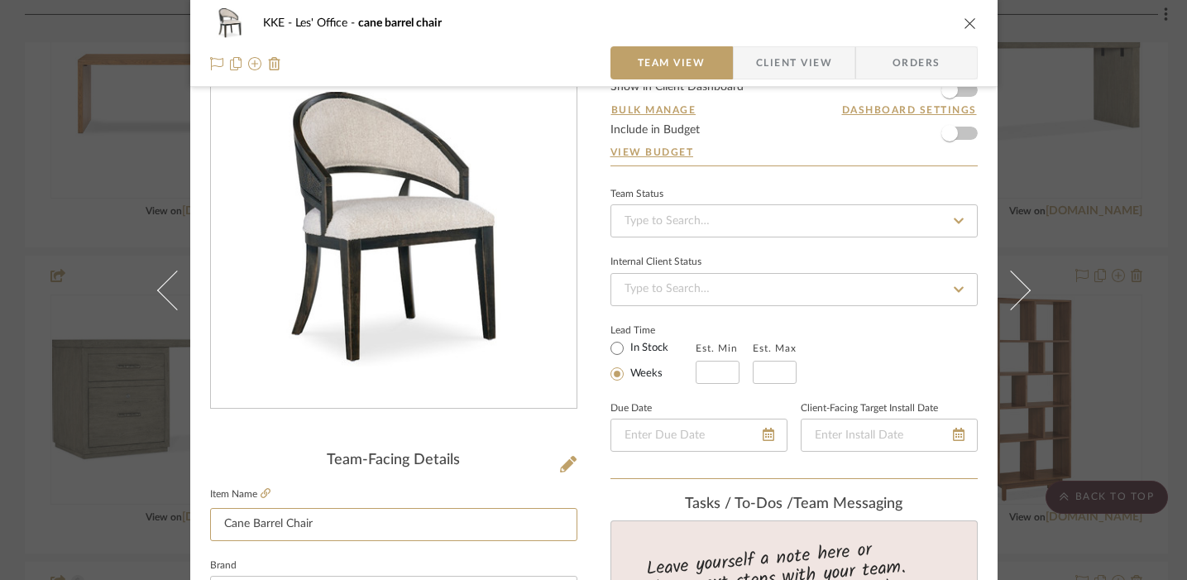
scroll to position [25, 0]
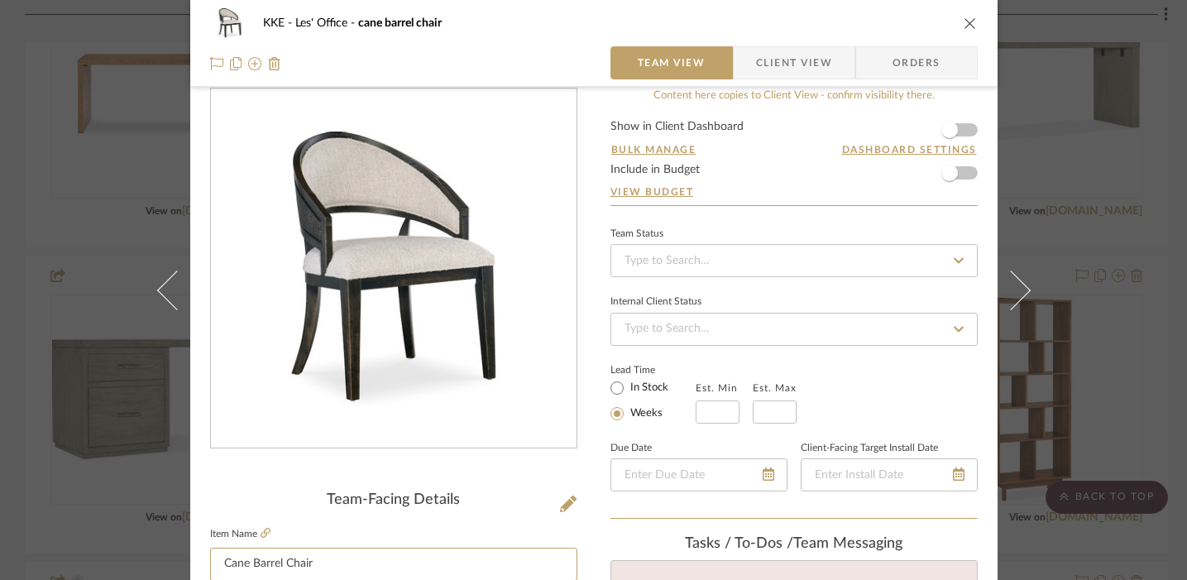
type input "Cane Barrel Chair"
click at [872, 131] on form "Show in Client Dashboard Bulk Manage Dashboard Settings Include in Budget View …" at bounding box center [793, 163] width 367 height 84
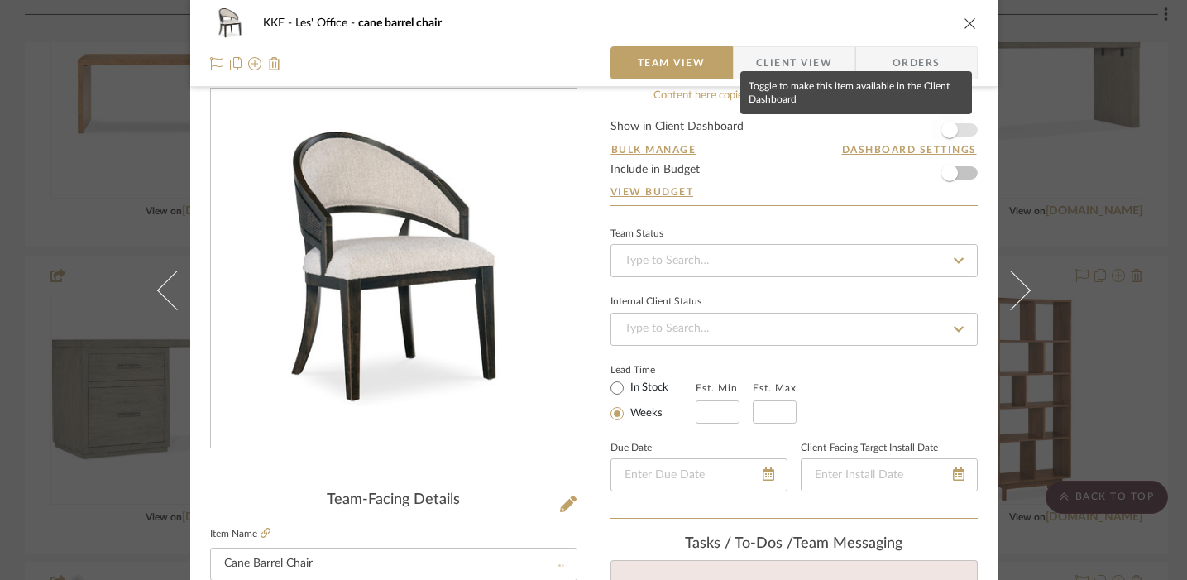
click at [872, 130] on span "button" at bounding box center [949, 130] width 36 height 36
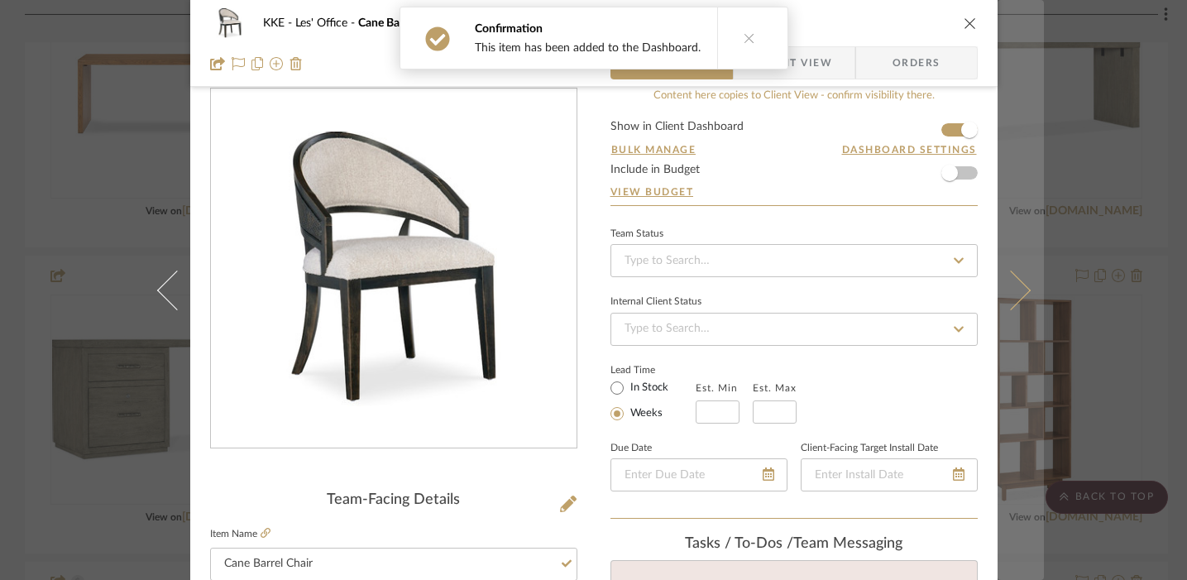
click at [872, 284] on icon at bounding box center [1010, 290] width 40 height 40
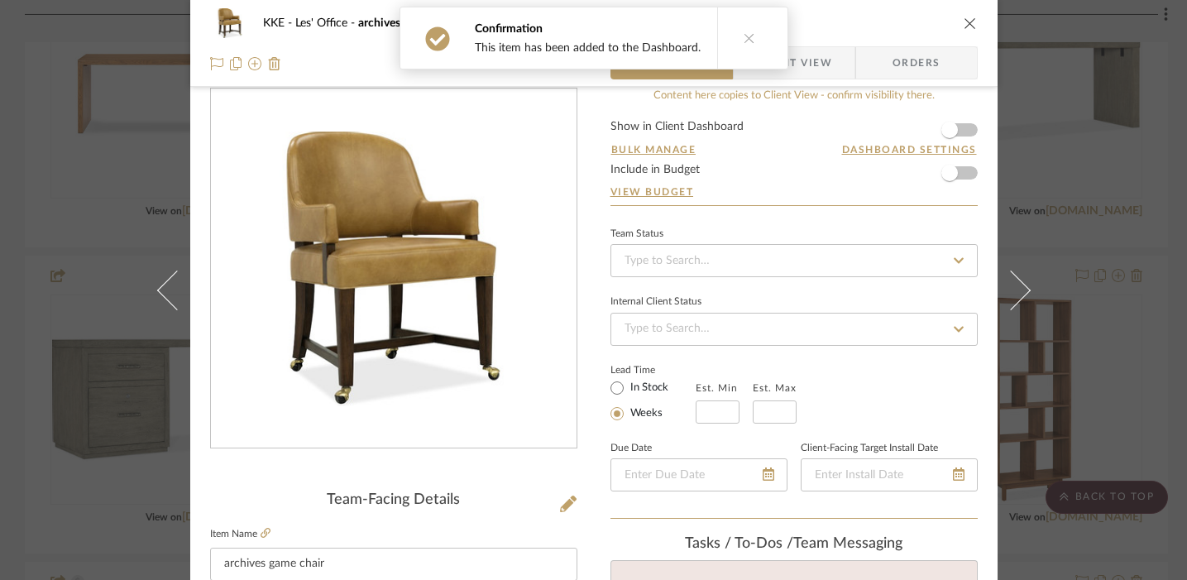
scroll to position [130, 0]
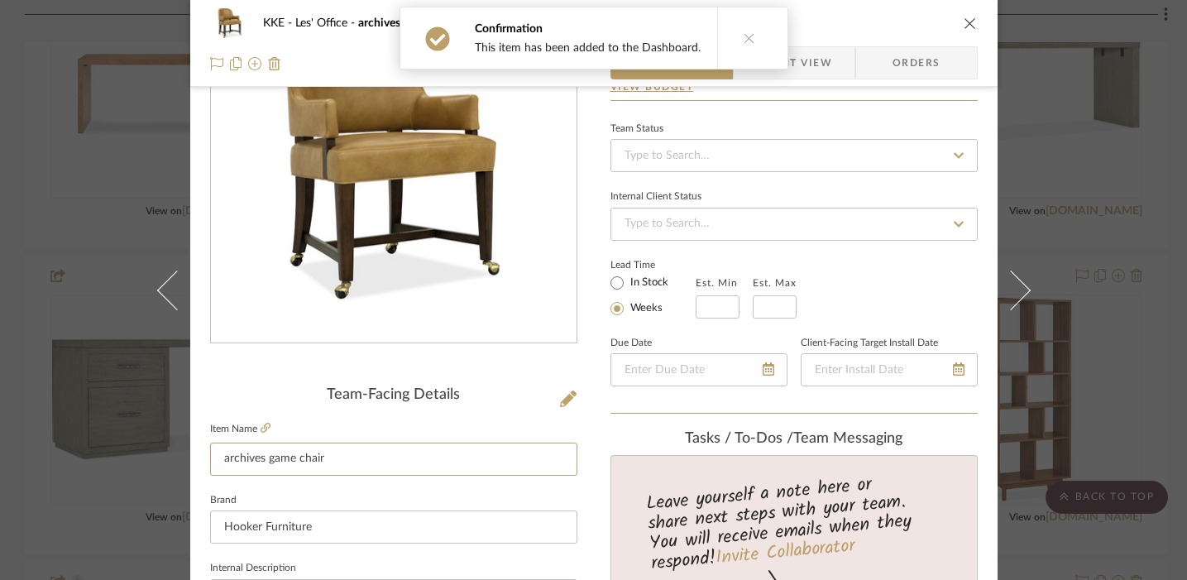
drag, startPoint x: 332, startPoint y: 459, endPoint x: 203, endPoint y: 459, distance: 129.8
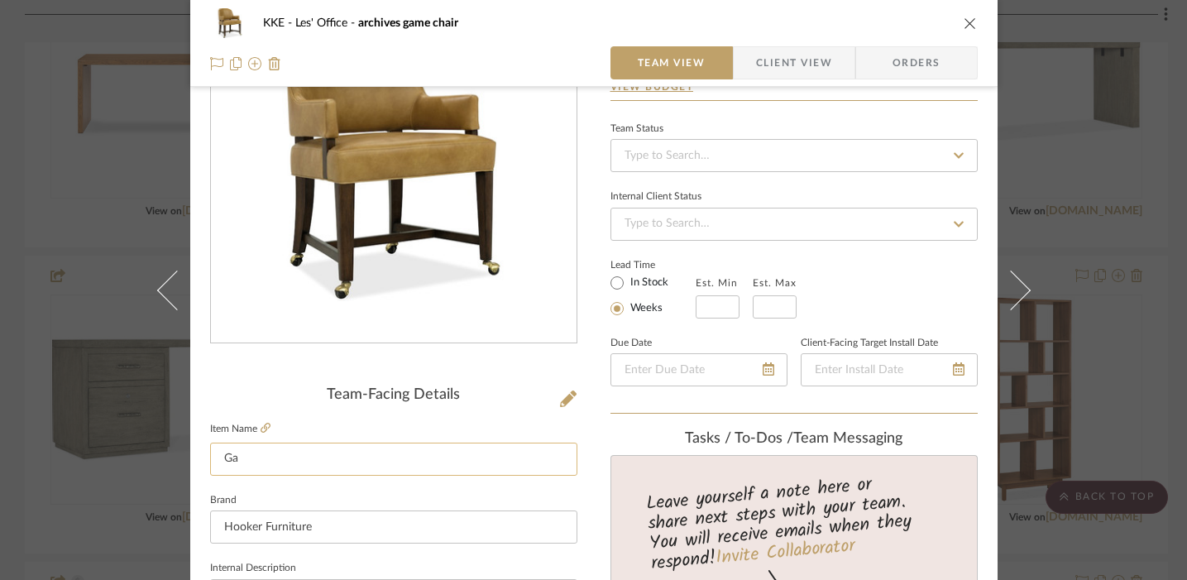
type input "G"
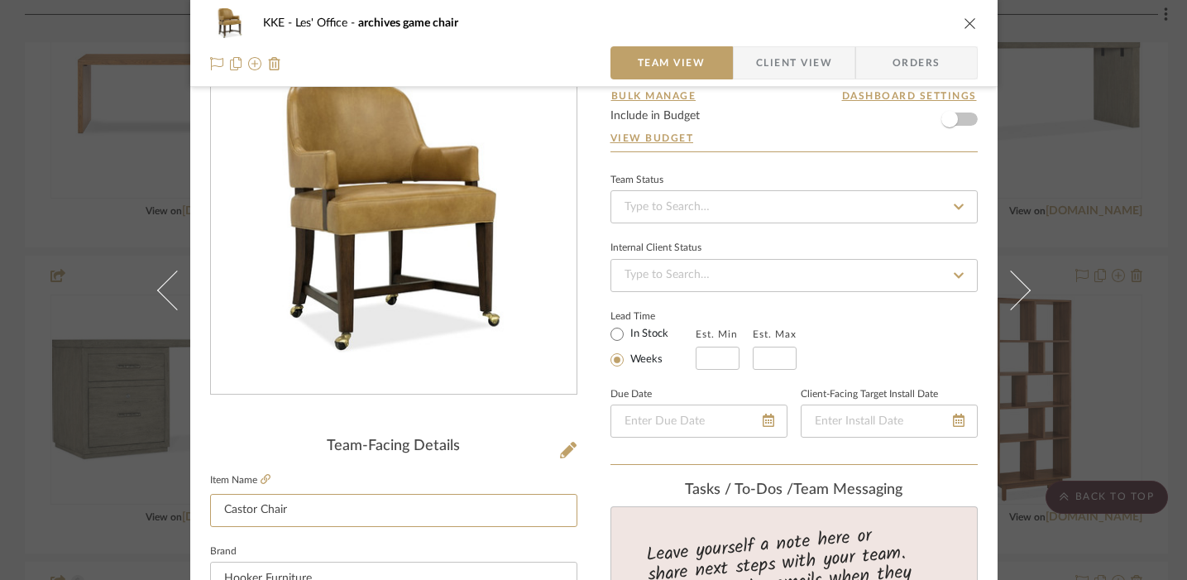
scroll to position [51, 0]
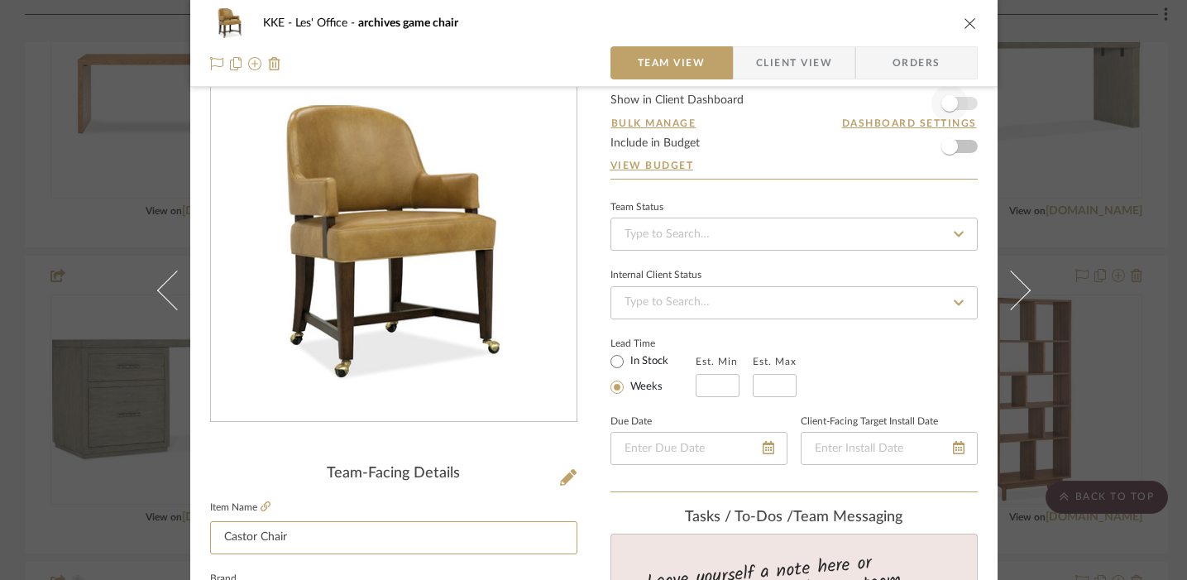
type input "Castor Chair"
click at [872, 106] on form "Show in Client Dashboard Bulk Manage Dashboard Settings Include in Budget View …" at bounding box center [793, 136] width 367 height 84
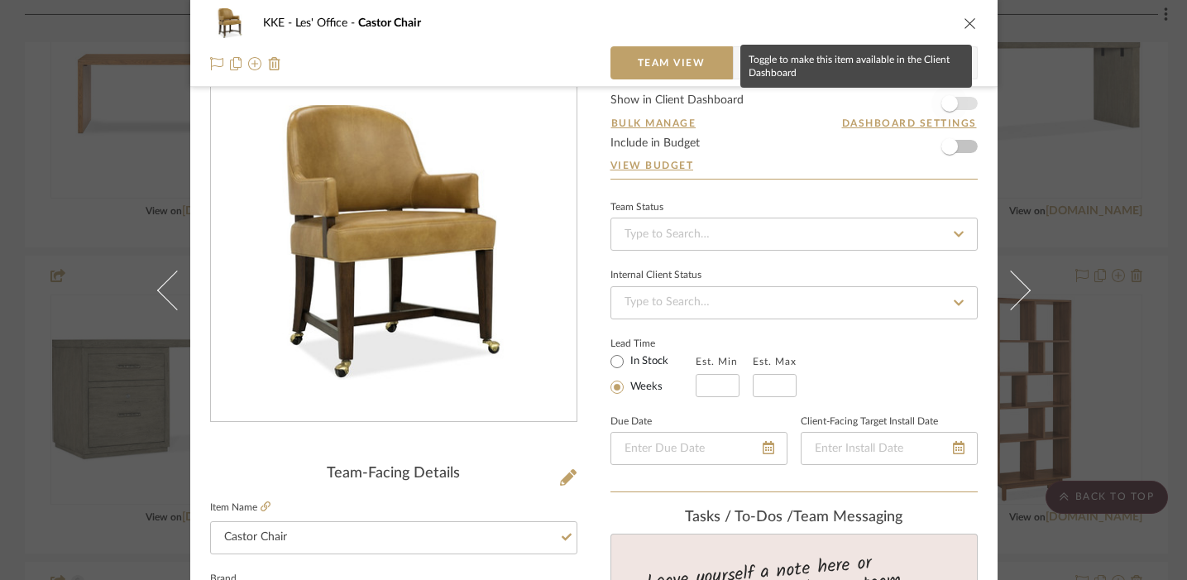
click at [872, 105] on span "button" at bounding box center [949, 103] width 36 height 36
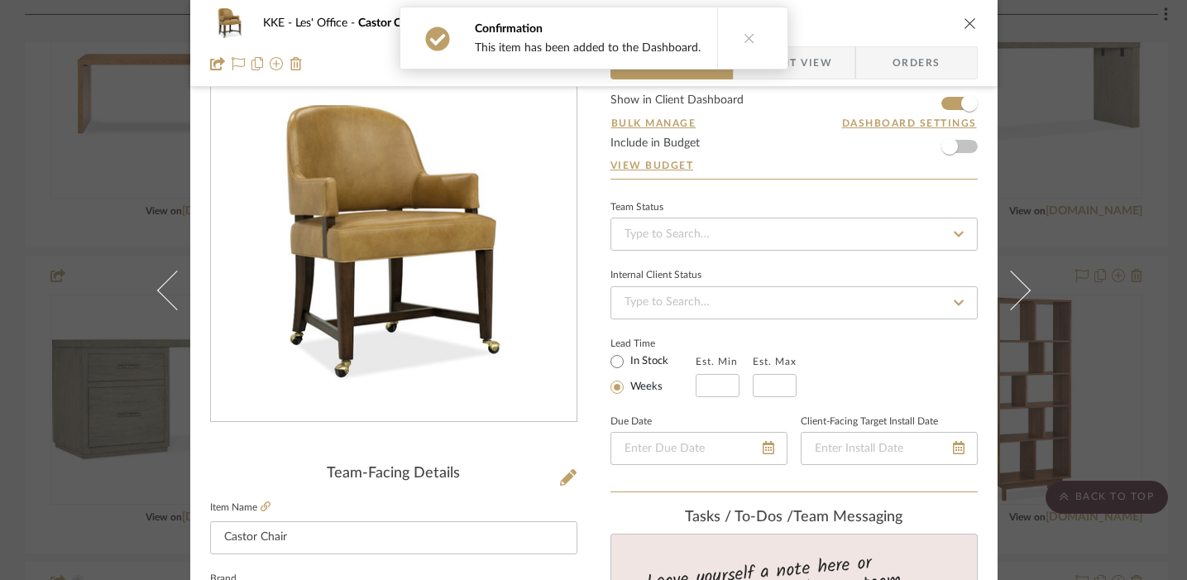
click at [872, 21] on icon "close" at bounding box center [969, 23] width 13 height 13
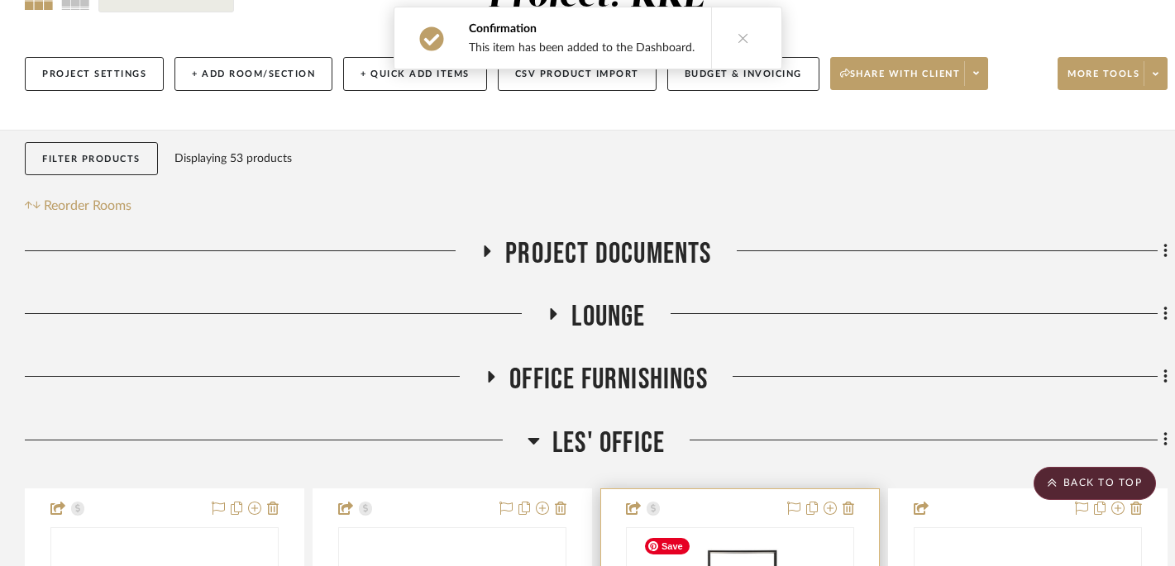
scroll to position [0, 0]
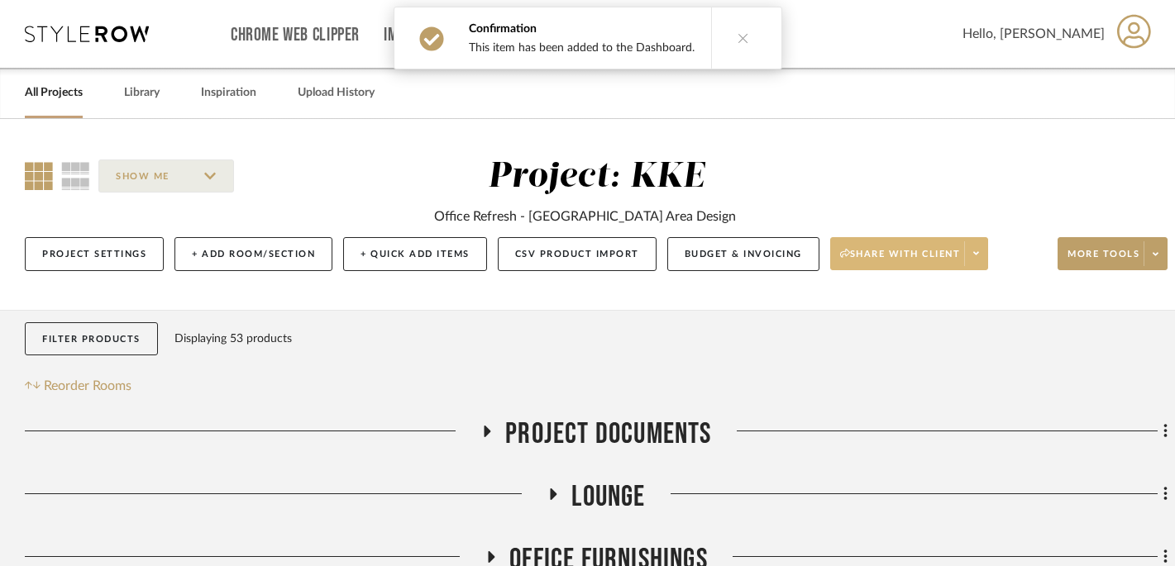
click at [872, 255] on span at bounding box center [975, 253] width 23 height 25
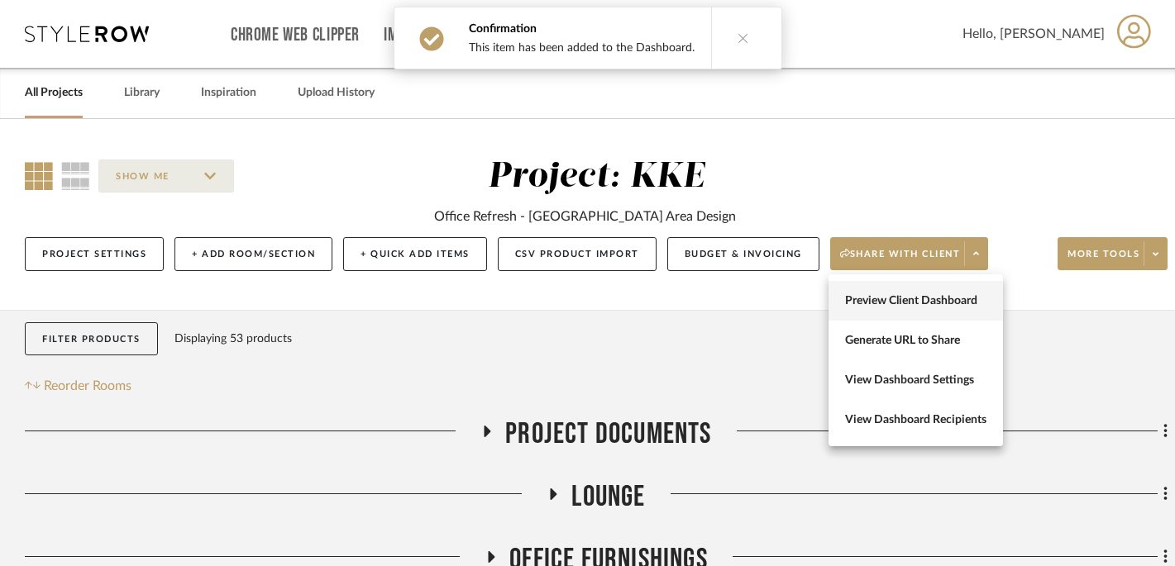
click at [872, 305] on span "Preview Client Dashboard" at bounding box center [915, 301] width 141 height 14
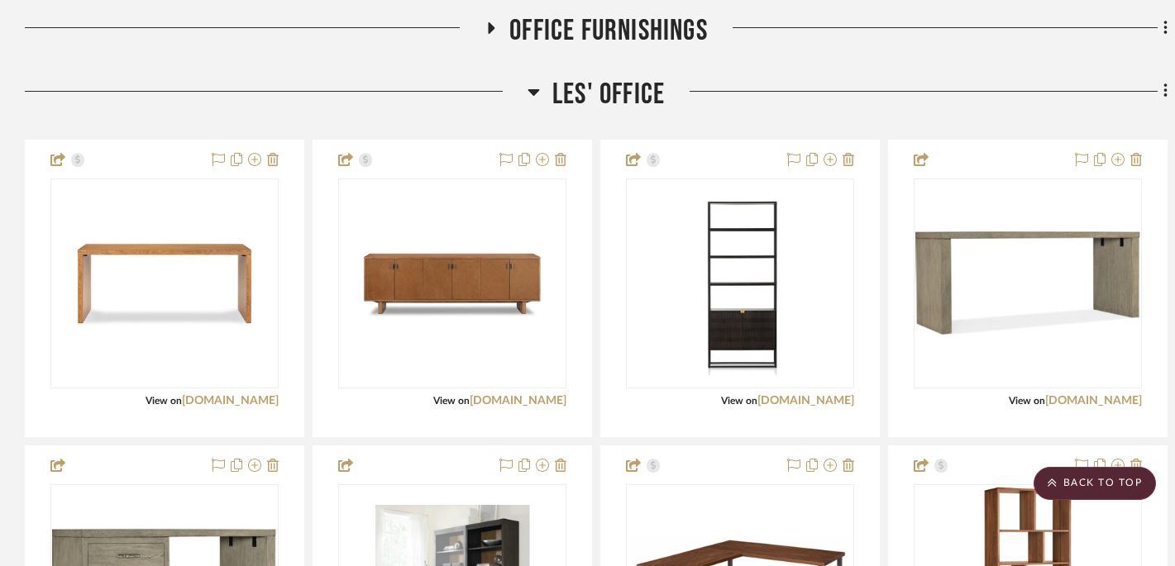
scroll to position [531, 0]
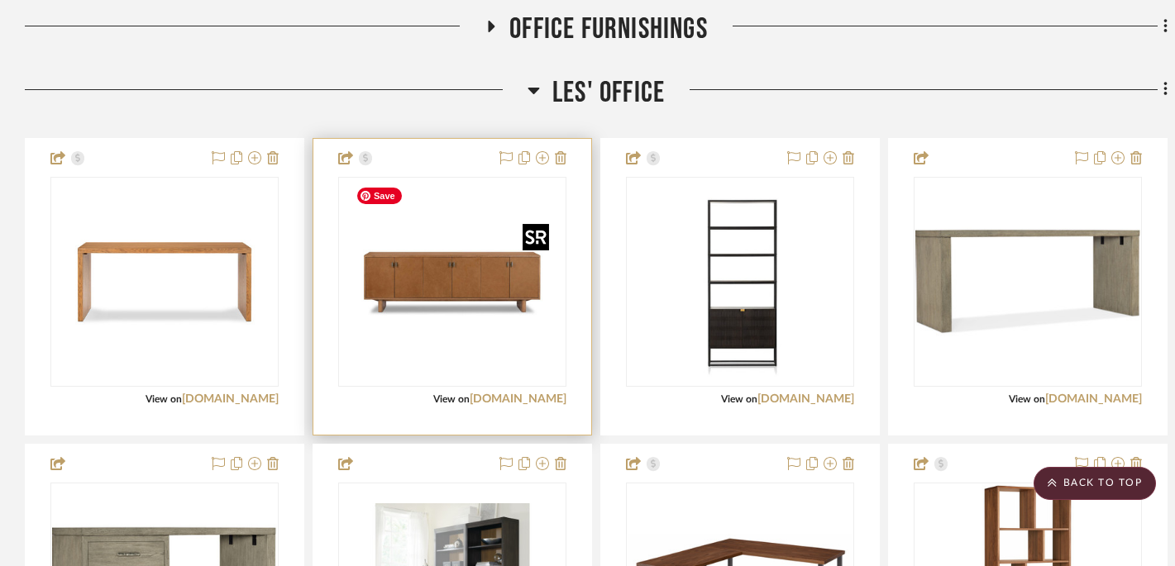
click at [447, 269] on img "0" at bounding box center [452, 282] width 207 height 207
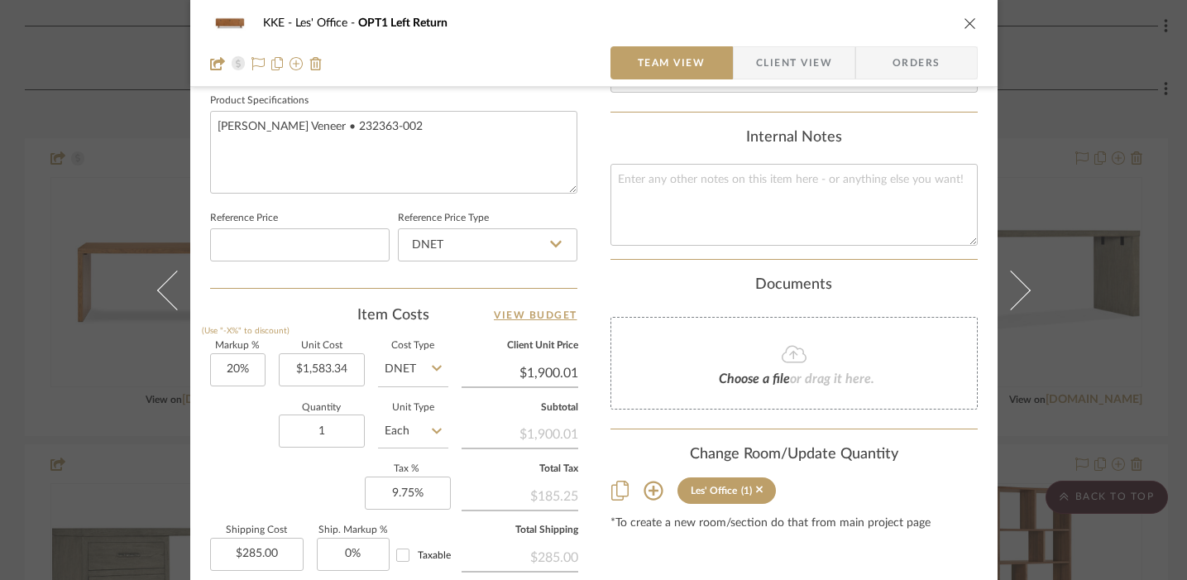
scroll to position [835, 0]
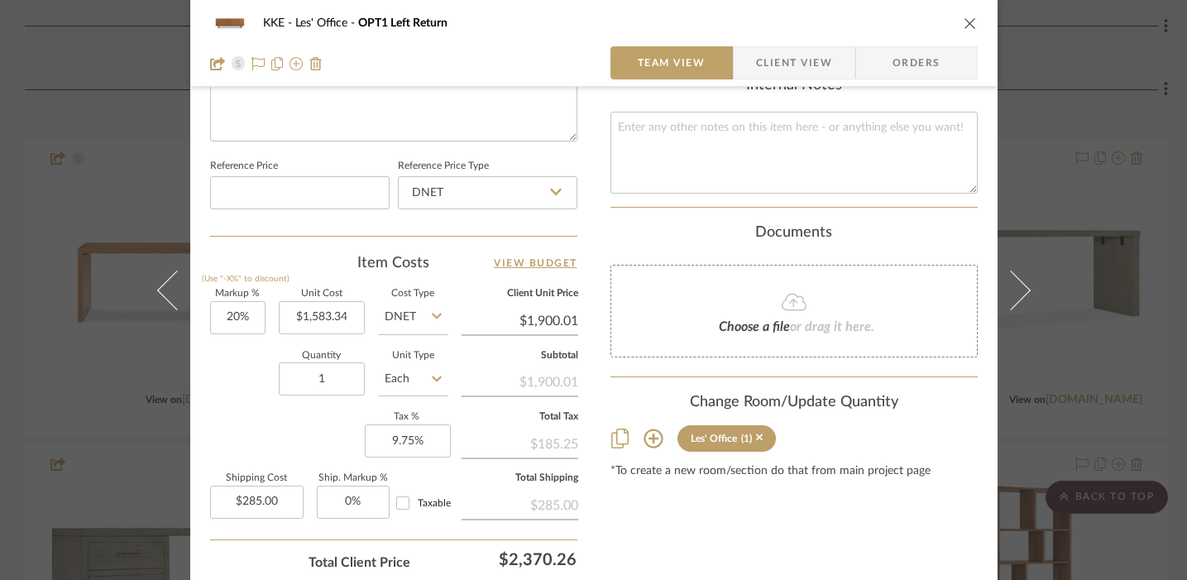
click at [872, 25] on icon "close" at bounding box center [969, 23] width 13 height 13
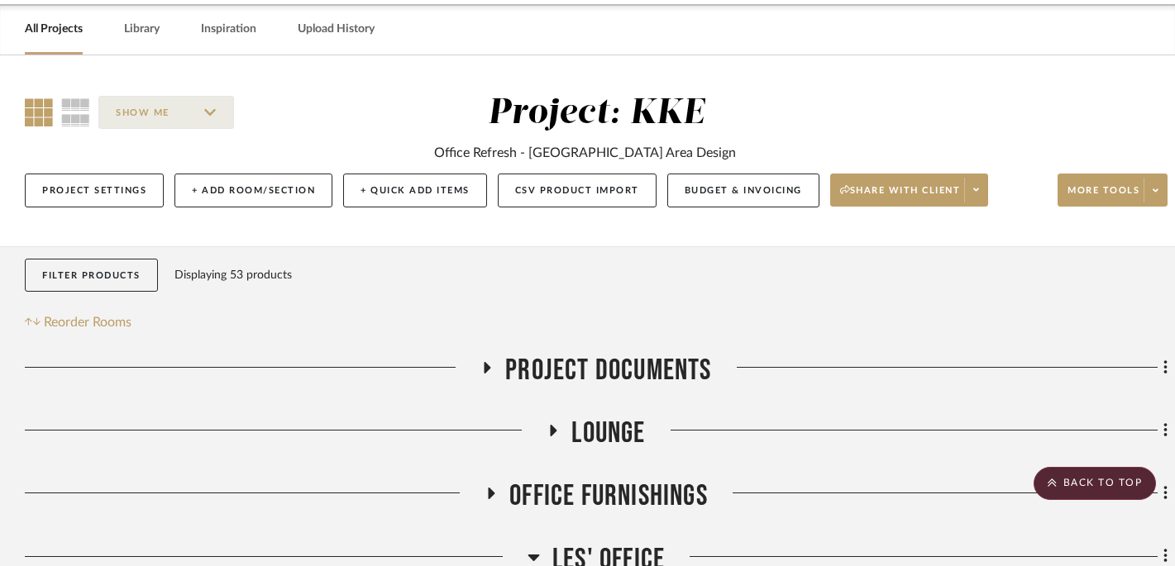
scroll to position [0, 0]
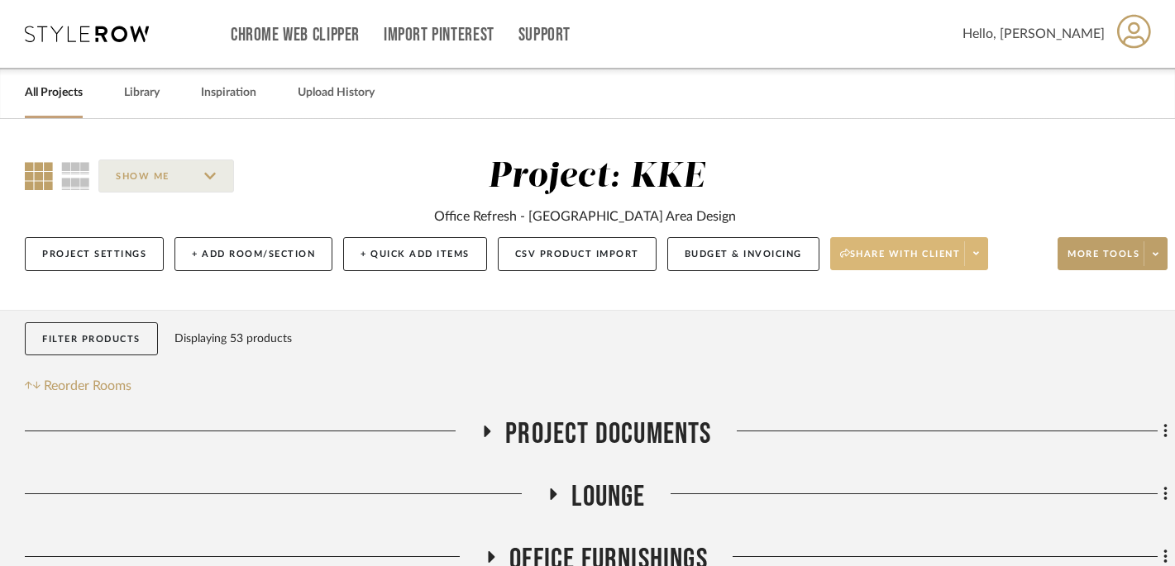
click at [872, 251] on icon at bounding box center [976, 253] width 6 height 9
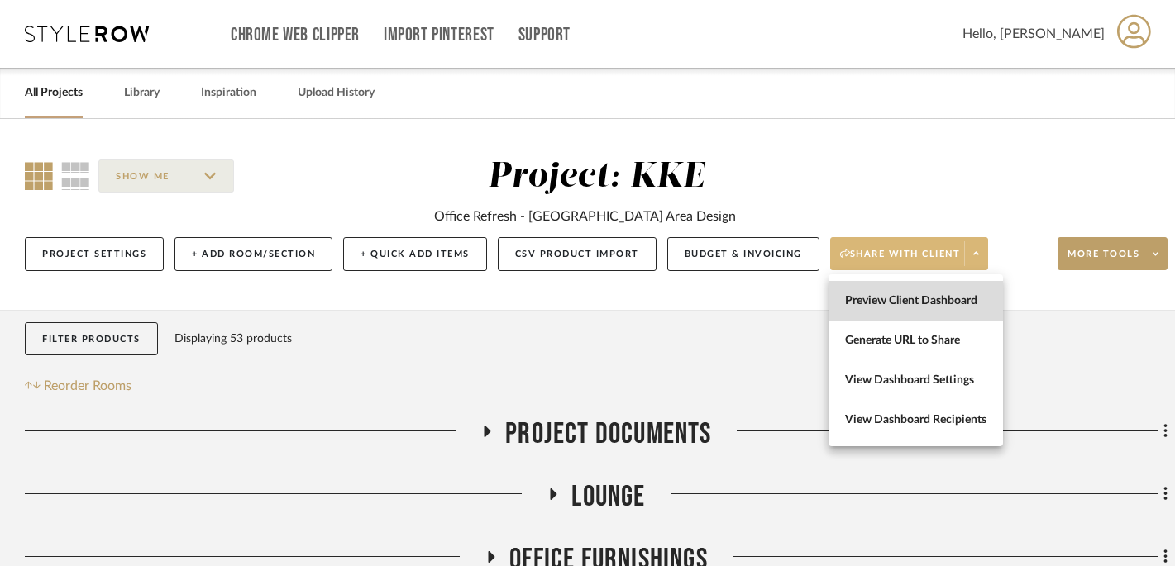
click at [872, 298] on span "Preview Client Dashboard" at bounding box center [915, 301] width 141 height 14
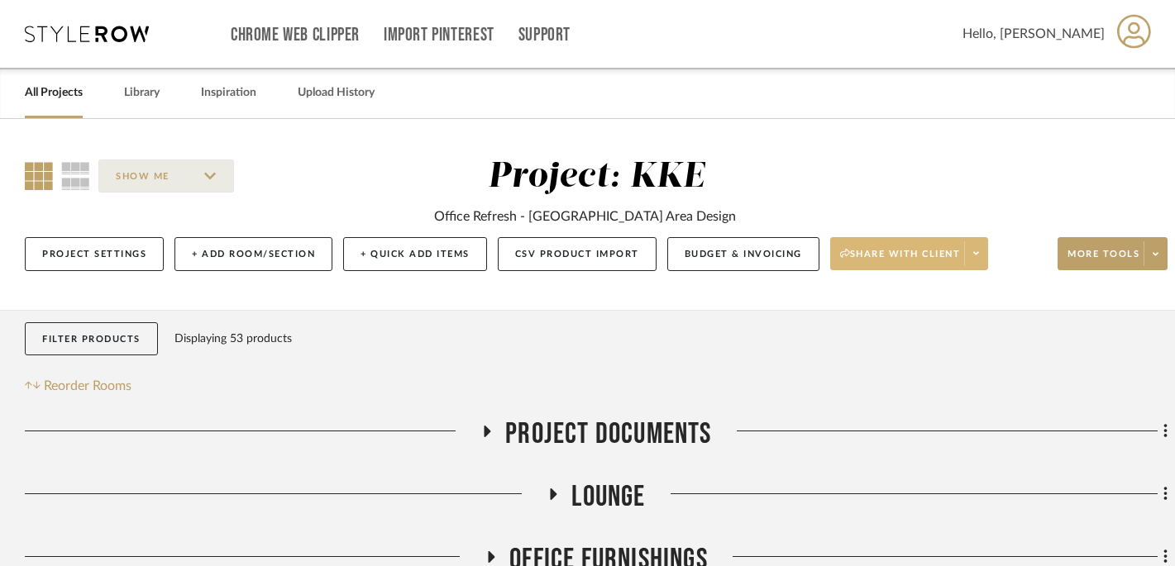
click at [872, 249] on span at bounding box center [975, 253] width 23 height 25
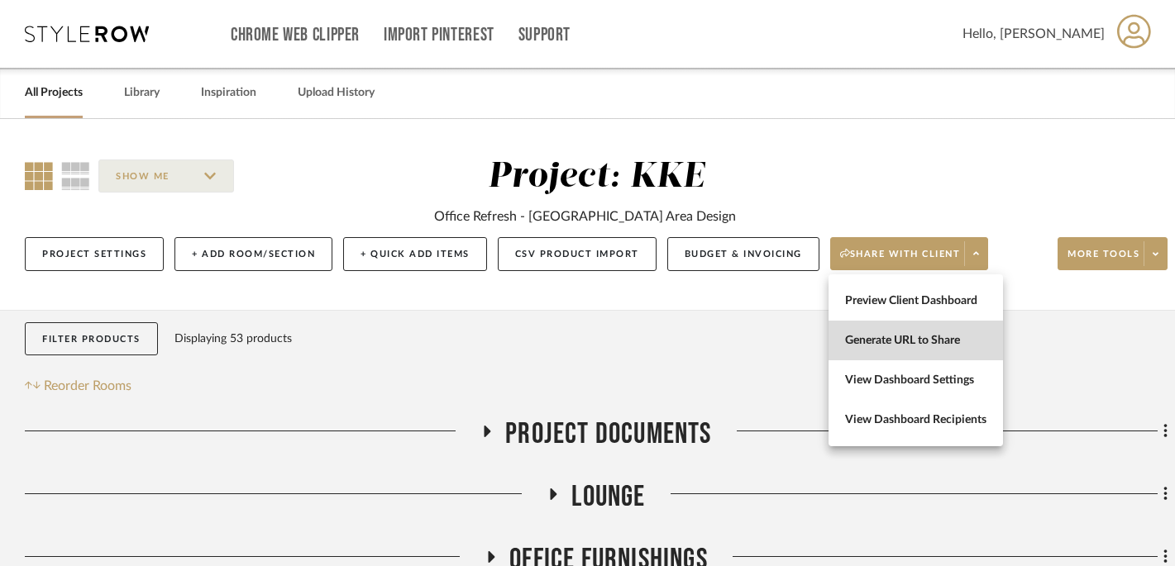
click at [872, 344] on span "Generate URL to Share" at bounding box center [915, 341] width 141 height 14
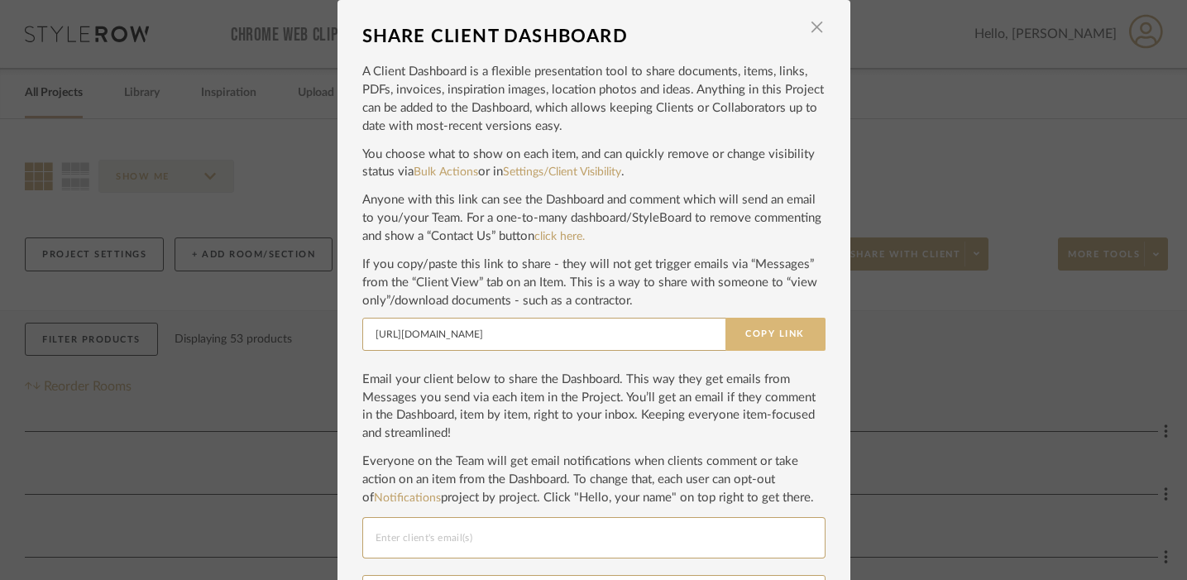
click at [780, 337] on button "Copy Link" at bounding box center [775, 334] width 100 height 33
click at [810, 34] on span "button" at bounding box center [816, 27] width 33 height 33
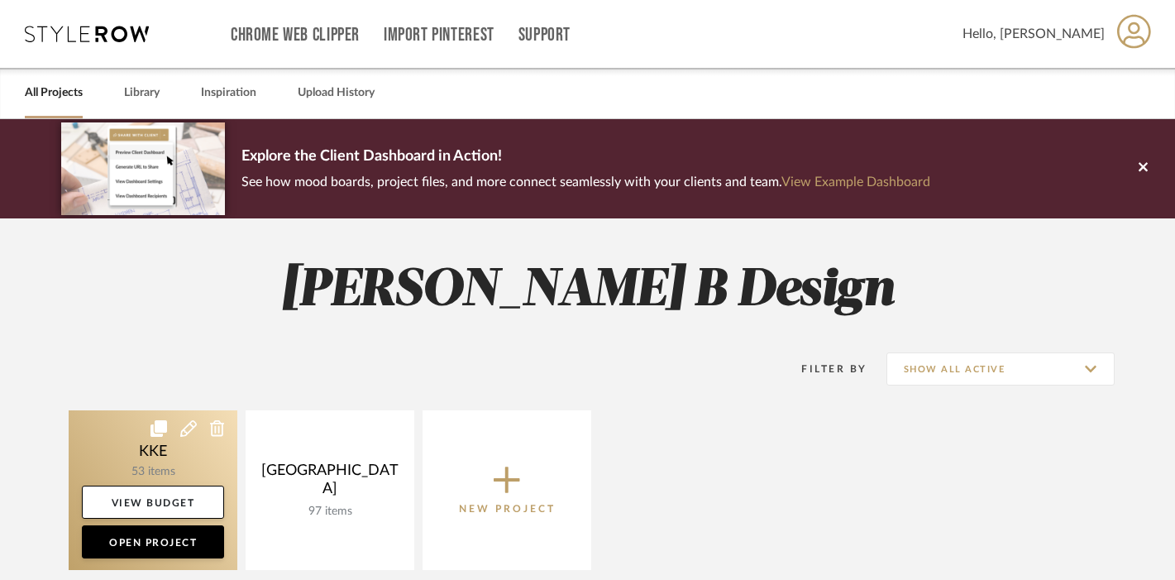
click at [179, 452] on link at bounding box center [153, 490] width 169 height 160
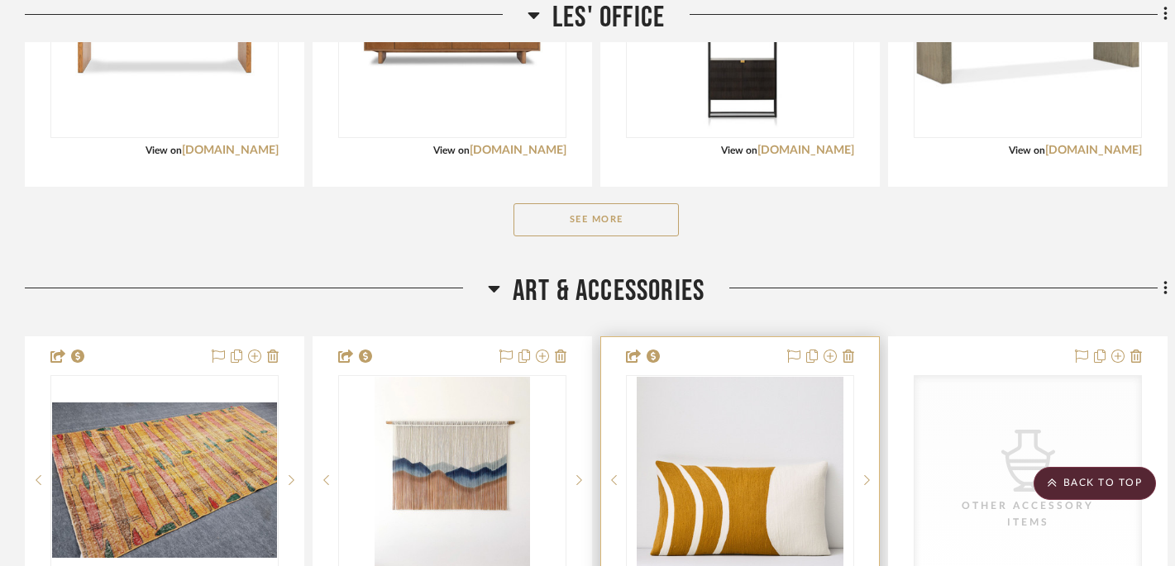
scroll to position [800, 0]
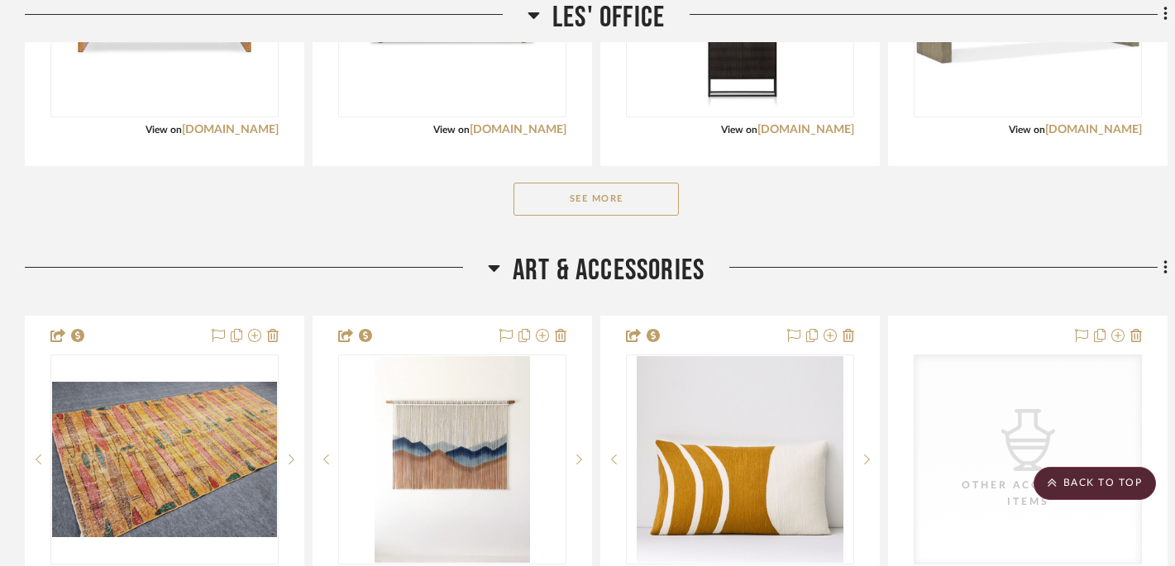
click at [614, 209] on button "See More" at bounding box center [596, 199] width 165 height 33
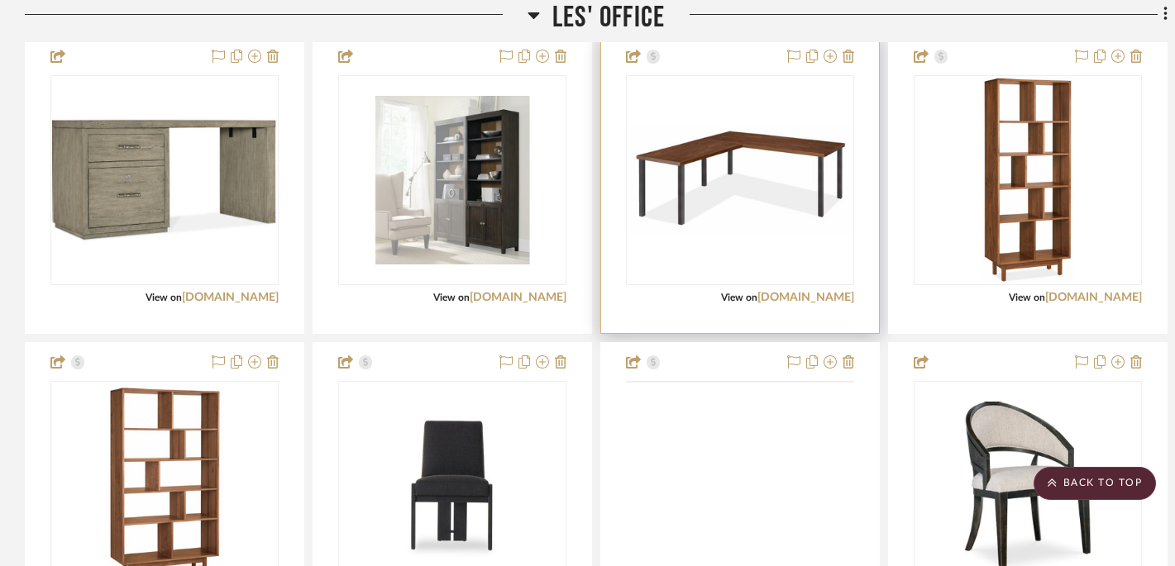
scroll to position [1139, 0]
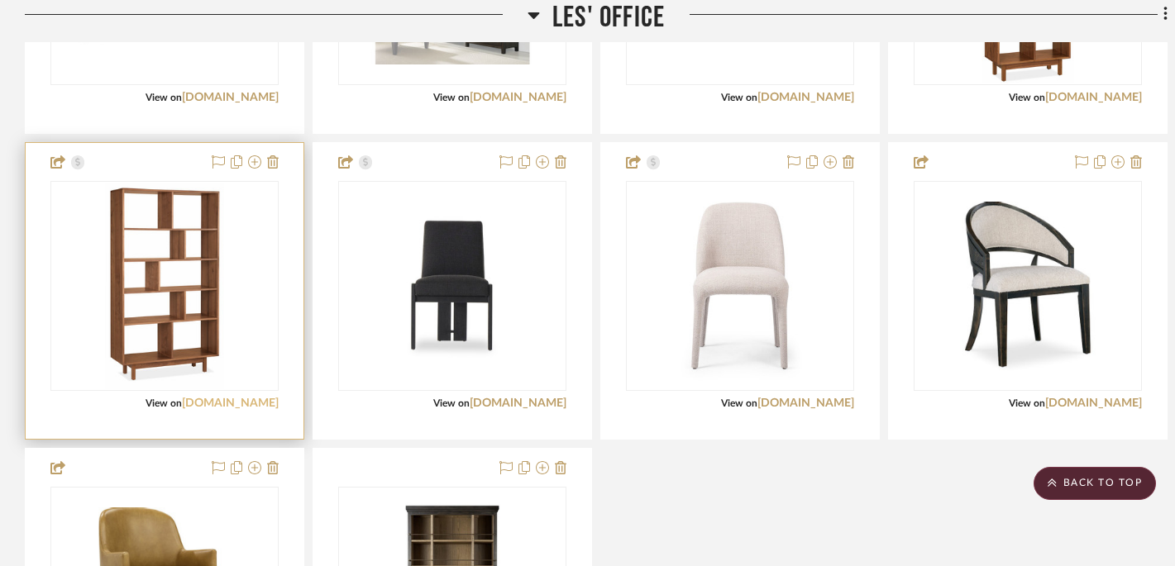
click at [230, 404] on link "[DOMAIN_NAME]" at bounding box center [230, 404] width 97 height 12
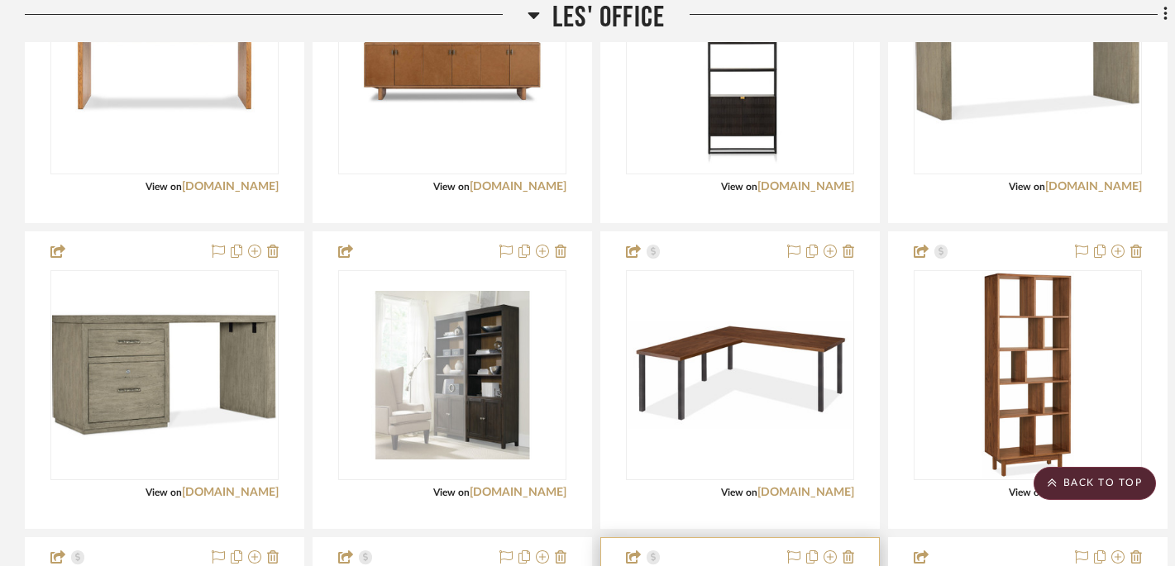
scroll to position [815, 0]
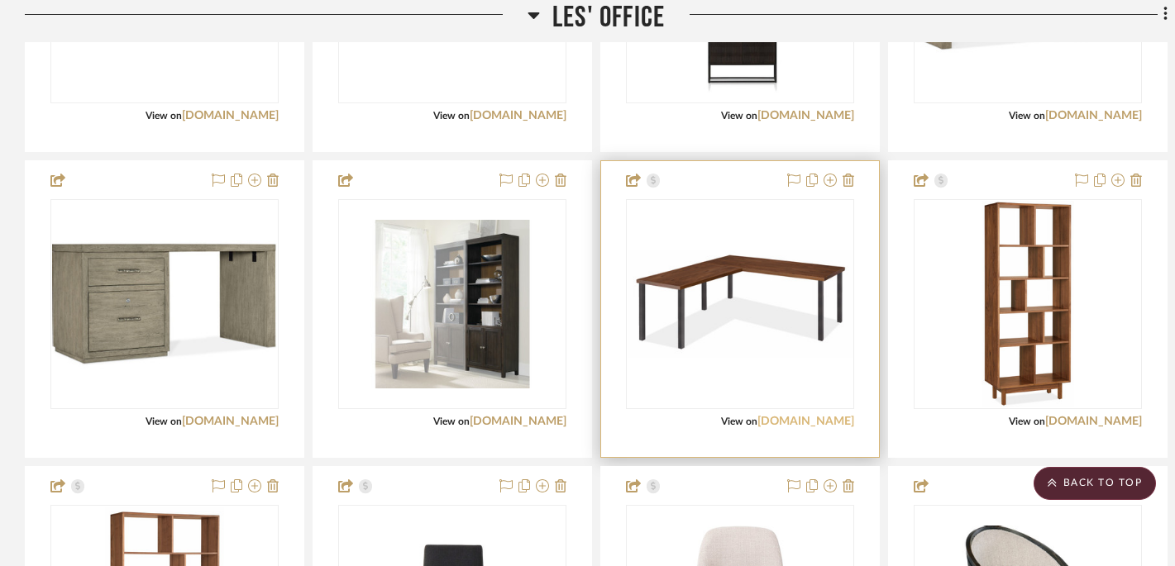
click at [820, 424] on link "[DOMAIN_NAME]" at bounding box center [805, 422] width 97 height 12
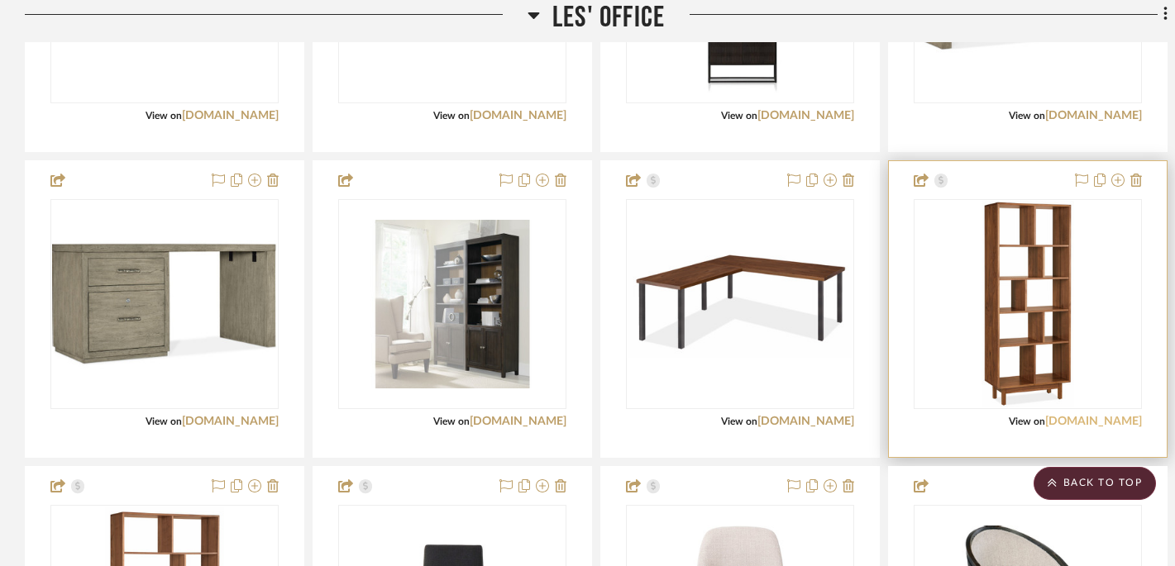
click at [872, 422] on link "[DOMAIN_NAME]" at bounding box center [1093, 422] width 97 height 12
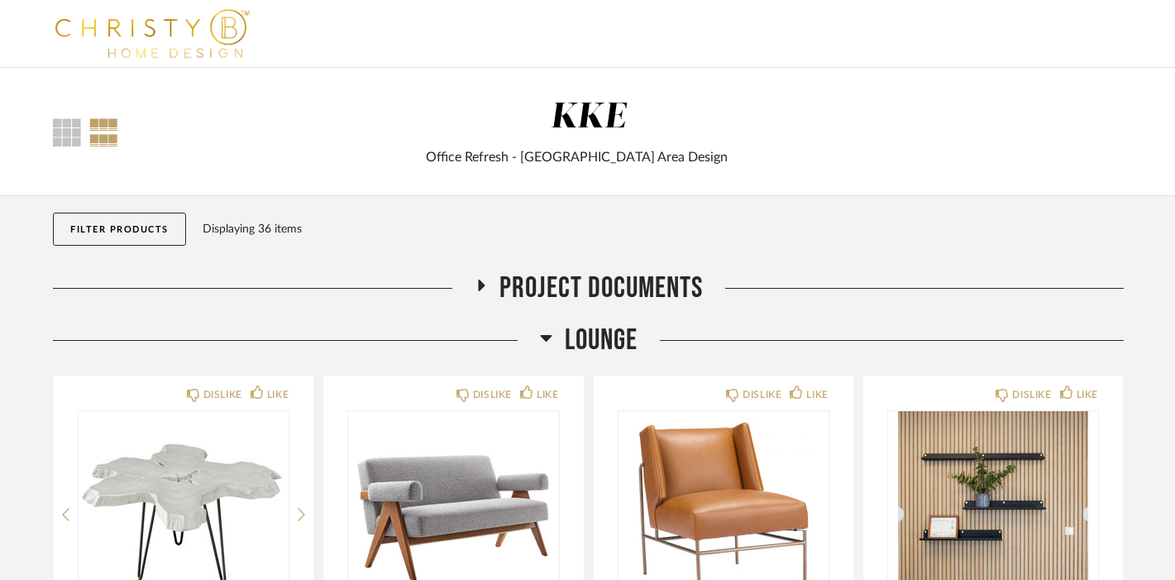
click at [547, 340] on icon at bounding box center [546, 337] width 12 height 20
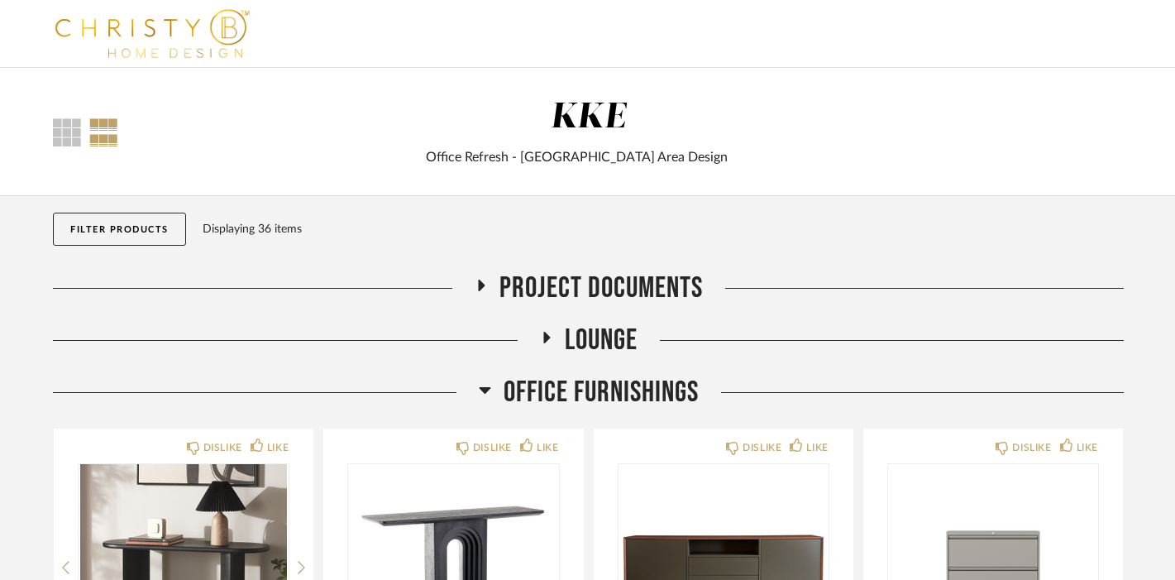
click at [481, 399] on icon at bounding box center [485, 390] width 12 height 20
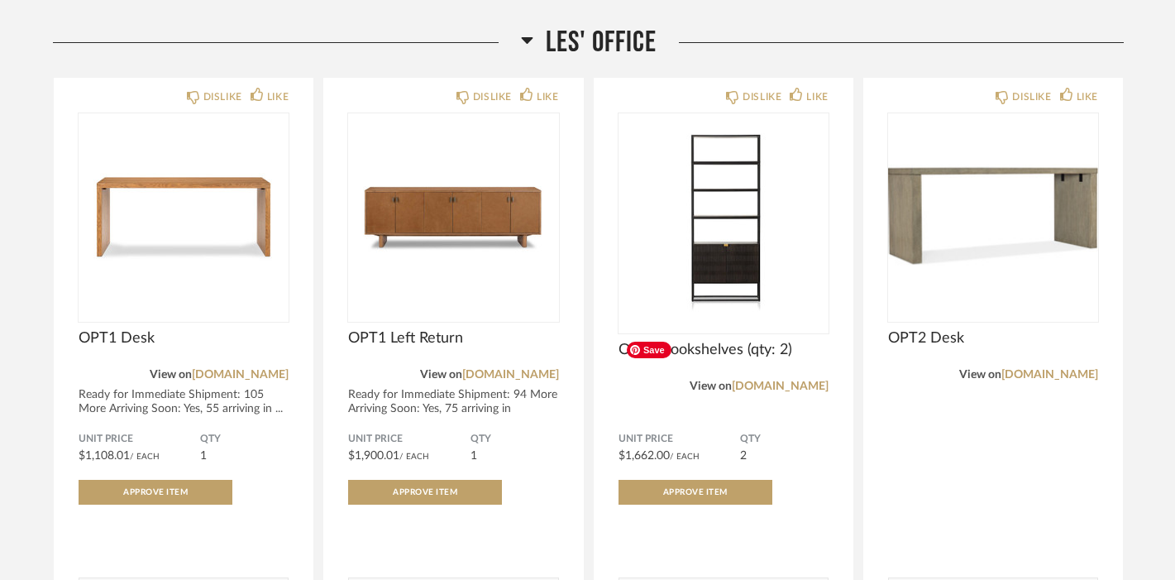
scroll to position [405, 0]
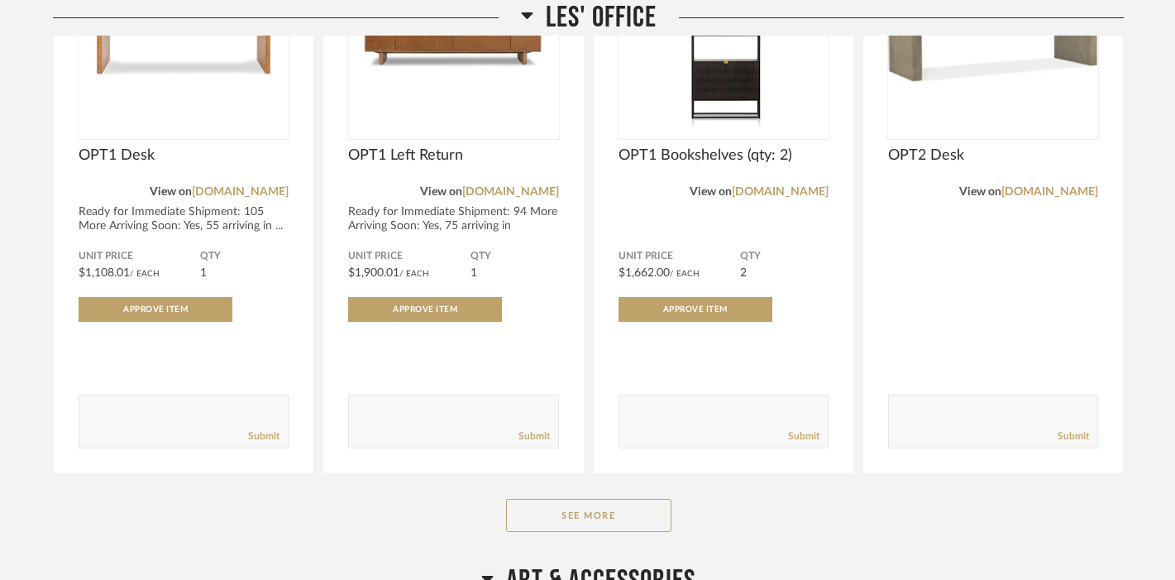
scroll to position [589, 0]
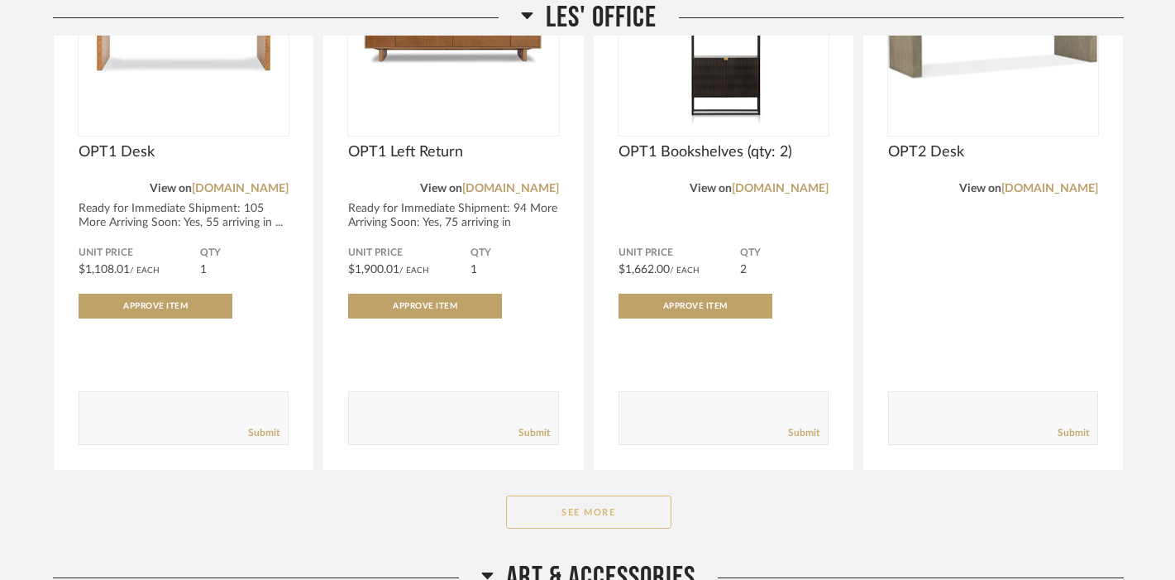
click at [633, 516] on button "See More" at bounding box center [588, 511] width 165 height 33
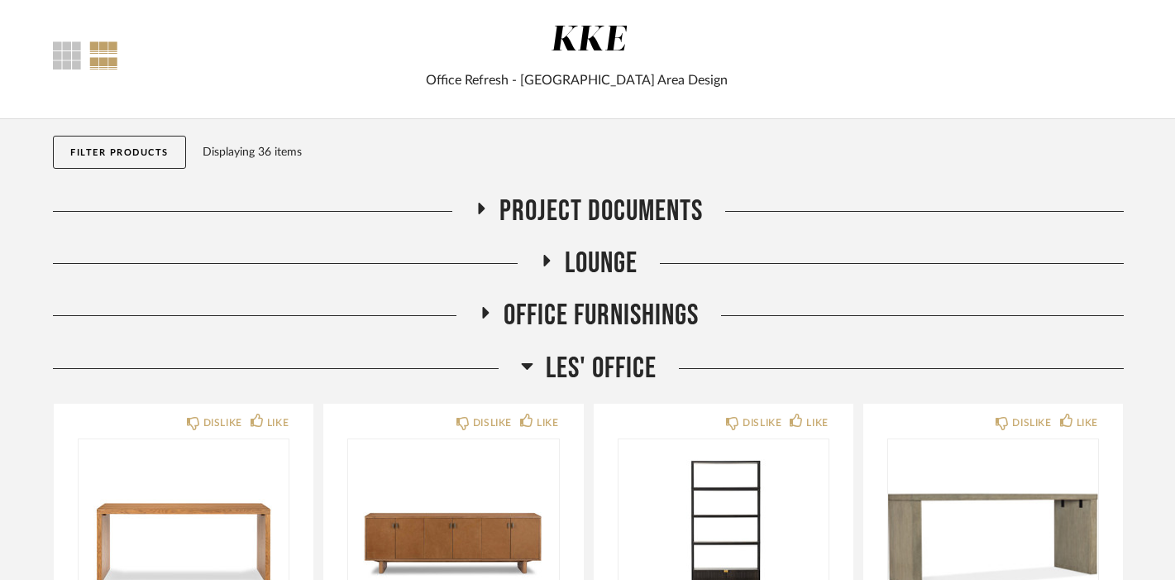
scroll to position [75, 0]
